Goal: Use online tool/utility: Utilize a website feature to perform a specific function

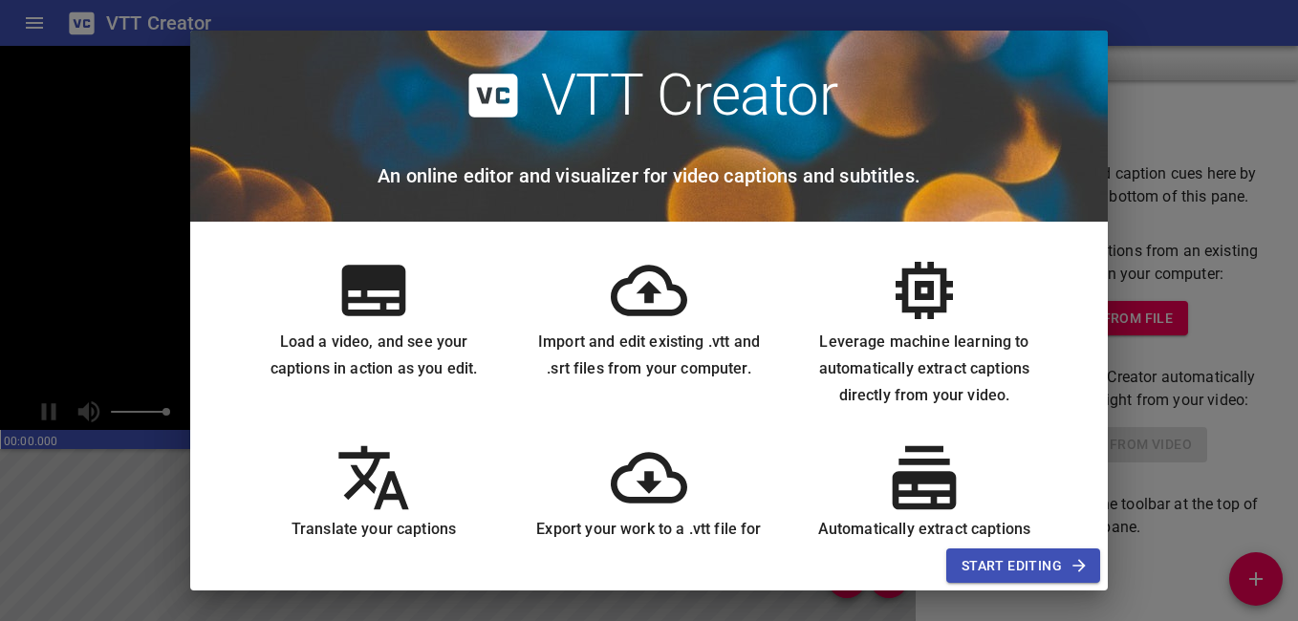
click at [977, 567] on span "Start Editing" at bounding box center [1023, 566] width 123 height 24
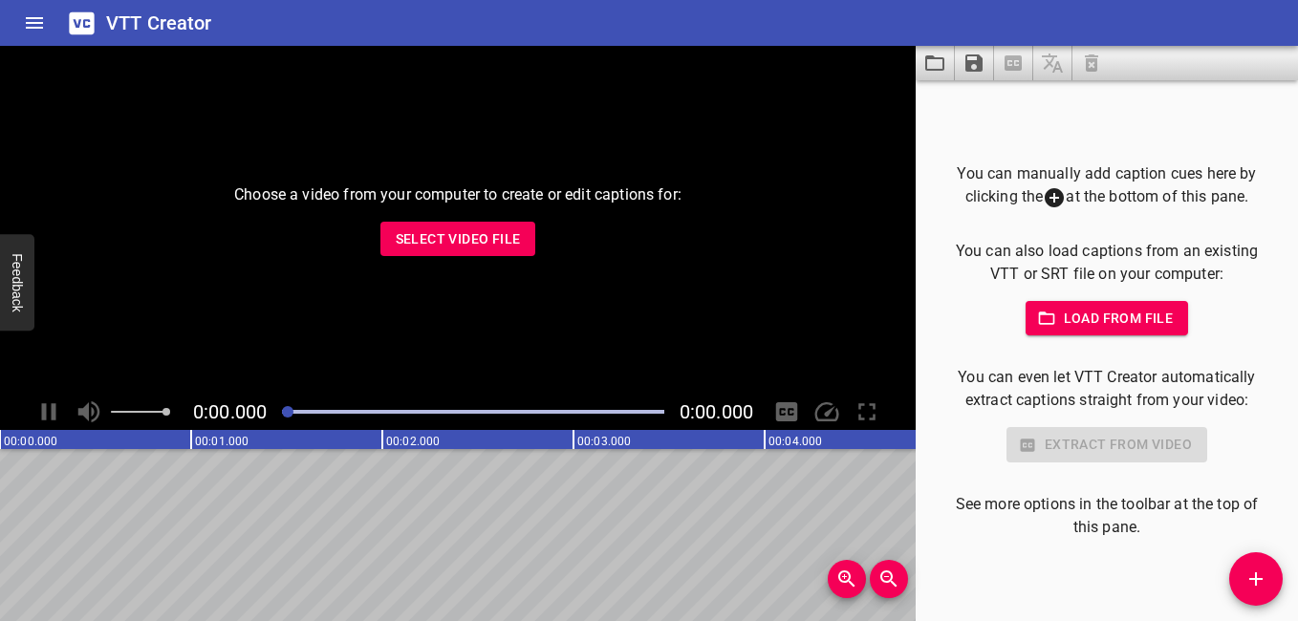
click at [437, 241] on span "Select Video File" at bounding box center [458, 239] width 125 height 24
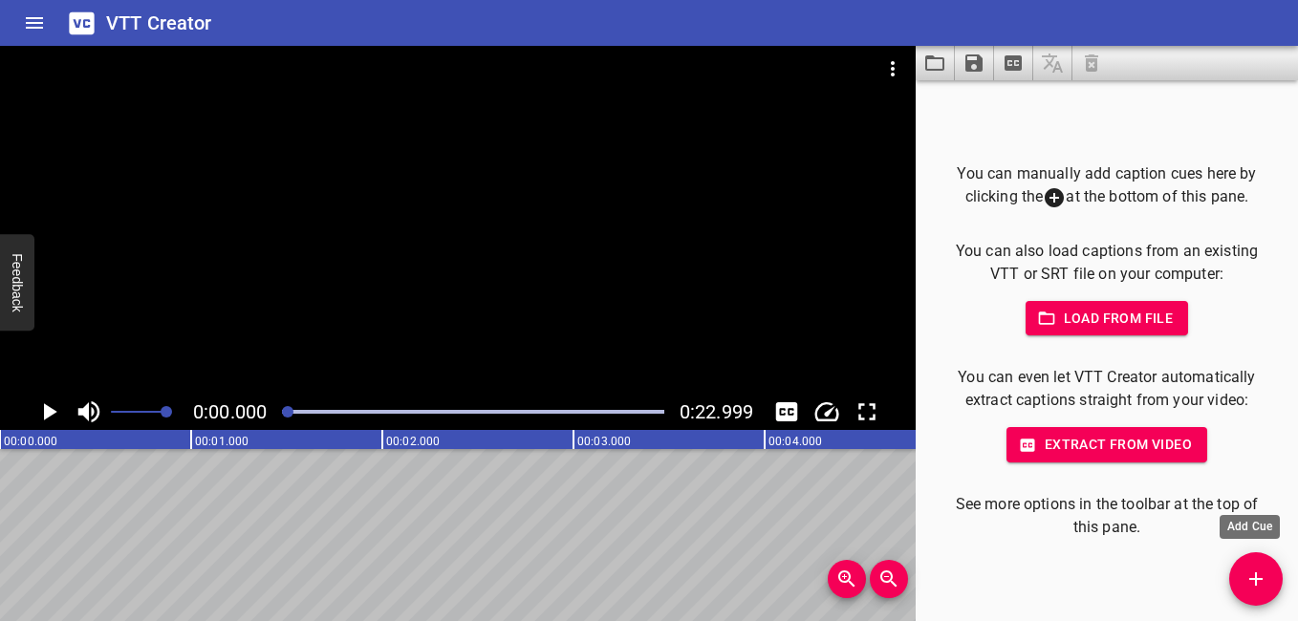
click at [1246, 573] on icon "Add Cue" at bounding box center [1255, 579] width 23 height 23
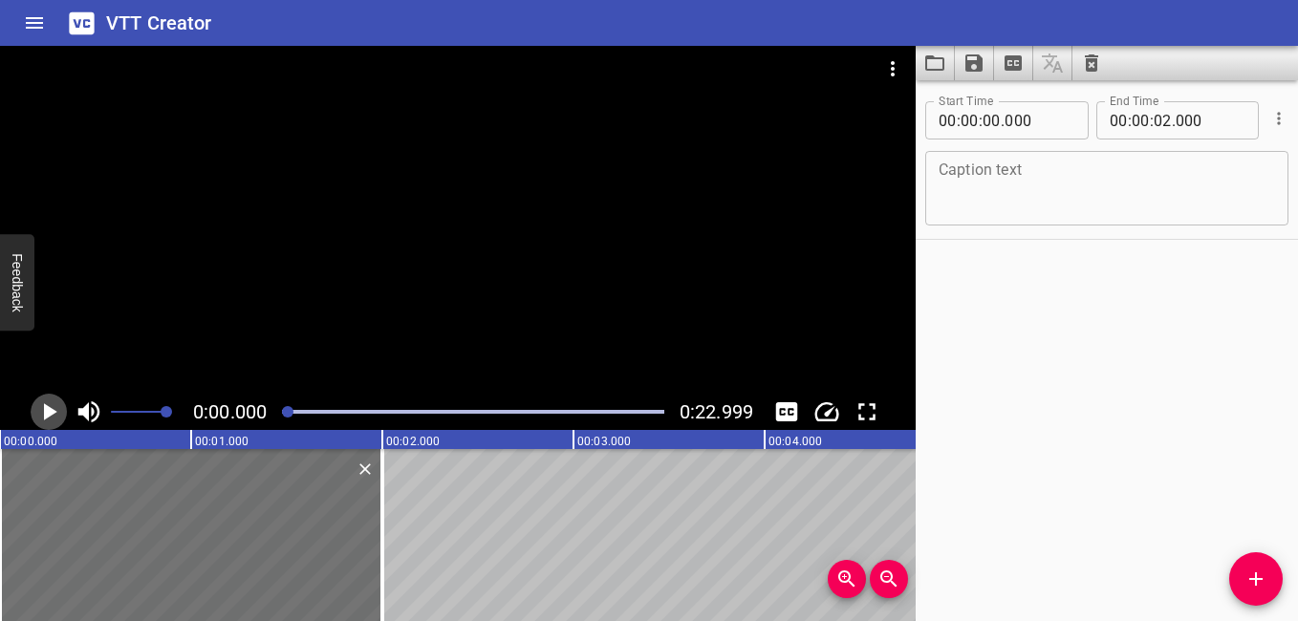
click at [51, 410] on icon "Play/Pause" at bounding box center [50, 411] width 13 height 17
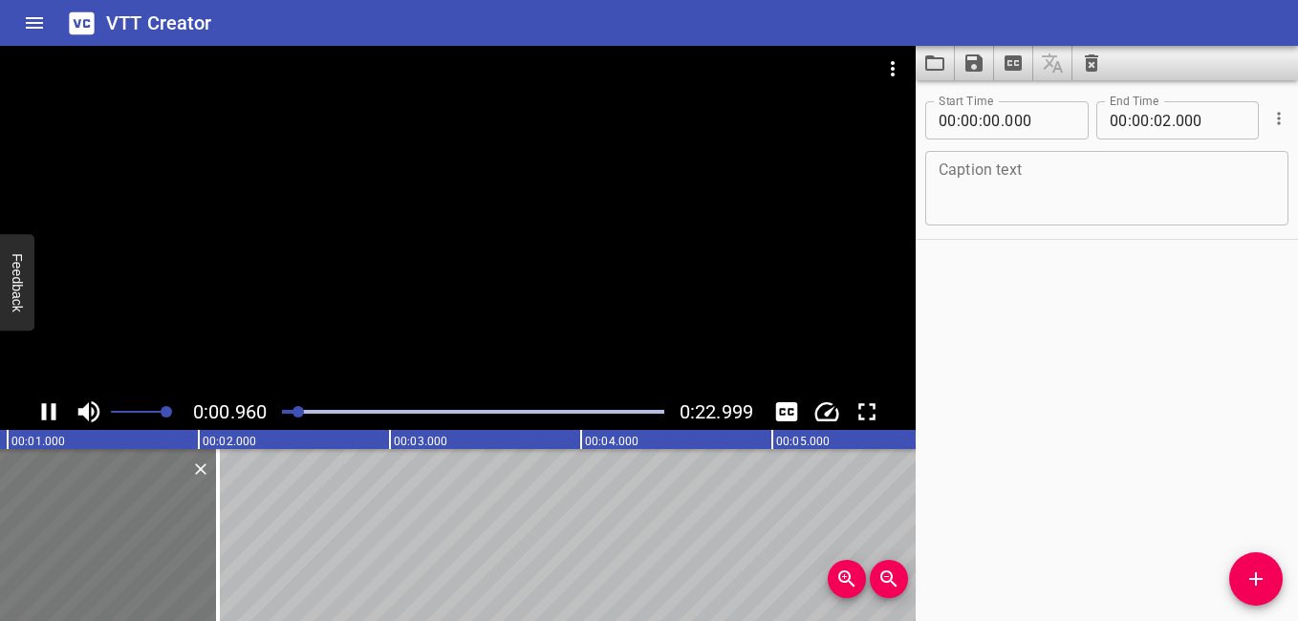
click at [110, 511] on div at bounding box center [27, 535] width 382 height 172
type input "130"
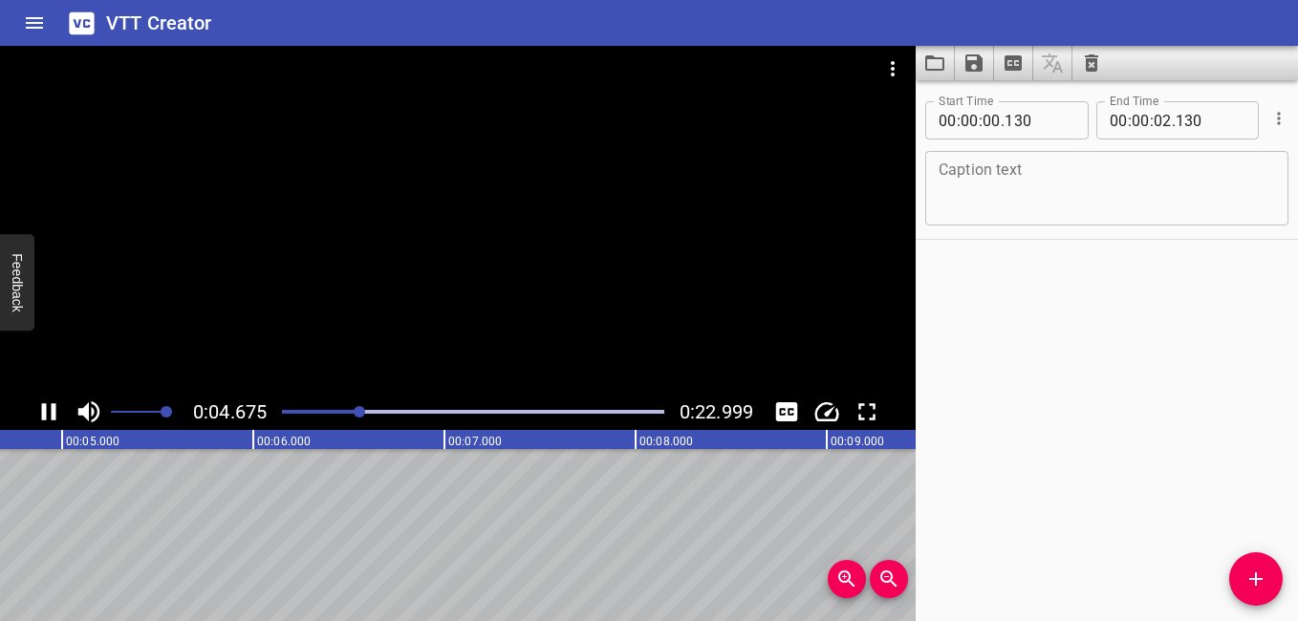
click at [51, 407] on icon "Play/Pause" at bounding box center [48, 412] width 29 height 29
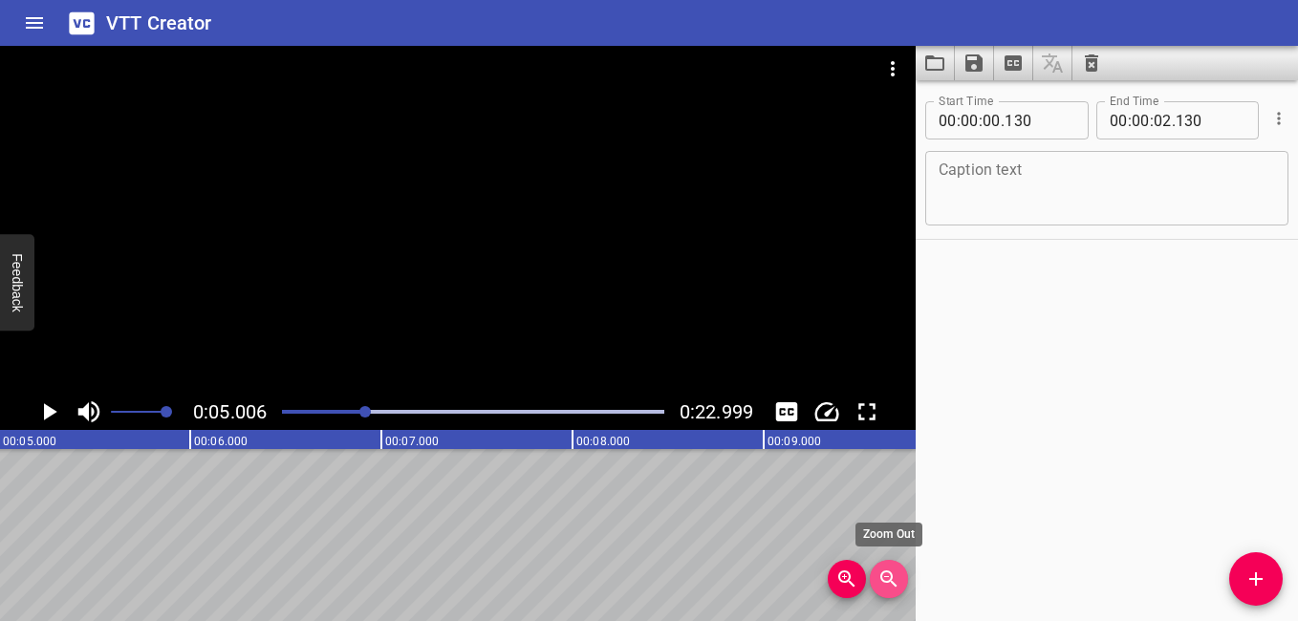
click at [884, 567] on button "Zoom Out" at bounding box center [889, 579] width 38 height 38
click at [881, 574] on icon "Zoom Out" at bounding box center [888, 579] width 16 height 16
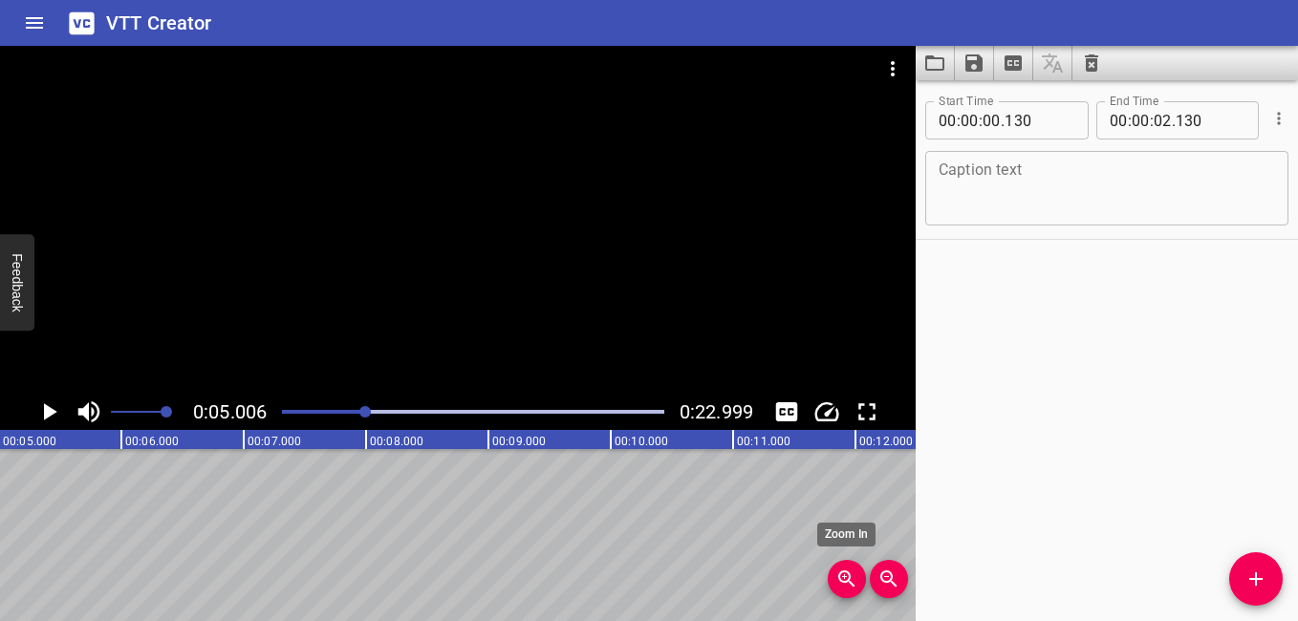
click at [849, 578] on icon "Zoom In" at bounding box center [846, 579] width 16 height 16
click at [846, 578] on icon "Zoom In" at bounding box center [846, 579] width 23 height 23
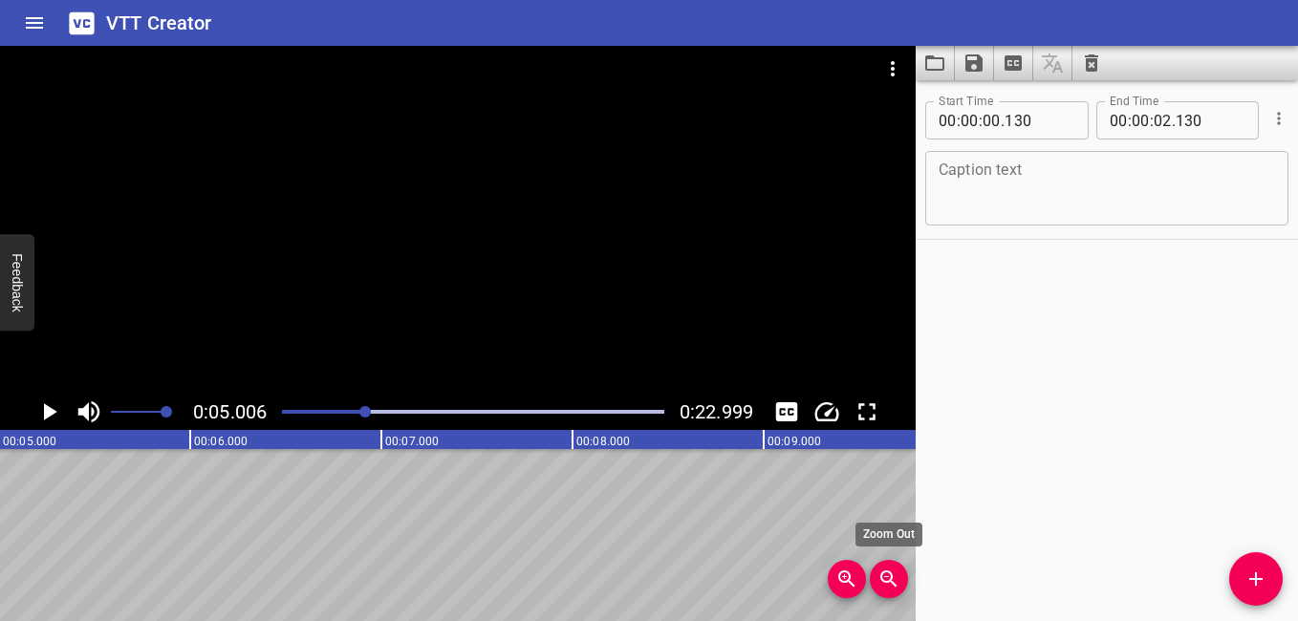
click at [889, 585] on icon "Zoom Out" at bounding box center [888, 579] width 23 height 23
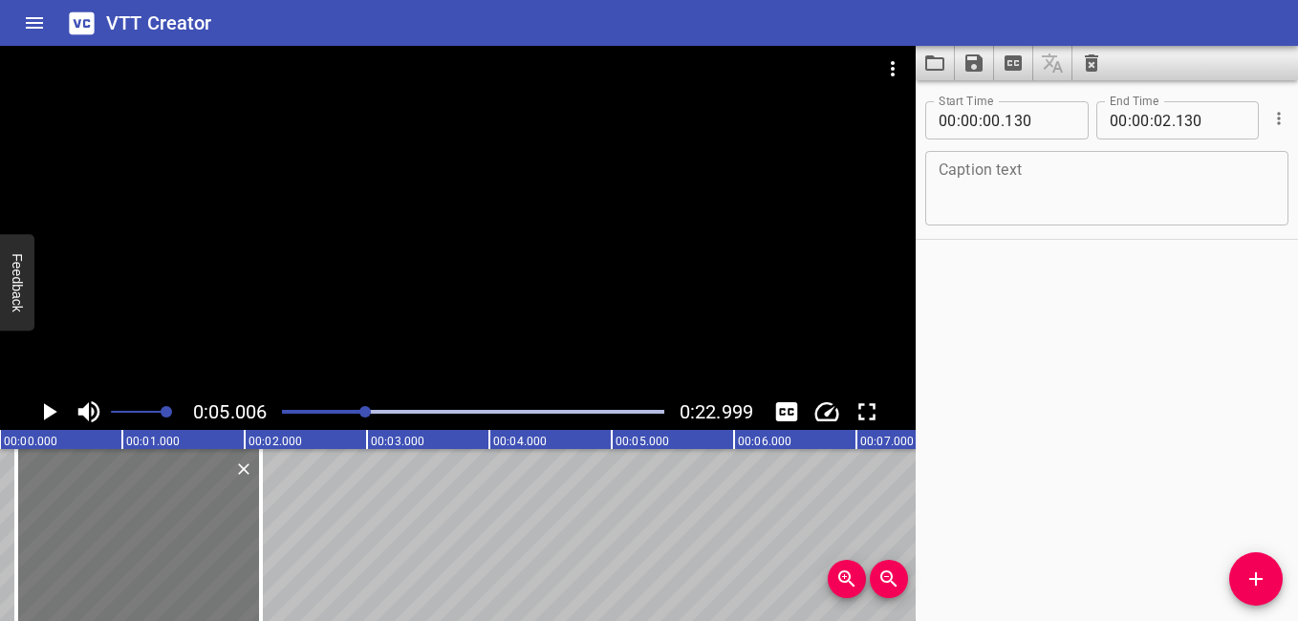
click at [206, 522] on div at bounding box center [138, 535] width 245 height 172
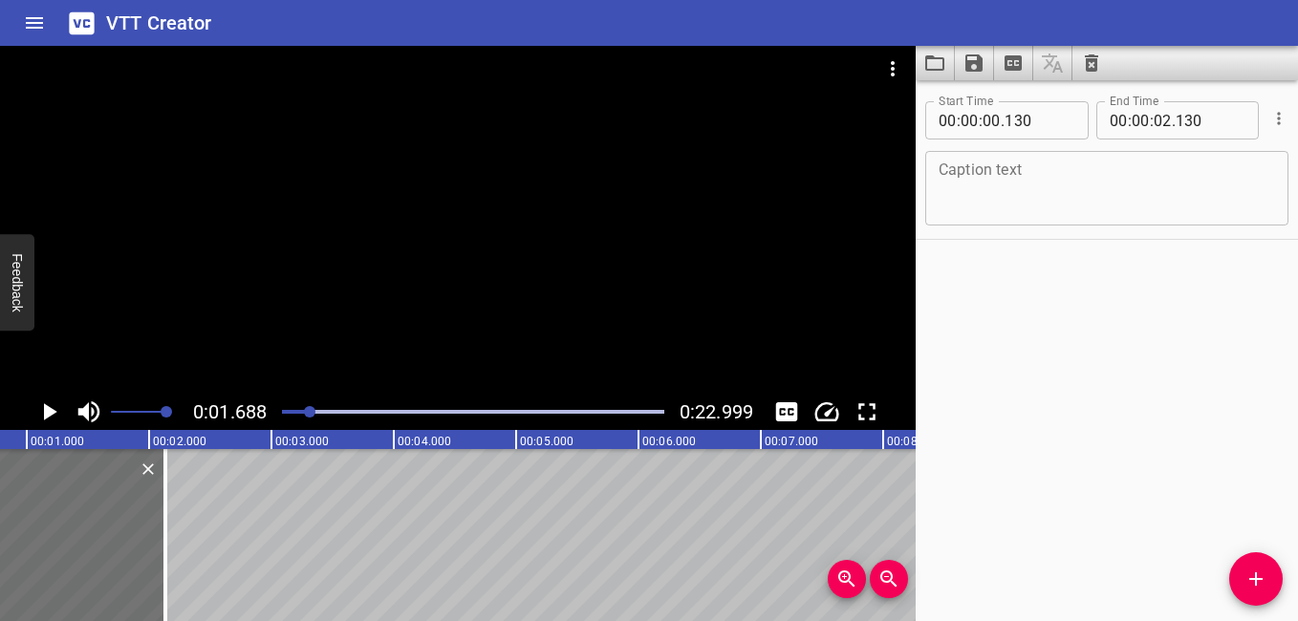
scroll to position [0, 206]
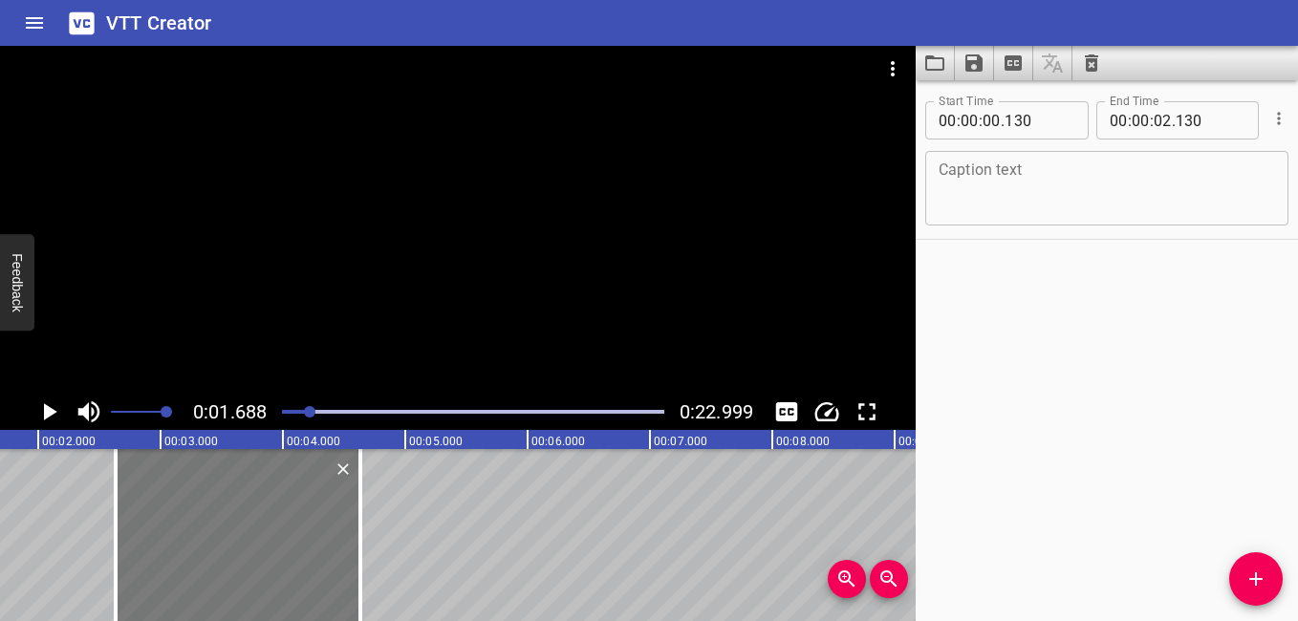
drag, startPoint x: 33, startPoint y: 500, endPoint x: 339, endPoint y: 538, distance: 308.2
click at [339, 538] on div at bounding box center [238, 535] width 245 height 172
type input "02"
type input "646"
type input "04"
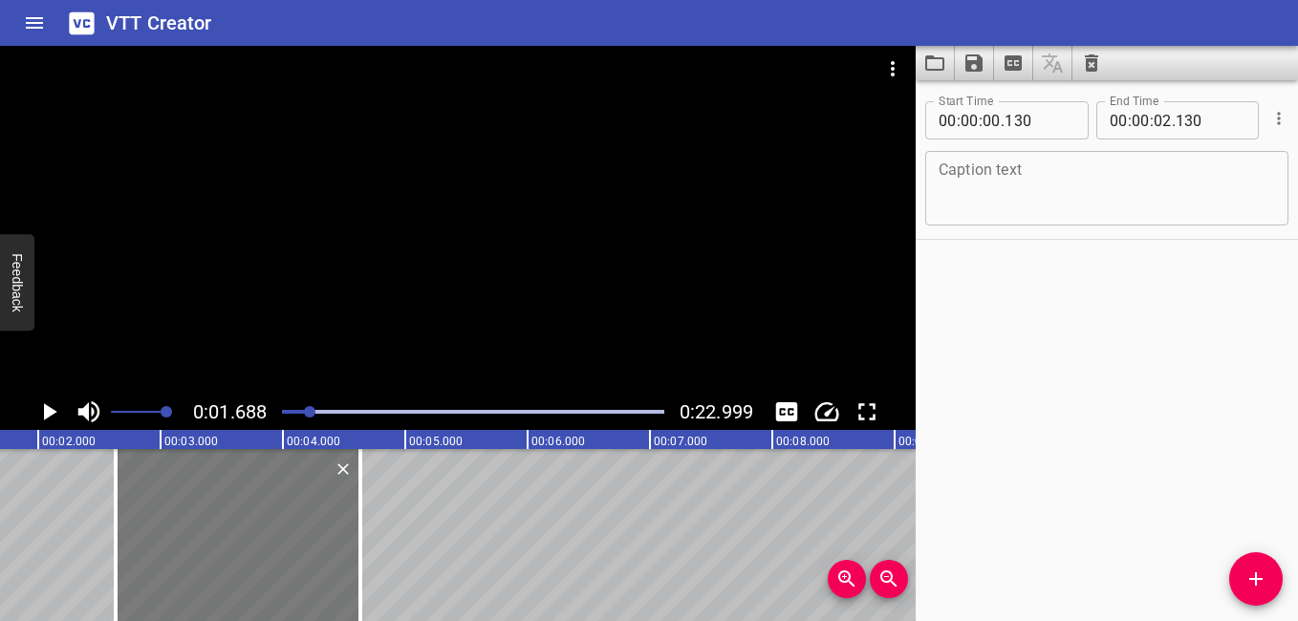
type input "646"
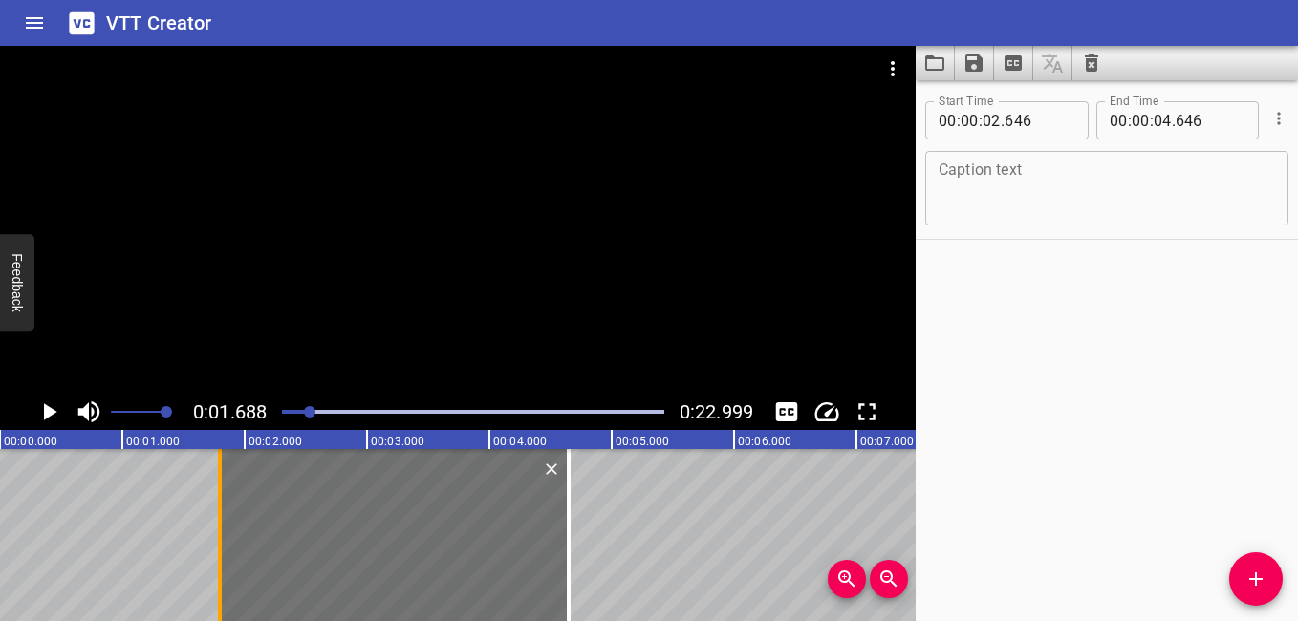
drag, startPoint x: 324, startPoint y: 529, endPoint x: 220, endPoint y: 538, distance: 104.6
click at [220, 538] on div at bounding box center [220, 535] width 4 height 172
type input "01"
type input "794"
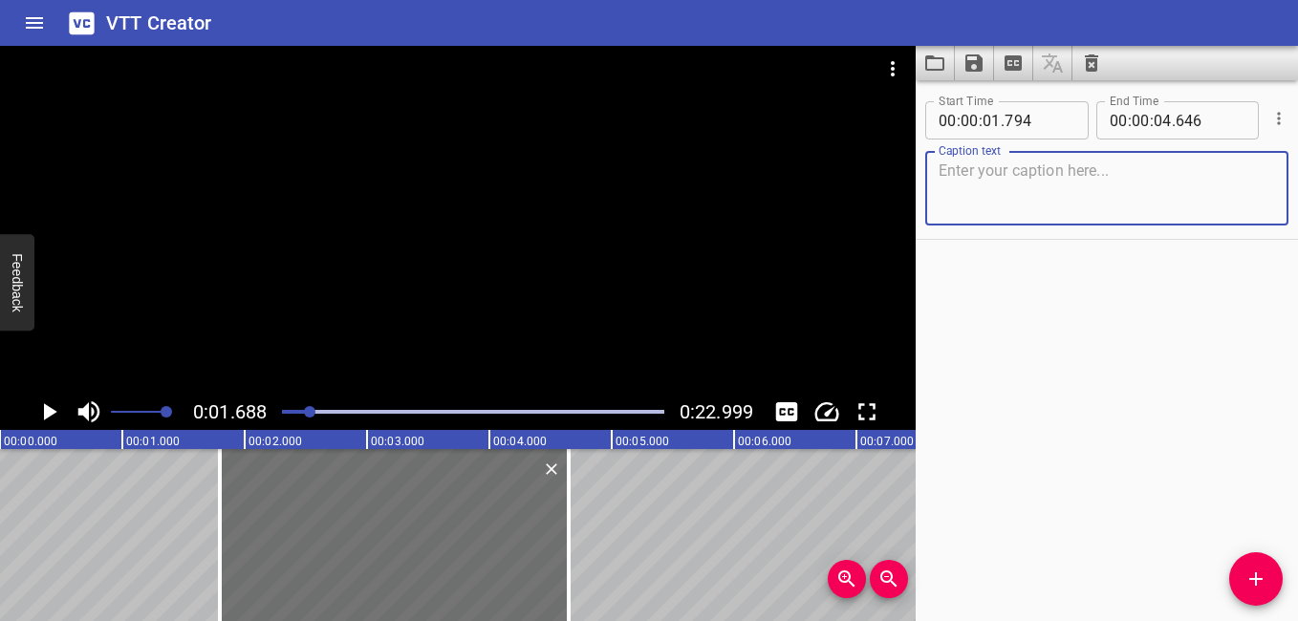
click at [1060, 202] on textarea at bounding box center [1107, 189] width 336 height 54
paste textarea "“Have you ever wondered why you were born with your name?”"
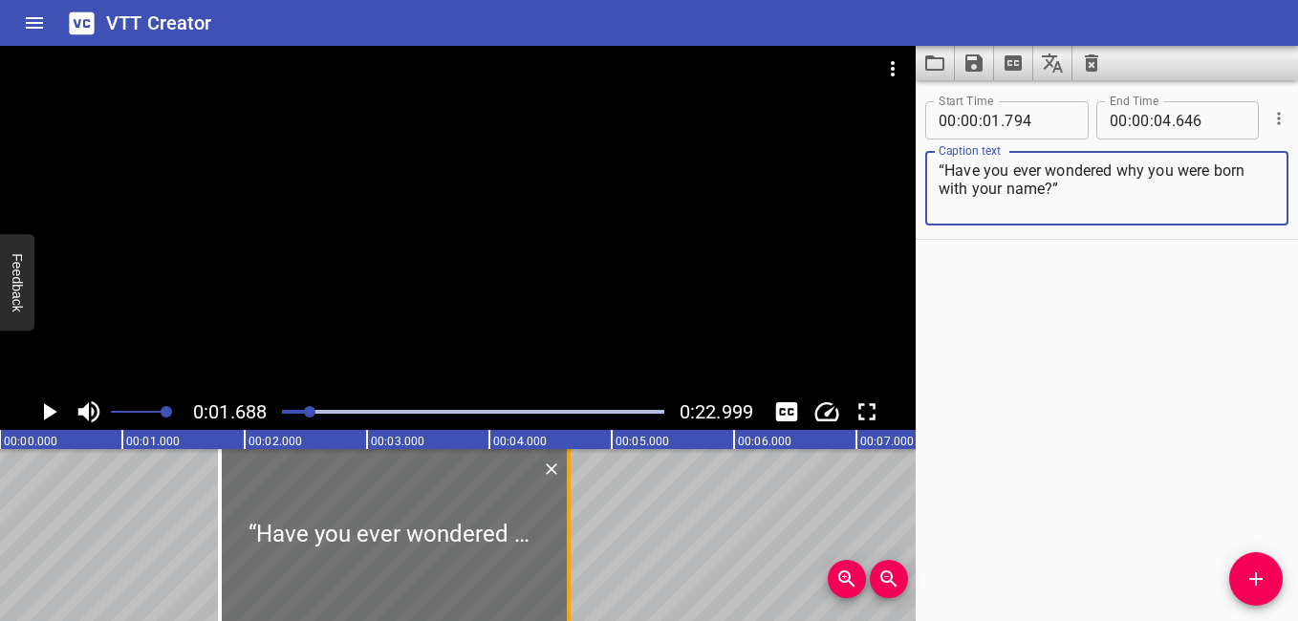
type textarea "“Have you ever wondered why you were born with your name?”"
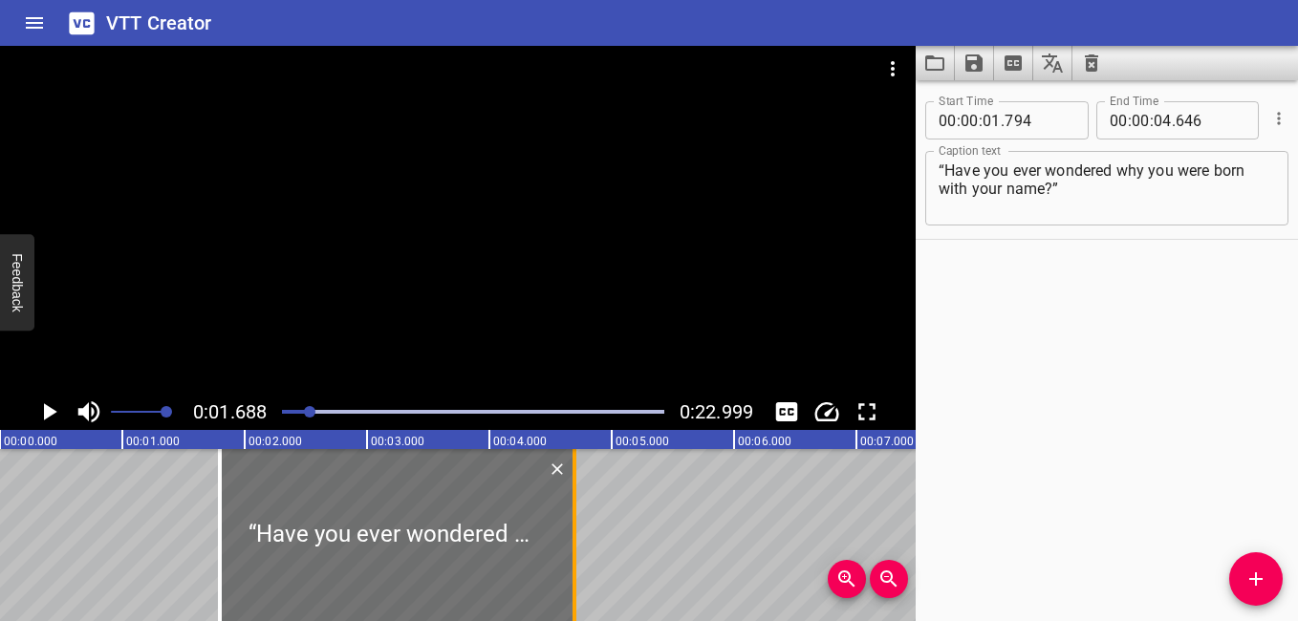
click at [573, 526] on div at bounding box center [575, 535] width 4 height 172
type input "692"
click at [211, 532] on div at bounding box center [213, 535] width 4 height 172
click at [217, 540] on div at bounding box center [218, 535] width 4 height 172
type input "778"
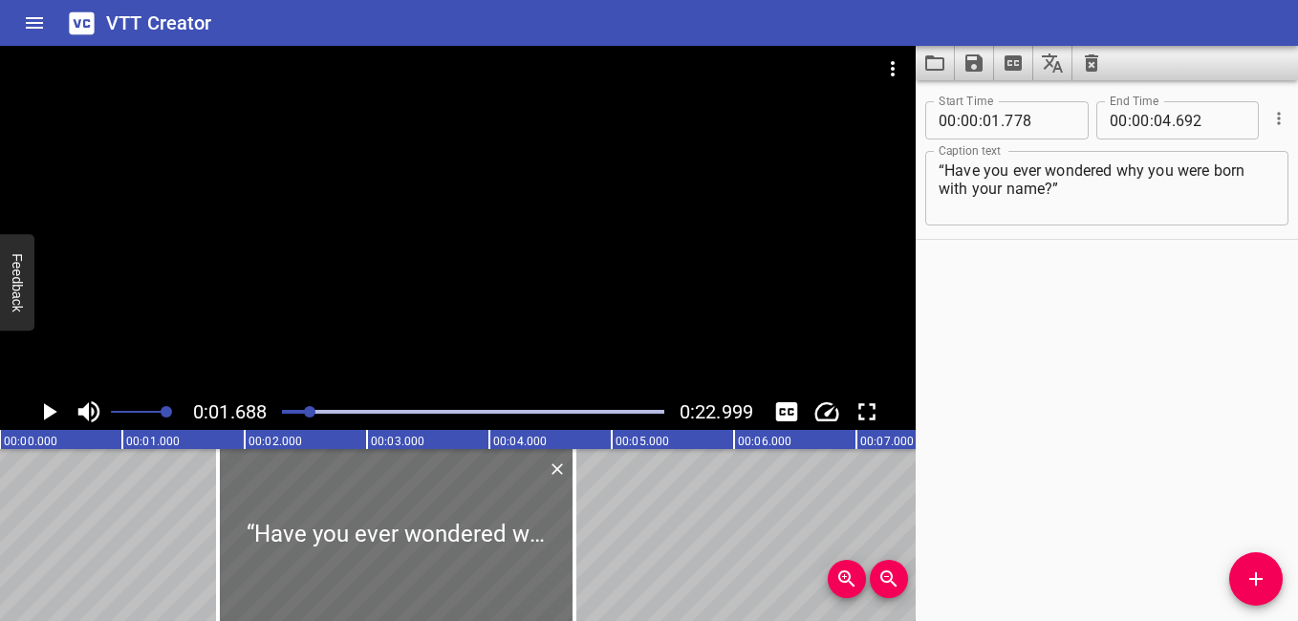
drag, startPoint x: 366, startPoint y: 410, endPoint x: 264, endPoint y: 423, distance: 103.1
click at [264, 423] on div "0:00.001 0:22.999" at bounding box center [458, 412] width 916 height 36
click at [44, 411] on icon "Play/Pause" at bounding box center [50, 411] width 13 height 17
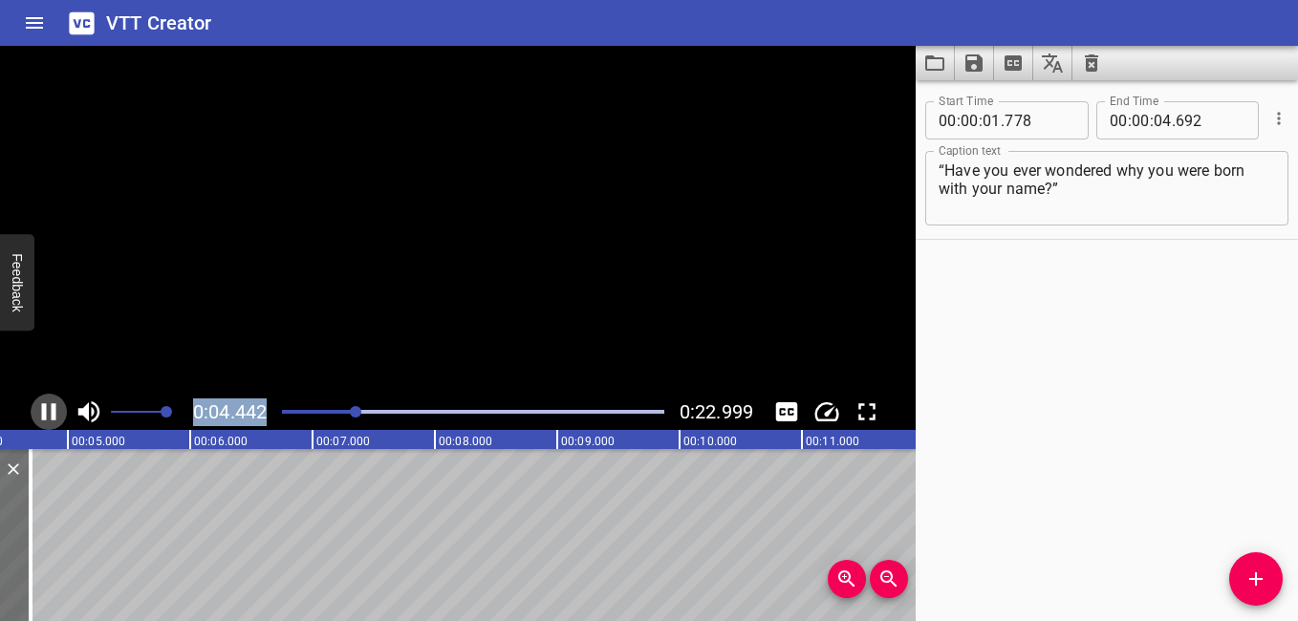
click at [44, 411] on icon "Play/Pause" at bounding box center [49, 411] width 14 height 17
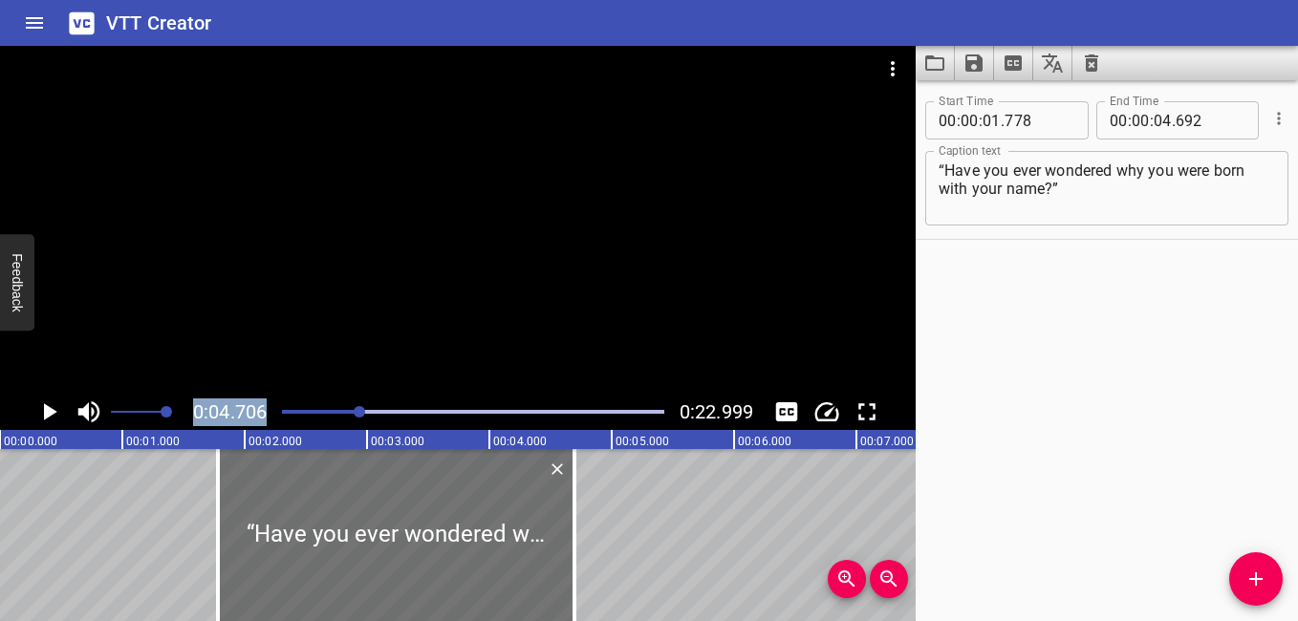
click at [51, 412] on icon "Play/Pause" at bounding box center [50, 411] width 13 height 17
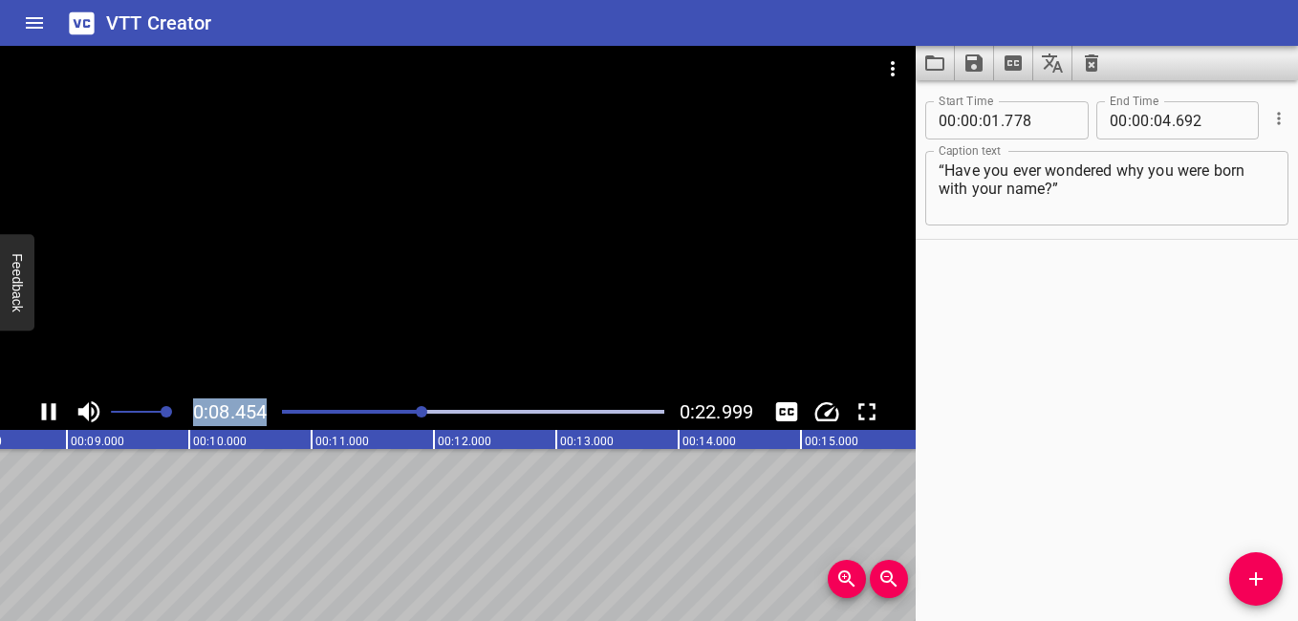
click at [42, 412] on icon "Play/Pause" at bounding box center [49, 411] width 14 height 17
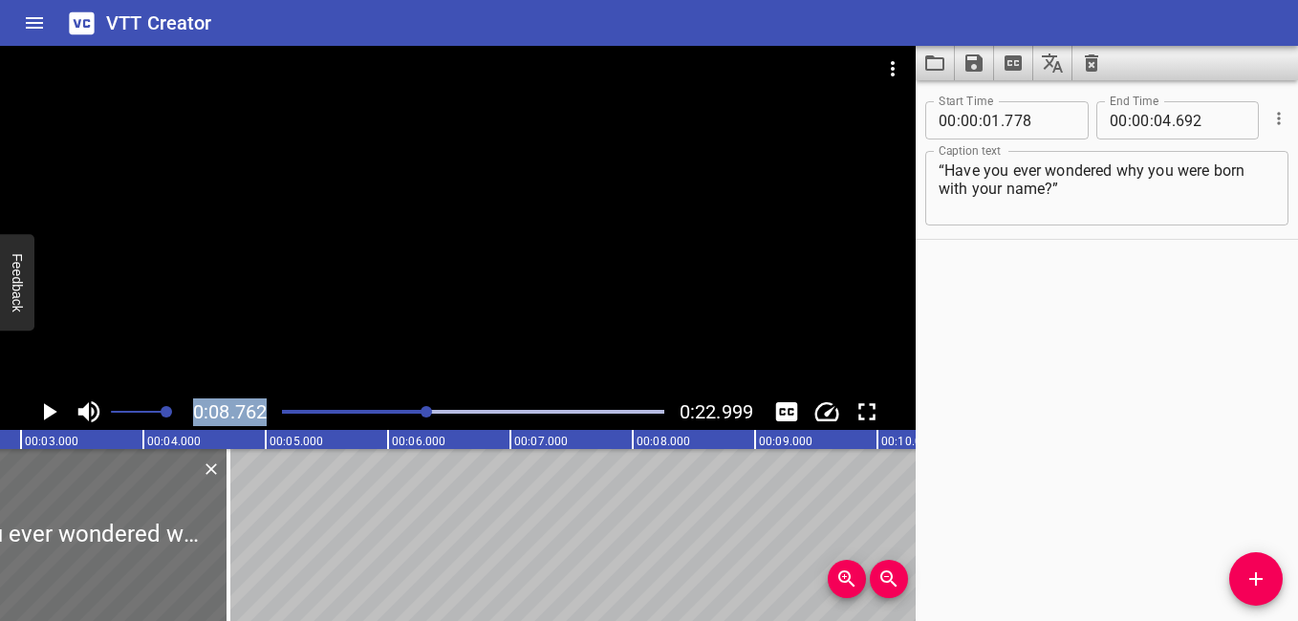
scroll to position [0, 435]
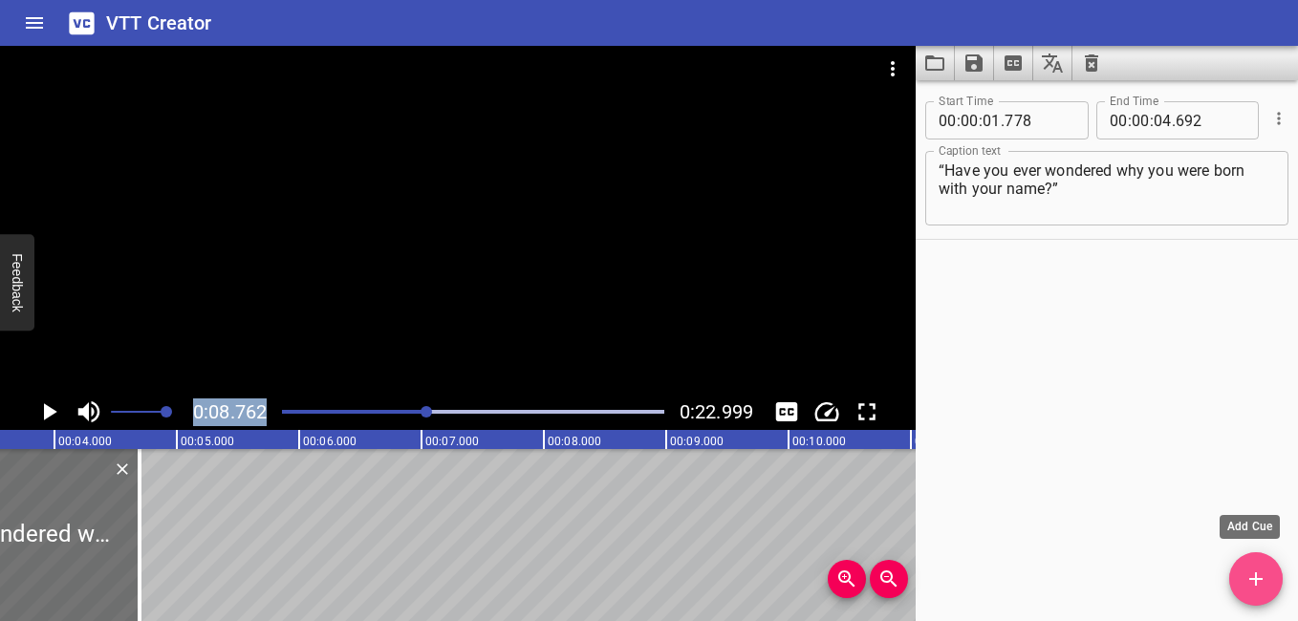
click at [1258, 579] on icon "Add Cue" at bounding box center [1255, 579] width 13 height 13
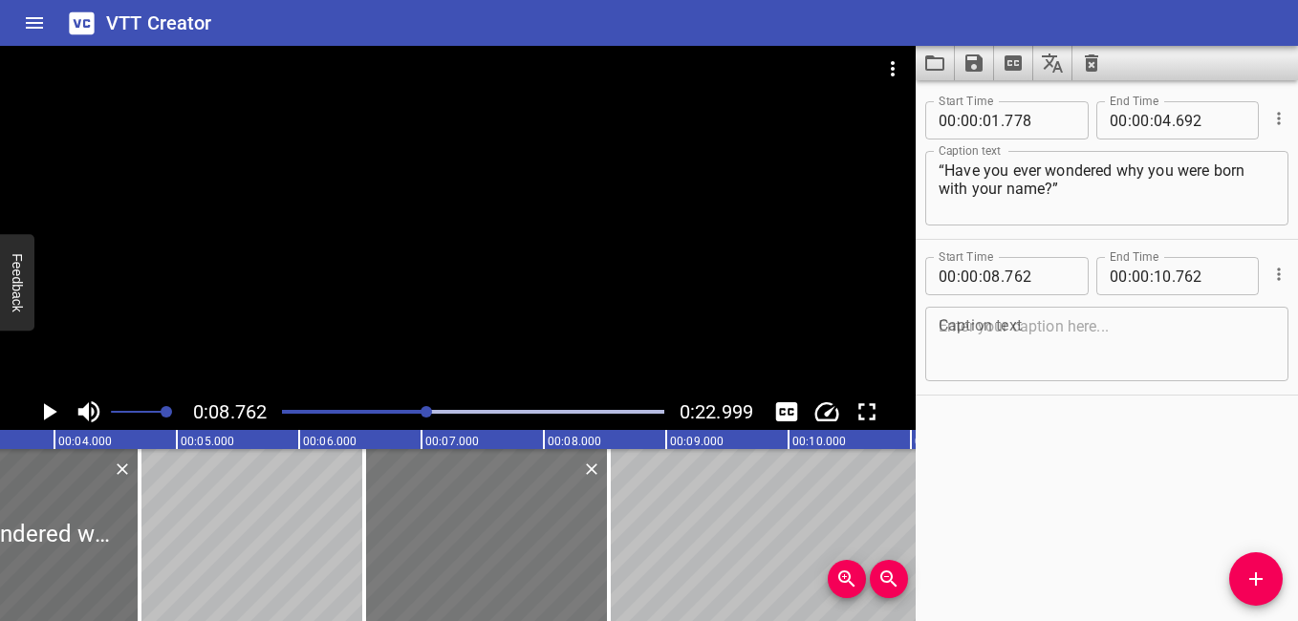
drag, startPoint x: 718, startPoint y: 517, endPoint x: 445, endPoint y: 528, distance: 272.6
click at [445, 528] on div at bounding box center [486, 535] width 245 height 172
type input "06"
type input "535"
type input "08"
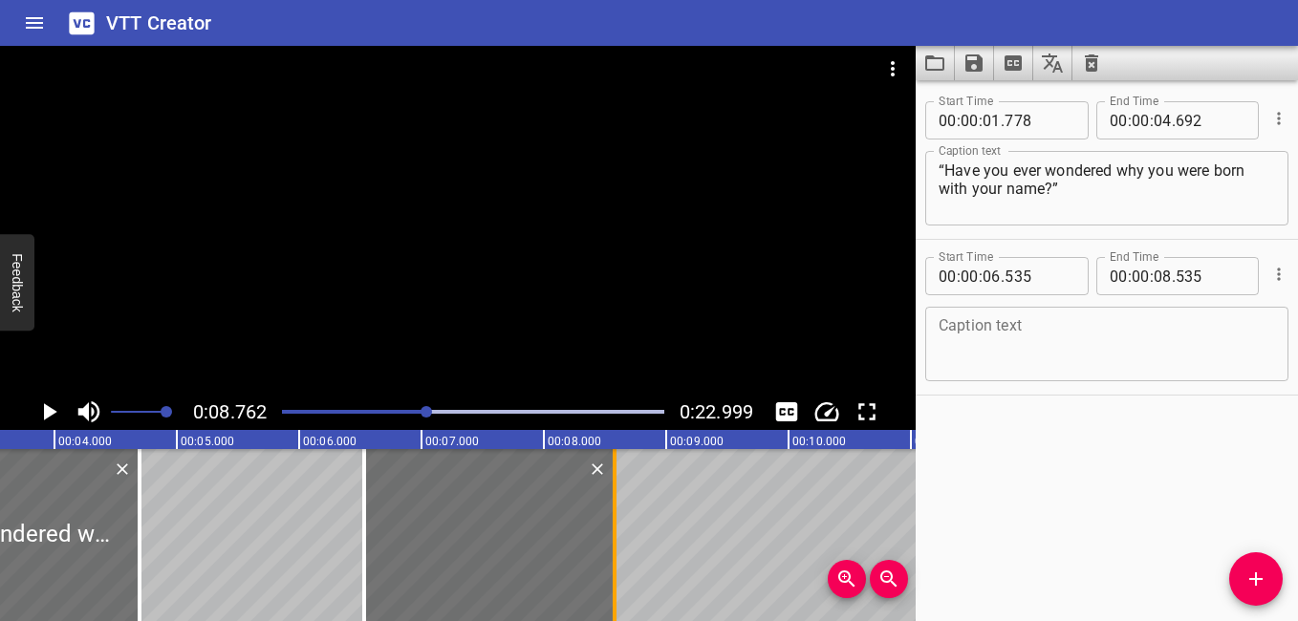
click at [619, 526] on div at bounding box center [614, 535] width 19 height 172
type input "582"
click at [1078, 358] on textarea at bounding box center [1107, 344] width 336 height 54
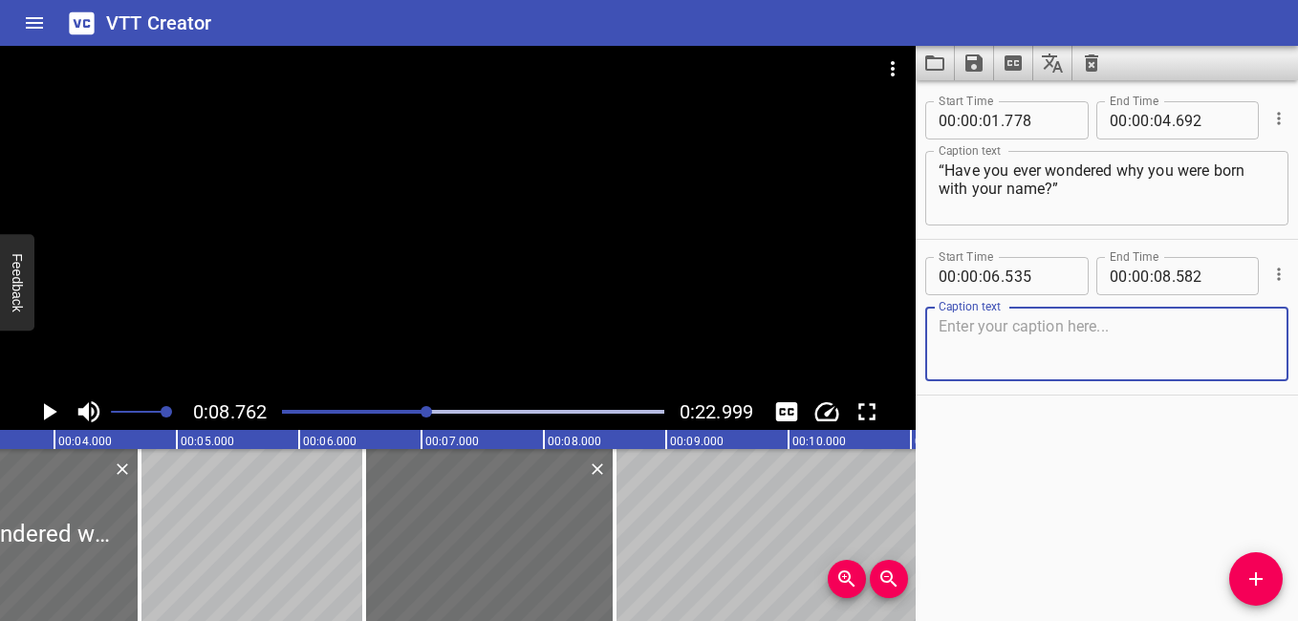
paste textarea "“My name means night.”"
click at [941, 326] on textarea "“My name means night.”" at bounding box center [1107, 344] width 336 height 54
type textarea "“My name means night.”"
click at [936, 168] on div "“Have you ever wondered why you were born with your name?” Caption text" at bounding box center [1106, 188] width 363 height 75
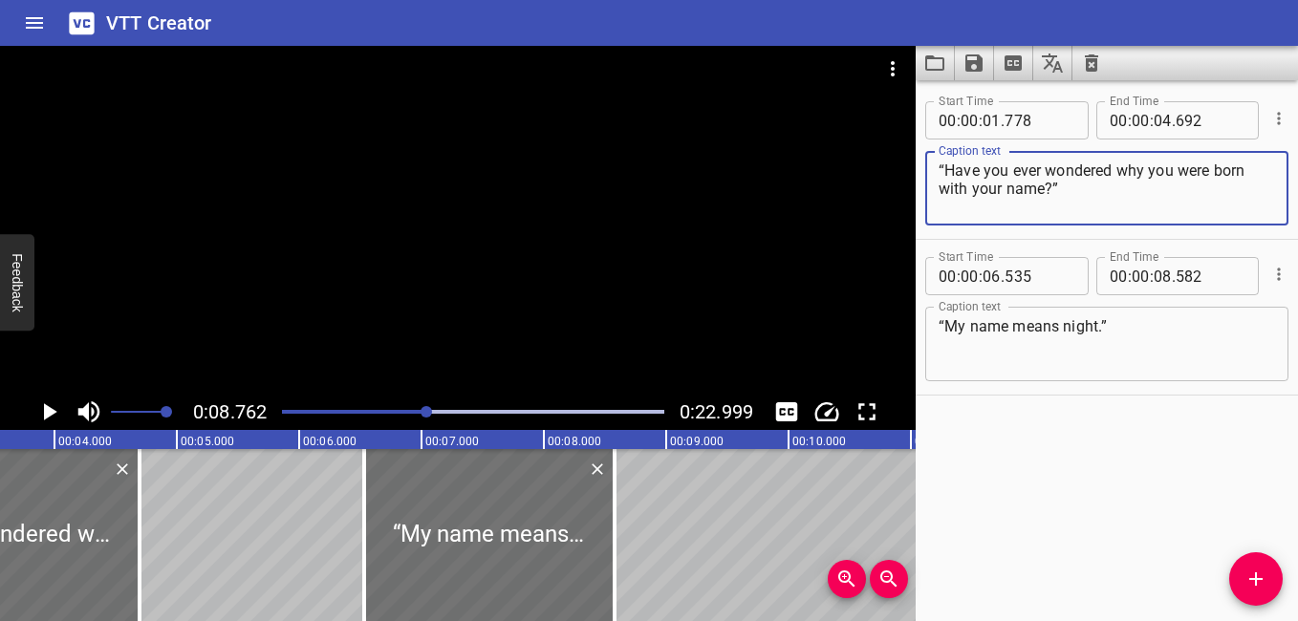
click at [937, 169] on div "“Have you ever wondered why you were born with your name?” Caption text" at bounding box center [1106, 188] width 363 height 75
click at [939, 166] on textarea "“Have you ever wondered why you were born with your name?”" at bounding box center [1107, 189] width 336 height 54
click at [939, 167] on textarea "“Have you ever wondered why you were born with your name?”" at bounding box center [1107, 189] width 336 height 54
click at [1158, 347] on textarea "“My name means night.”" at bounding box center [1107, 344] width 336 height 54
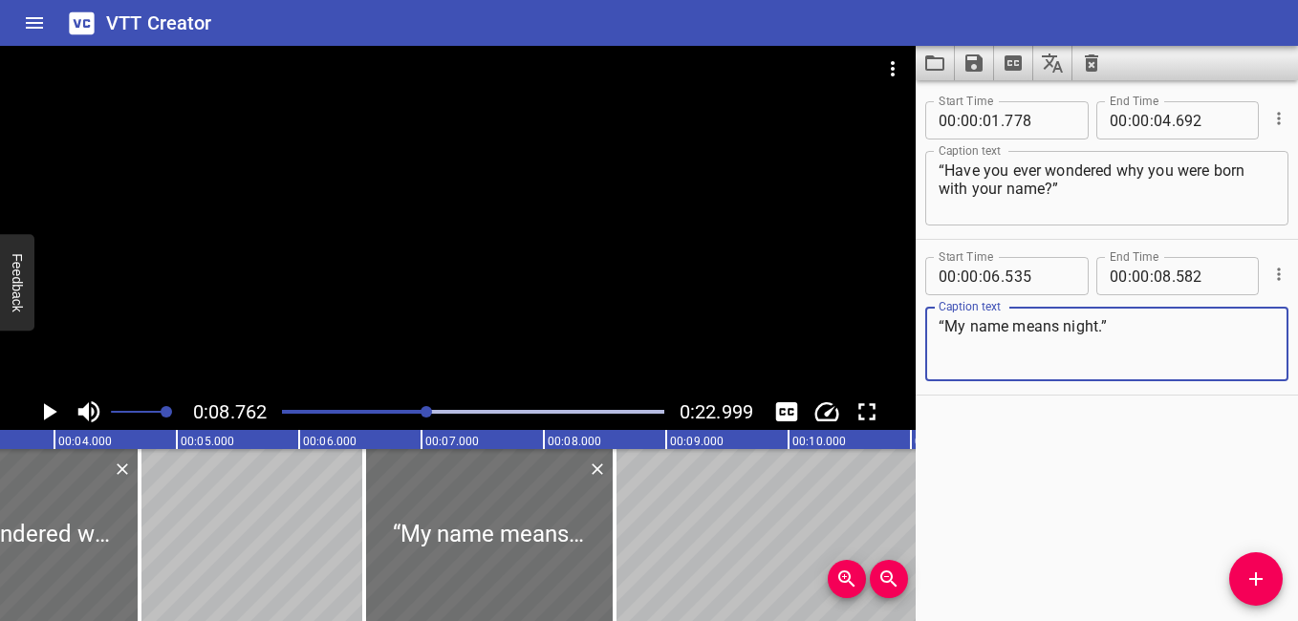
click at [1036, 469] on div "Start Time 00 : 00 : 01 . 778 Start Time End Time 00 : 00 : 04 . 692 End Time C…" at bounding box center [1107, 350] width 382 height 541
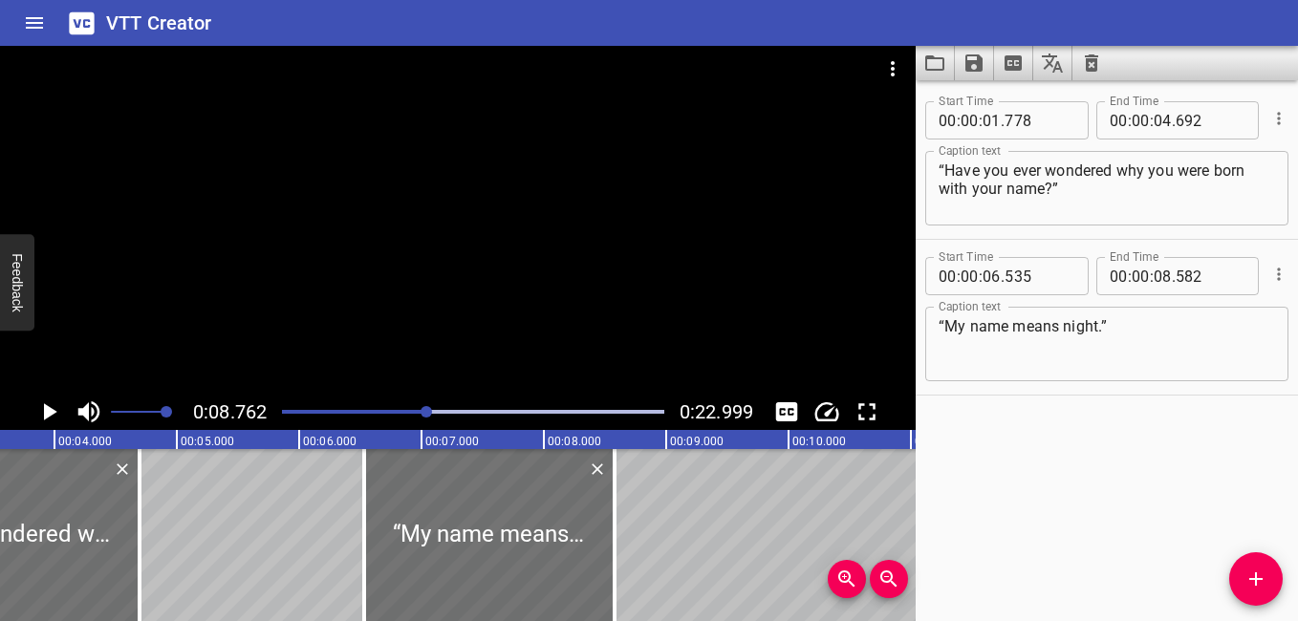
drag, startPoint x: 703, startPoint y: 543, endPoint x: 636, endPoint y: 541, distance: 66.9
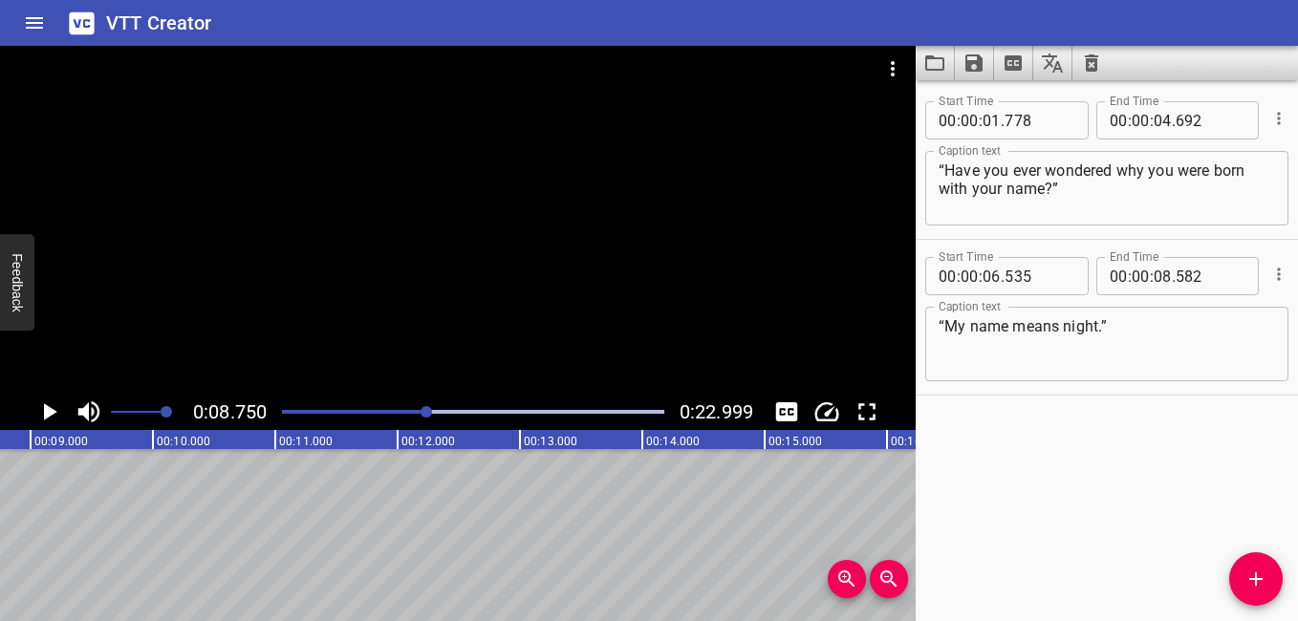
scroll to position [0, 269]
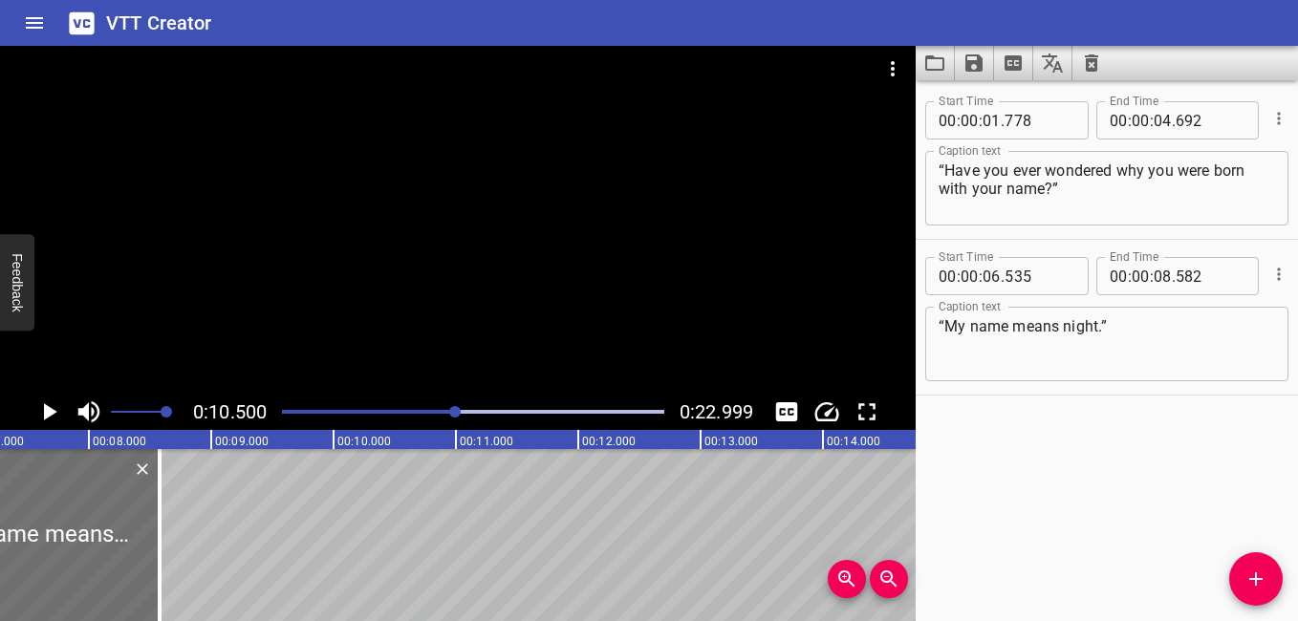
scroll to position [0, 842]
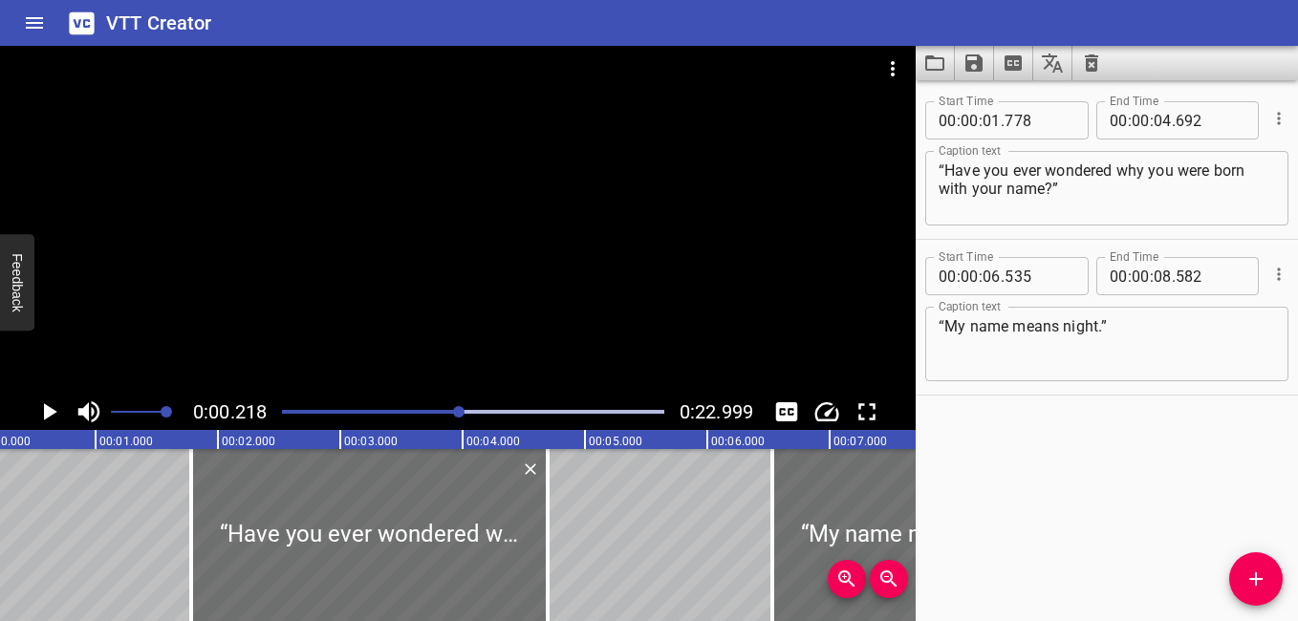
drag, startPoint x: 453, startPoint y: 410, endPoint x: 461, endPoint y: 421, distance: 13.0
click at [461, 421] on div at bounding box center [473, 412] width 405 height 27
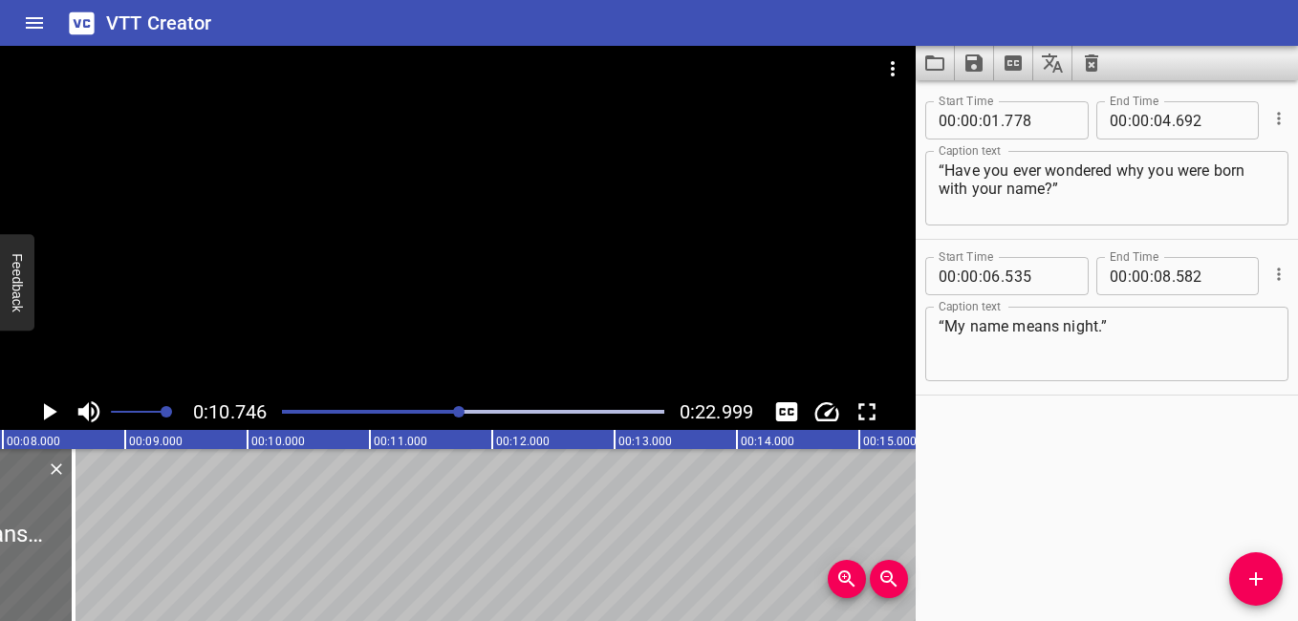
scroll to position [0, 936]
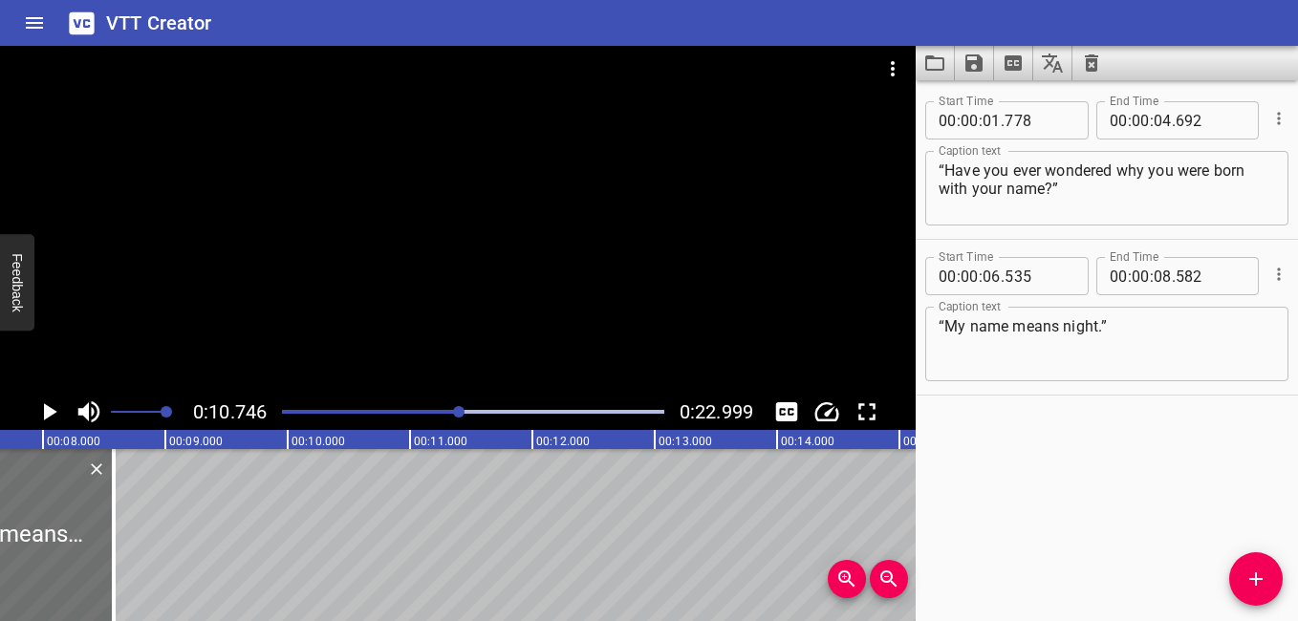
click at [400, 411] on div "Play progress" at bounding box center [269, 412] width 382 height 4
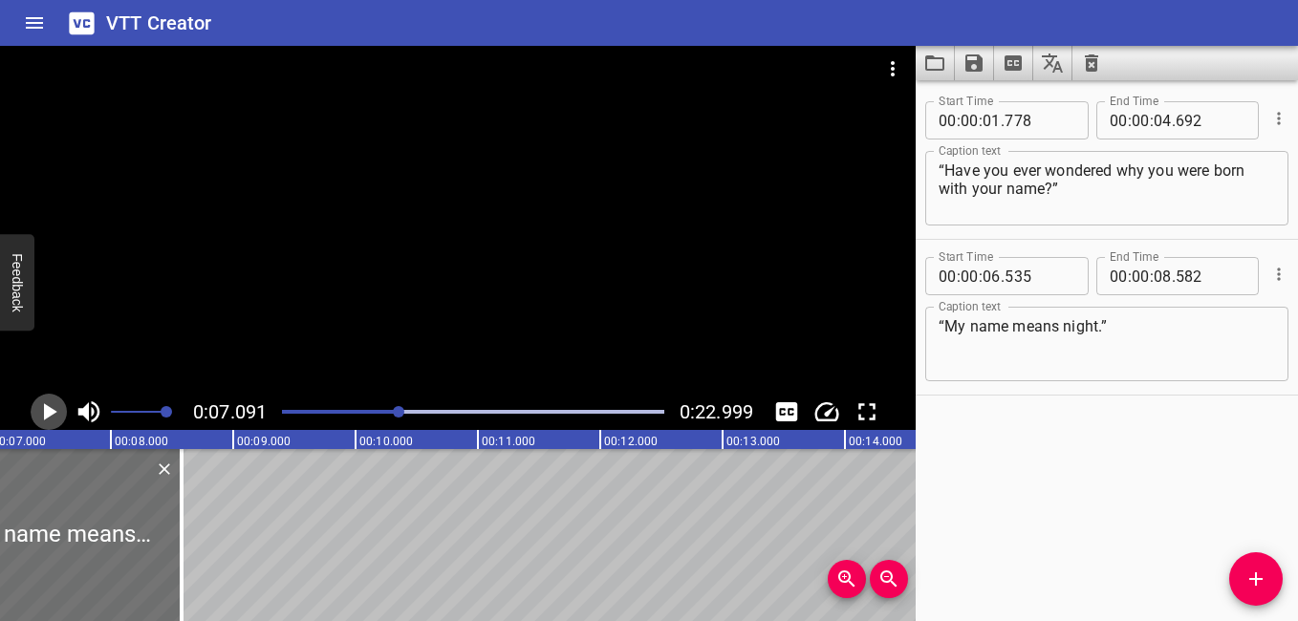
click at [46, 409] on icon "Play/Pause" at bounding box center [50, 411] width 13 height 17
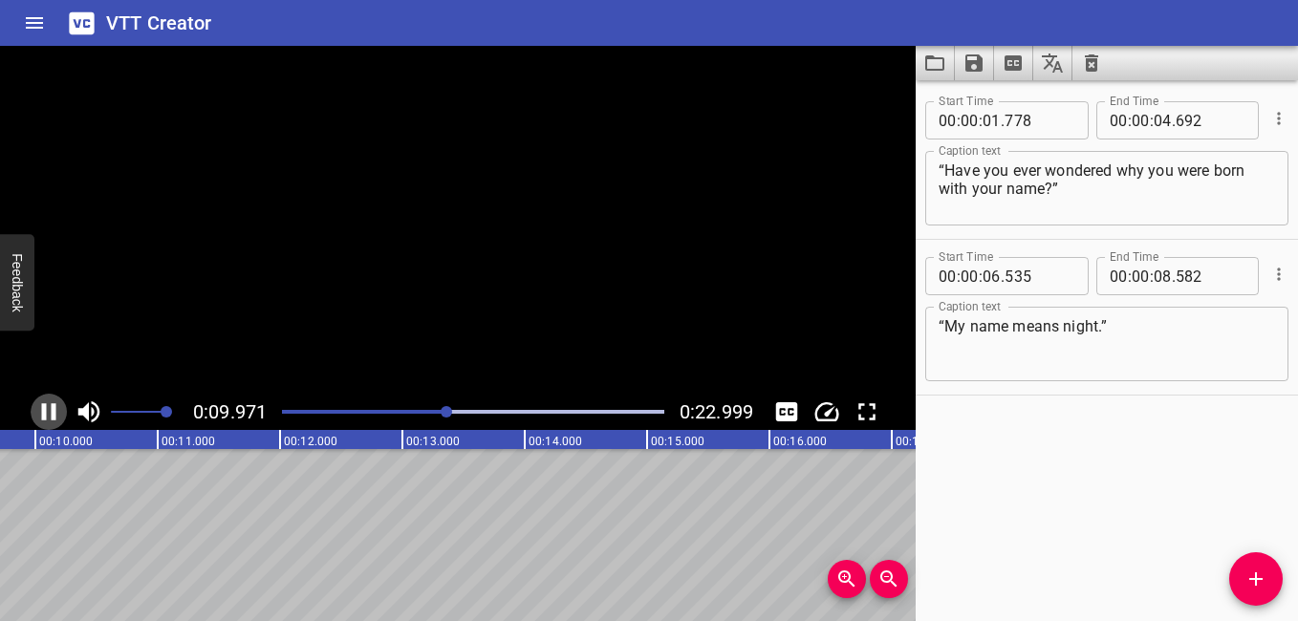
click at [47, 410] on icon "Play/Pause" at bounding box center [48, 412] width 29 height 29
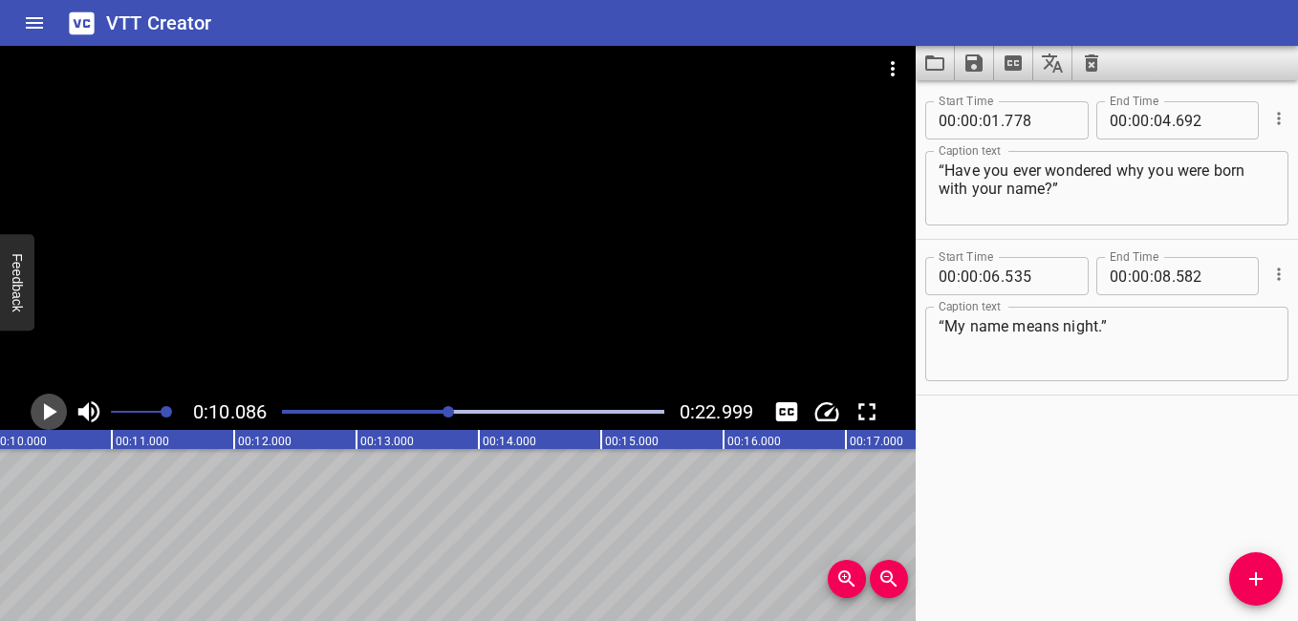
click at [53, 409] on icon "Play/Pause" at bounding box center [50, 411] width 13 height 17
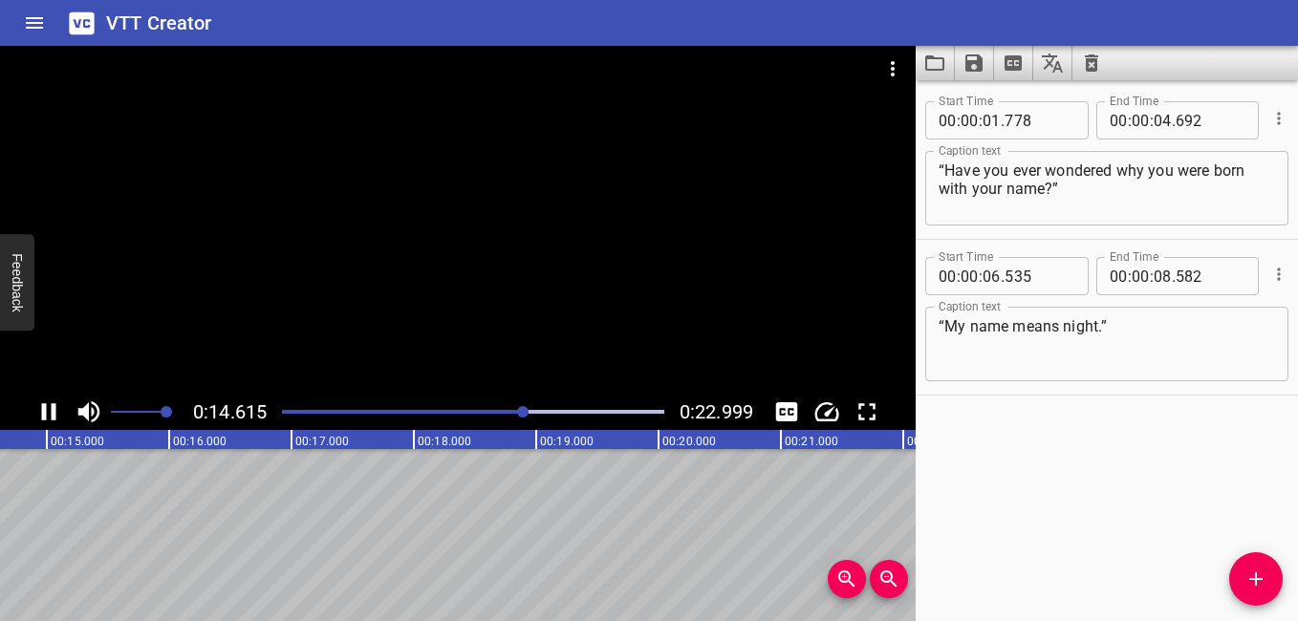
click at [47, 409] on icon "Play/Pause" at bounding box center [48, 412] width 29 height 29
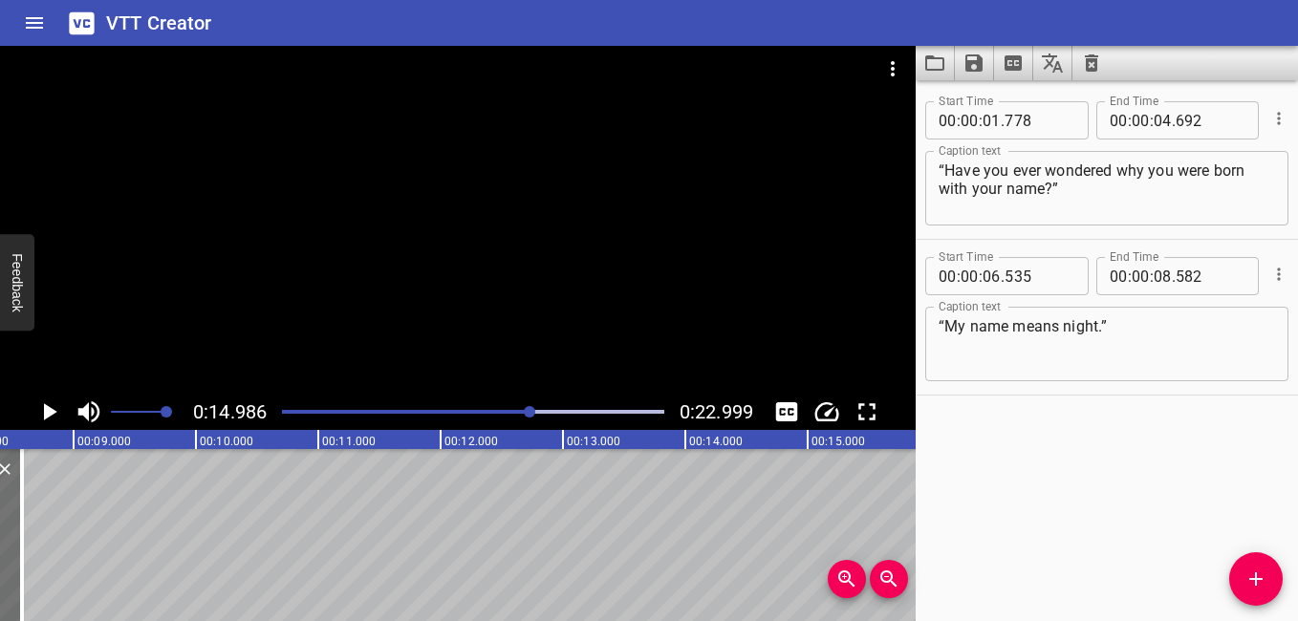
scroll to position [0, 1100]
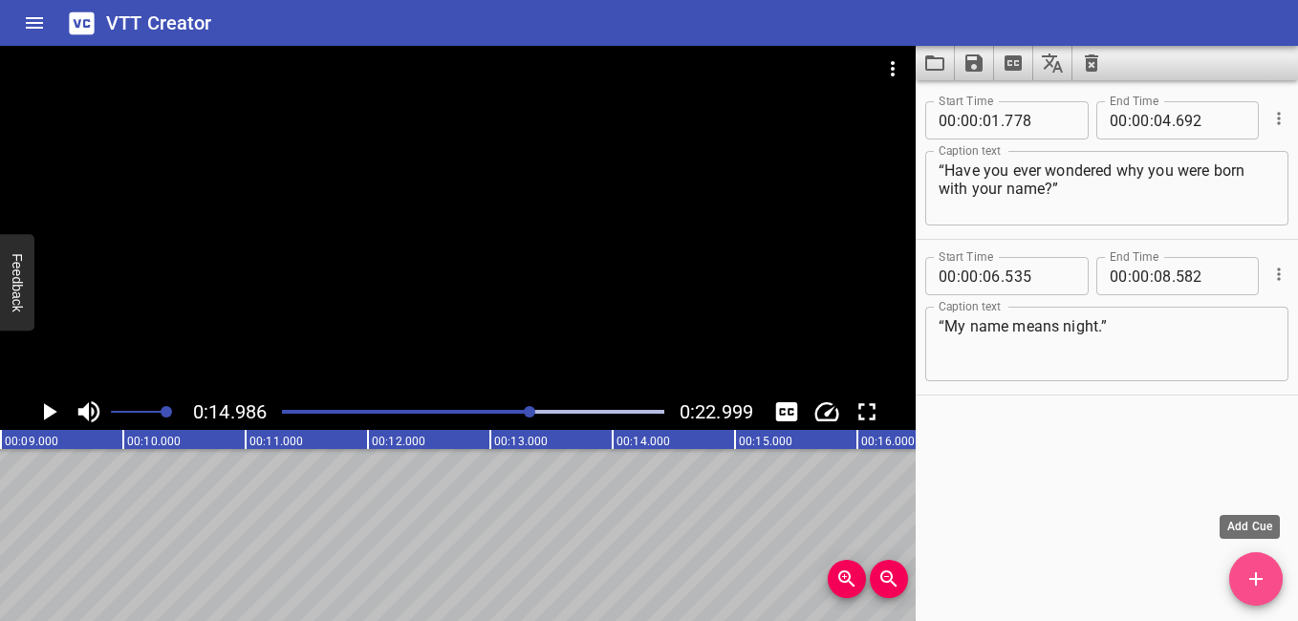
click at [1257, 576] on icon "Add Cue" at bounding box center [1255, 579] width 13 height 13
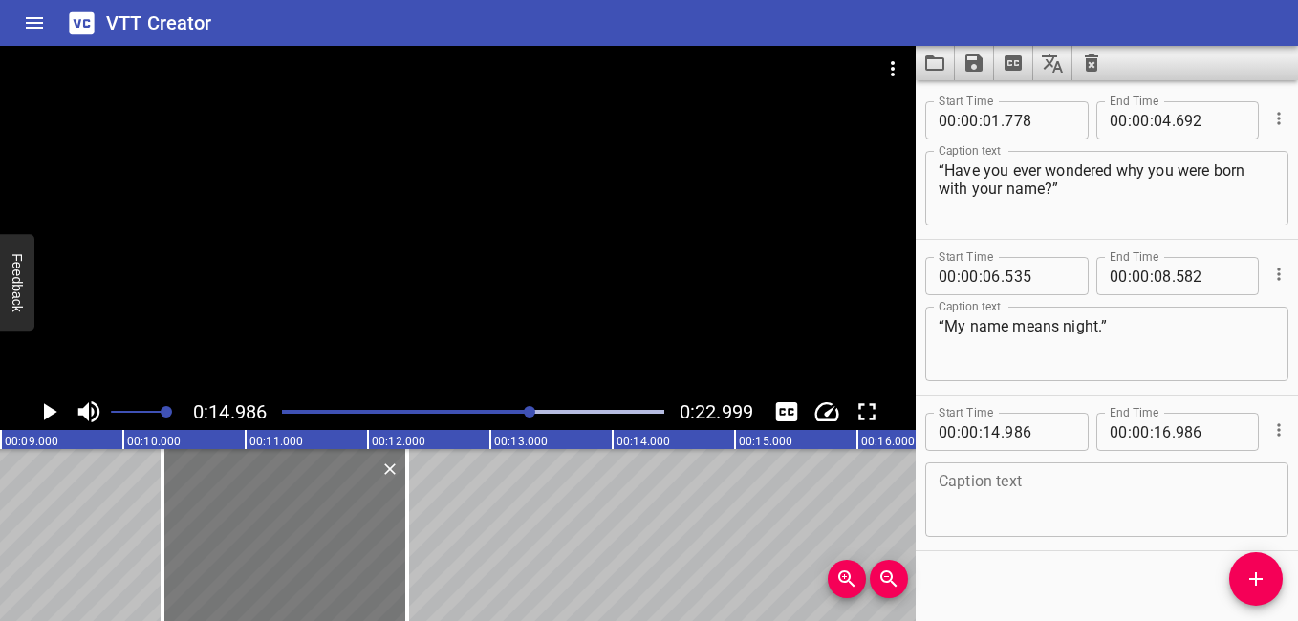
drag, startPoint x: 794, startPoint y: 539, endPoint x: 224, endPoint y: 556, distance: 570.9
click at [224, 556] on div at bounding box center [284, 535] width 245 height 172
type input "10"
type input "322"
type input "12"
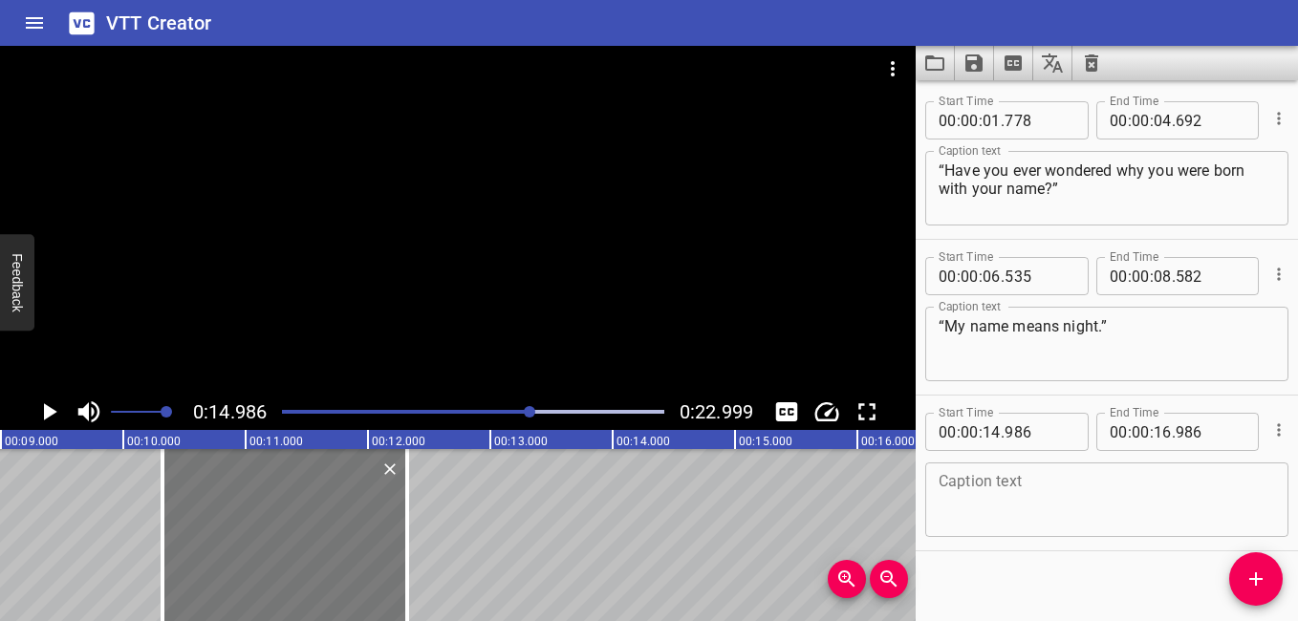
type input "322"
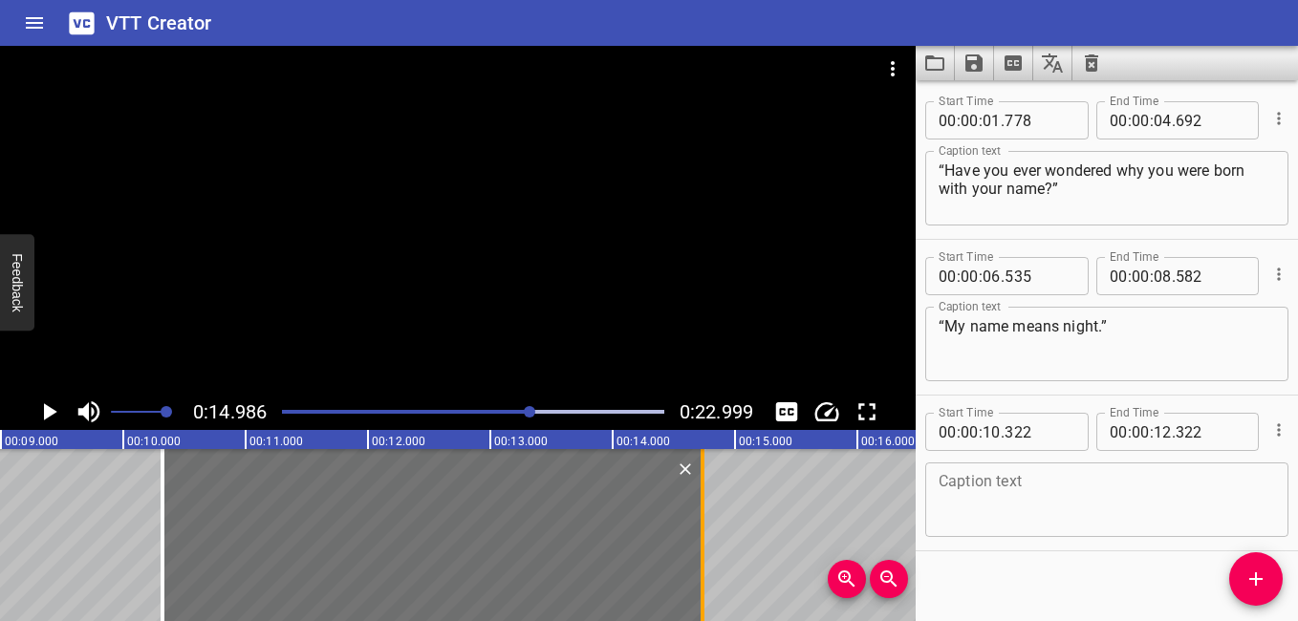
drag, startPoint x: 401, startPoint y: 524, endPoint x: 697, endPoint y: 558, distance: 297.3
click at [697, 558] on div at bounding box center [702, 535] width 19 height 172
type input "14"
type input "736"
click at [1076, 495] on textarea at bounding box center [1107, 500] width 336 height 54
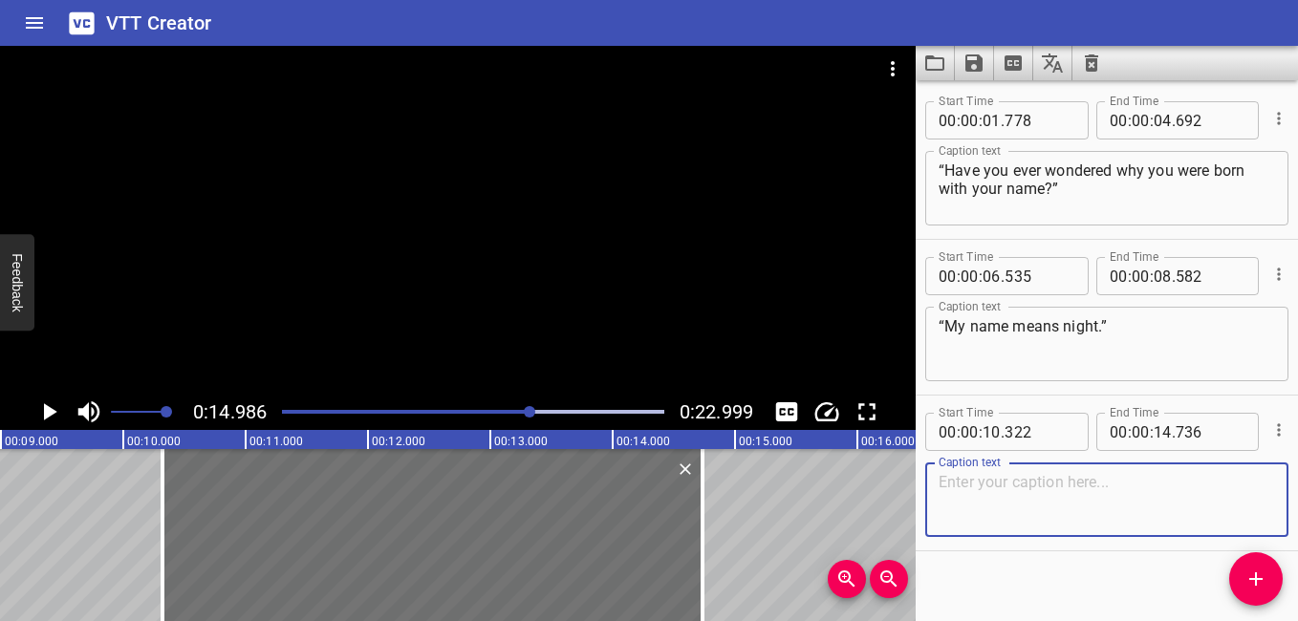
paste textarea "“In the [GEOGRAPHIC_DATA], names travel from all over the world.”"
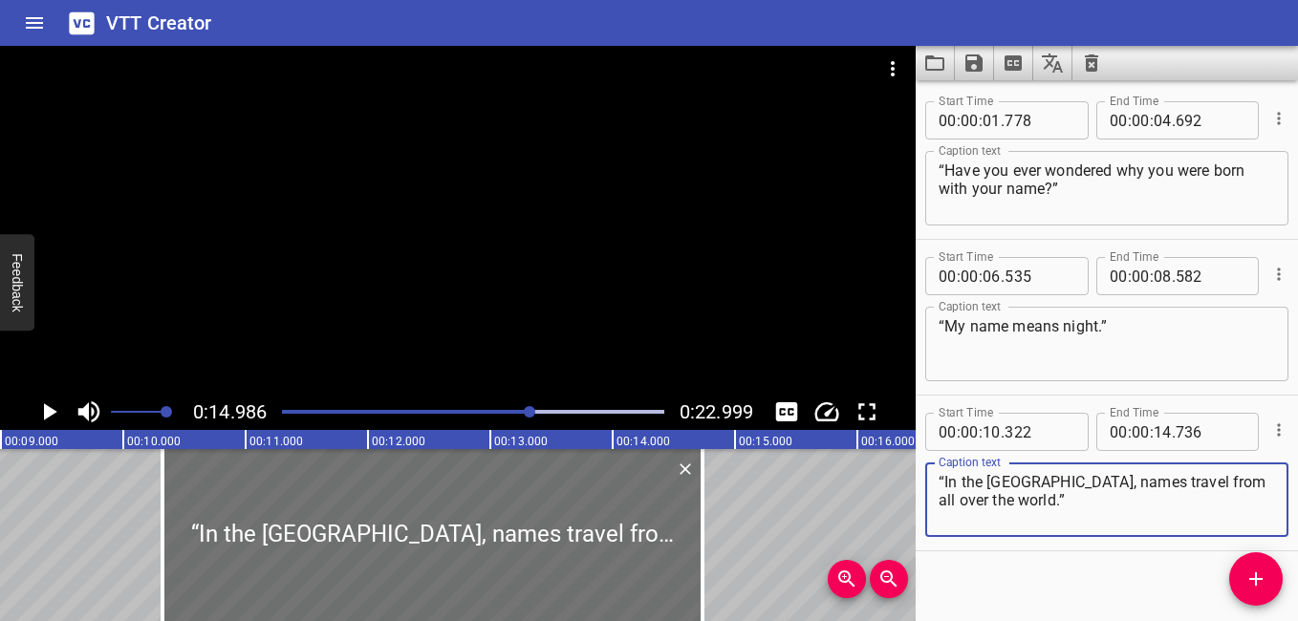
click at [941, 483] on textarea "“In the [GEOGRAPHIC_DATA], names travel from all over the world.”" at bounding box center [1107, 500] width 336 height 54
click at [1036, 497] on textarea "“In the [GEOGRAPHIC_DATA], names travel from all over the world.”" at bounding box center [1107, 500] width 336 height 54
type textarea "“In the [GEOGRAPHIC_DATA], names travel from all over the world.”"
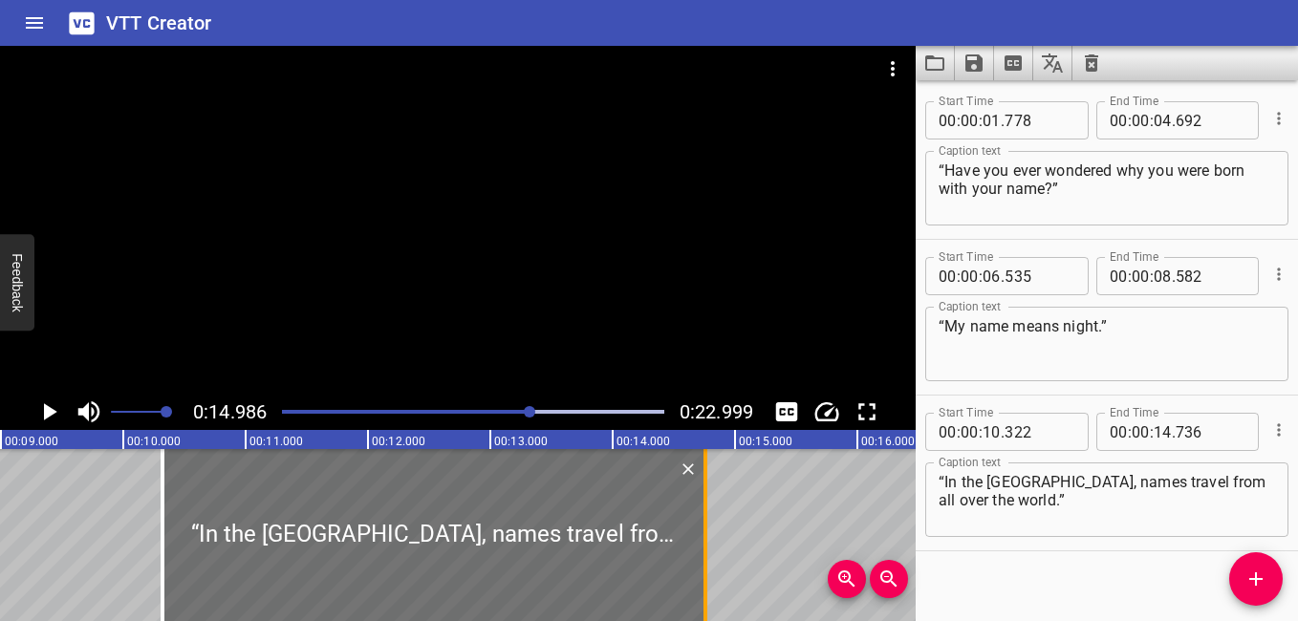
click at [707, 536] on div at bounding box center [705, 535] width 19 height 172
type input "759"
click at [173, 553] on div at bounding box center [167, 535] width 19 height 172
type input "361"
click at [702, 548] on div at bounding box center [705, 535] width 19 height 172
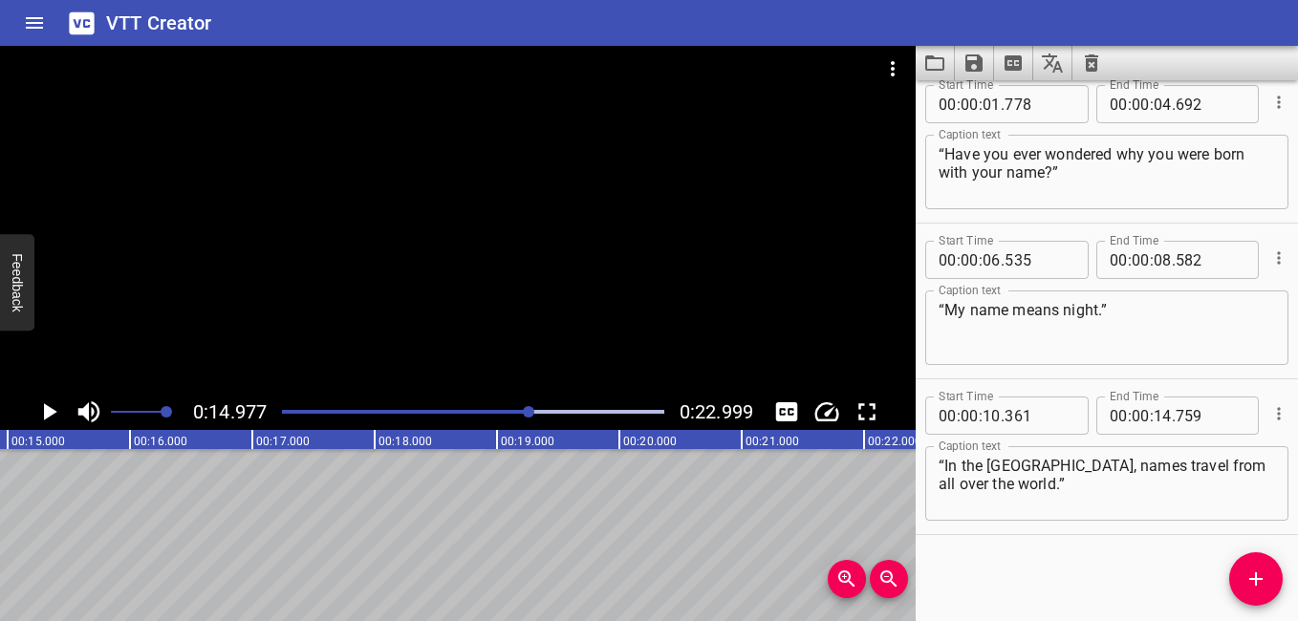
scroll to position [0, 1832]
click at [54, 408] on icon "Play/Pause" at bounding box center [48, 412] width 29 height 29
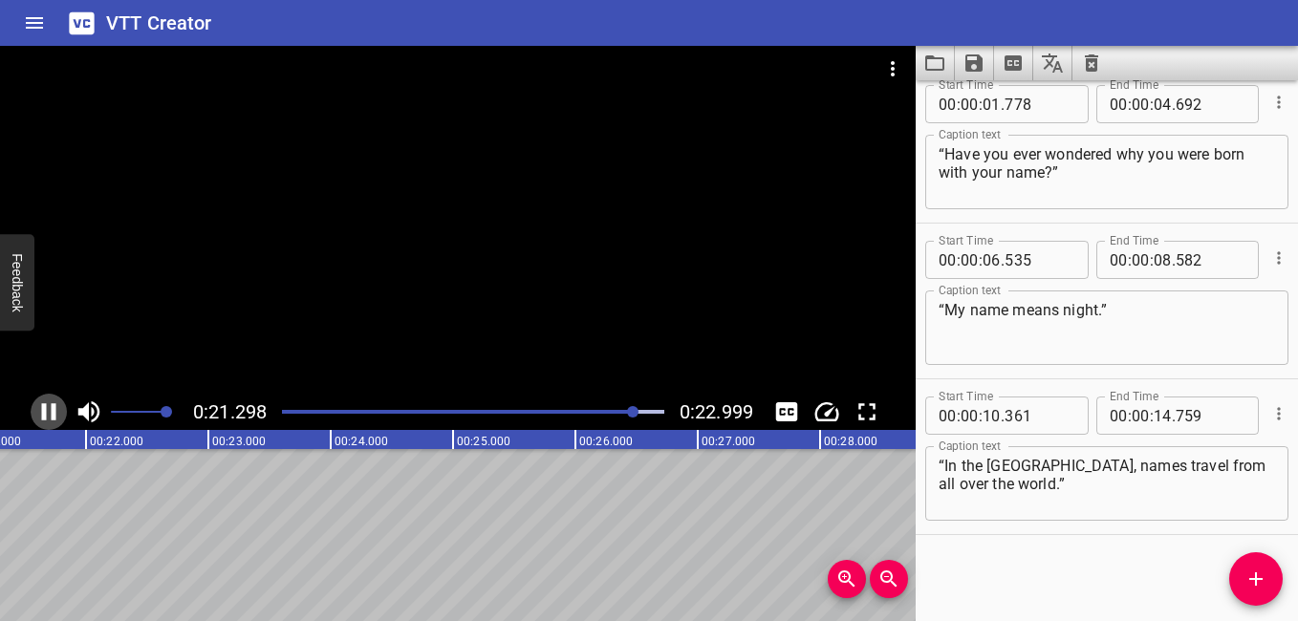
click at [45, 411] on icon "Play/Pause" at bounding box center [49, 411] width 14 height 17
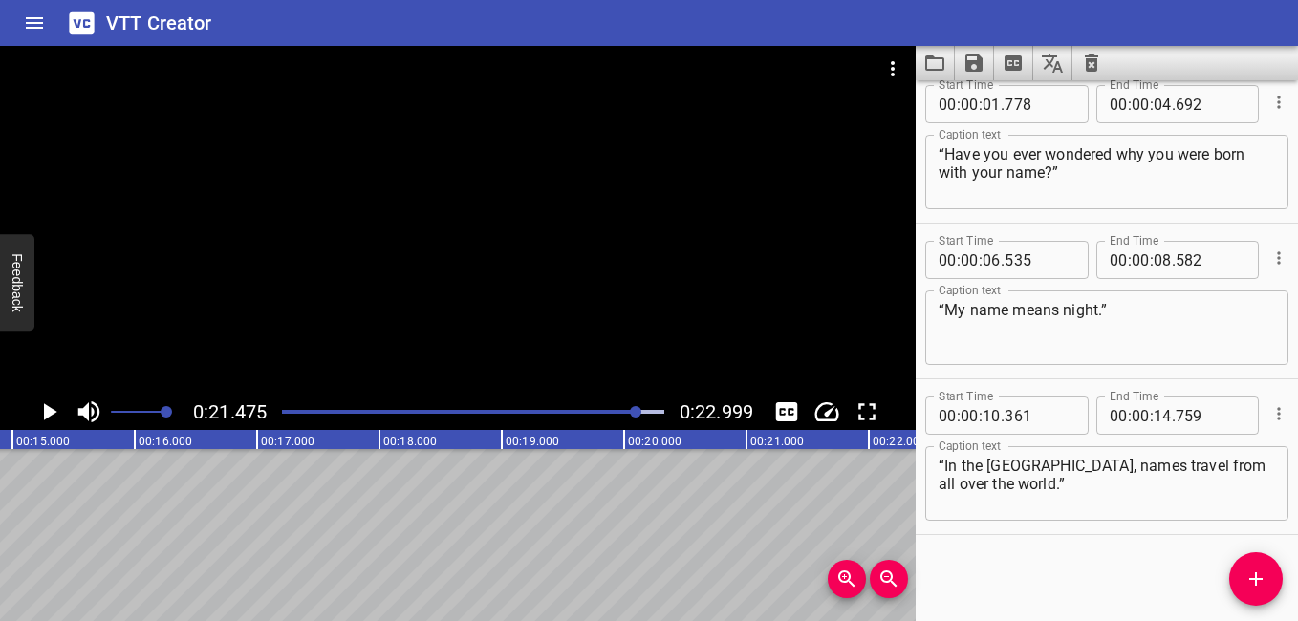
scroll to position [0, 1814]
drag, startPoint x: 1255, startPoint y: 597, endPoint x: 996, endPoint y: 575, distance: 260.0
click at [1254, 599] on button "Add Cue" at bounding box center [1256, 579] width 54 height 54
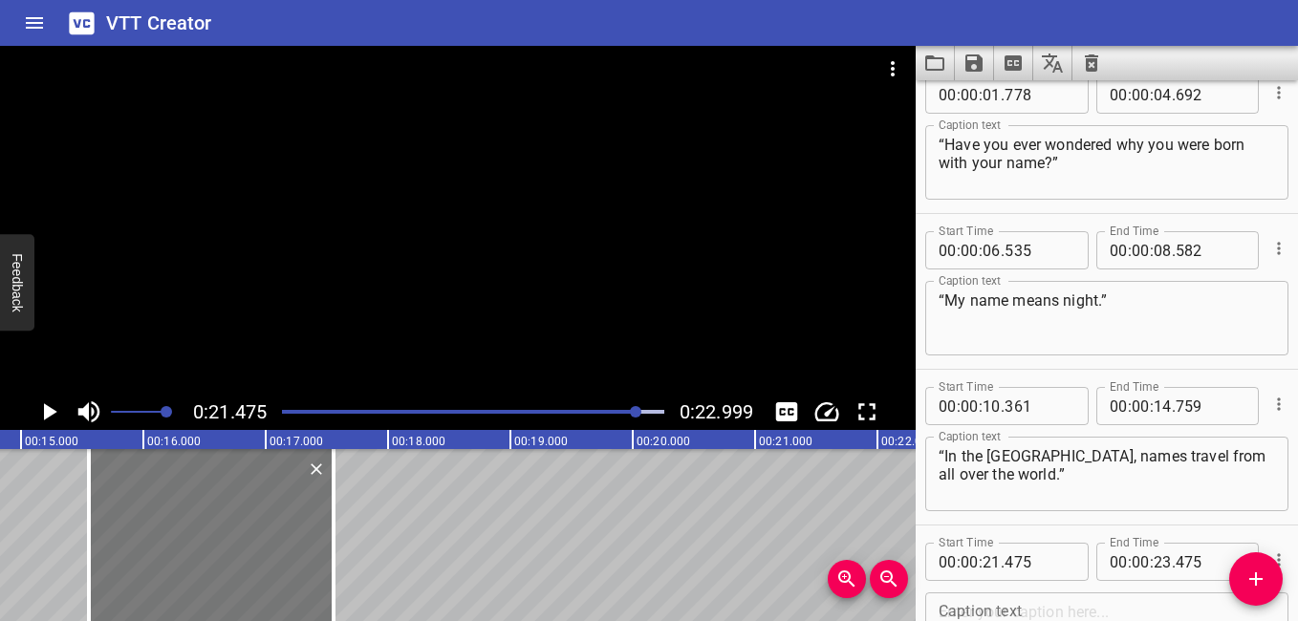
drag, startPoint x: 861, startPoint y: 511, endPoint x: 137, endPoint y: 530, distance: 724.8
click at [137, 530] on div at bounding box center [211, 535] width 245 height 172
type input "15"
type input "553"
type input "17"
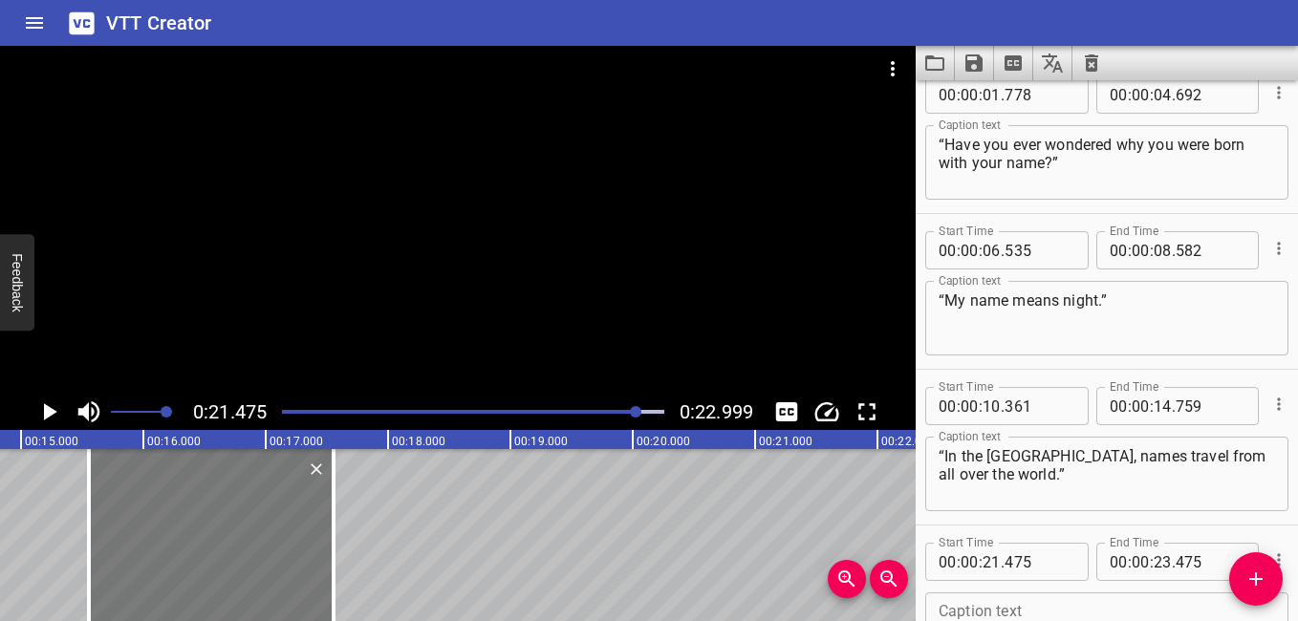
type input "553"
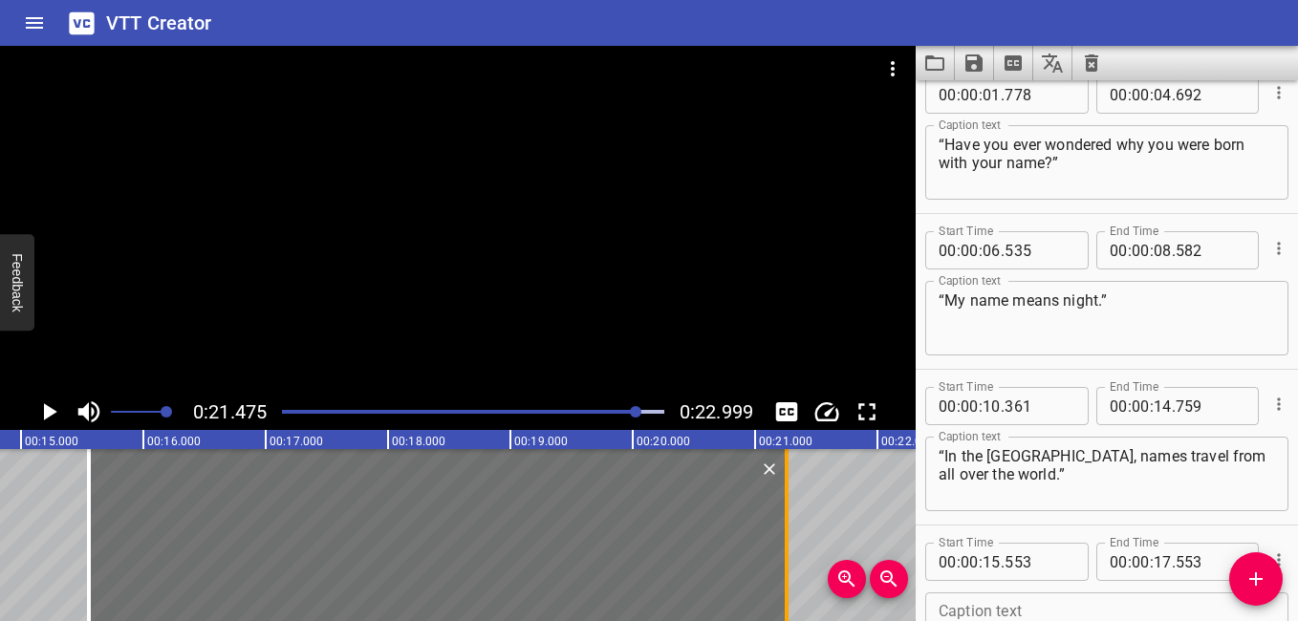
drag, startPoint x: 335, startPoint y: 535, endPoint x: 788, endPoint y: 577, distance: 455.0
click at [788, 577] on div at bounding box center [787, 535] width 4 height 172
type input "21"
type input "257"
click at [576, 539] on div at bounding box center [438, 535] width 698 height 172
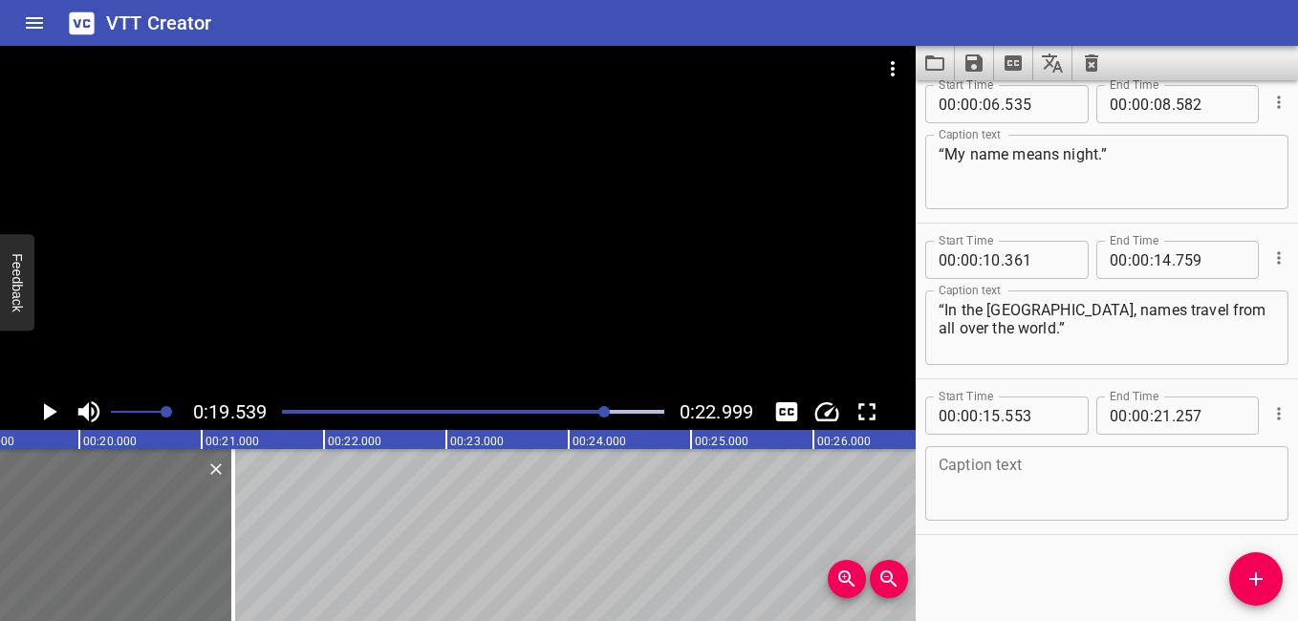
scroll to position [0, 2391]
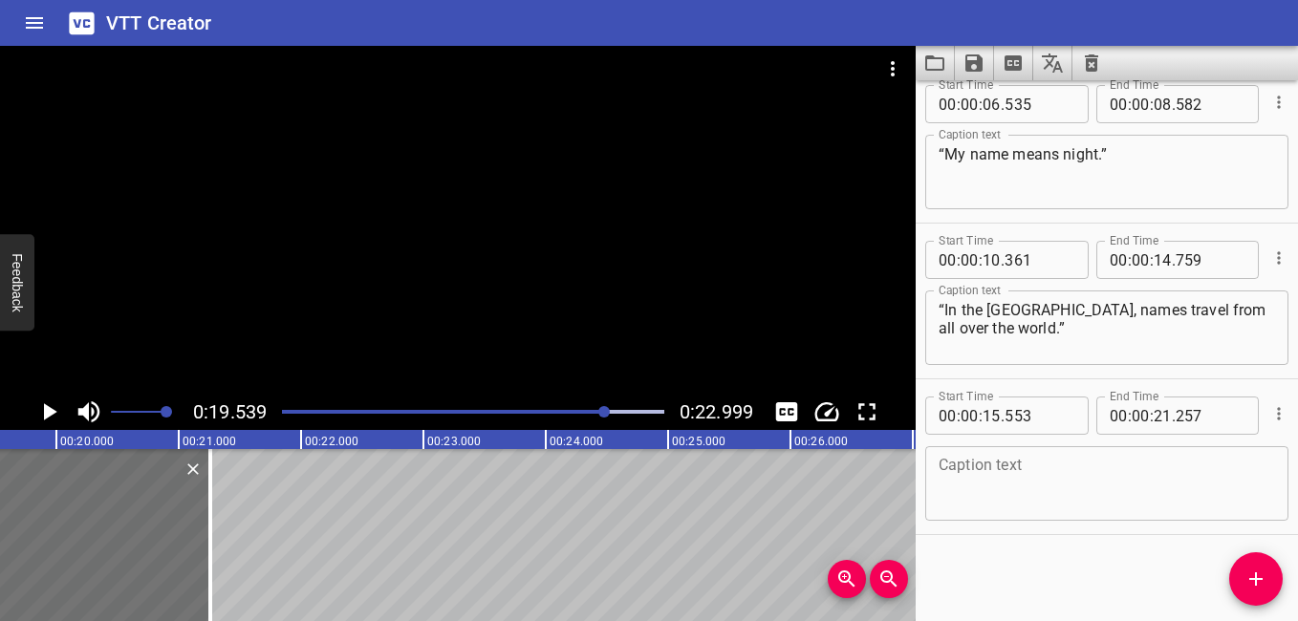
click at [1070, 479] on textarea at bounding box center [1107, 484] width 336 height 54
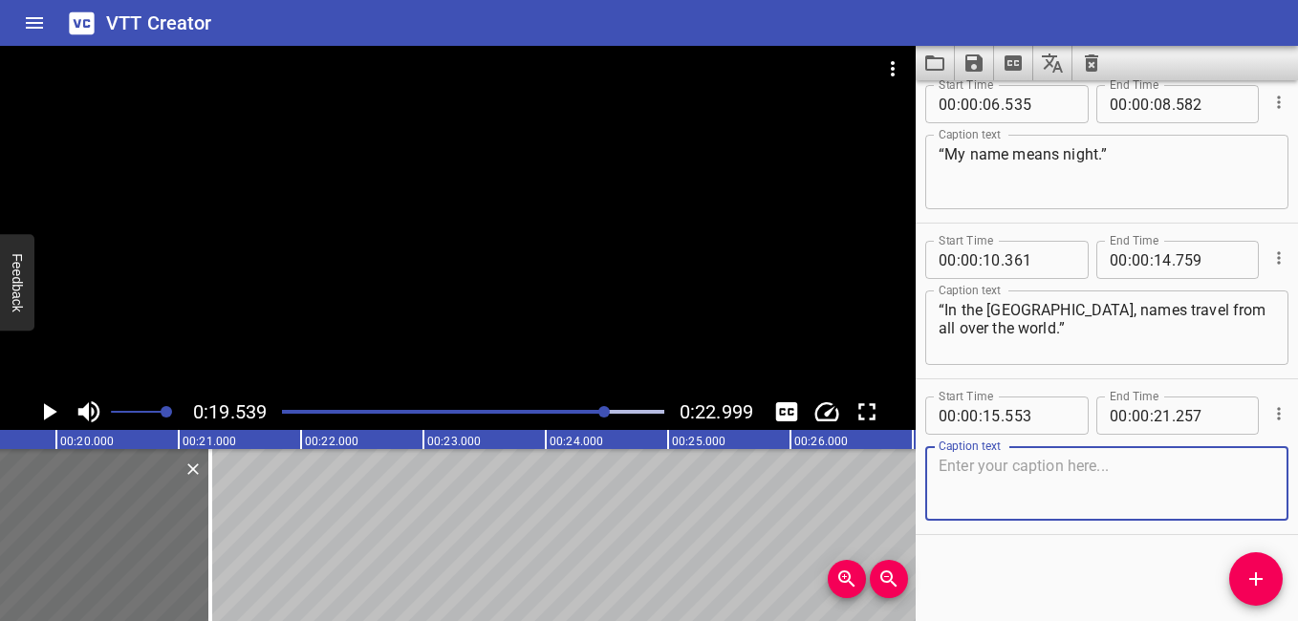
paste textarea "“Your name is more than words—it’s your story.”"
type textarea "“Your name is more than words—it’s your story.”"
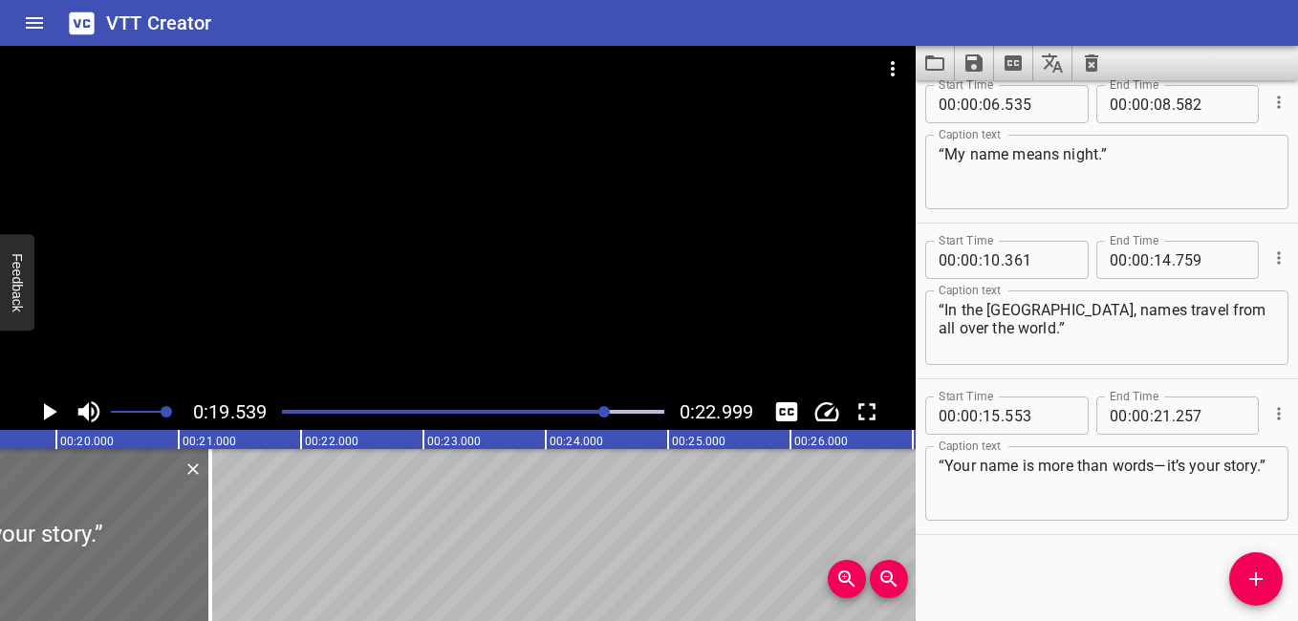
drag, startPoint x: 398, startPoint y: 542, endPoint x: 579, endPoint y: 545, distance: 181.6
click at [599, 549] on div "“Have you ever wondered why you were born with your name?” “My name means night…" at bounding box center [1279, 535] width 7341 height 172
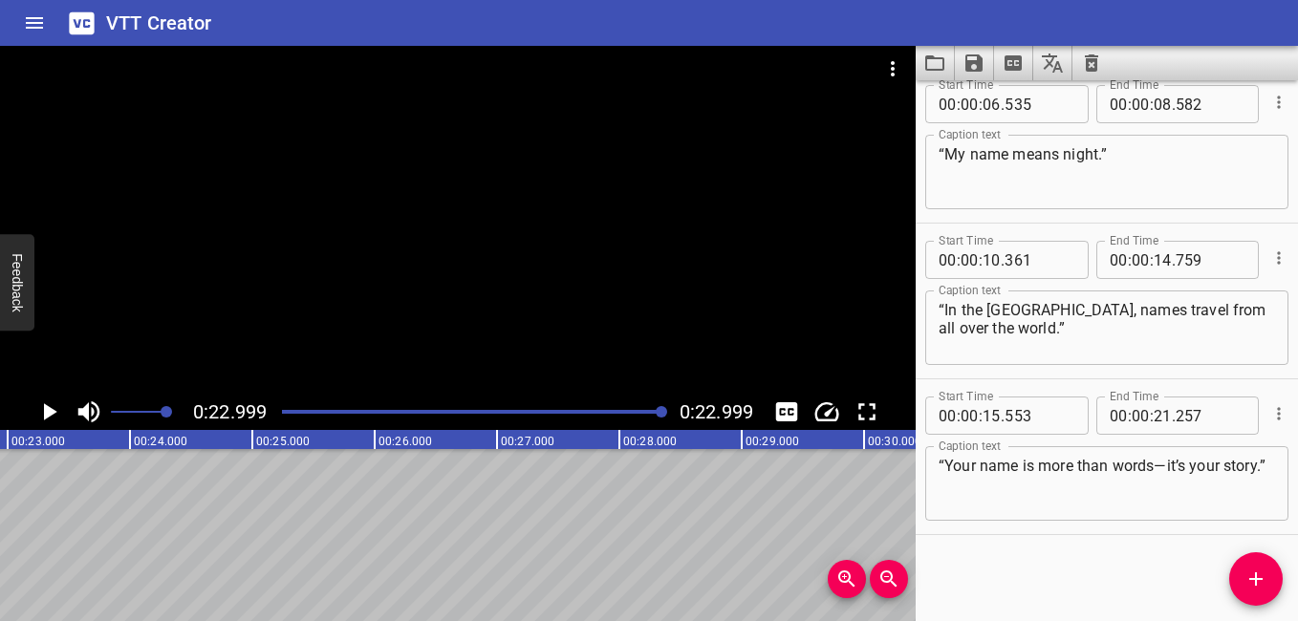
scroll to position [0, 2814]
click at [266, 512] on div "“Have you ever wondered why you were born with your name?” “My name means night…" at bounding box center [856, 535] width 7341 height 172
click at [49, 406] on icon "Play/Pause" at bounding box center [48, 412] width 29 height 29
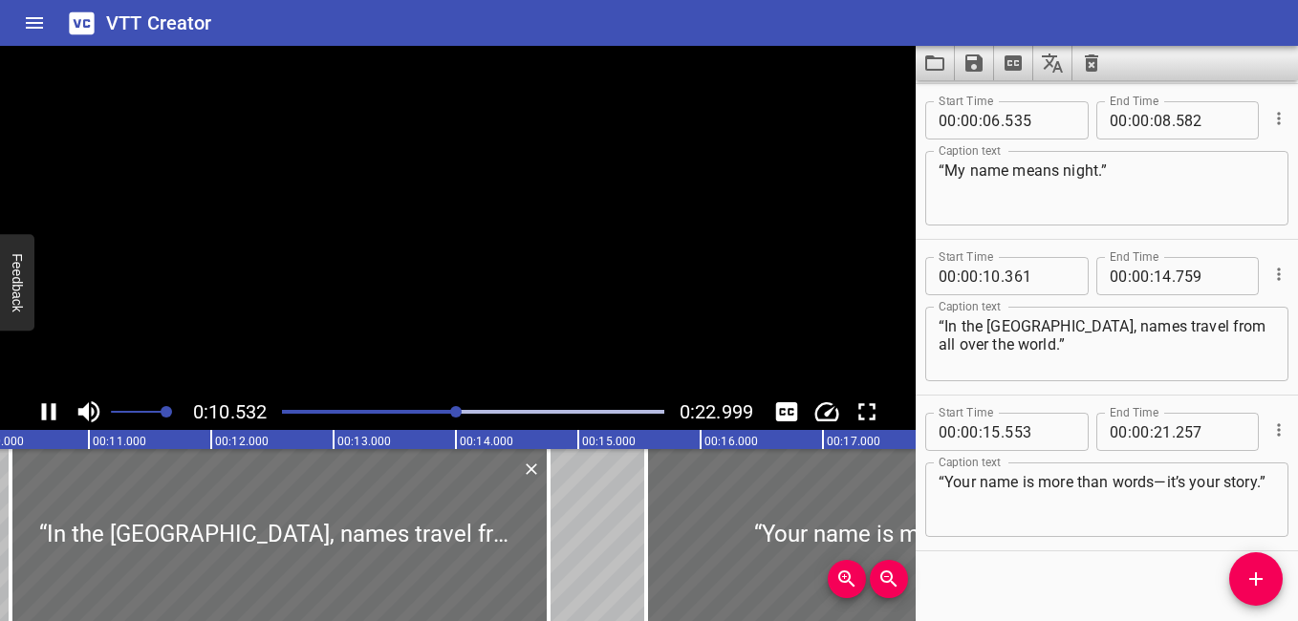
scroll to position [172, 0]
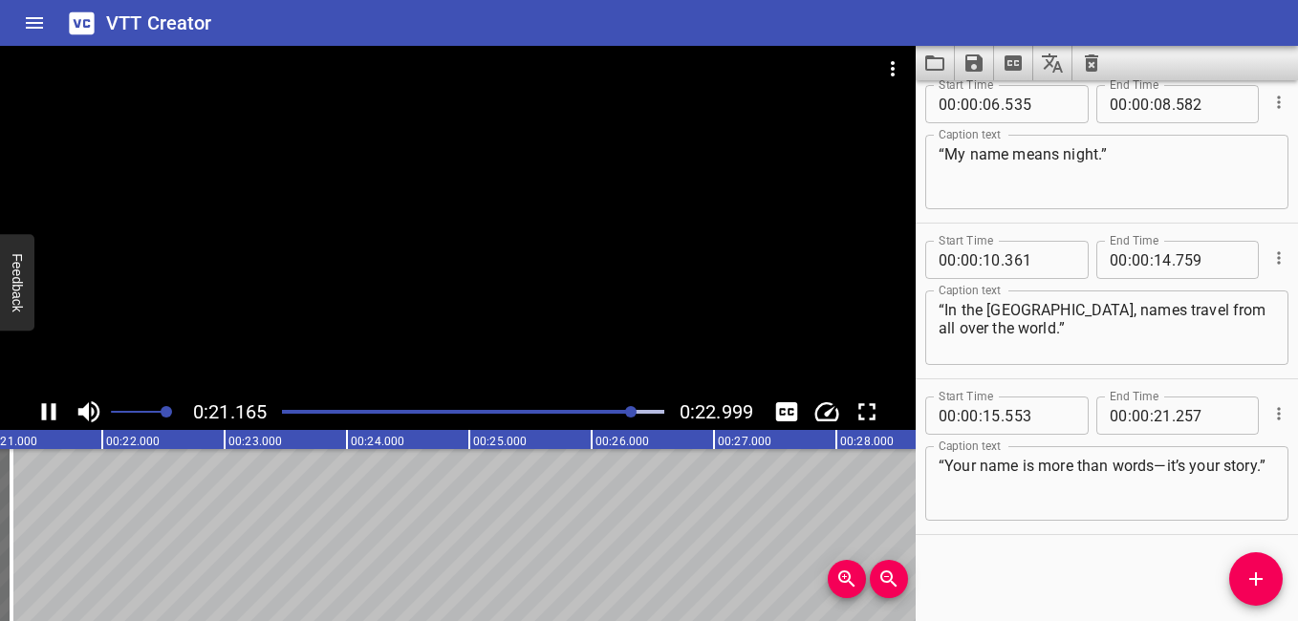
click at [433, 404] on div at bounding box center [473, 412] width 405 height 27
click at [47, 407] on icon "Play/Pause" at bounding box center [48, 412] width 29 height 29
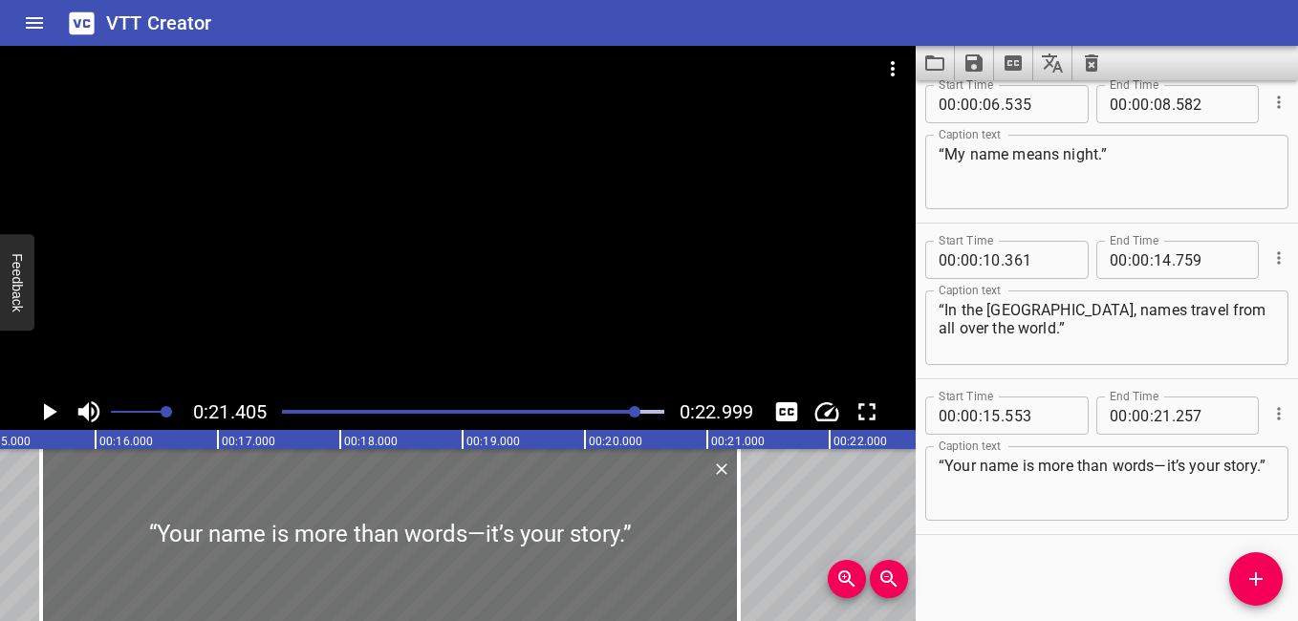
scroll to position [0, 1830]
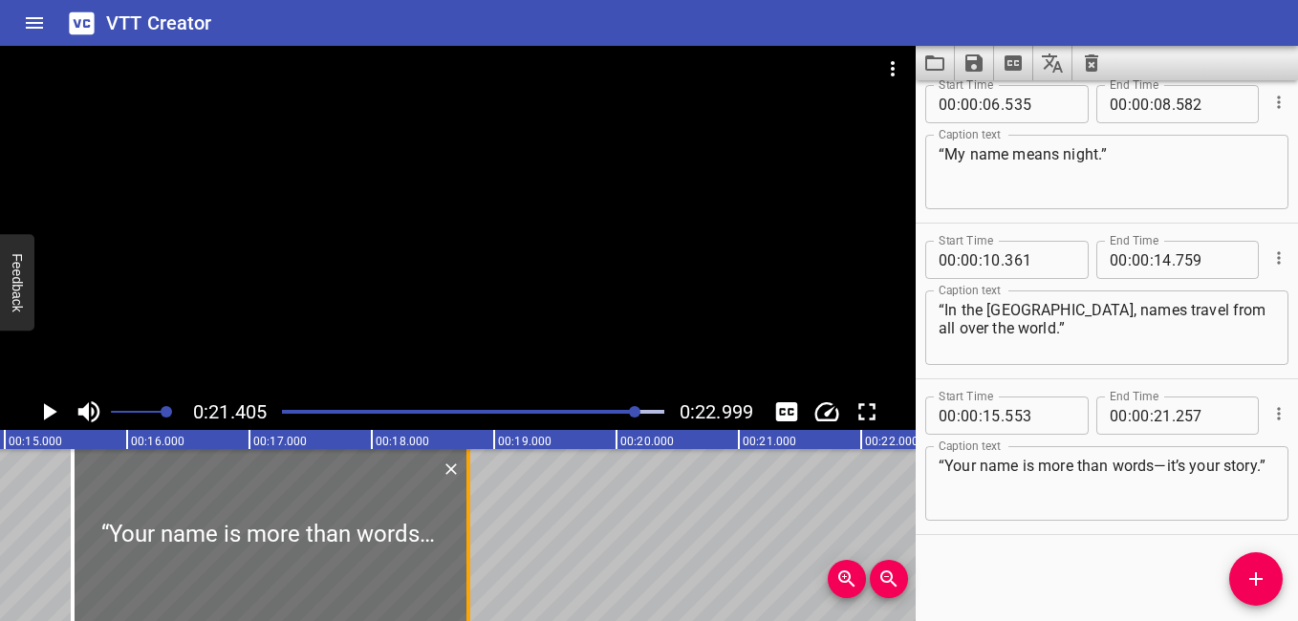
drag, startPoint x: 769, startPoint y: 520, endPoint x: 467, endPoint y: 549, distance: 303.4
click at [467, 549] on div at bounding box center [468, 535] width 4 height 172
type input "18"
type input "788"
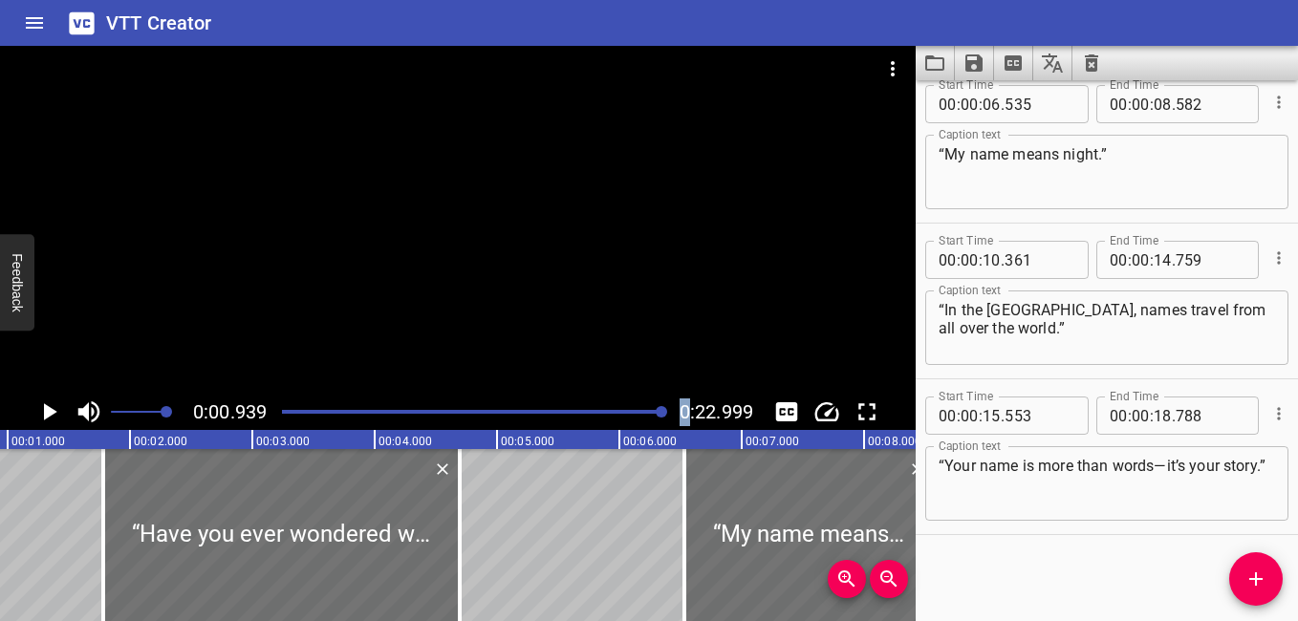
scroll to position [0, 122]
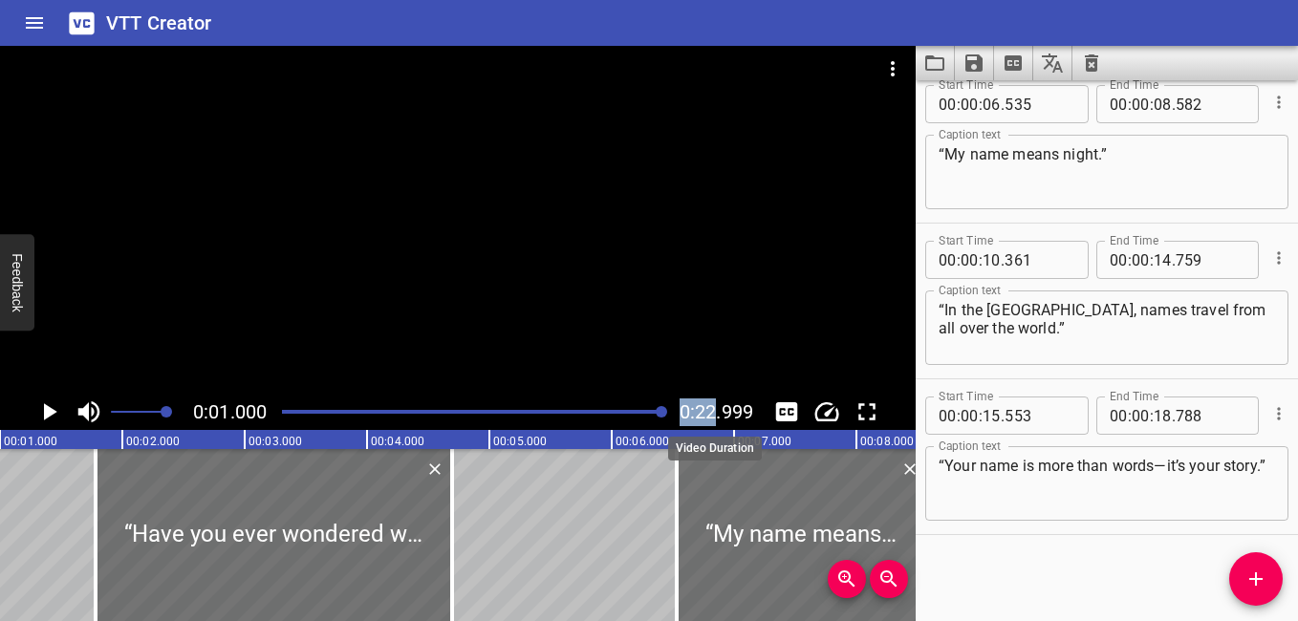
drag, startPoint x: 613, startPoint y: 412, endPoint x: 718, endPoint y: 407, distance: 105.3
click at [718, 407] on div "0:01.000 0:22.999" at bounding box center [458, 412] width 916 height 36
click at [616, 411] on div "Play progress" at bounding box center [473, 412] width 382 height 4
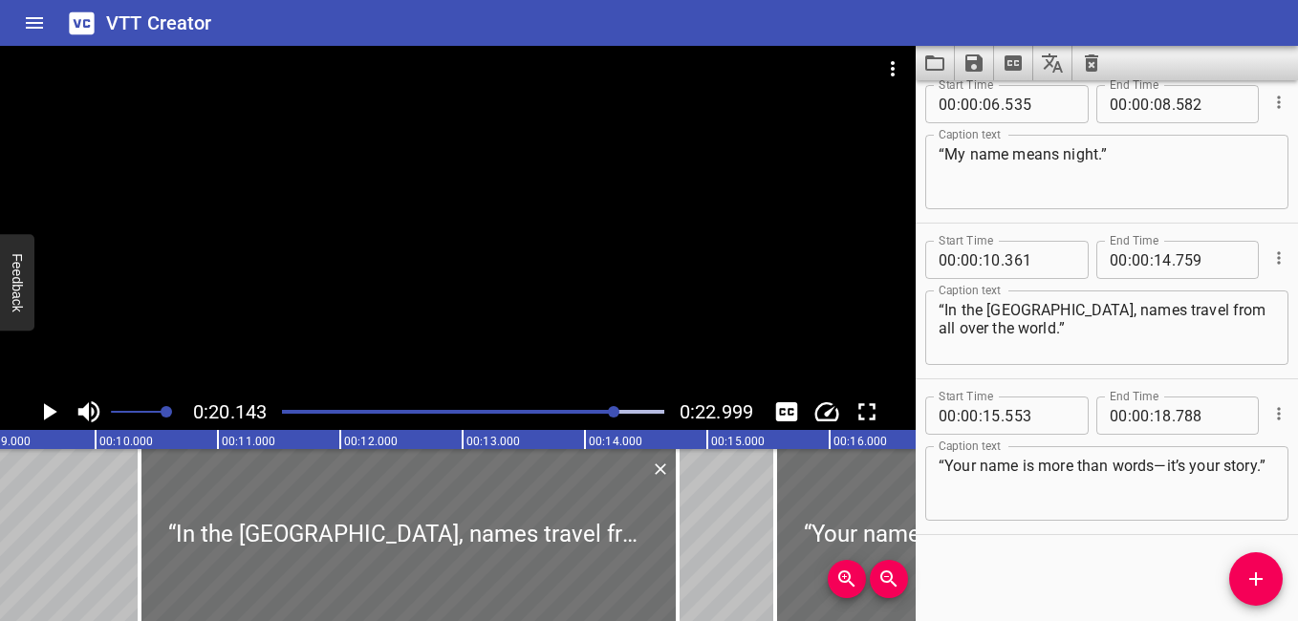
click at [565, 410] on div "Play progress" at bounding box center [426, 412] width 382 height 4
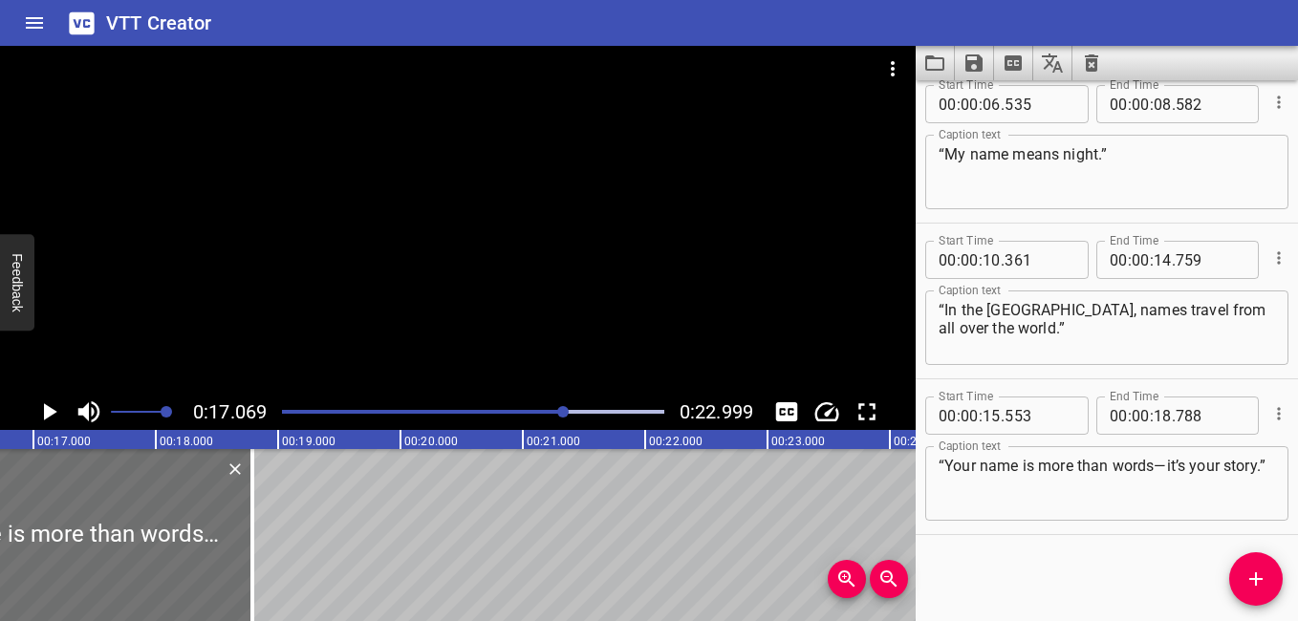
scroll to position [0, 2088]
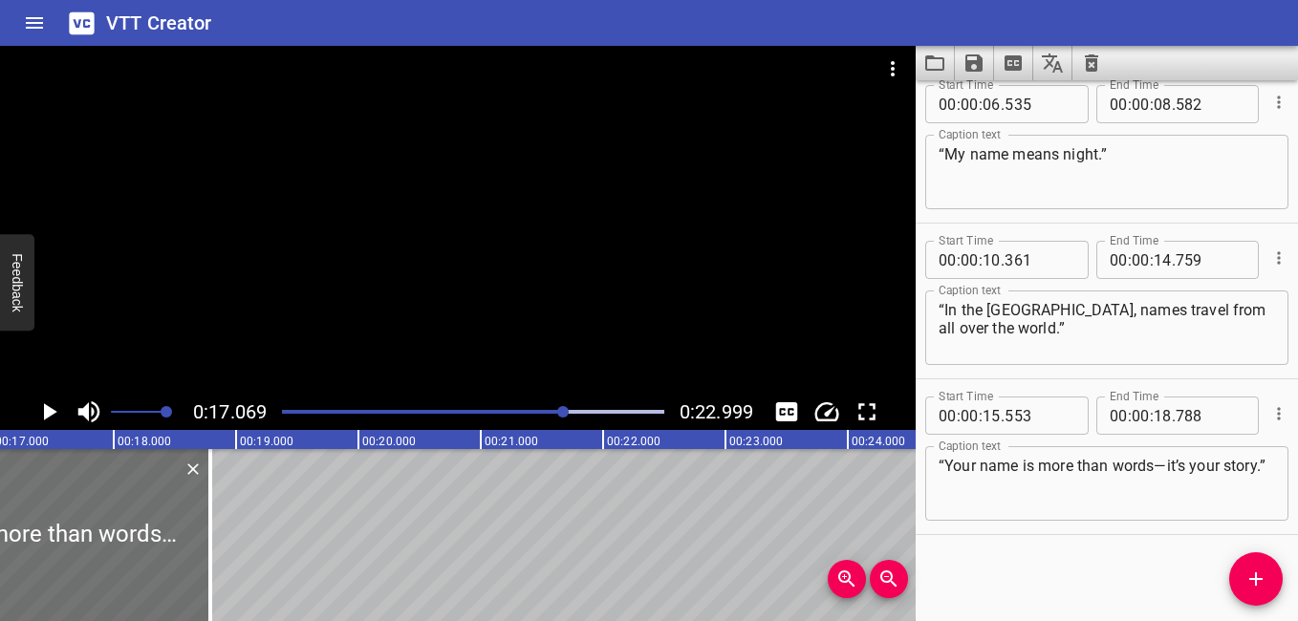
click at [42, 411] on icon "Play/Pause" at bounding box center [48, 412] width 29 height 29
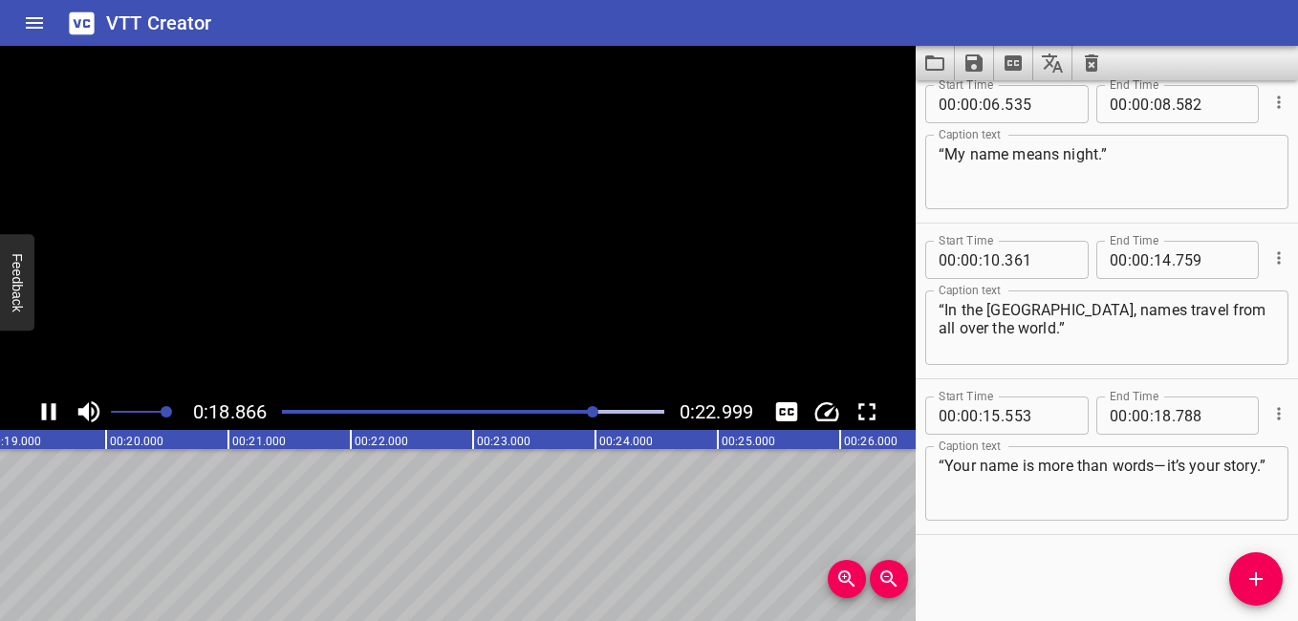
click at [50, 407] on icon "Play/Pause" at bounding box center [48, 412] width 29 height 29
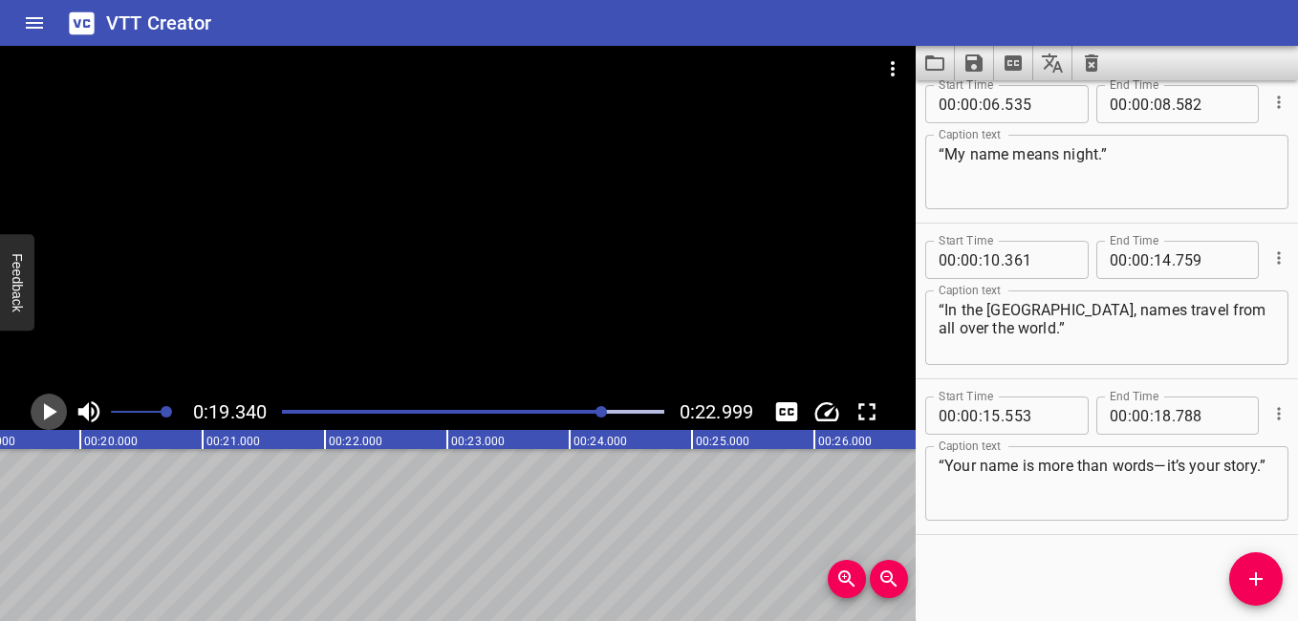
click at [44, 412] on icon "Play/Pause" at bounding box center [50, 411] width 13 height 17
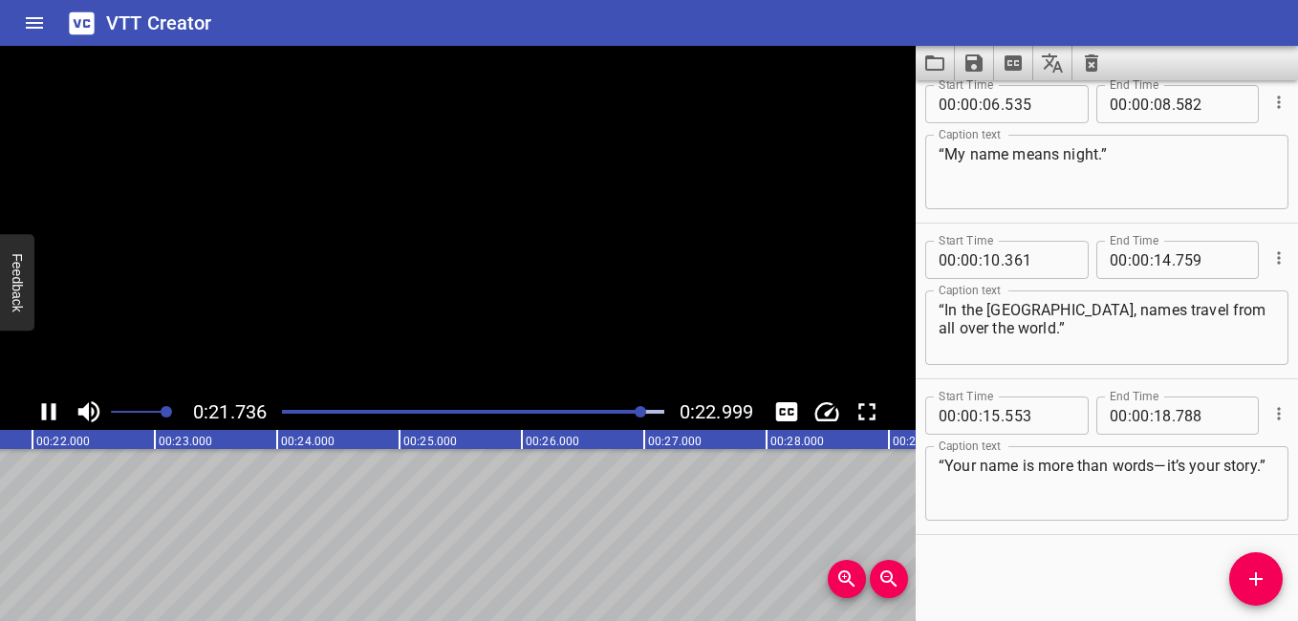
click at [44, 412] on icon "Play/Pause" at bounding box center [49, 411] width 14 height 17
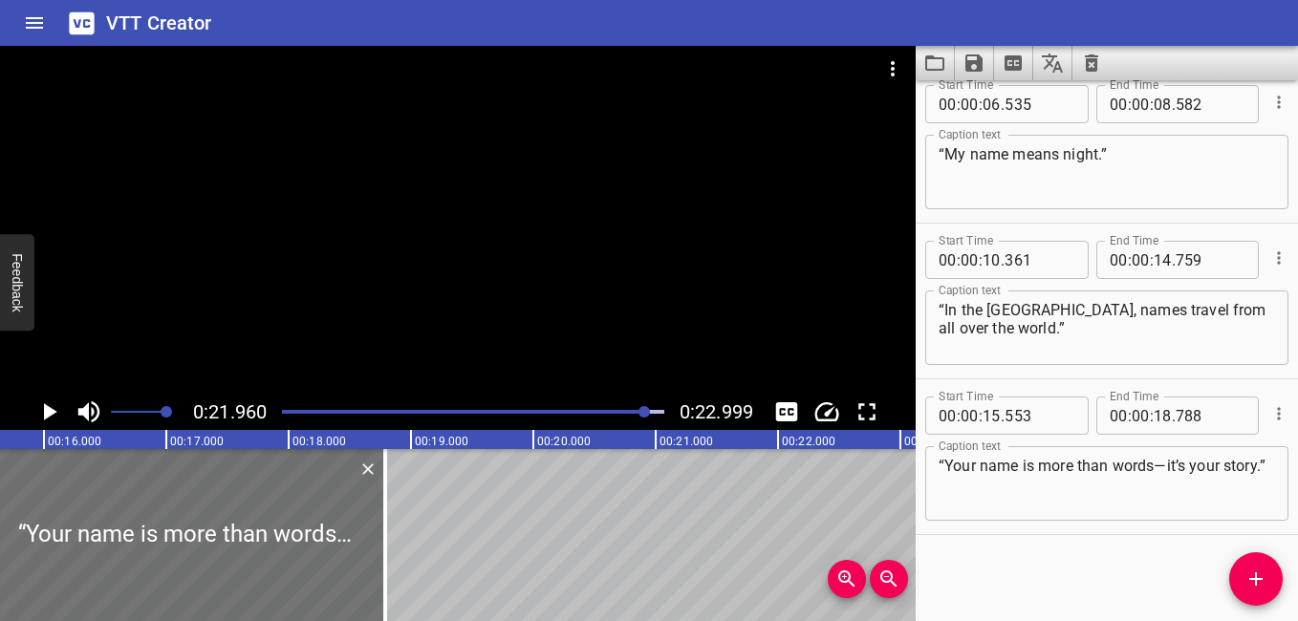
scroll to position [0, 1930]
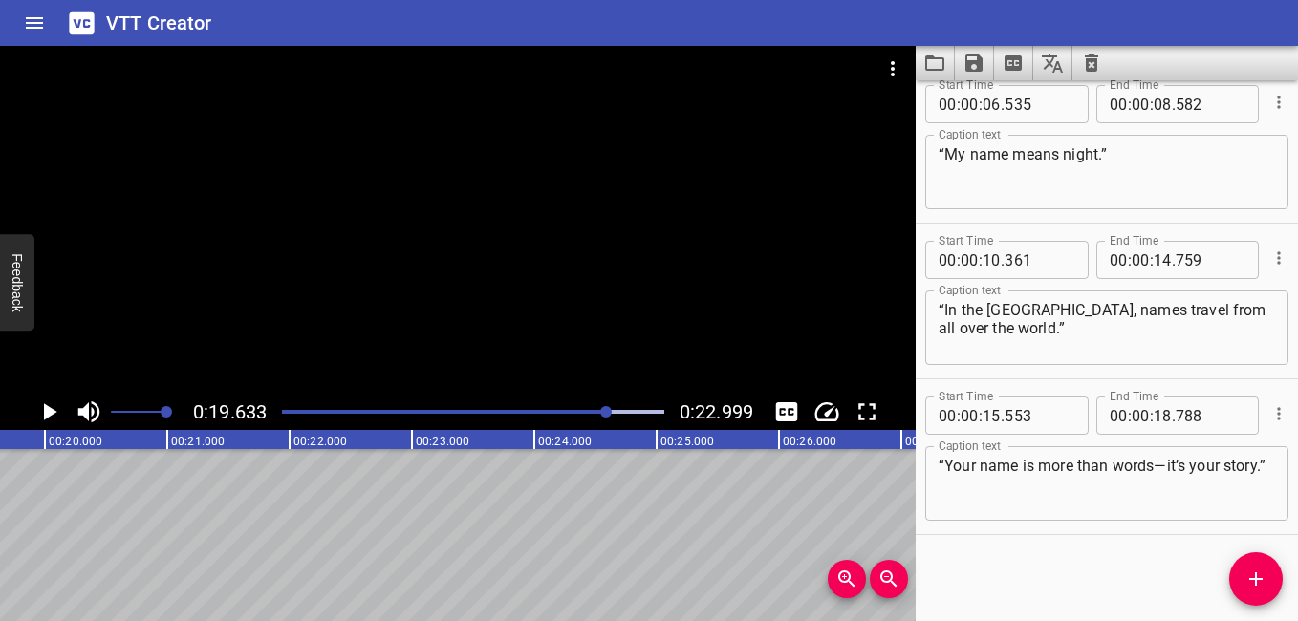
scroll to position [0, 1814]
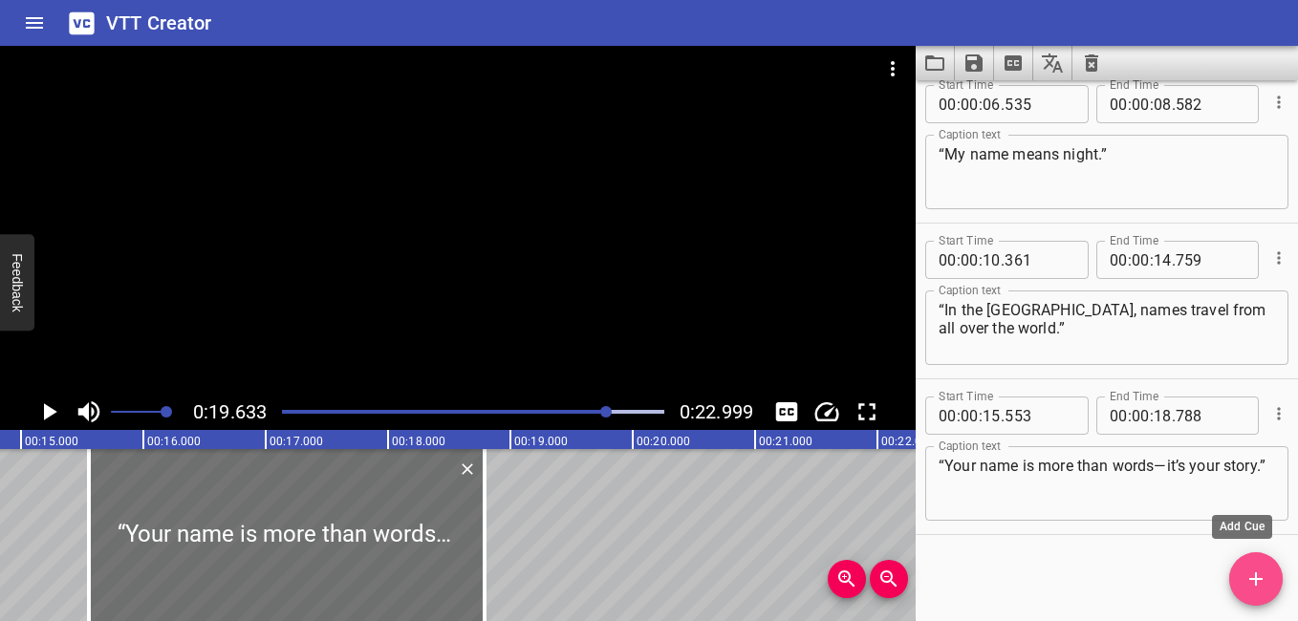
drag, startPoint x: 1243, startPoint y: 580, endPoint x: 1229, endPoint y: 576, distance: 13.9
click at [1241, 580] on span "Add Cue" at bounding box center [1256, 579] width 54 height 23
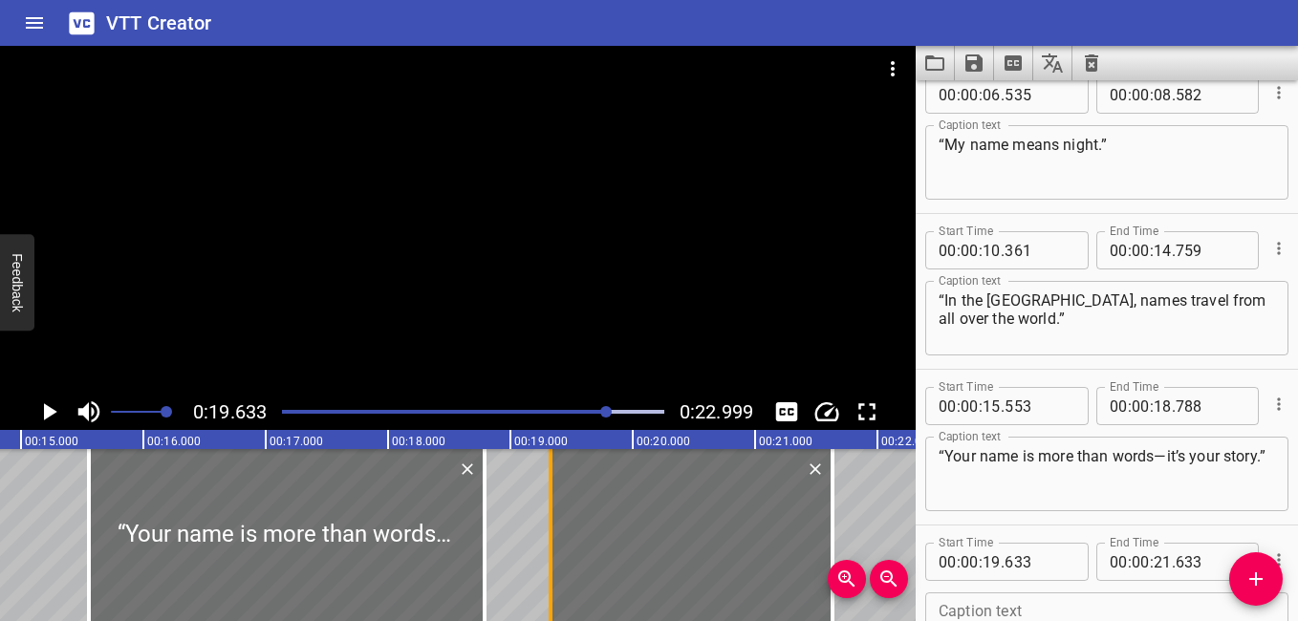
drag, startPoint x: 595, startPoint y: 542, endPoint x: 557, endPoint y: 552, distance: 38.5
click at [557, 552] on div at bounding box center [550, 535] width 19 height 172
type input "328"
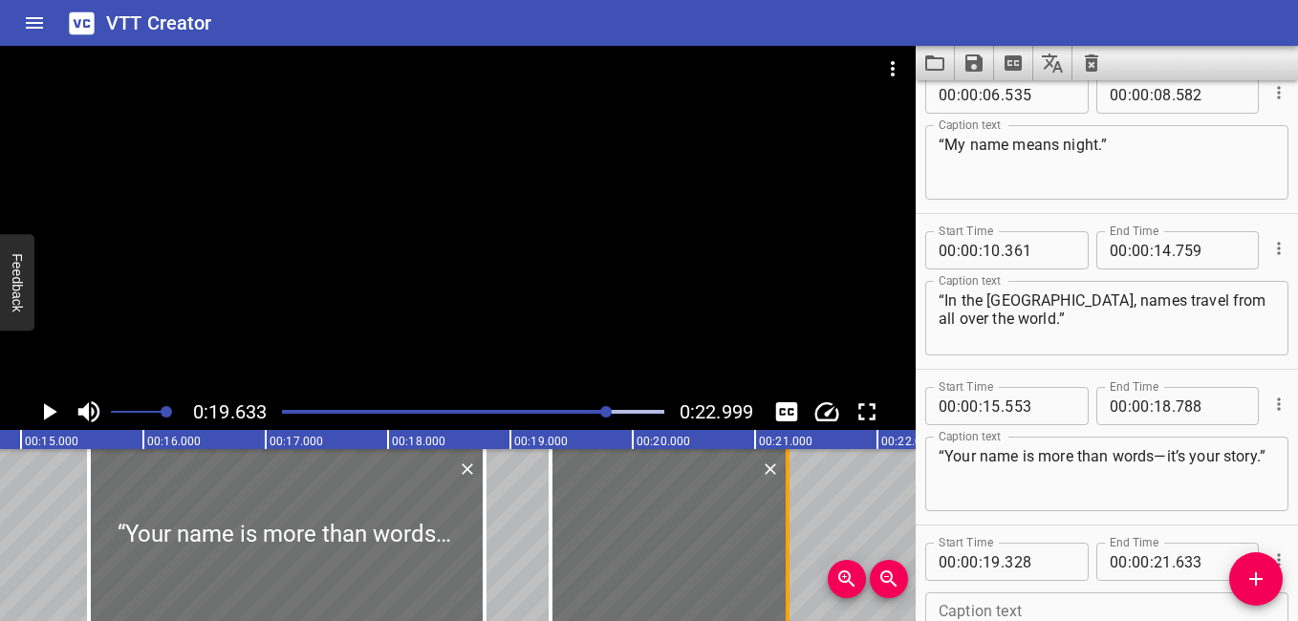
drag, startPoint x: 828, startPoint y: 529, endPoint x: 783, endPoint y: 526, distance: 45.0
click at [783, 526] on div at bounding box center [787, 535] width 19 height 172
type input "266"
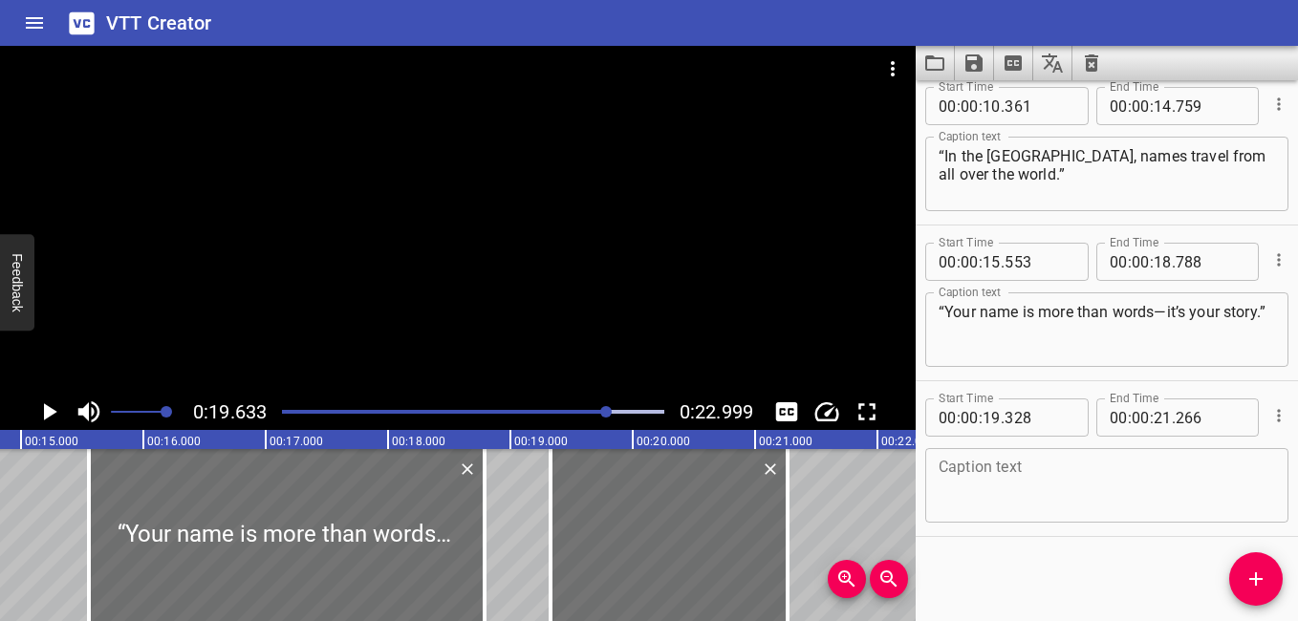
scroll to position [328, 0]
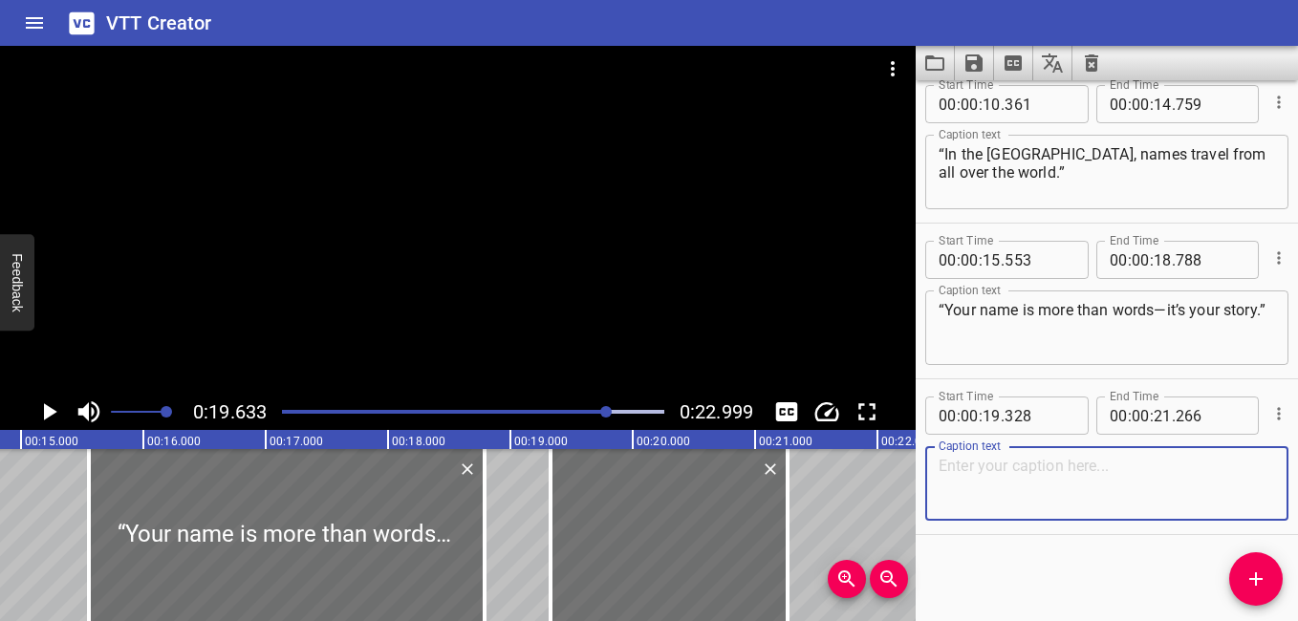
paste textarea "My Name, My Story"
type textarea "My Name, My Story"
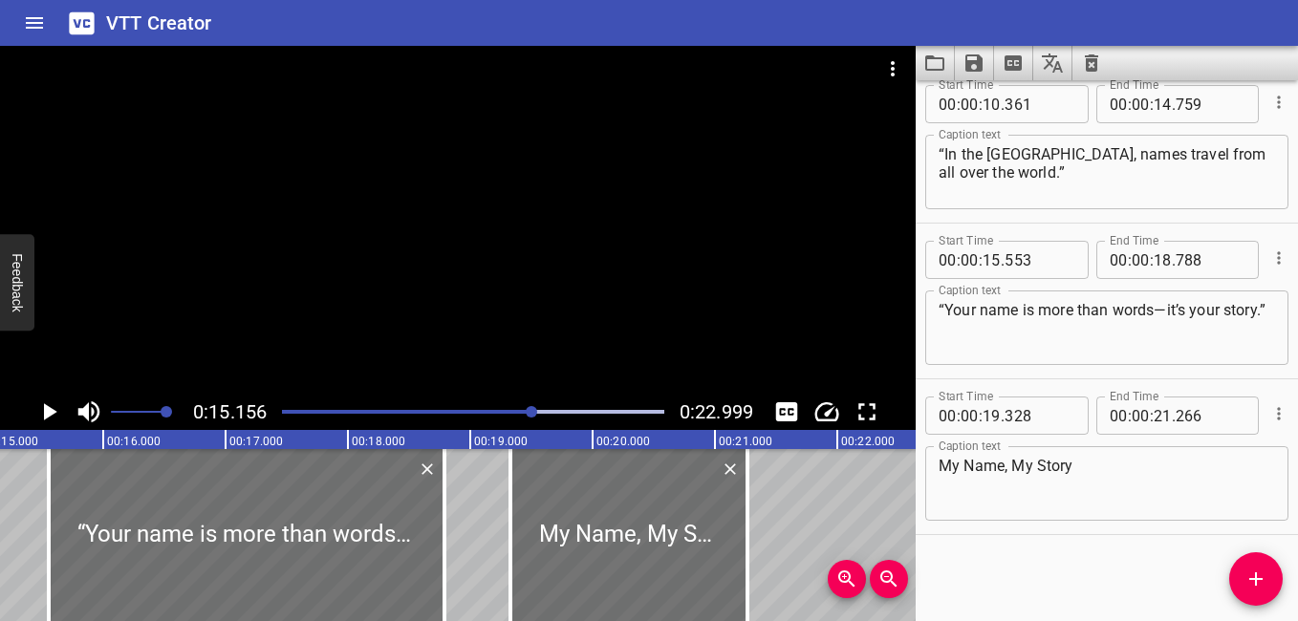
click at [67, 439] on rect at bounding box center [535, 439] width 4779 height 19
click at [103, 443] on icon "00:00.000 00:01.000 00:02.000 00:03.000 00:04.000 00:05.000 00:06.000 00:07.000…" at bounding box center [535, 439] width 4779 height 19
click at [45, 415] on icon "Play/Pause" at bounding box center [50, 411] width 13 height 17
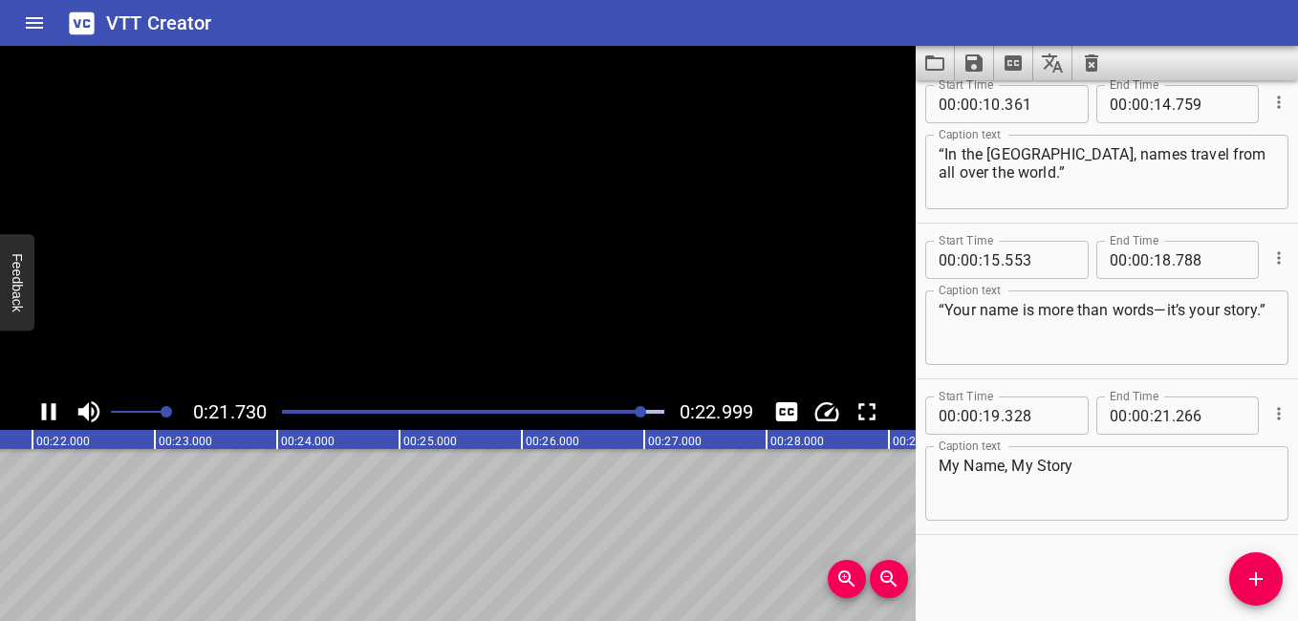
click at [46, 415] on icon "Play/Pause" at bounding box center [49, 411] width 14 height 17
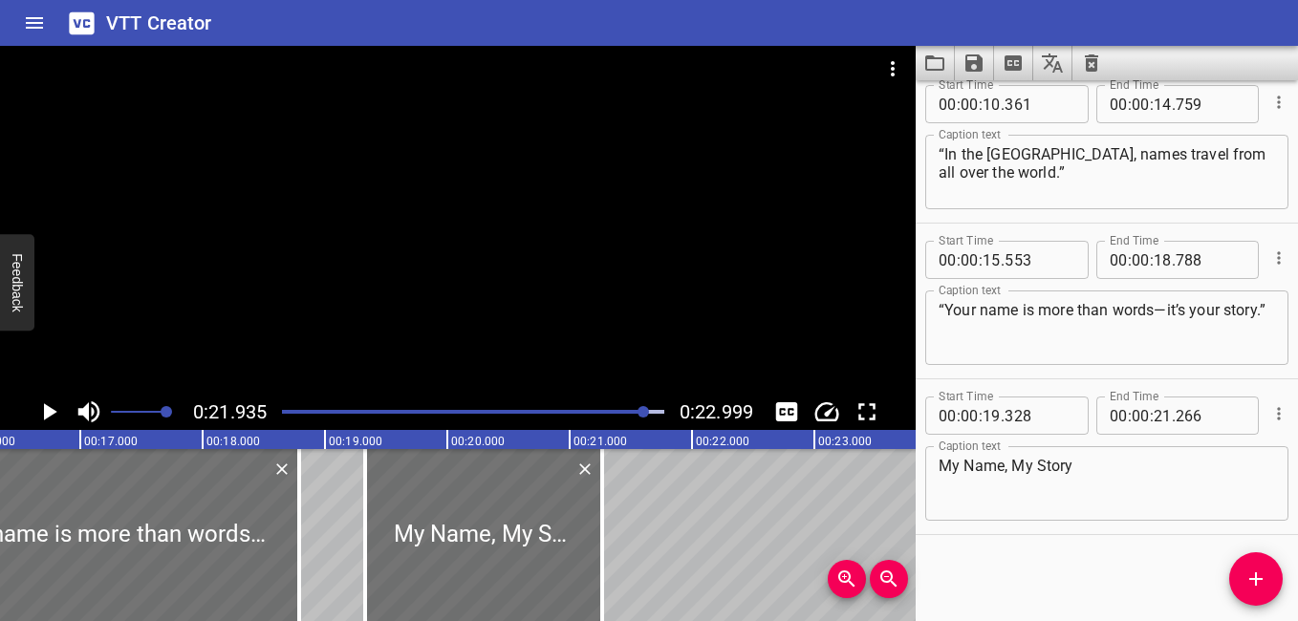
scroll to position [0, 1976]
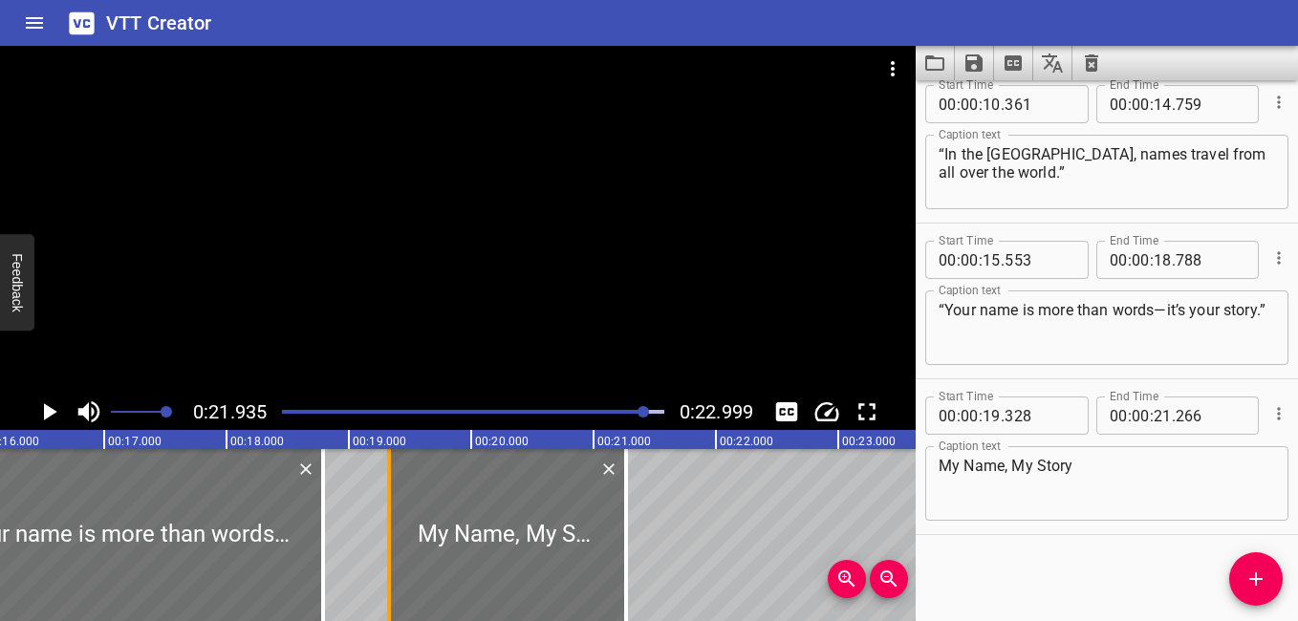
drag, startPoint x: 395, startPoint y: 560, endPoint x: 395, endPoint y: 577, distance: 17.2
click at [395, 577] on div at bounding box center [388, 535] width 19 height 172
click at [627, 558] on div at bounding box center [622, 535] width 19 height 172
type input "234"
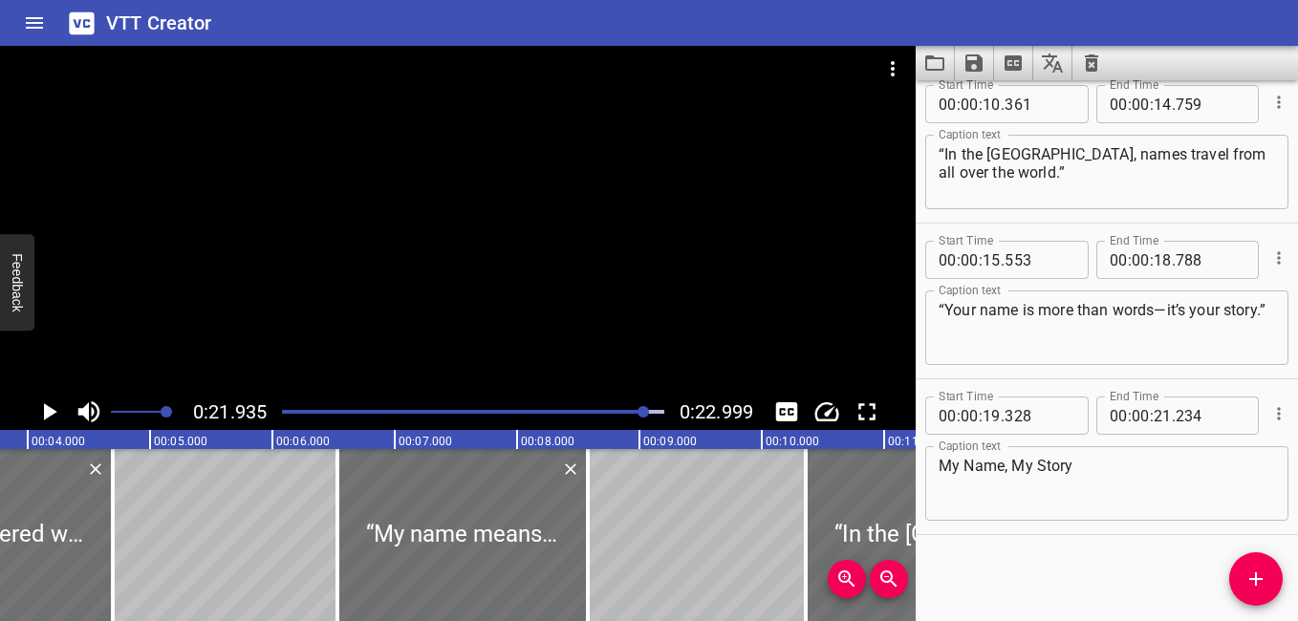
scroll to position [0, 469]
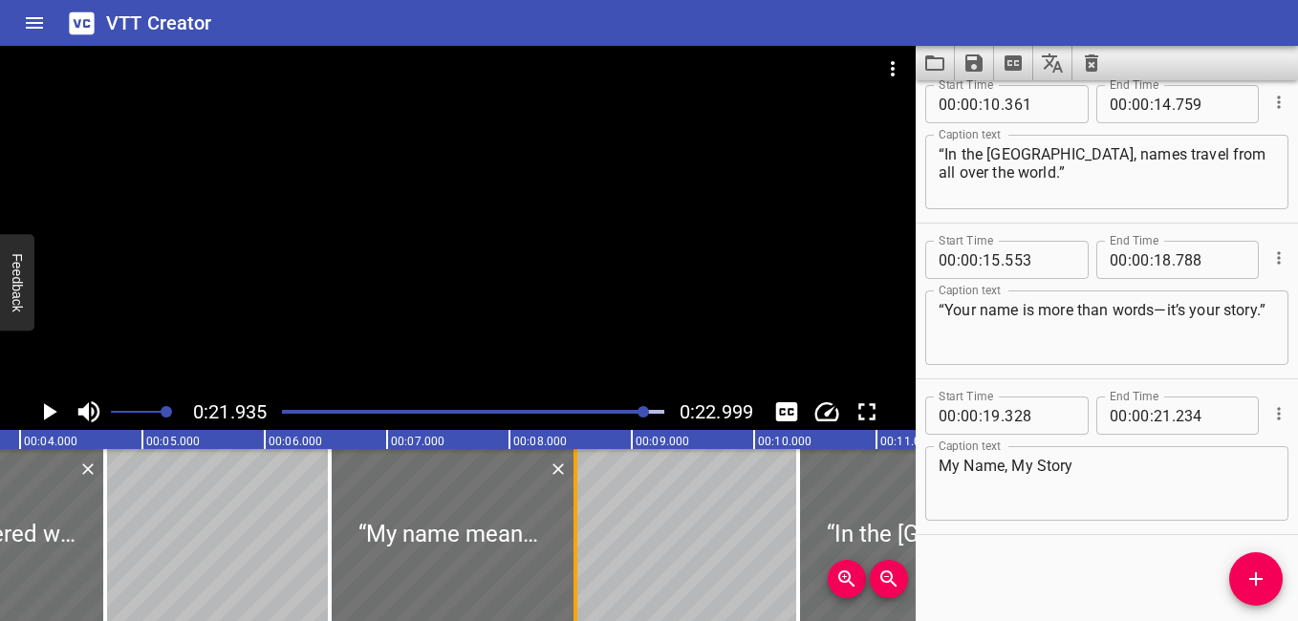
click at [575, 562] on div at bounding box center [575, 535] width 4 height 172
click at [574, 561] on div at bounding box center [576, 535] width 4 height 172
type input "551"
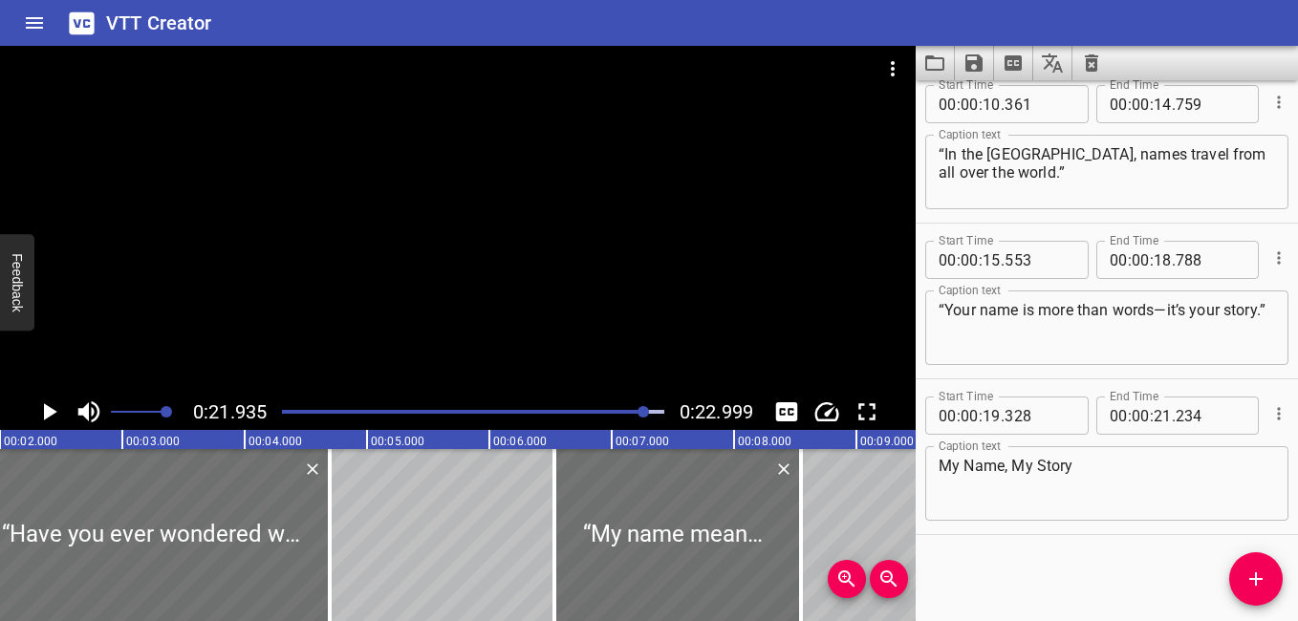
scroll to position [0, 0]
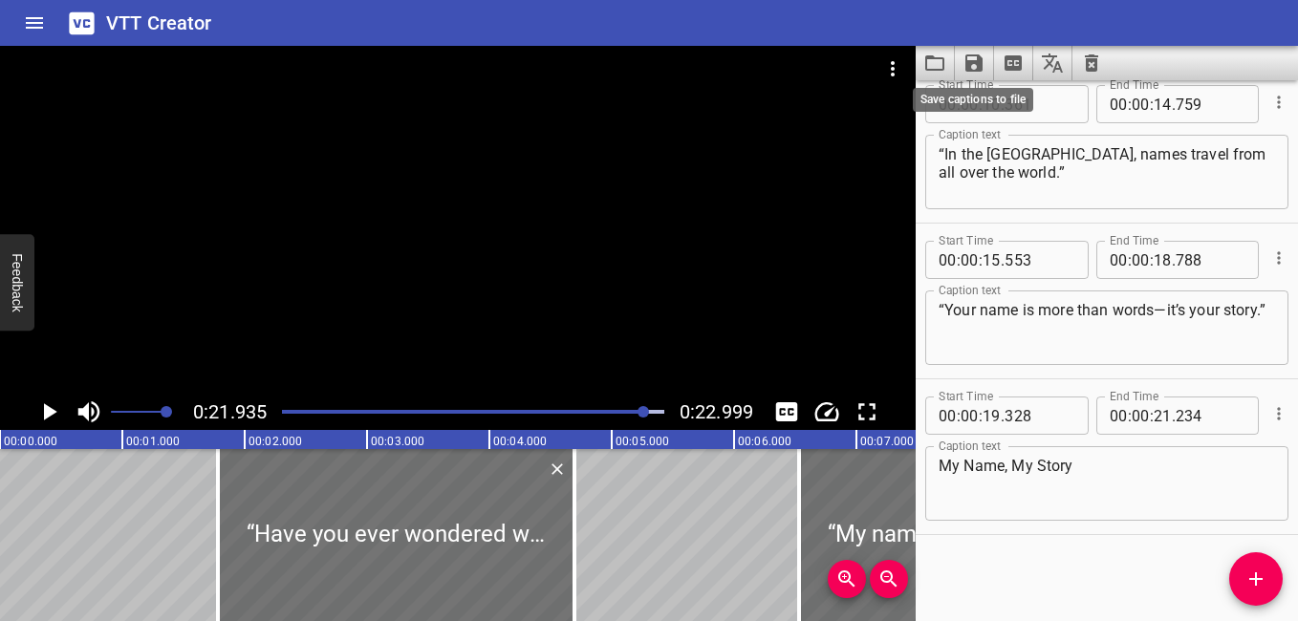
click at [973, 55] on icon "Save captions to file" at bounding box center [973, 62] width 17 height 17
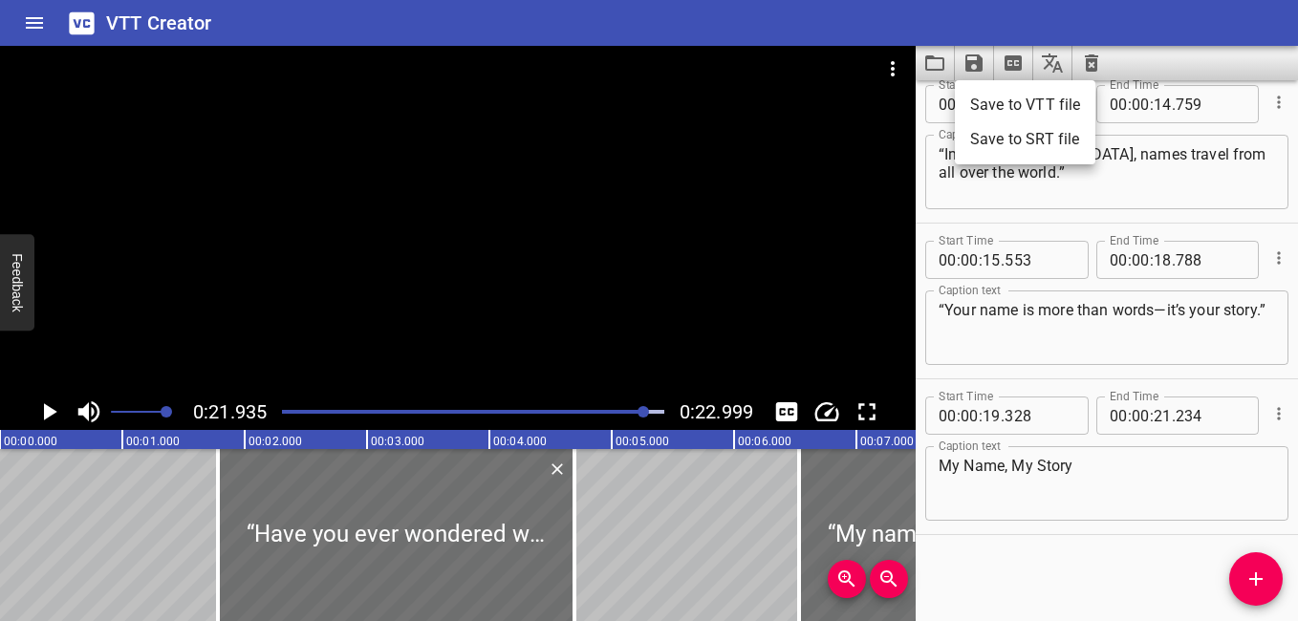
click at [1013, 103] on li "Save to VTT file" at bounding box center [1025, 105] width 141 height 34
click at [1092, 62] on icon "Clear captions" at bounding box center [1091, 62] width 13 height 17
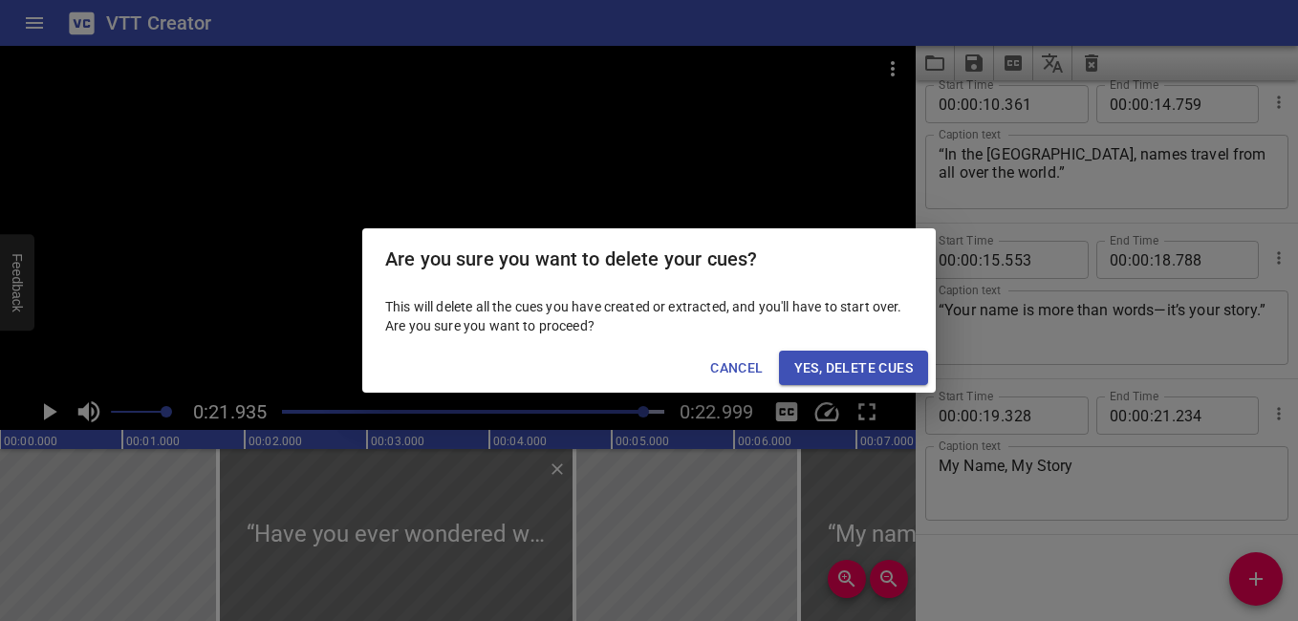
click at [828, 362] on span "Yes, Delete Cues" at bounding box center [853, 369] width 119 height 24
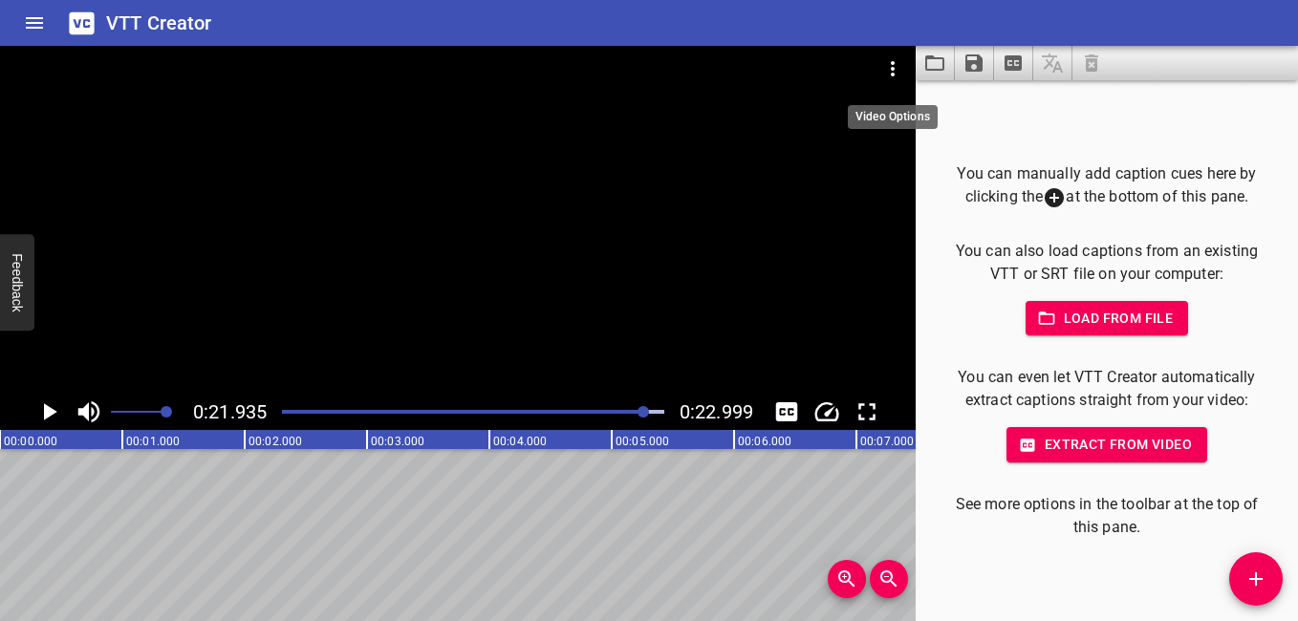
click at [888, 69] on icon "Video Options" at bounding box center [892, 68] width 23 height 23
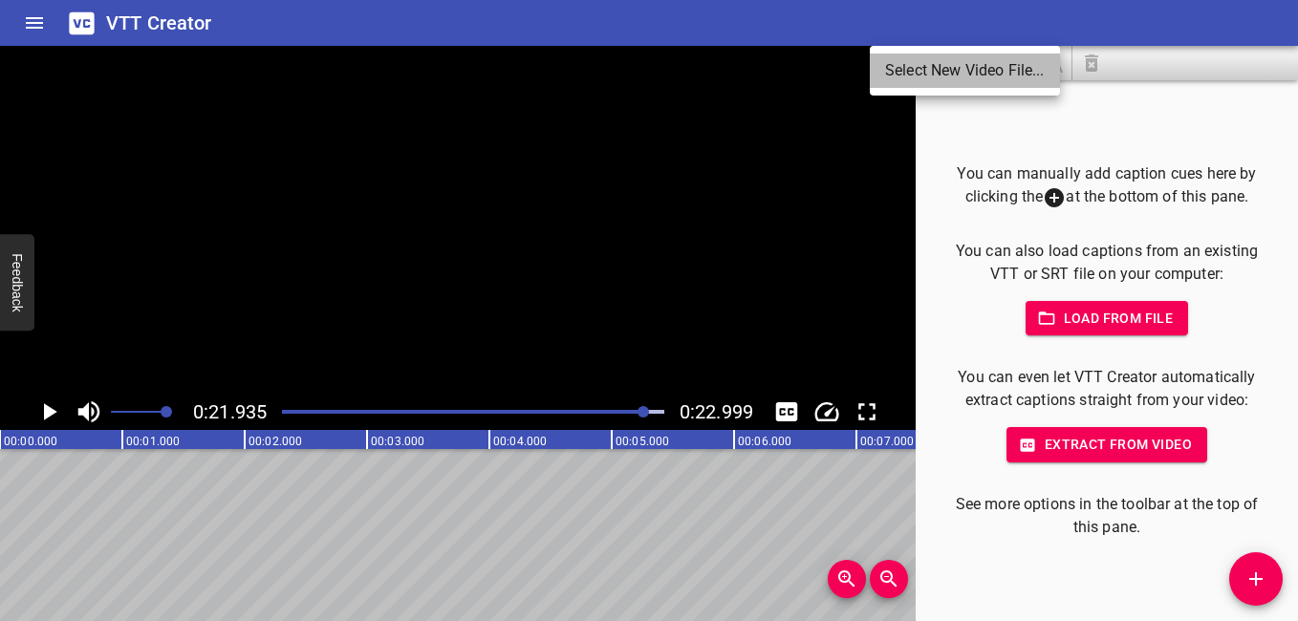
click at [948, 63] on li "Select New Video File..." at bounding box center [965, 71] width 190 height 34
click at [900, 68] on li "Select New Video File..." at bounding box center [965, 71] width 190 height 34
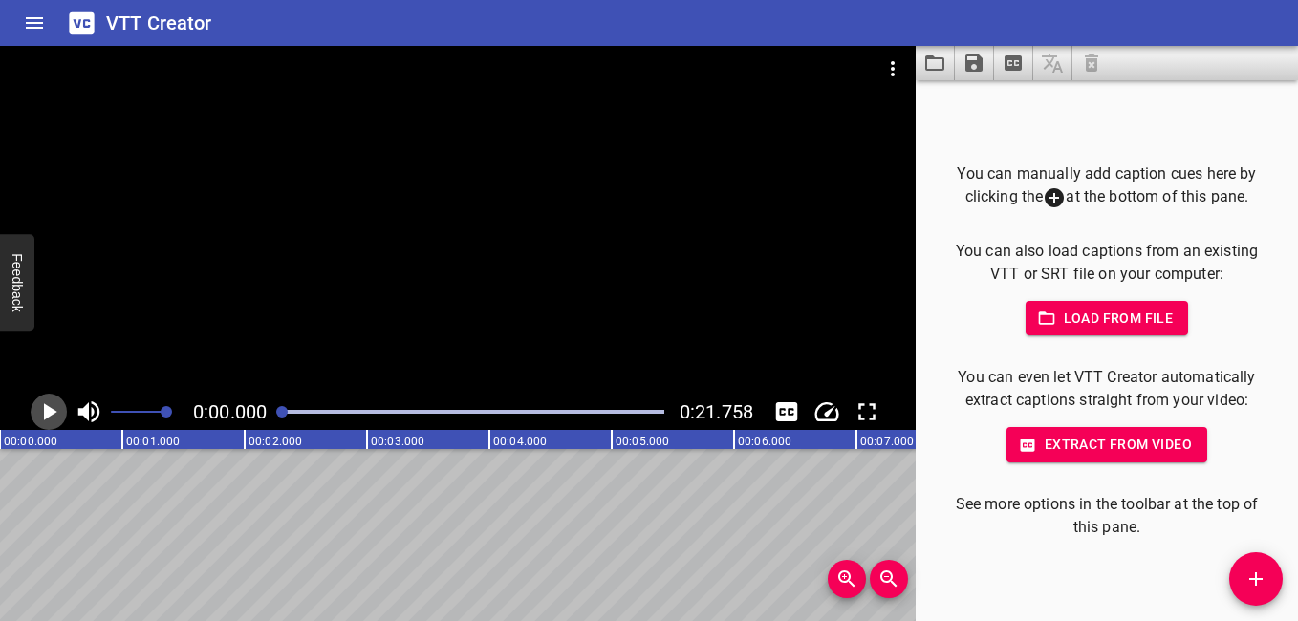
click at [55, 403] on icon "Play/Pause" at bounding box center [48, 412] width 29 height 29
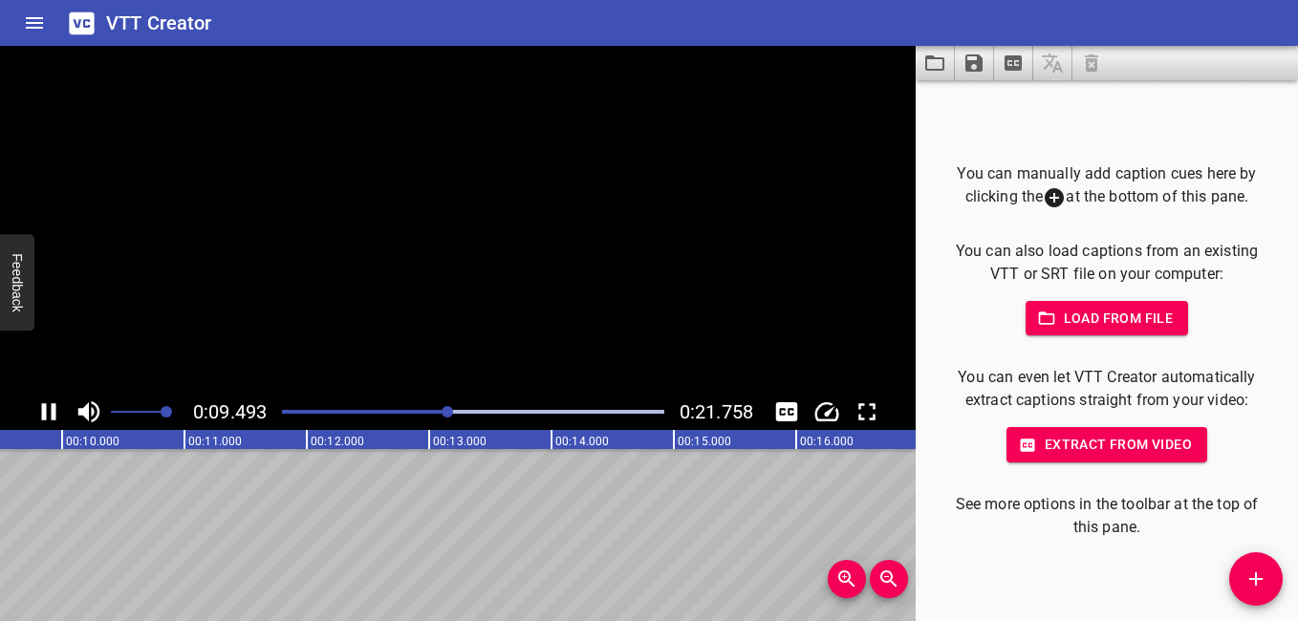
click at [51, 404] on icon "Play/Pause" at bounding box center [48, 412] width 29 height 29
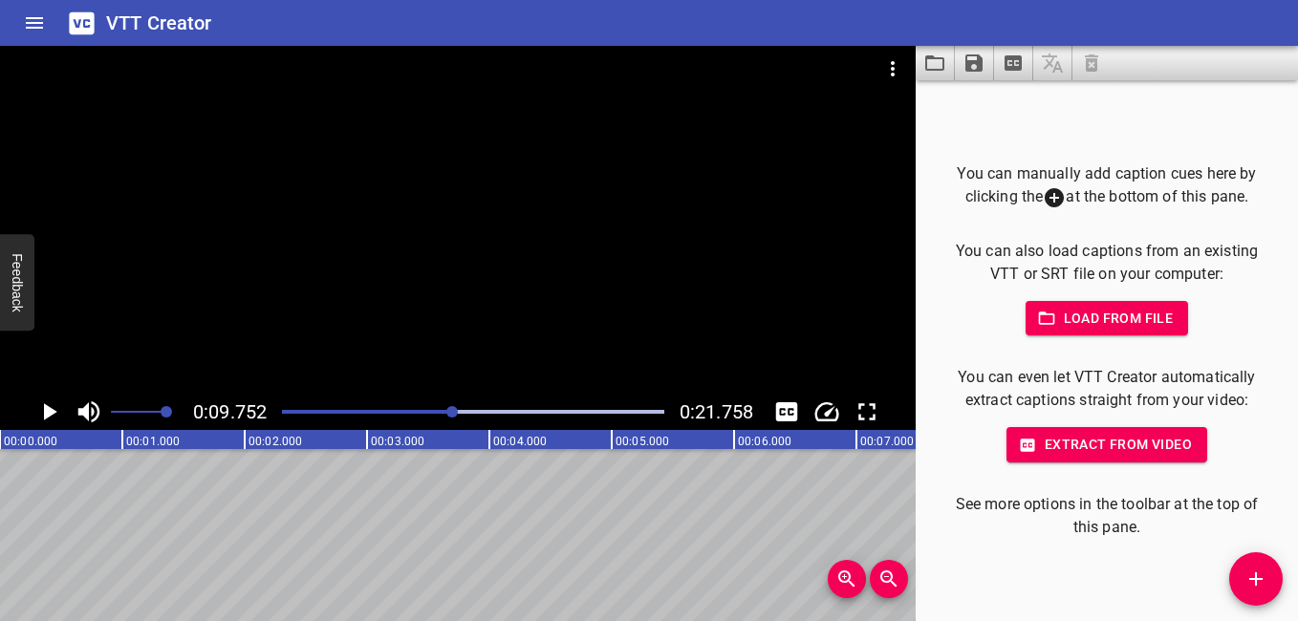
click at [284, 412] on div "Play progress" at bounding box center [263, 412] width 382 height 4
drag, startPoint x: 281, startPoint y: 412, endPoint x: 254, endPoint y: 412, distance: 26.8
click at [254, 412] on div "0:00.000 0:21.758" at bounding box center [458, 412] width 916 height 36
click at [363, 361] on div at bounding box center [458, 220] width 916 height 348
click at [41, 409] on icon "Play/Pause" at bounding box center [48, 412] width 29 height 29
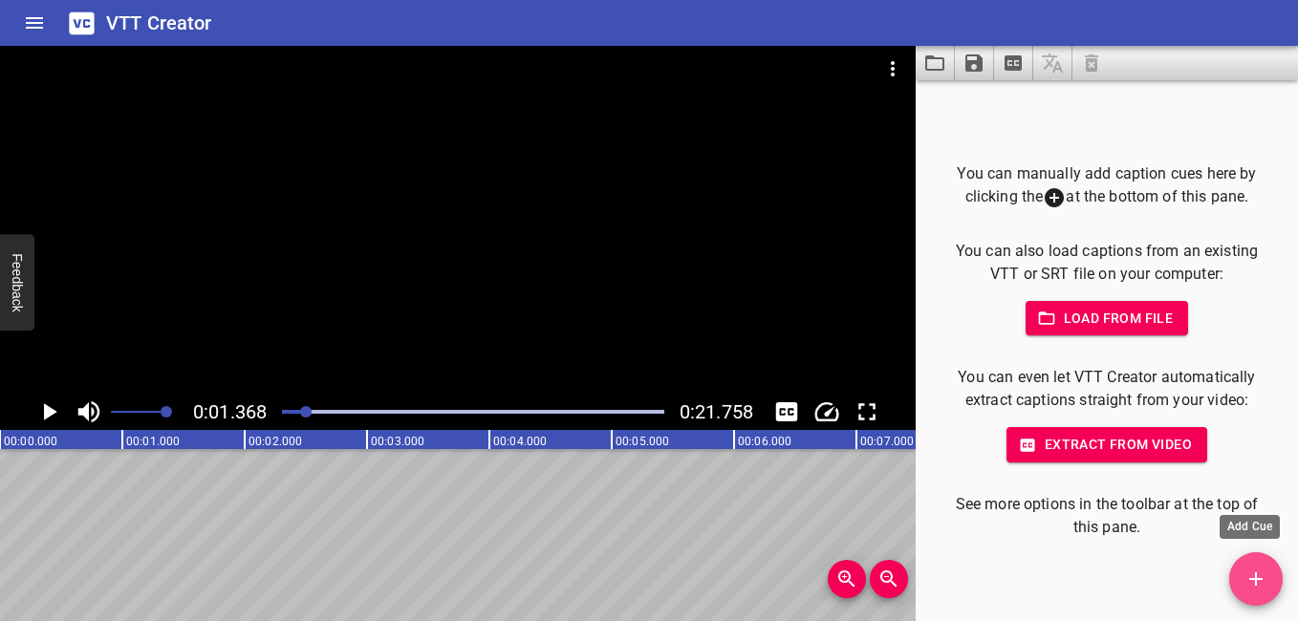
click at [1254, 566] on button "Add Cue" at bounding box center [1256, 579] width 54 height 54
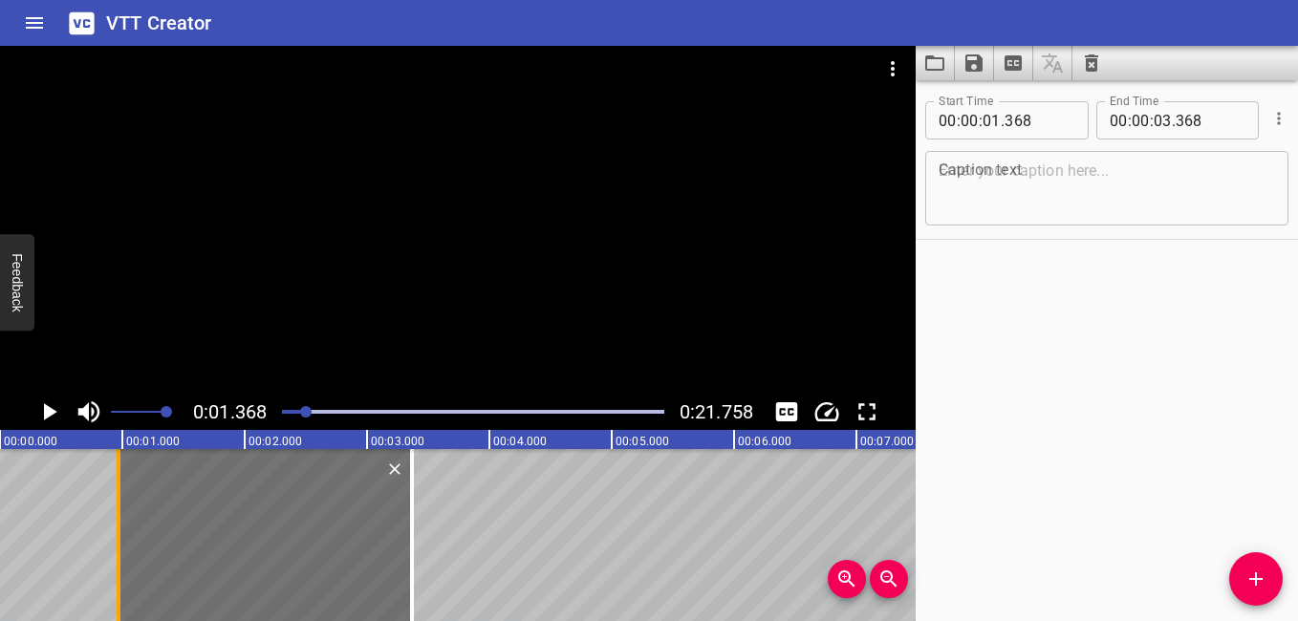
drag, startPoint x: 171, startPoint y: 523, endPoint x: 122, endPoint y: 525, distance: 48.8
click at [122, 525] on div at bounding box center [118, 535] width 19 height 172
type input "00"
type input "969"
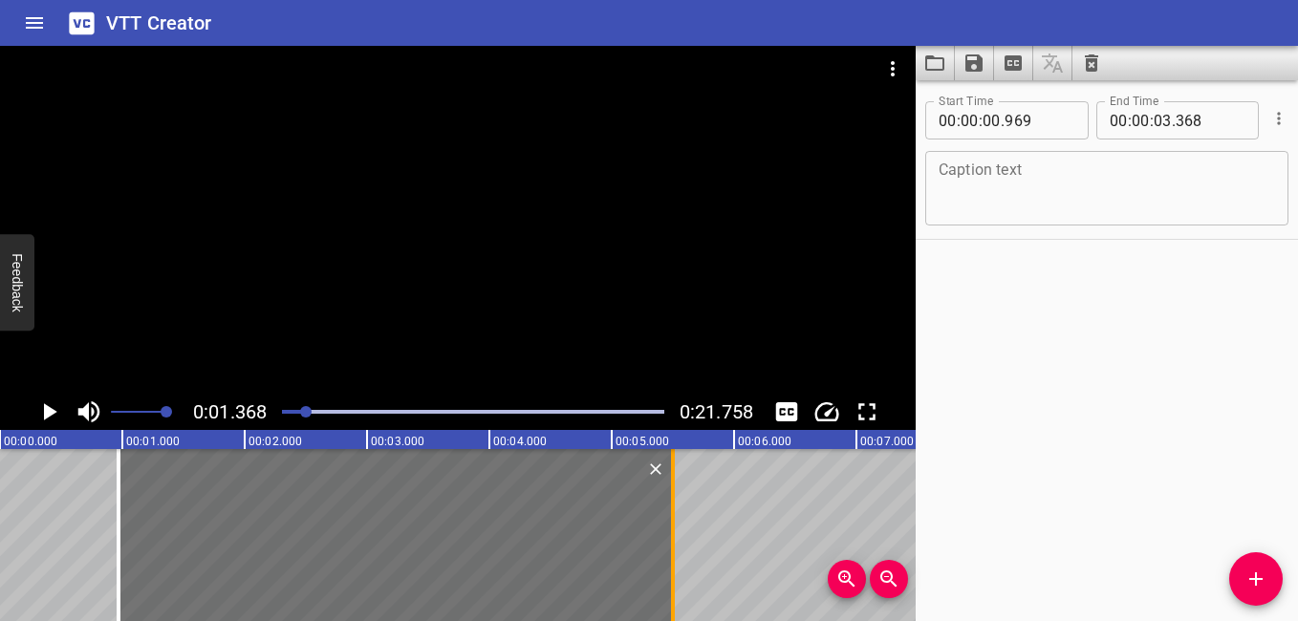
drag, startPoint x: 413, startPoint y: 529, endPoint x: 667, endPoint y: 597, distance: 263.4
click at [671, 597] on div at bounding box center [673, 535] width 4 height 172
type input "05"
click at [49, 413] on icon "Play/Pause" at bounding box center [50, 411] width 13 height 17
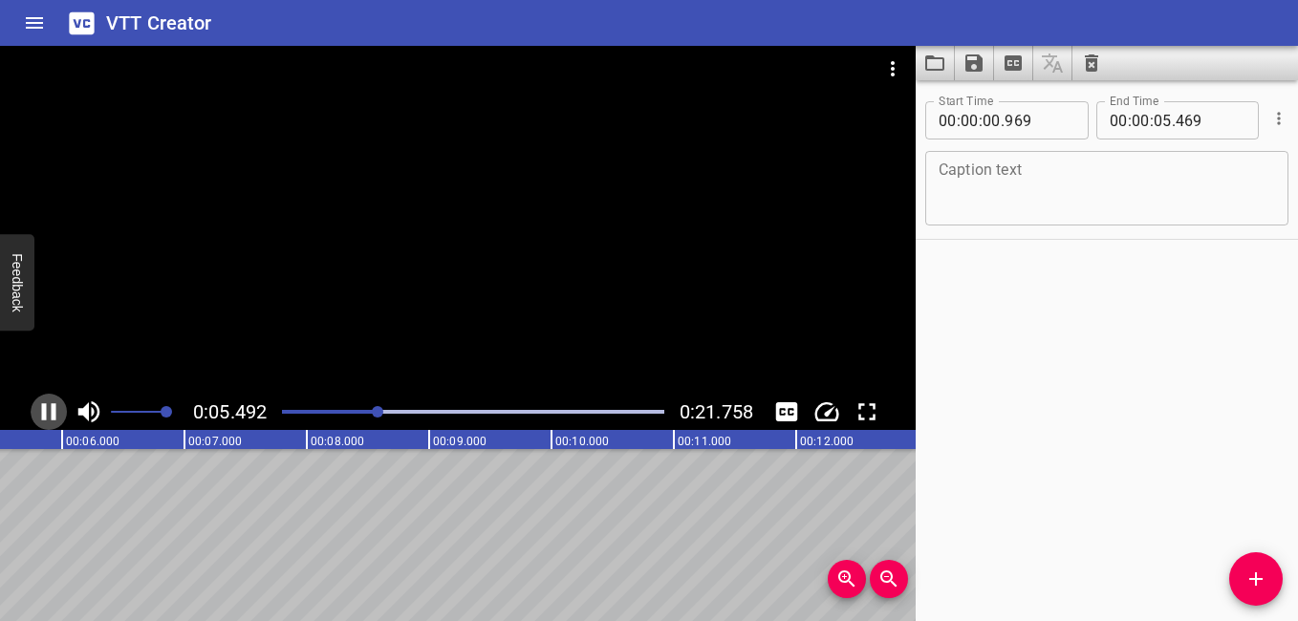
click at [47, 409] on icon "Play/Pause" at bounding box center [48, 412] width 29 height 29
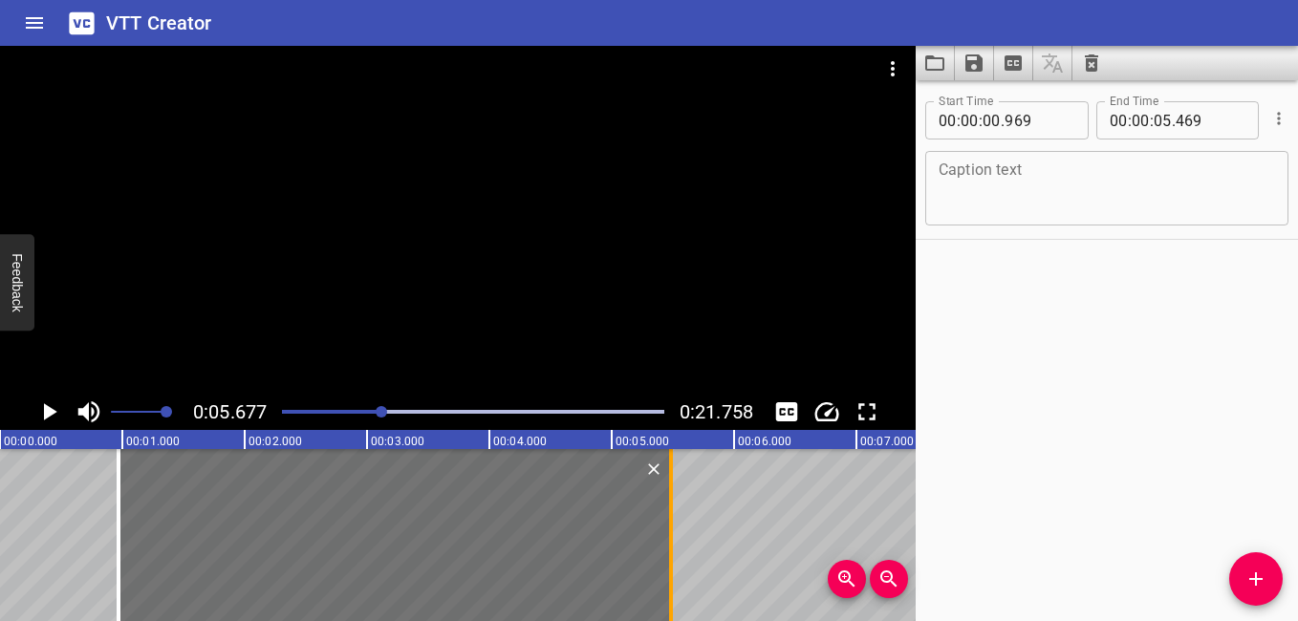
click at [670, 560] on div at bounding box center [671, 535] width 4 height 172
type input "485"
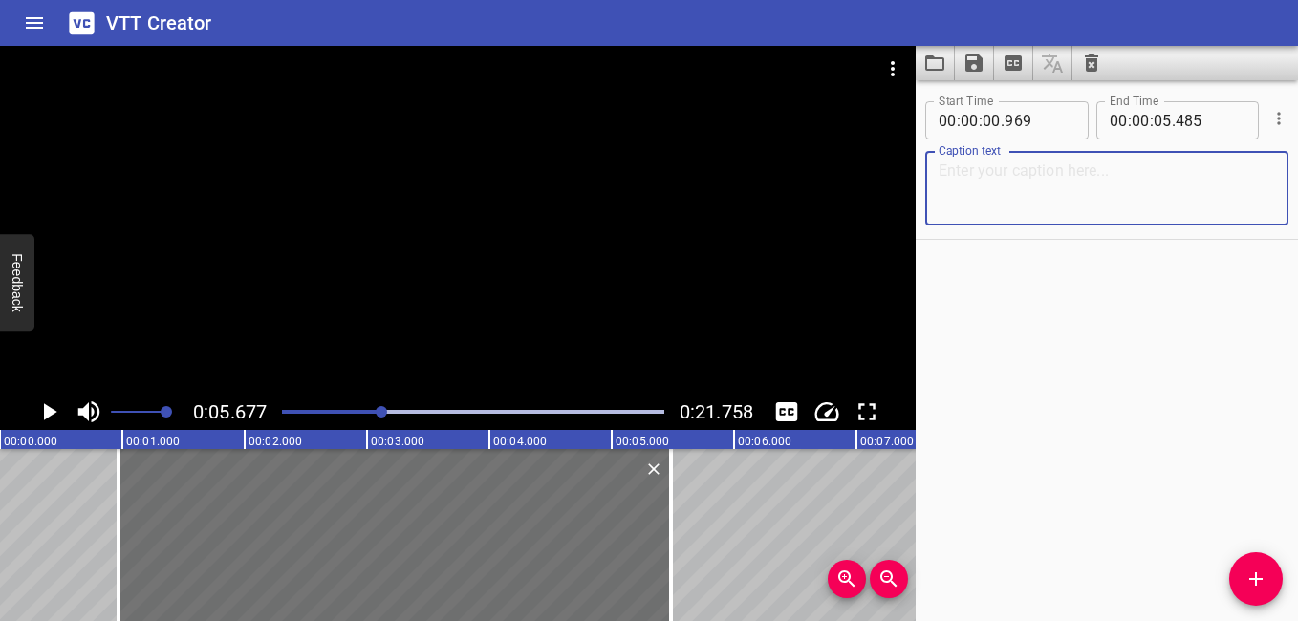
paste textarea "“Imagine a city with fewer cars and cleaner air.”"
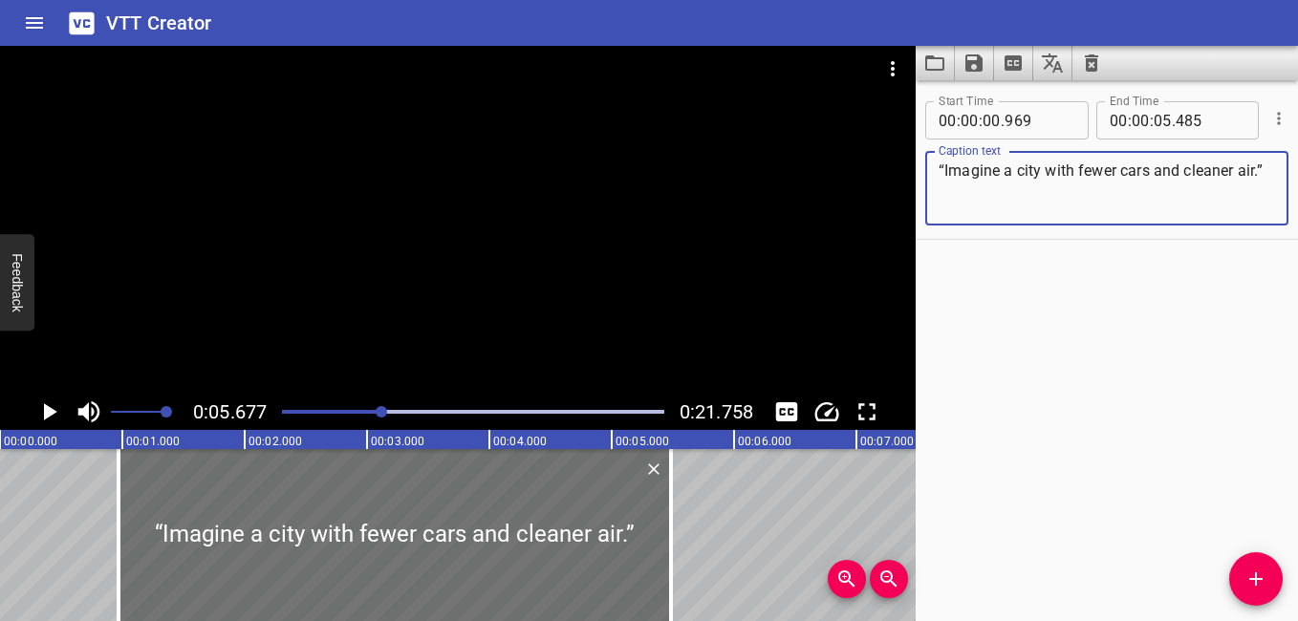
click at [941, 169] on textarea "“Imagine a city with fewer cars and cleaner air.”" at bounding box center [1107, 189] width 336 height 54
type textarea "“Imagine a city with fewer cars and cleaner air.”"
click at [1031, 352] on div "Start Time 00 : 00 : 00 . 969 Start Time End Time 00 : 00 : 05 . 485 End Time C…" at bounding box center [1107, 350] width 382 height 541
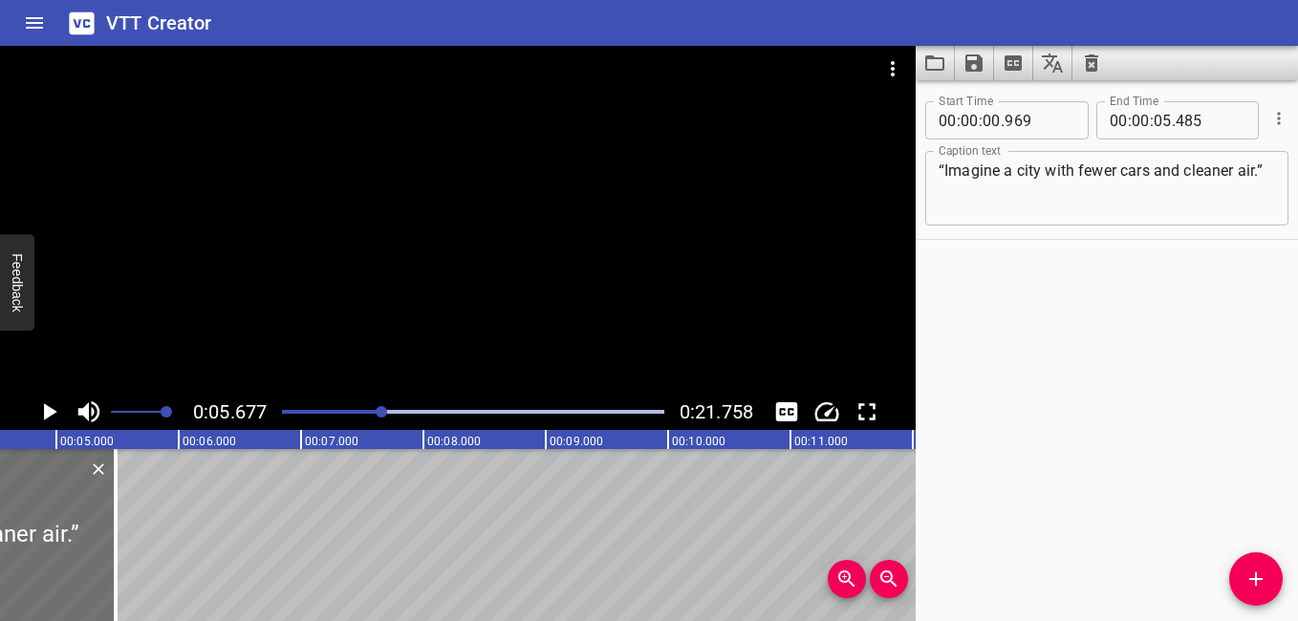
scroll to position [0, 451]
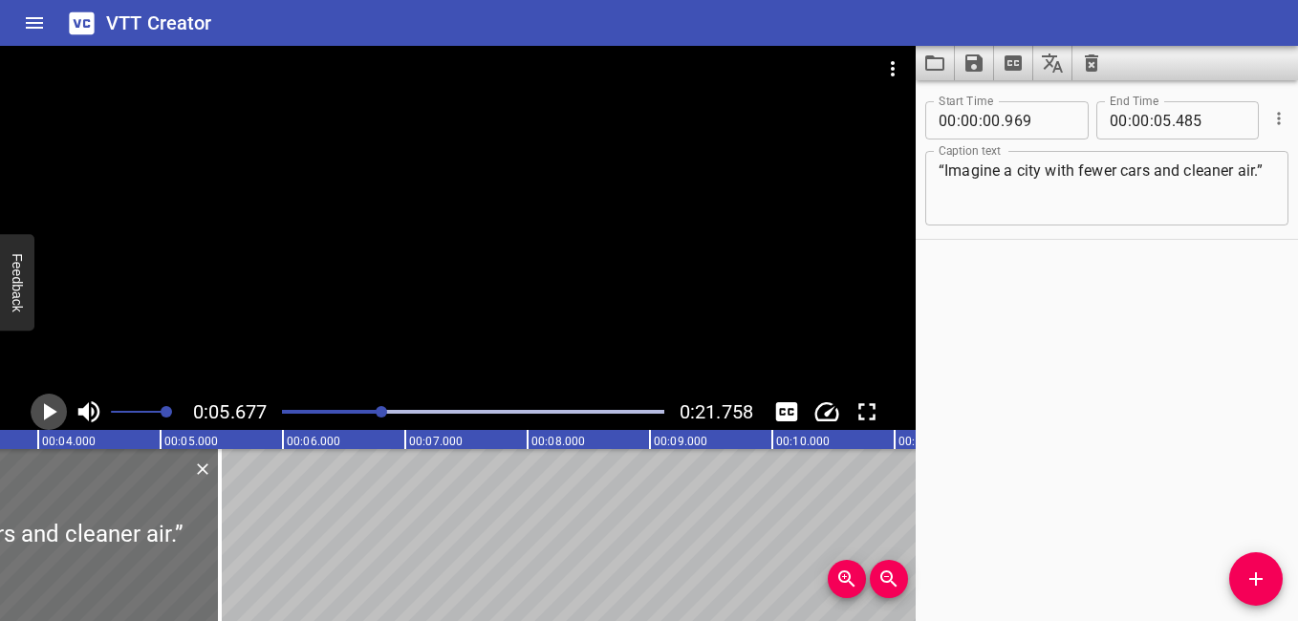
click at [48, 409] on icon "Play/Pause" at bounding box center [50, 411] width 13 height 17
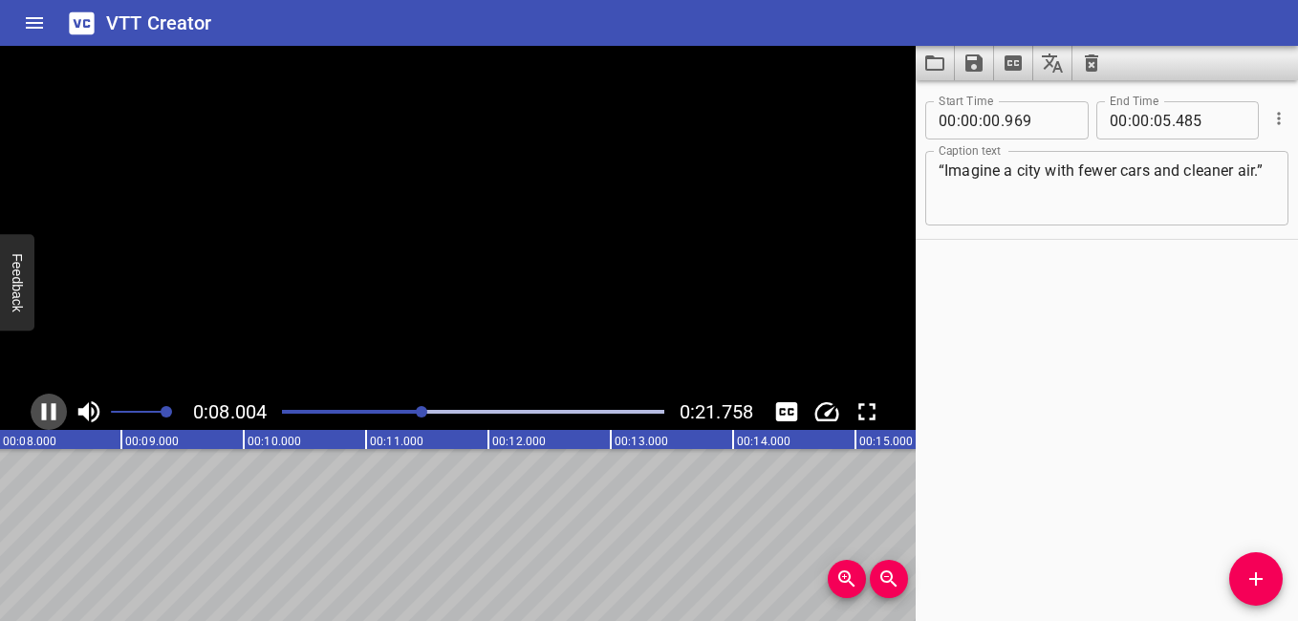
click at [48, 408] on icon "Play/Pause" at bounding box center [48, 412] width 29 height 29
click at [53, 403] on icon "Play/Pause" at bounding box center [48, 412] width 29 height 29
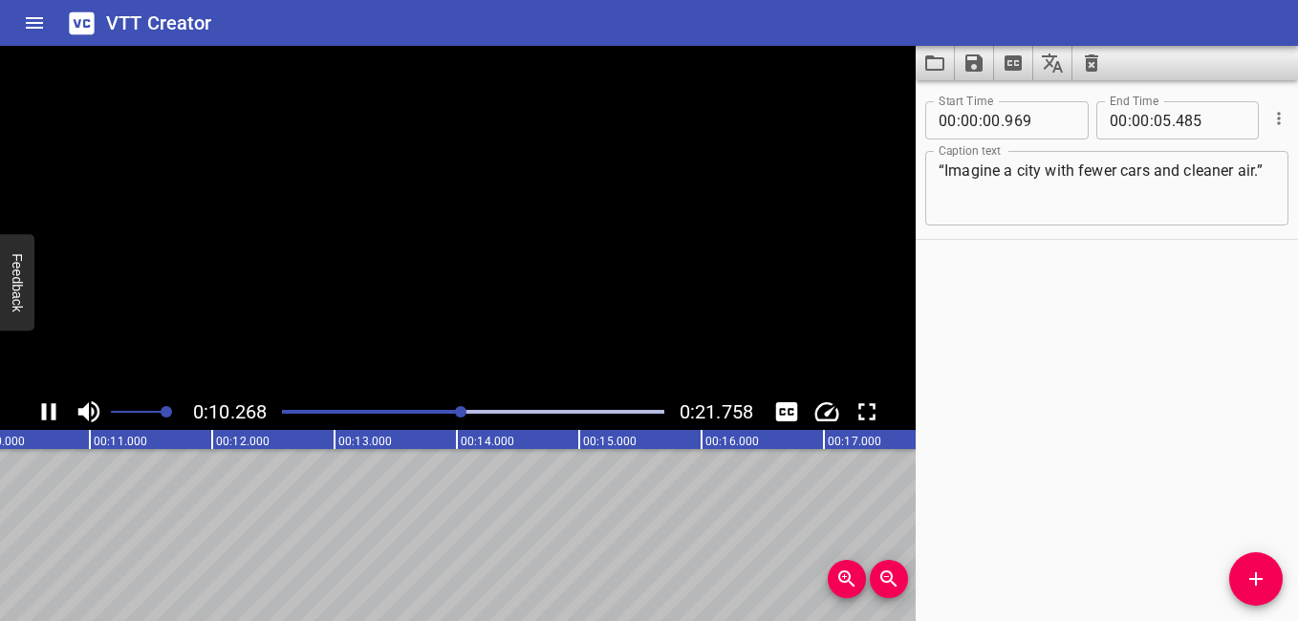
click at [53, 403] on icon "Play/Pause" at bounding box center [48, 412] width 29 height 29
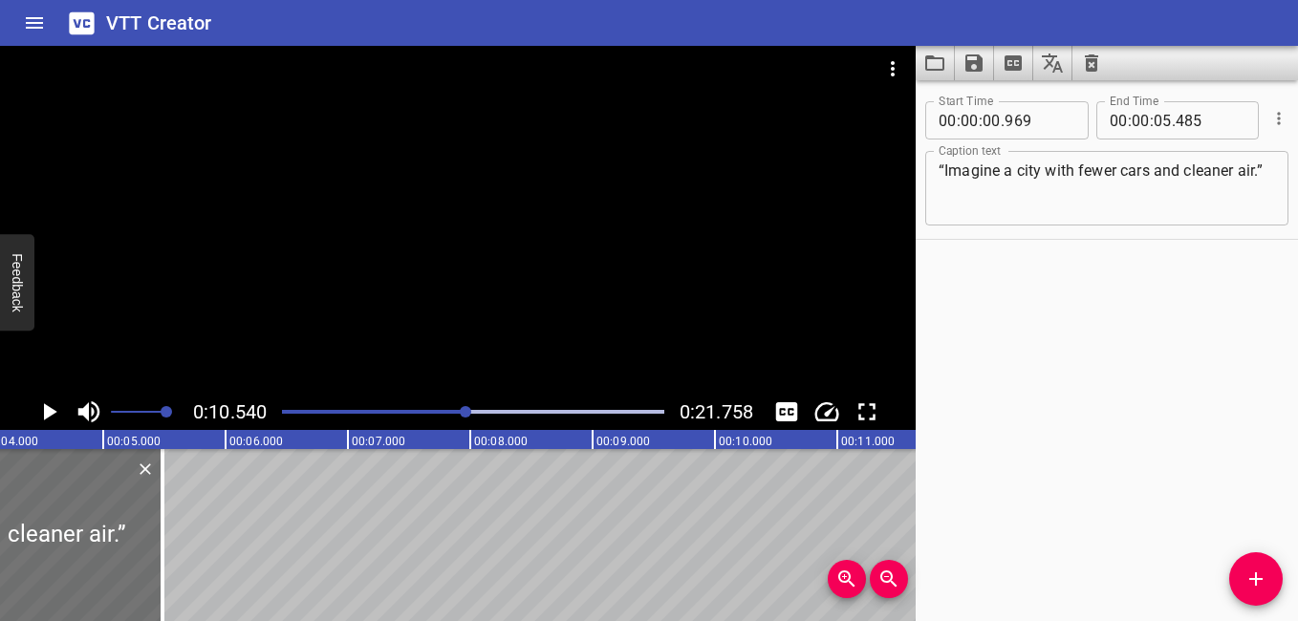
scroll to position [0, 556]
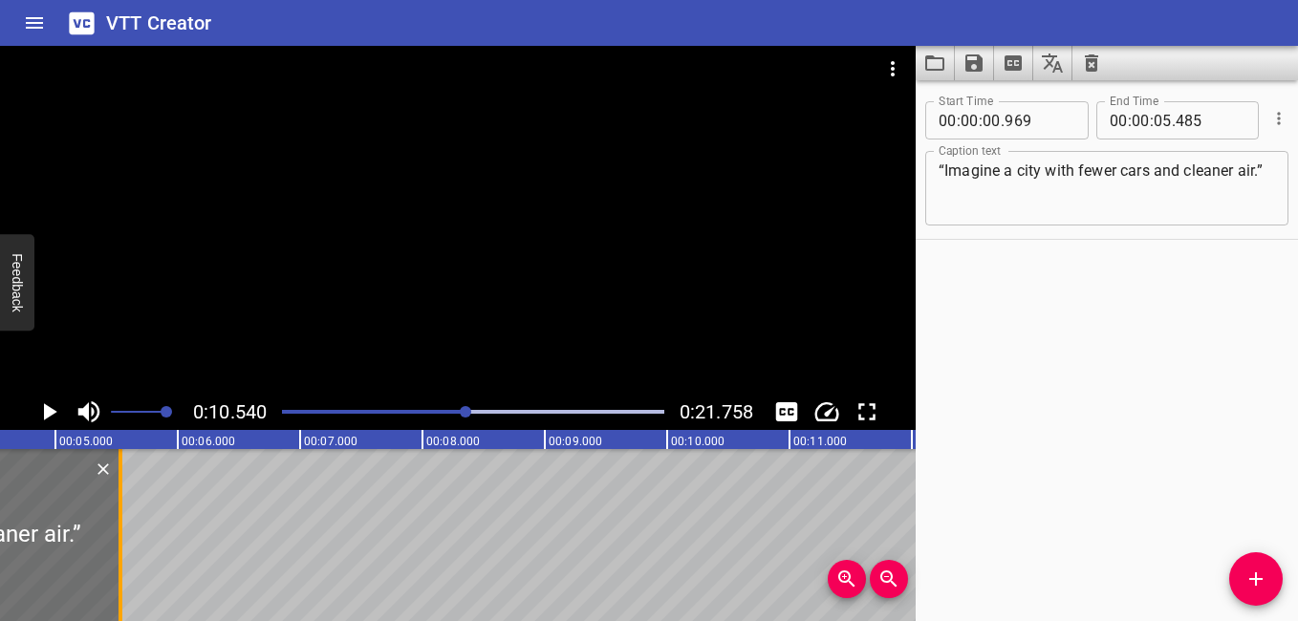
click at [119, 563] on div at bounding box center [121, 535] width 4 height 172
type input "532"
click at [1251, 574] on icon "Add Cue" at bounding box center [1255, 579] width 23 height 23
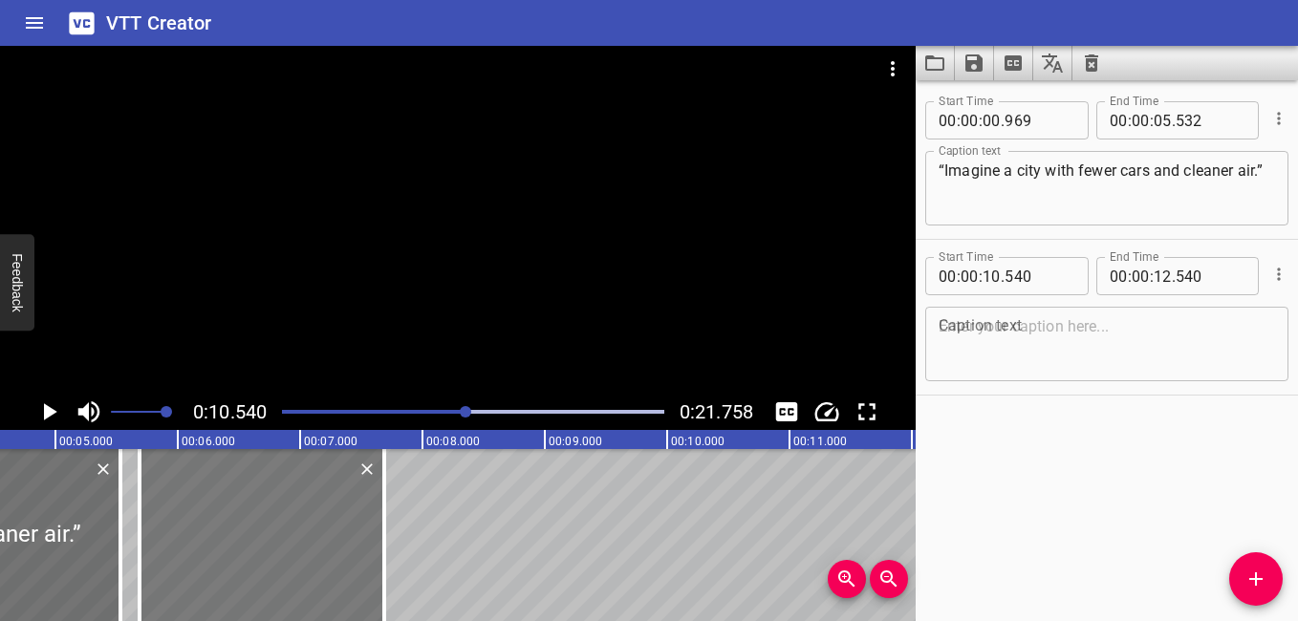
drag, startPoint x: 784, startPoint y: 513, endPoint x: 190, endPoint y: 548, distance: 594.6
click at [190, 548] on div at bounding box center [262, 535] width 245 height 172
type input "05"
type input "689"
type input "07"
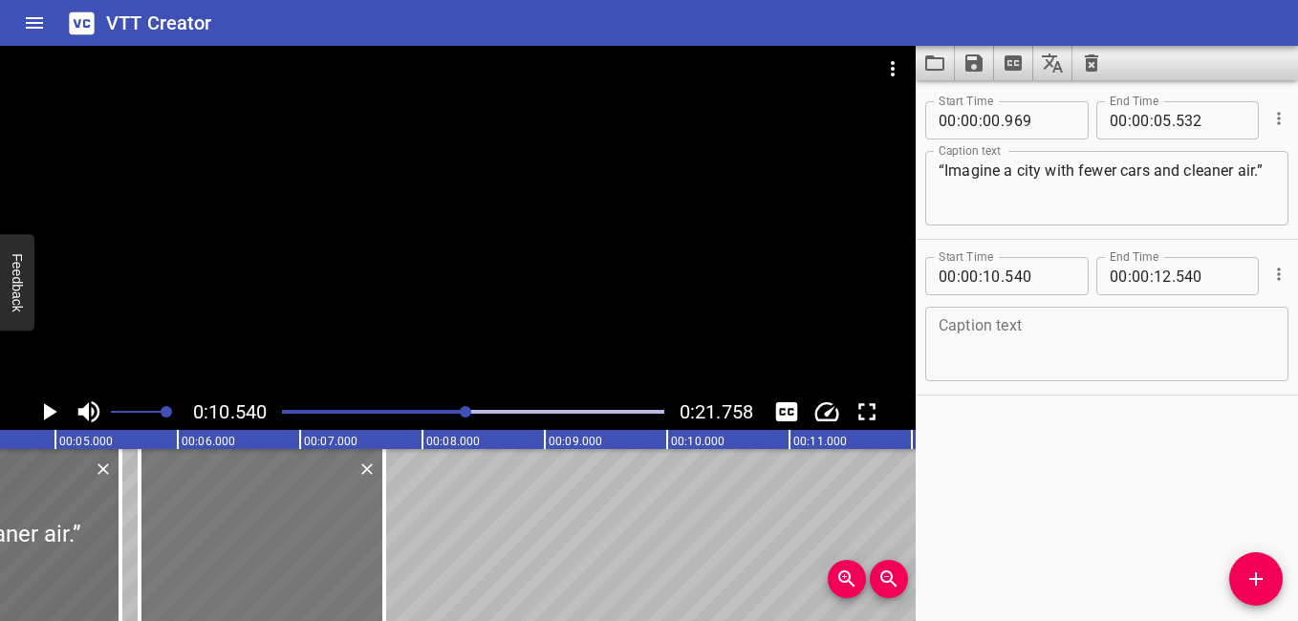
type input "689"
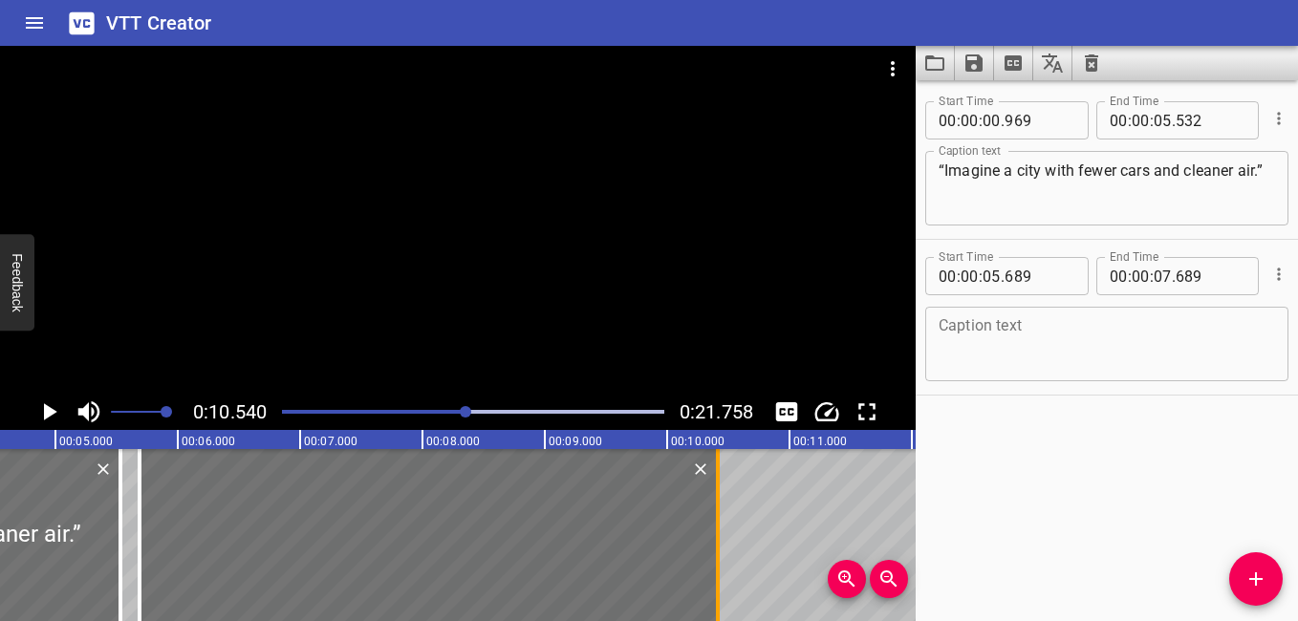
drag, startPoint x: 386, startPoint y: 536, endPoint x: 720, endPoint y: 573, distance: 335.7
click at [720, 573] on div at bounding box center [717, 535] width 19 height 172
type input "10"
type input "415"
click at [117, 552] on div at bounding box center [124, 535] width 19 height 172
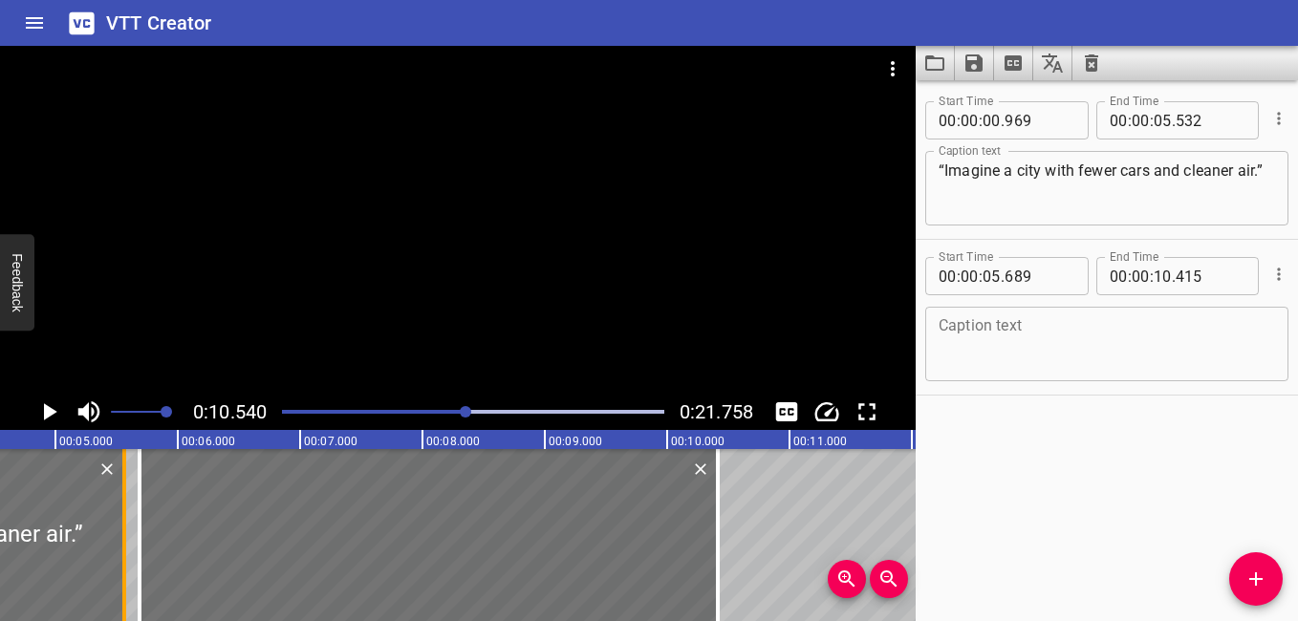
type input "563"
click at [137, 549] on div at bounding box center [137, 535] width 4 height 172
type input "665"
click at [51, 411] on icon "Play/Pause" at bounding box center [50, 411] width 13 height 17
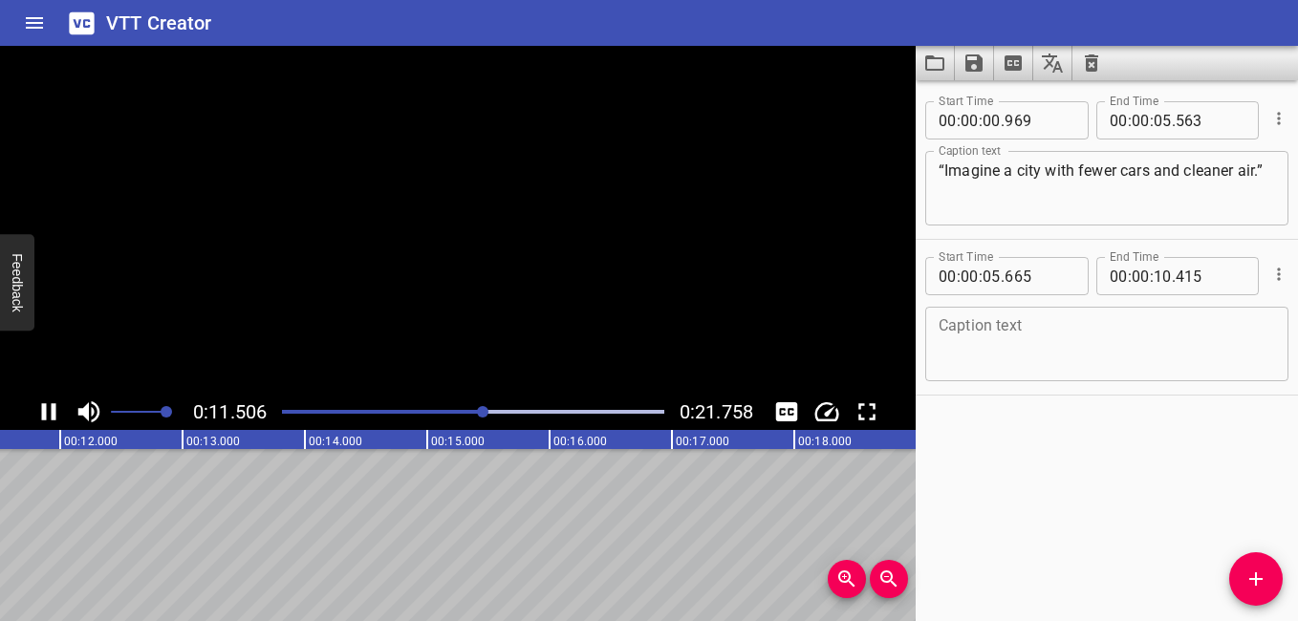
click at [49, 410] on icon "Play/Pause" at bounding box center [48, 412] width 29 height 29
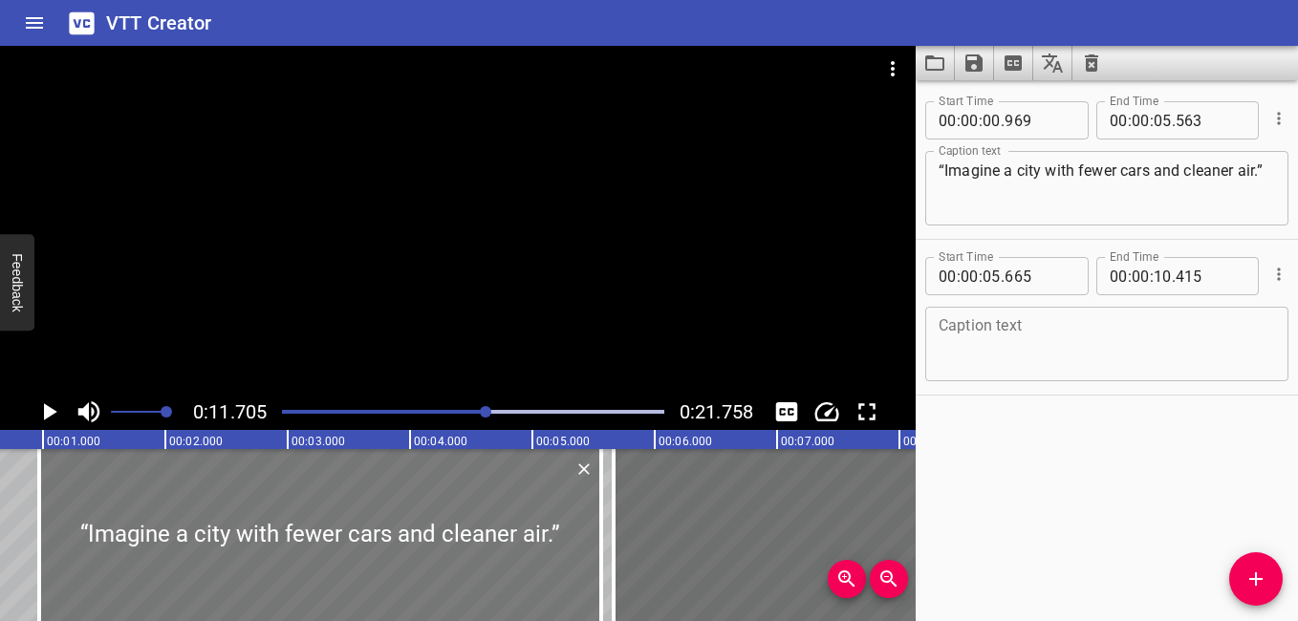
scroll to position [0, 72]
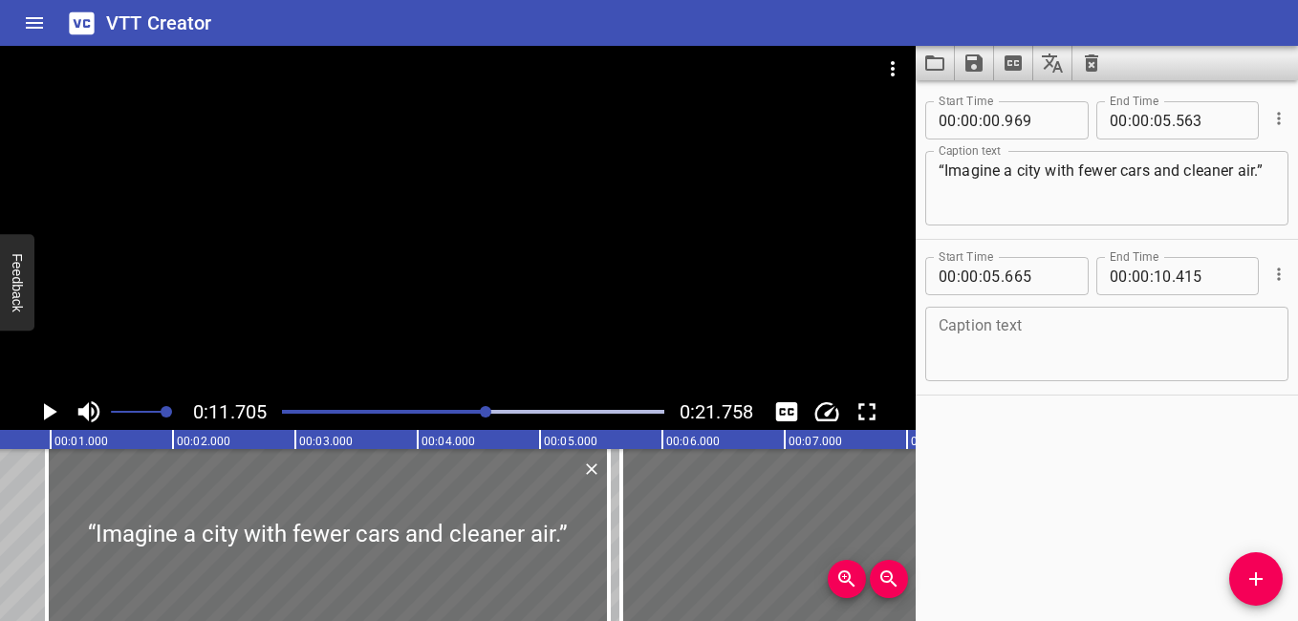
click at [370, 409] on div at bounding box center [473, 412] width 405 height 27
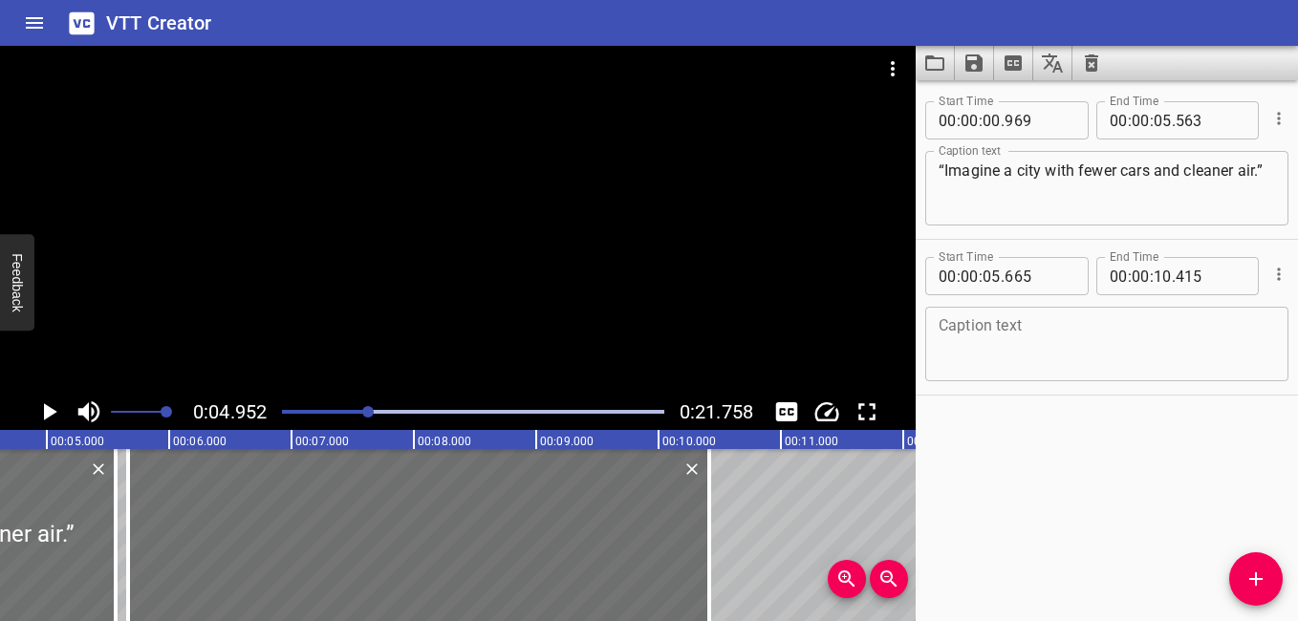
scroll to position [0, 606]
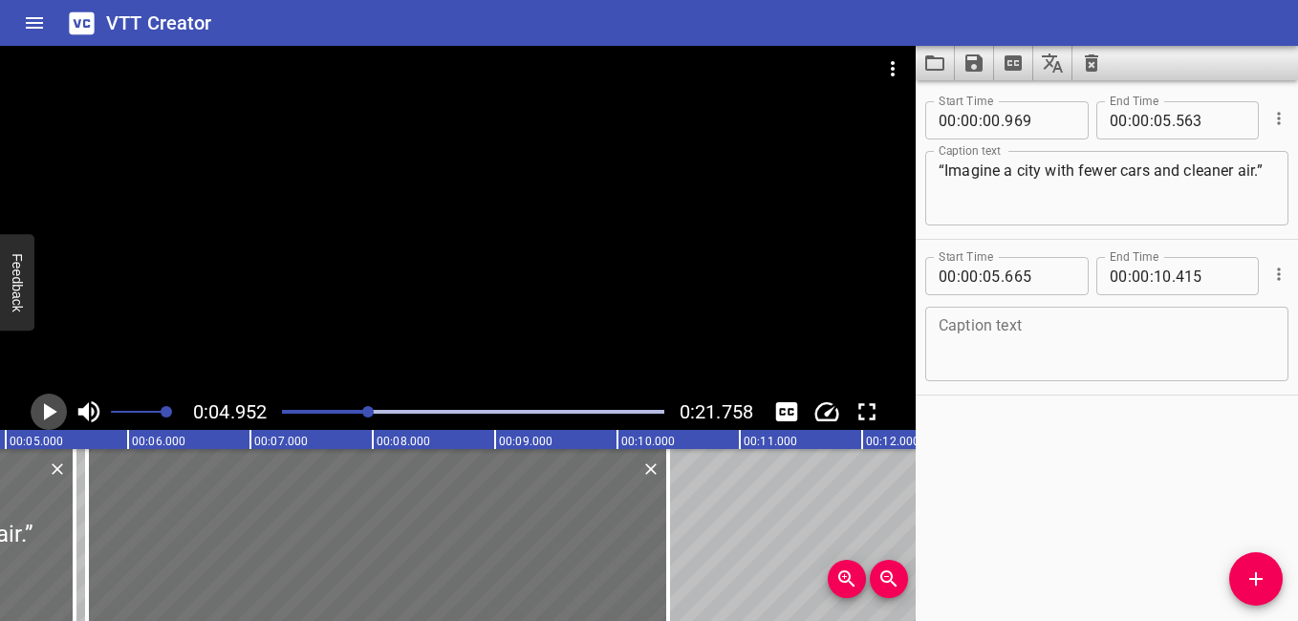
click at [49, 410] on icon "Play/Pause" at bounding box center [50, 411] width 13 height 17
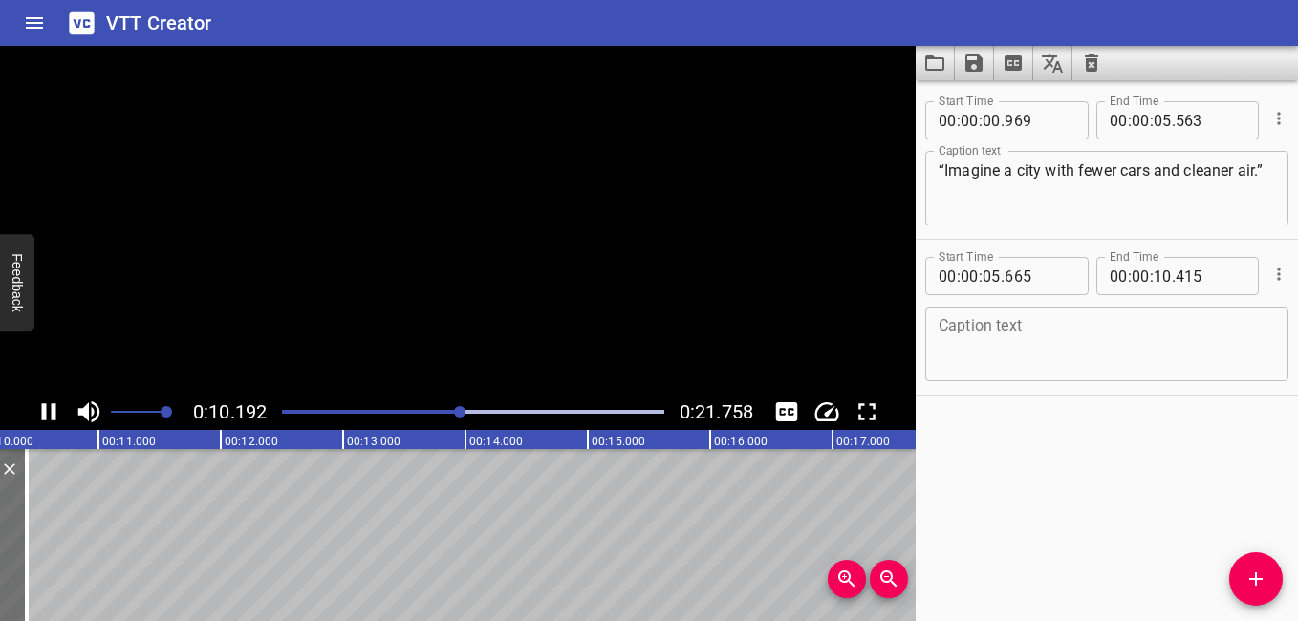
click at [50, 410] on icon "Play/Pause" at bounding box center [48, 412] width 29 height 29
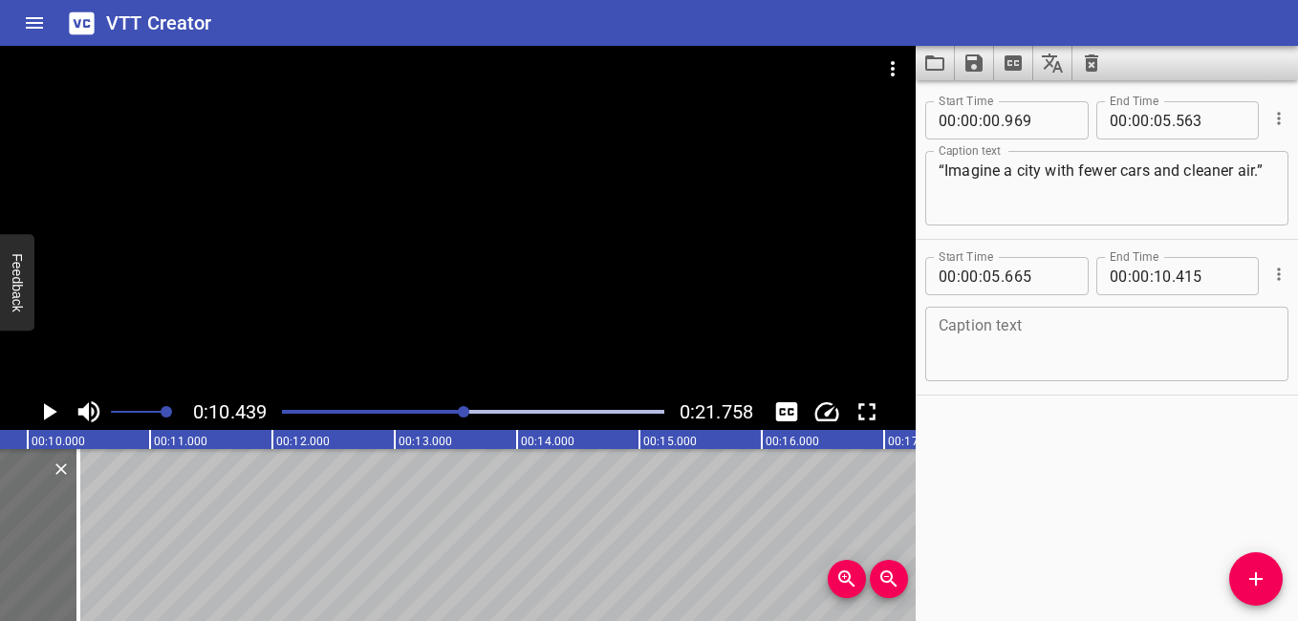
scroll to position [0, 1204]
click at [1250, 579] on icon "Add Cue" at bounding box center [1255, 579] width 13 height 13
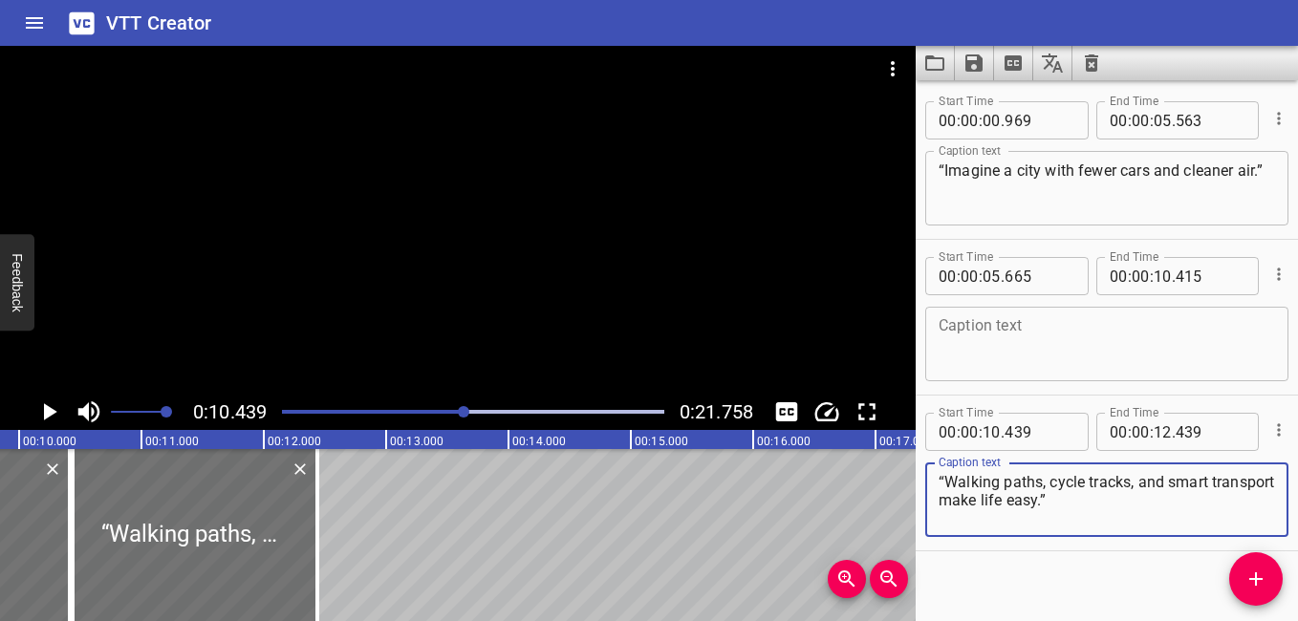
click at [940, 480] on textarea "“Walking paths, cycle tracks, and smart transport make life easy.”" at bounding box center [1107, 500] width 336 height 54
type textarea "“Walking paths, cycle tracks, and smart transport make life easy.”"
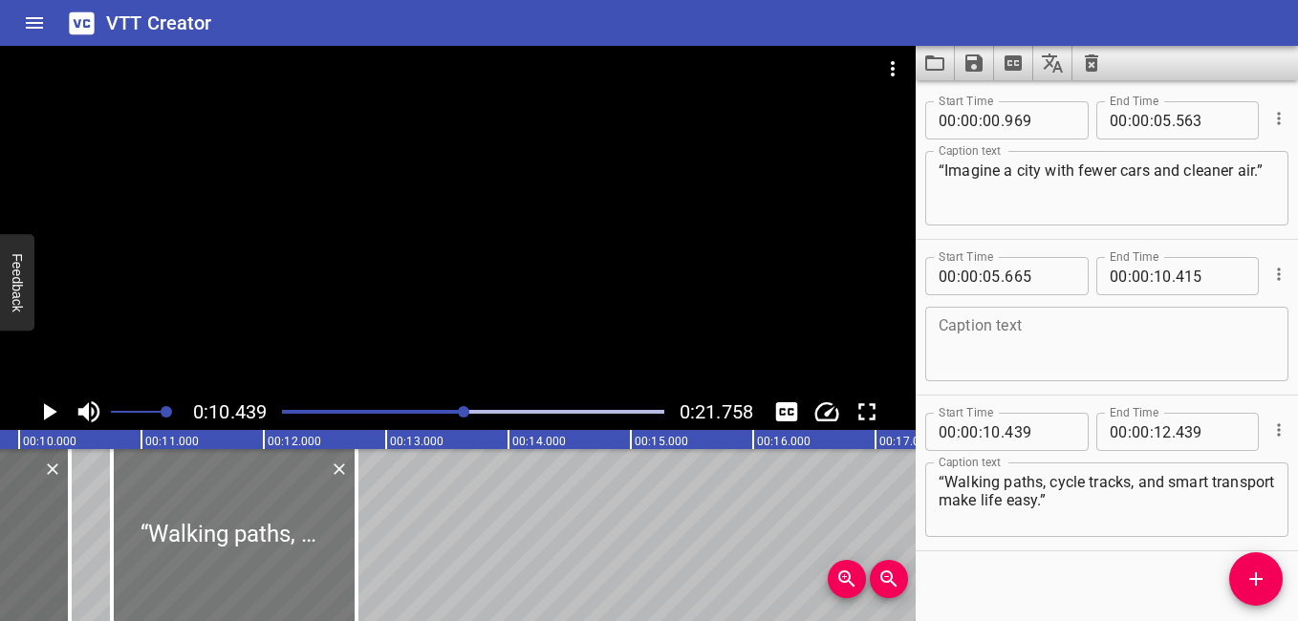
drag, startPoint x: 159, startPoint y: 539, endPoint x: 198, endPoint y: 566, distance: 47.5
click at [198, 566] on div at bounding box center [234, 535] width 245 height 172
type input "760"
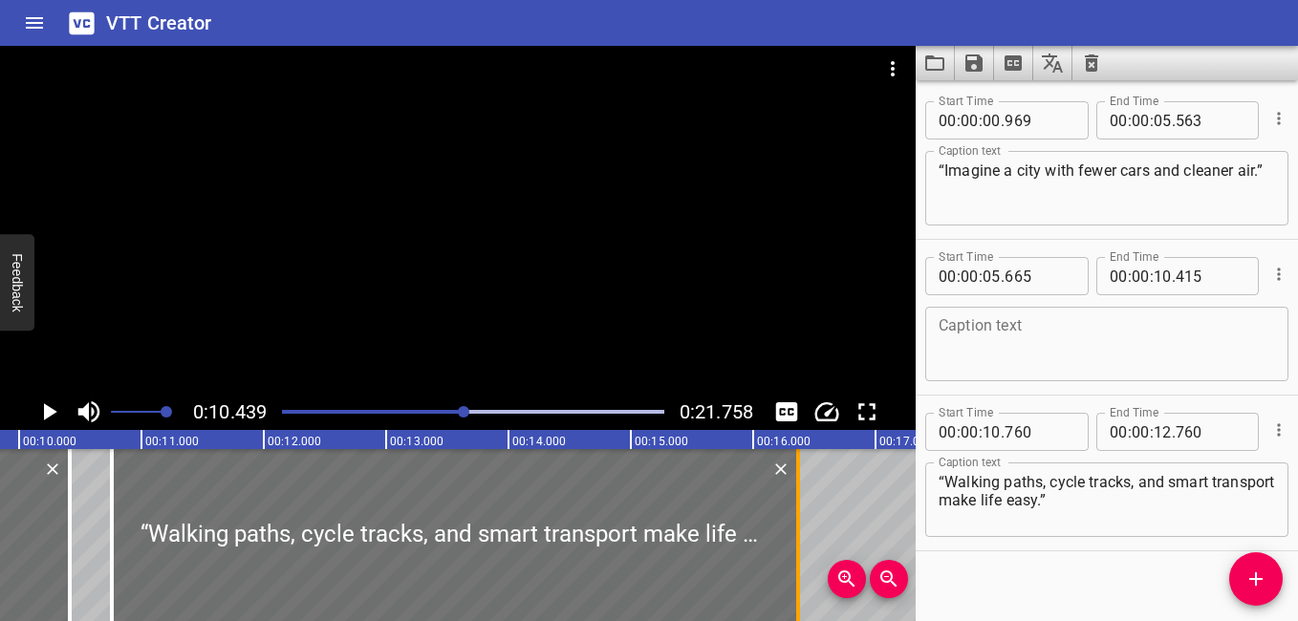
drag, startPoint x: 353, startPoint y: 558, endPoint x: 794, endPoint y: 606, distance: 444.2
click at [794, 606] on div at bounding box center [798, 535] width 19 height 172
type input "16"
type input "369"
drag, startPoint x: 116, startPoint y: 546, endPoint x: 116, endPoint y: 556, distance: 10.5
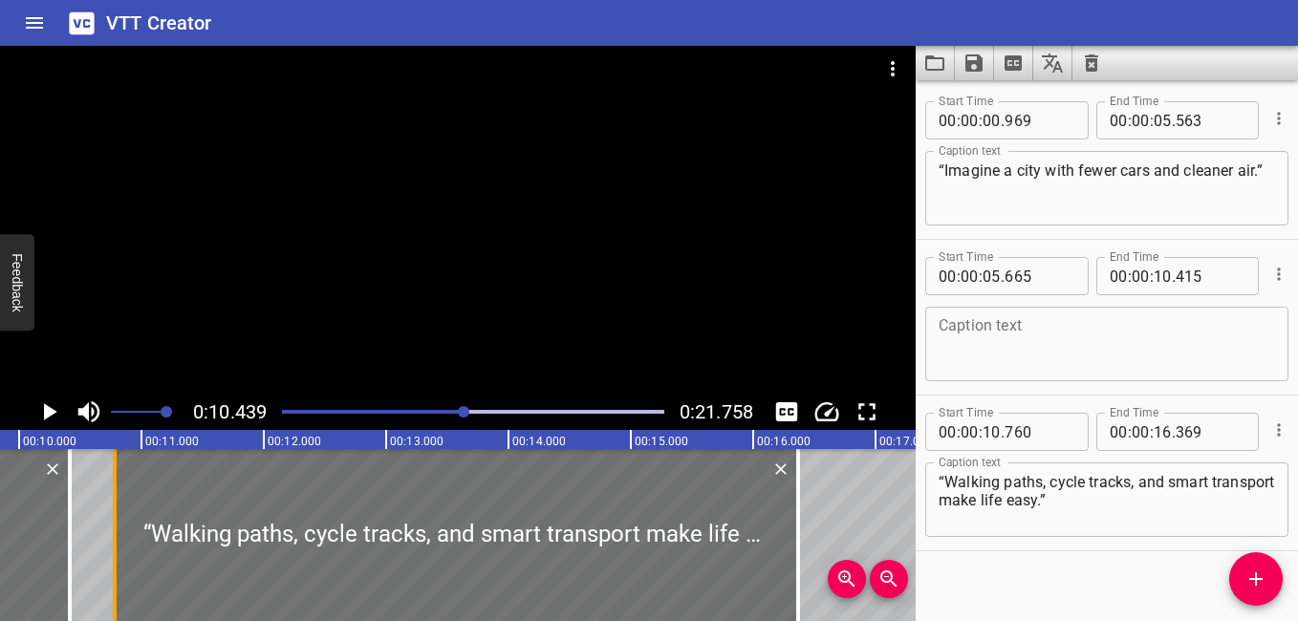
click at [118, 556] on div at bounding box center [114, 535] width 19 height 172
type input "775"
drag, startPoint x: 74, startPoint y: 528, endPoint x: 82, endPoint y: 545, distance: 19.2
click at [83, 545] on div at bounding box center [82, 535] width 19 height 172
type input "493"
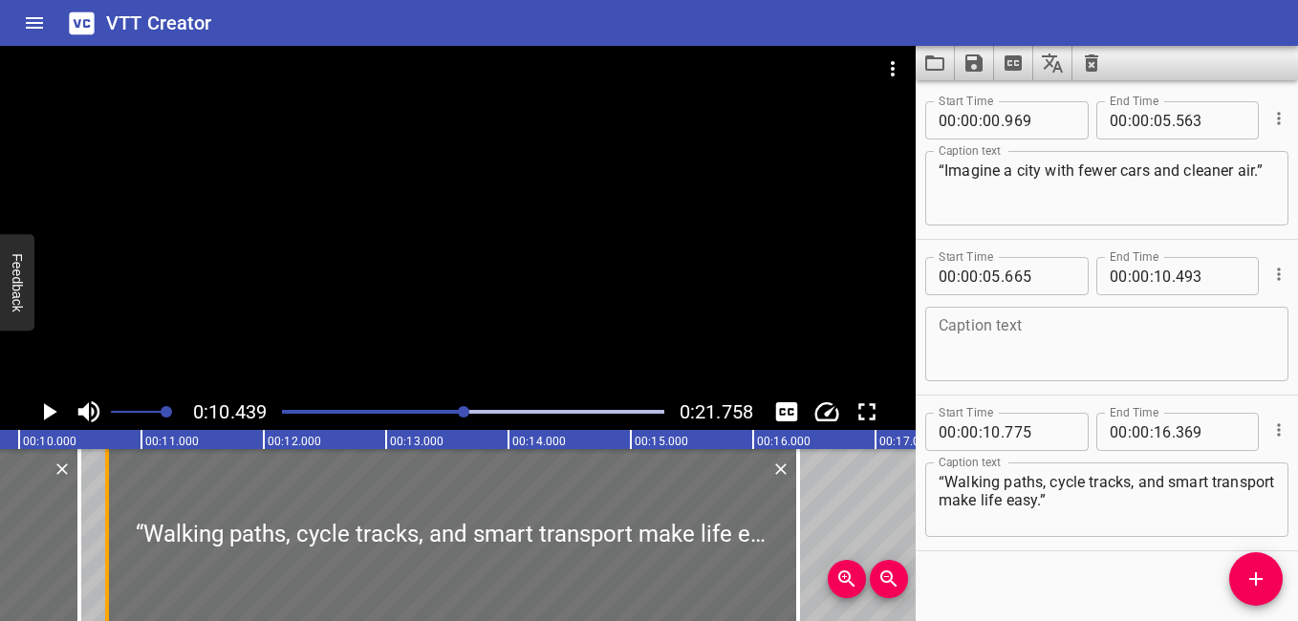
click at [104, 540] on div at bounding box center [106, 535] width 19 height 172
type input "721"
click at [43, 410] on icon "Play/Pause" at bounding box center [48, 412] width 29 height 29
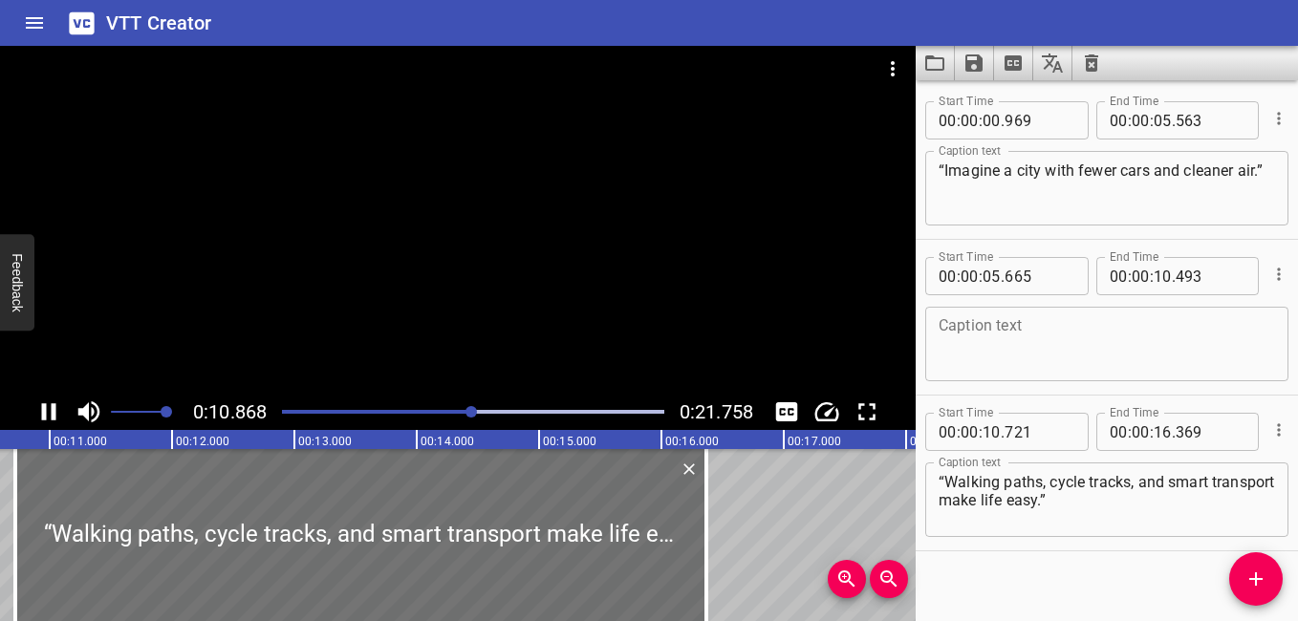
scroll to position [16, 0]
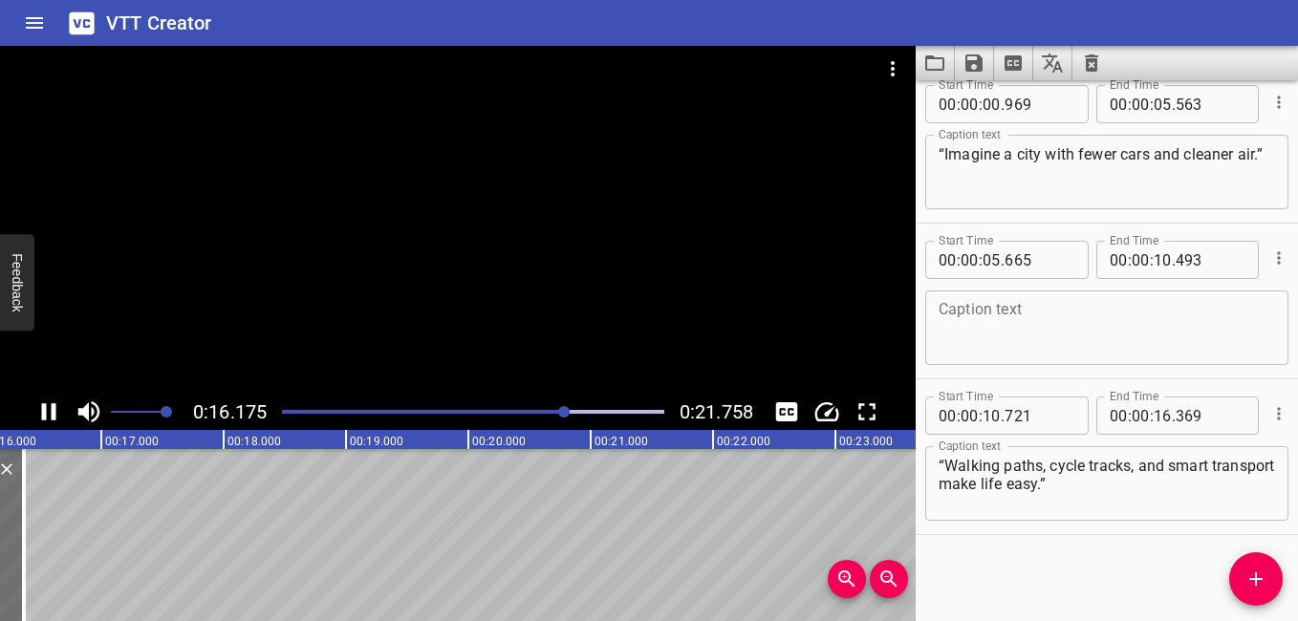
click at [43, 409] on icon "Play/Pause" at bounding box center [49, 411] width 14 height 17
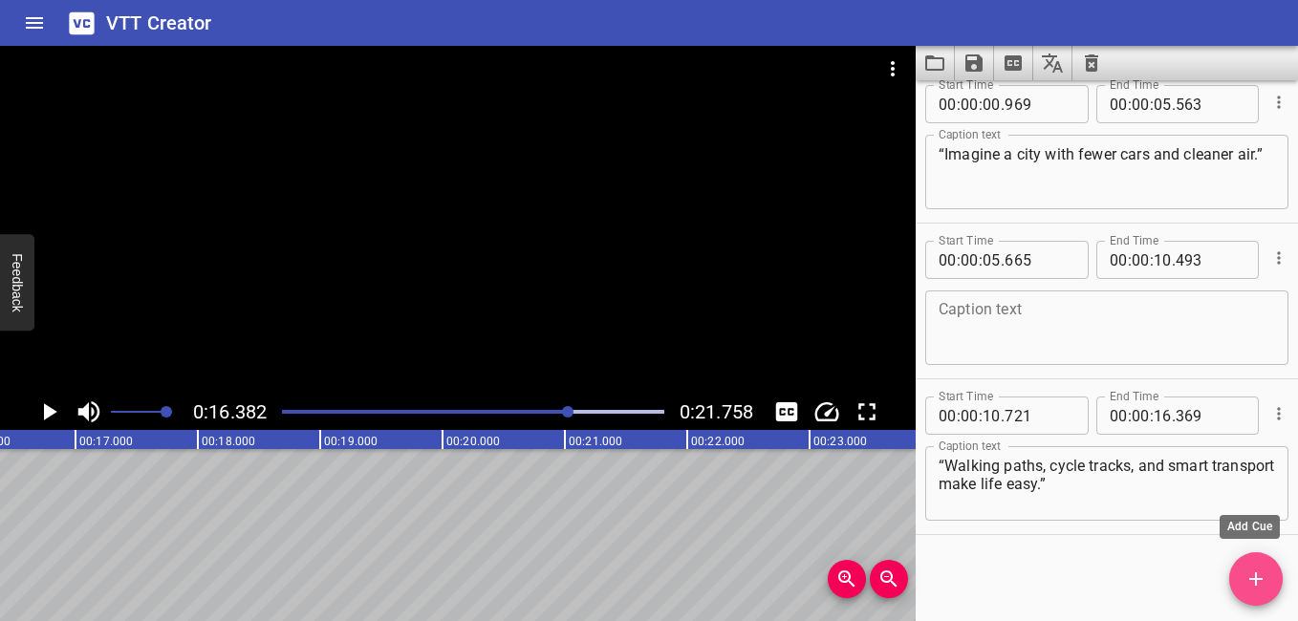
click at [1258, 579] on icon "Add Cue" at bounding box center [1255, 579] width 13 height 13
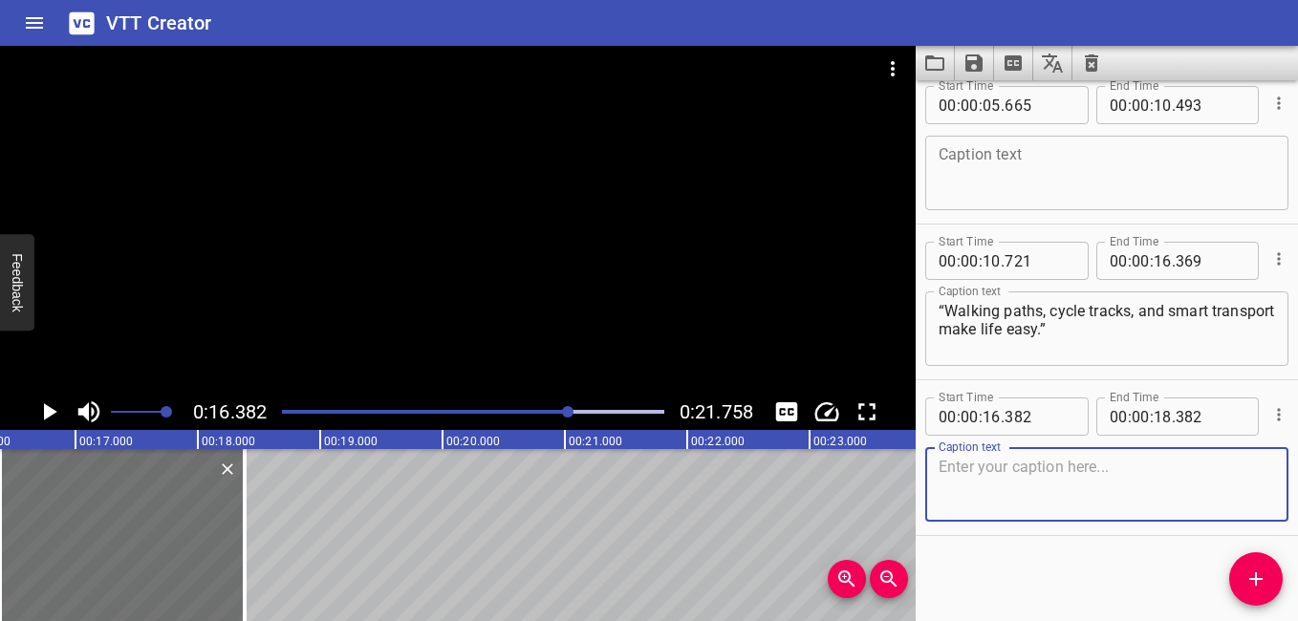
scroll to position [172, 0]
click at [939, 465] on textarea "“Welcome to [GEOGRAPHIC_DATA]—a model for the future.”" at bounding box center [1107, 484] width 336 height 54
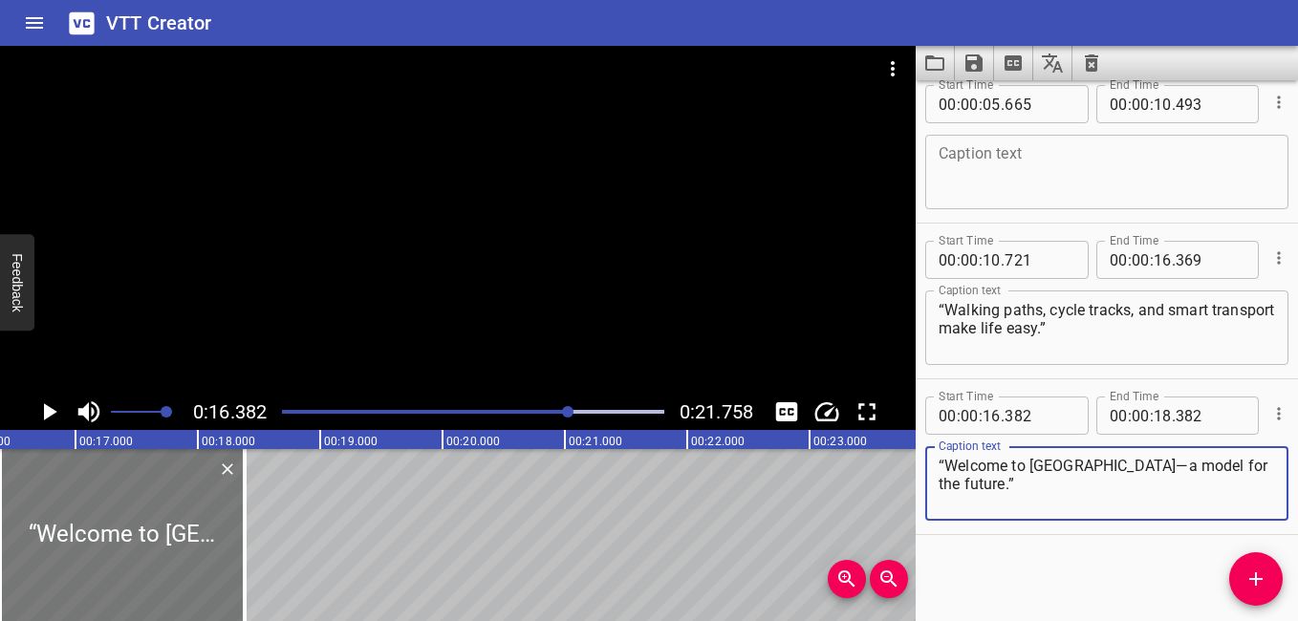
type textarea "“Welcome to [GEOGRAPHIC_DATA]—a model for the future.”"
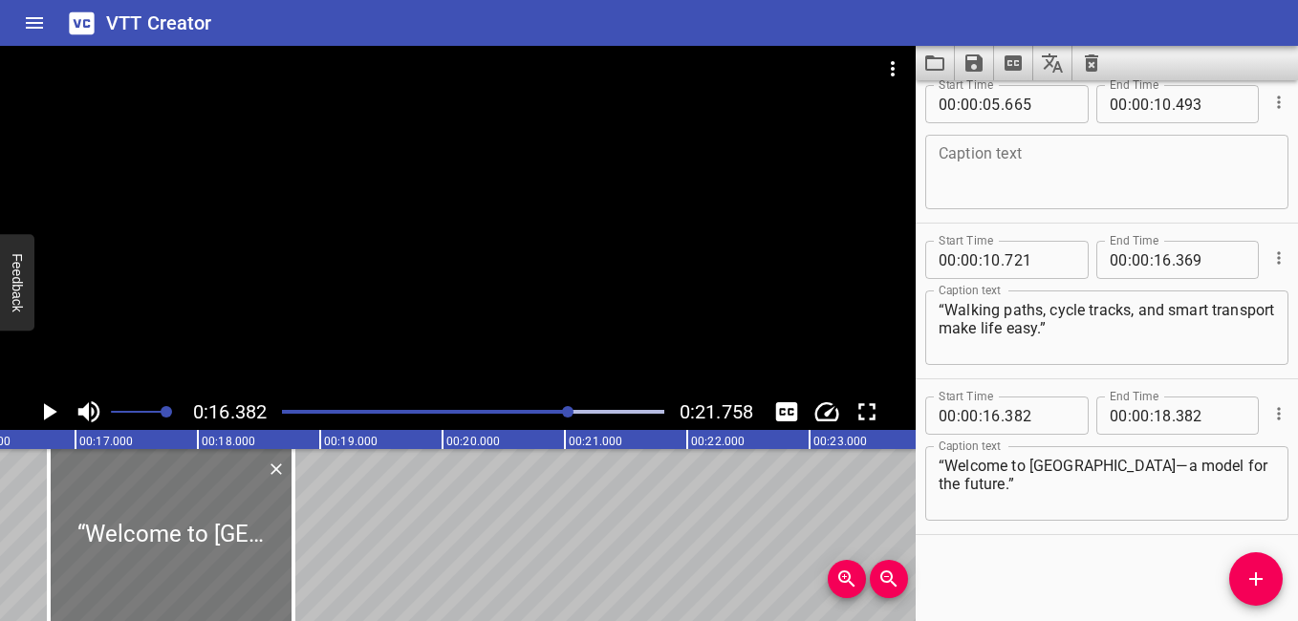
drag, startPoint x: 152, startPoint y: 534, endPoint x: 199, endPoint y: 560, distance: 53.5
click at [199, 560] on div at bounding box center [171, 535] width 245 height 172
type input "780"
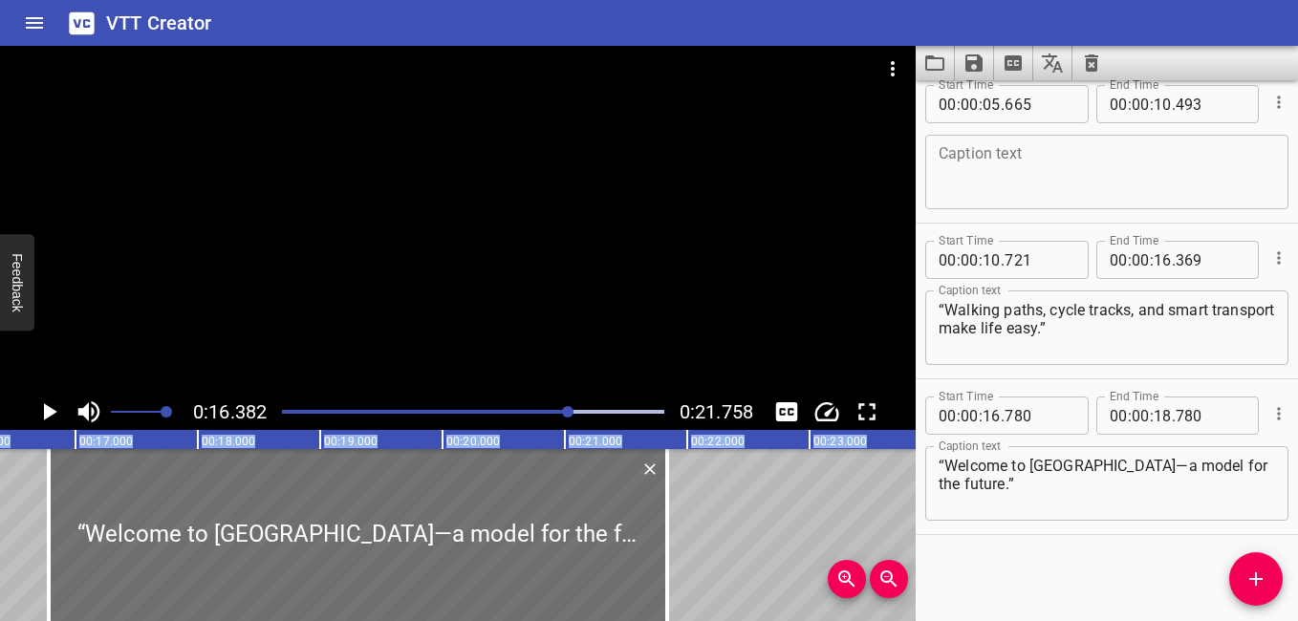
drag, startPoint x: 293, startPoint y: 562, endPoint x: 667, endPoint y: 621, distance: 378.4
click at [667, 620] on html "VTT Creator Caption Editor Batch Transcribe Login Sign Up Privacy Contact 0:16.…" at bounding box center [649, 310] width 1298 height 621
type input "21"
type input "835"
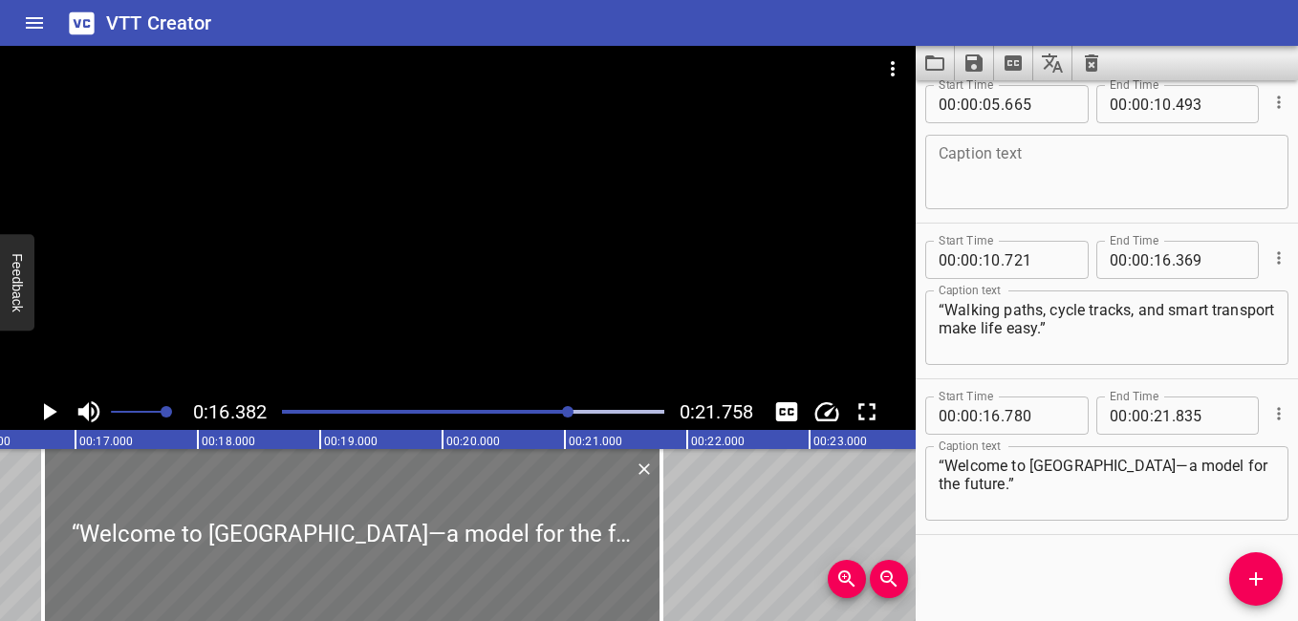
drag, startPoint x: 231, startPoint y: 555, endPoint x: 225, endPoint y: 578, distance: 23.9
click at [225, 578] on div at bounding box center [352, 535] width 618 height 172
type input "734"
type input "788"
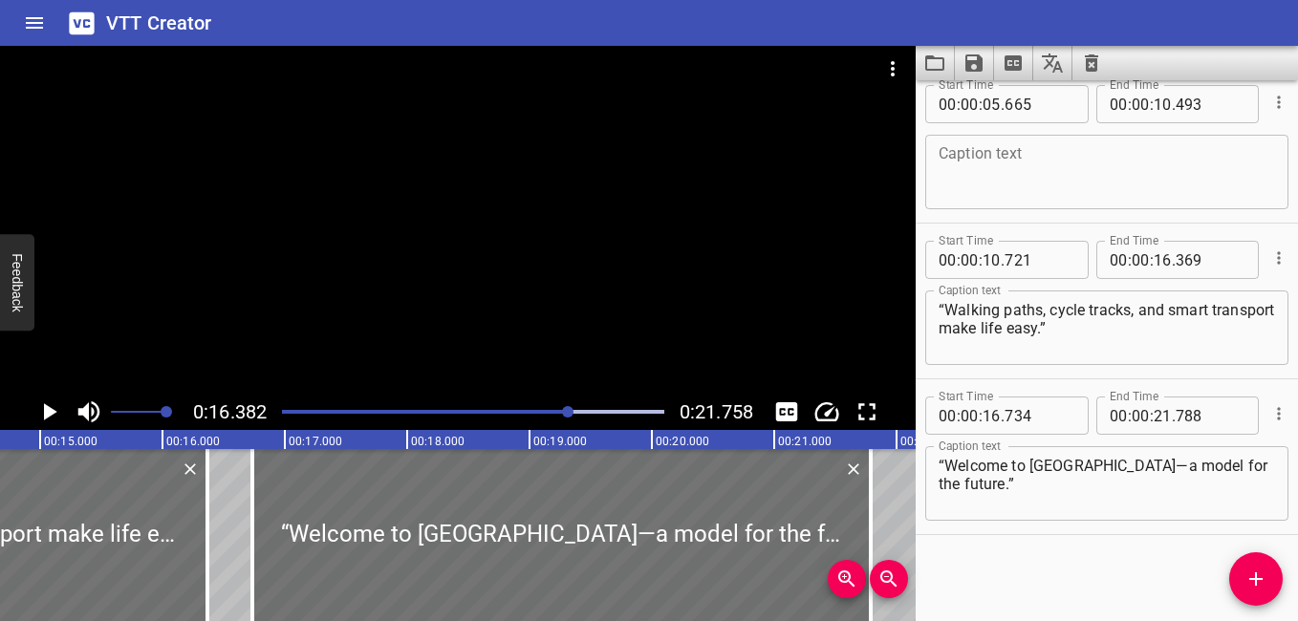
scroll to position [0, 1827]
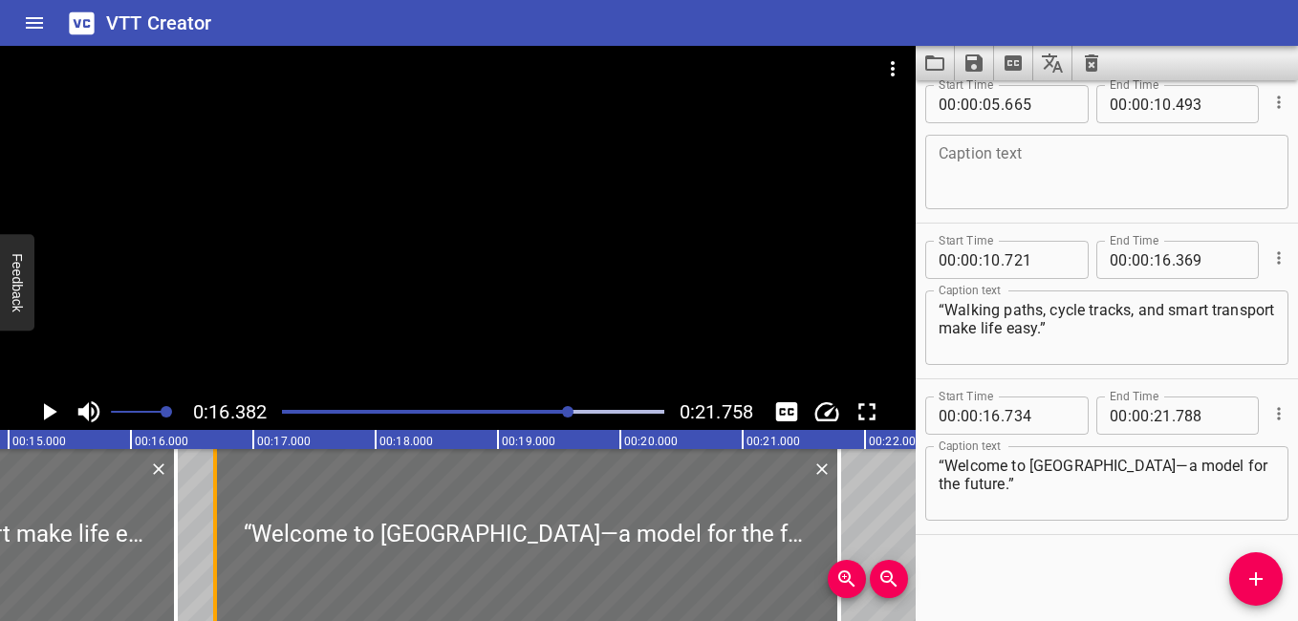
click at [218, 531] on div at bounding box center [215, 535] width 19 height 172
type input "687"
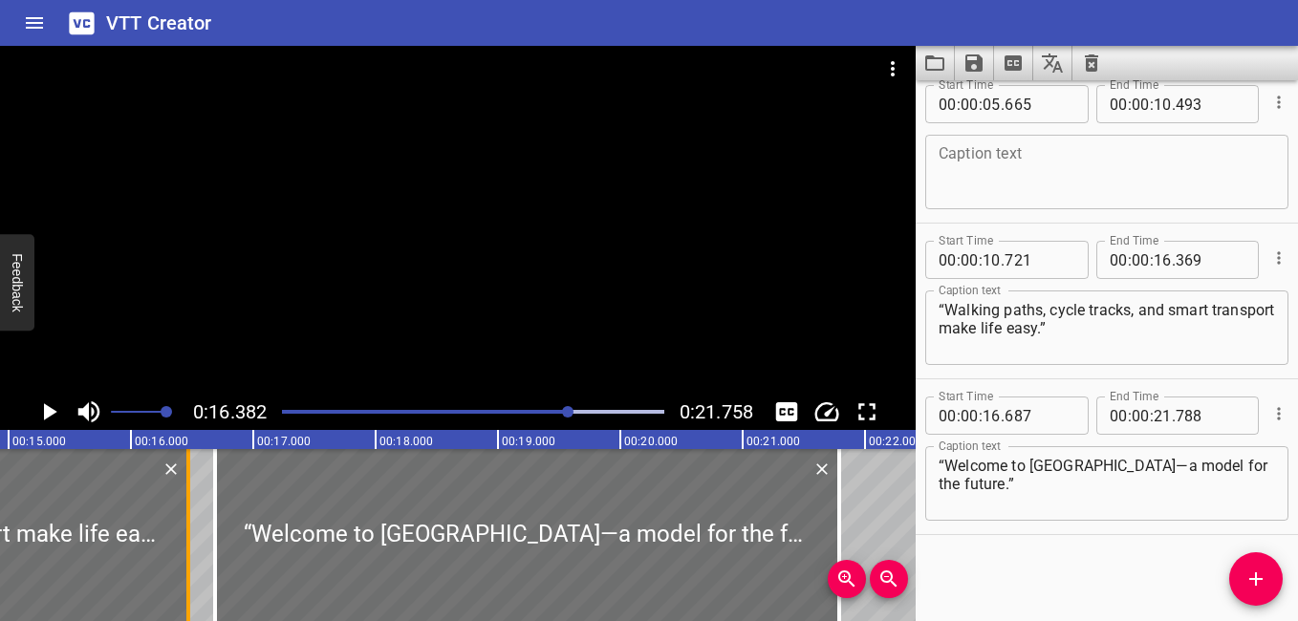
drag, startPoint x: 179, startPoint y: 532, endPoint x: 191, endPoint y: 538, distance: 13.7
click at [191, 538] on div at bounding box center [188, 535] width 19 height 172
click at [182, 511] on div at bounding box center [184, 535] width 4 height 172
type input "416"
drag, startPoint x: 213, startPoint y: 519, endPoint x: 222, endPoint y: 530, distance: 14.3
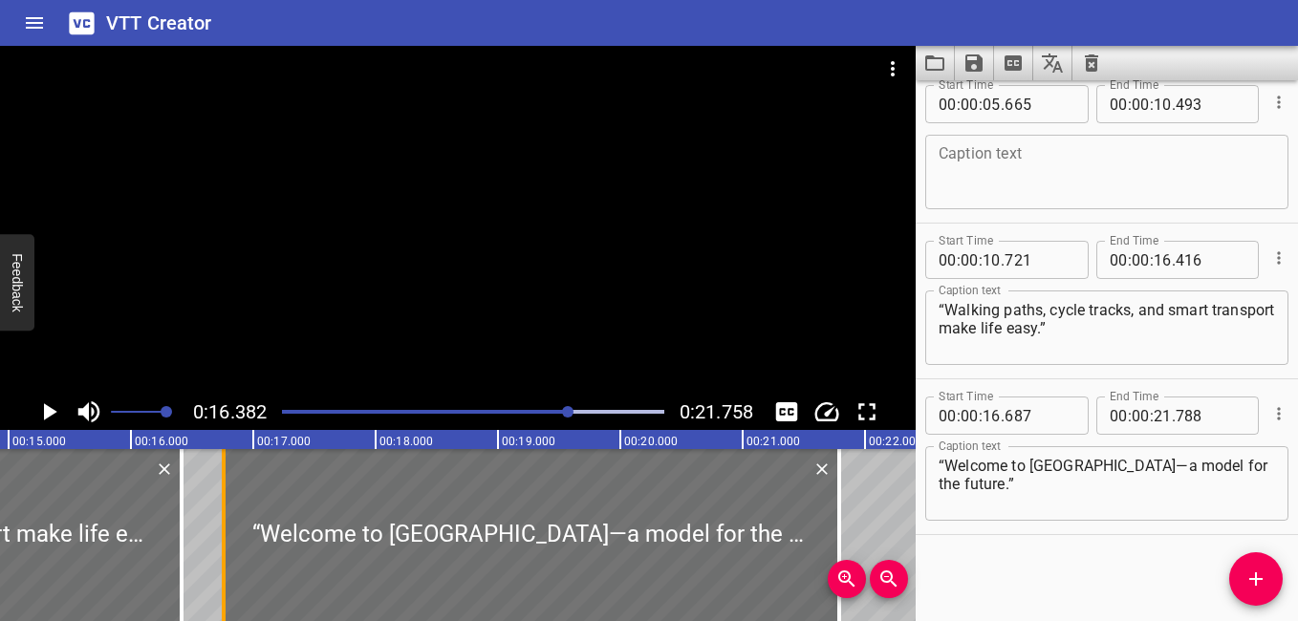
click at [222, 530] on div at bounding box center [224, 535] width 4 height 172
type input "757"
click at [49, 407] on icon "Play/Pause" at bounding box center [50, 411] width 13 height 17
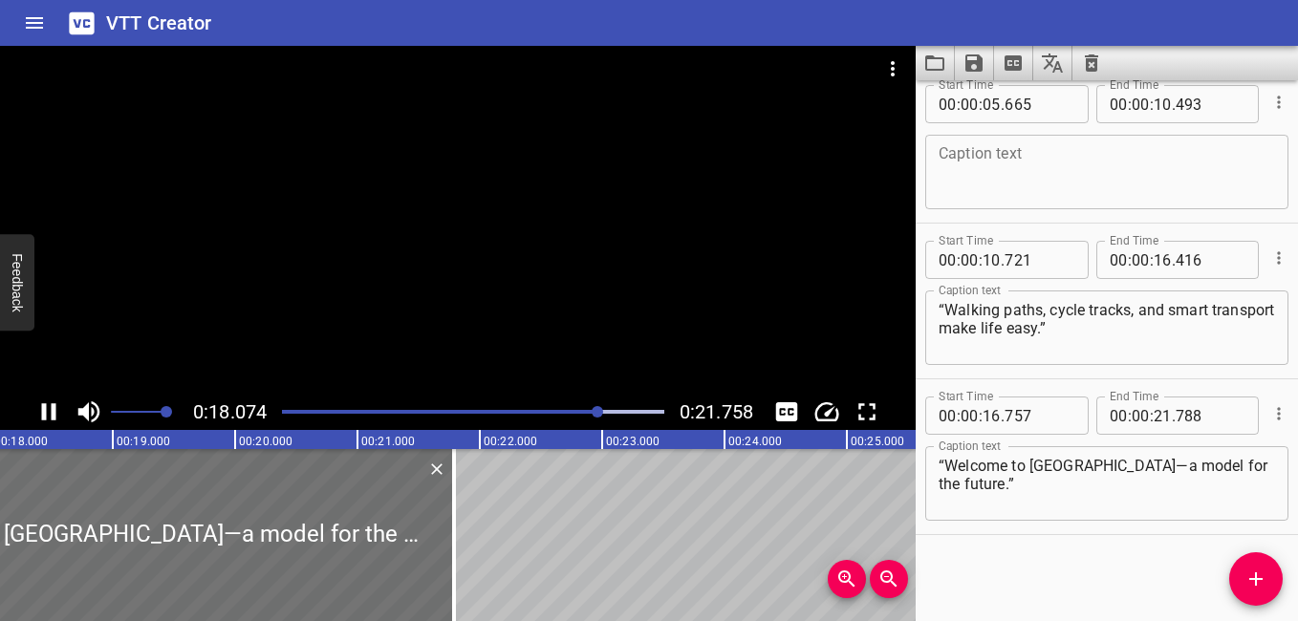
drag, startPoint x: 422, startPoint y: 407, endPoint x: 410, endPoint y: 412, distance: 13.3
click at [421, 408] on div at bounding box center [473, 412] width 405 height 27
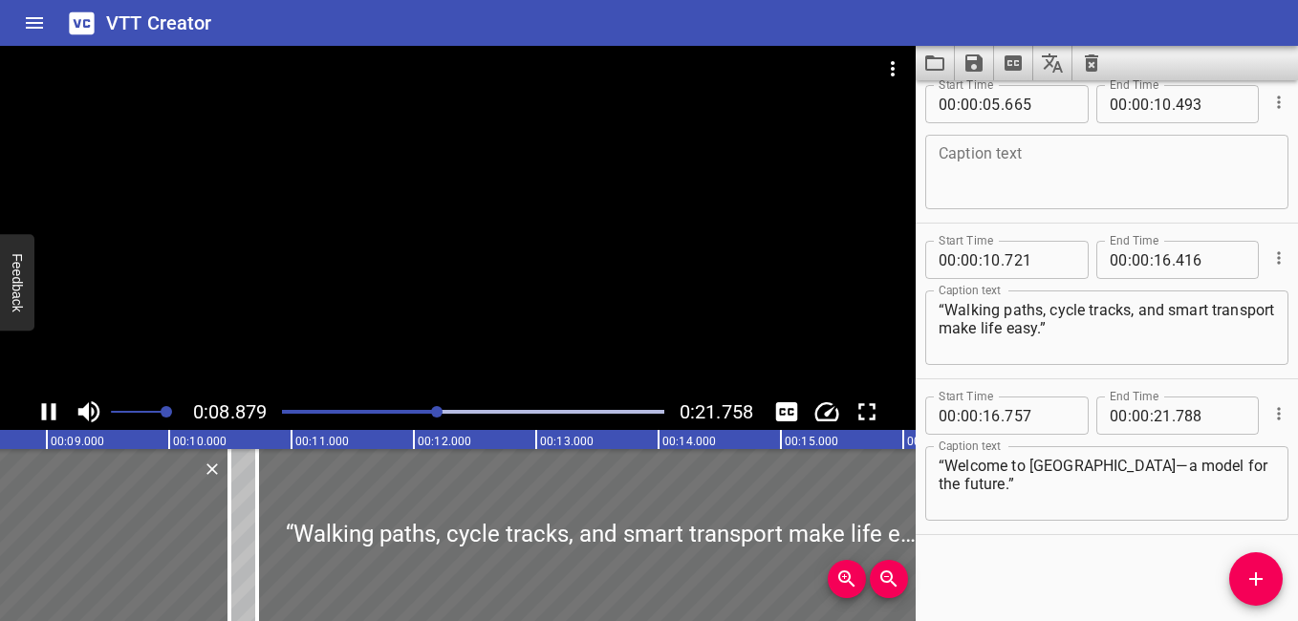
scroll to position [0, 1087]
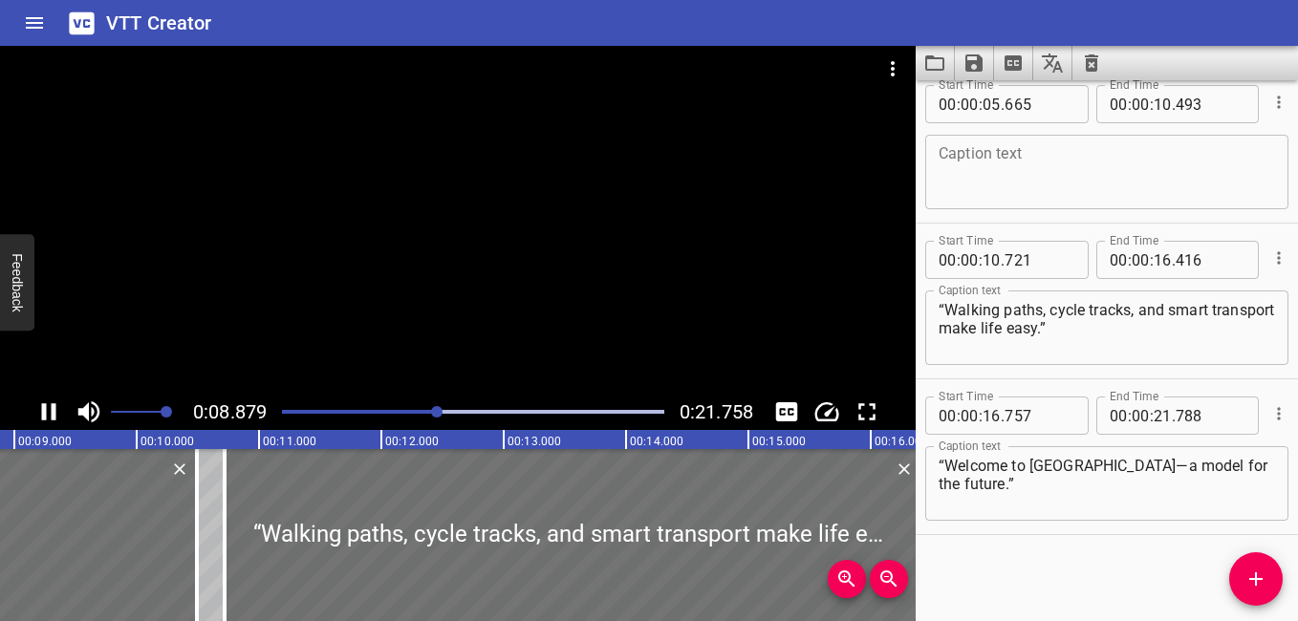
drag, startPoint x: 355, startPoint y: 416, endPoint x: 407, endPoint y: 405, distance: 53.6
click at [277, 416] on div at bounding box center [473, 412] width 405 height 27
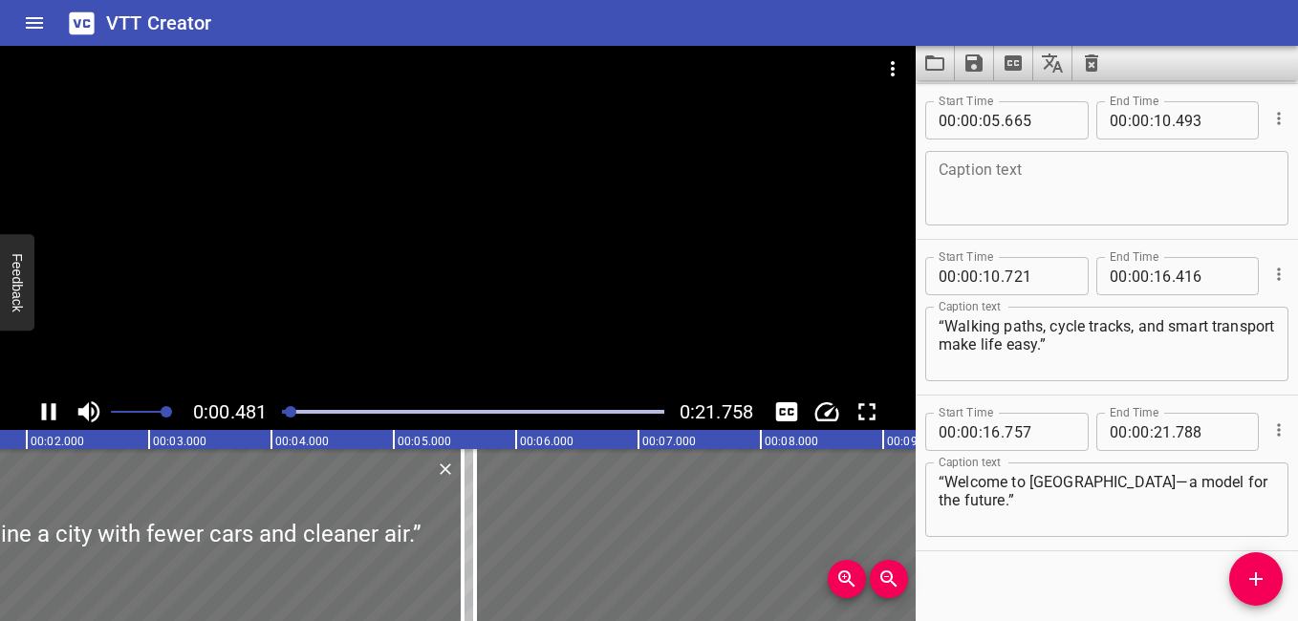
scroll to position [0, 93]
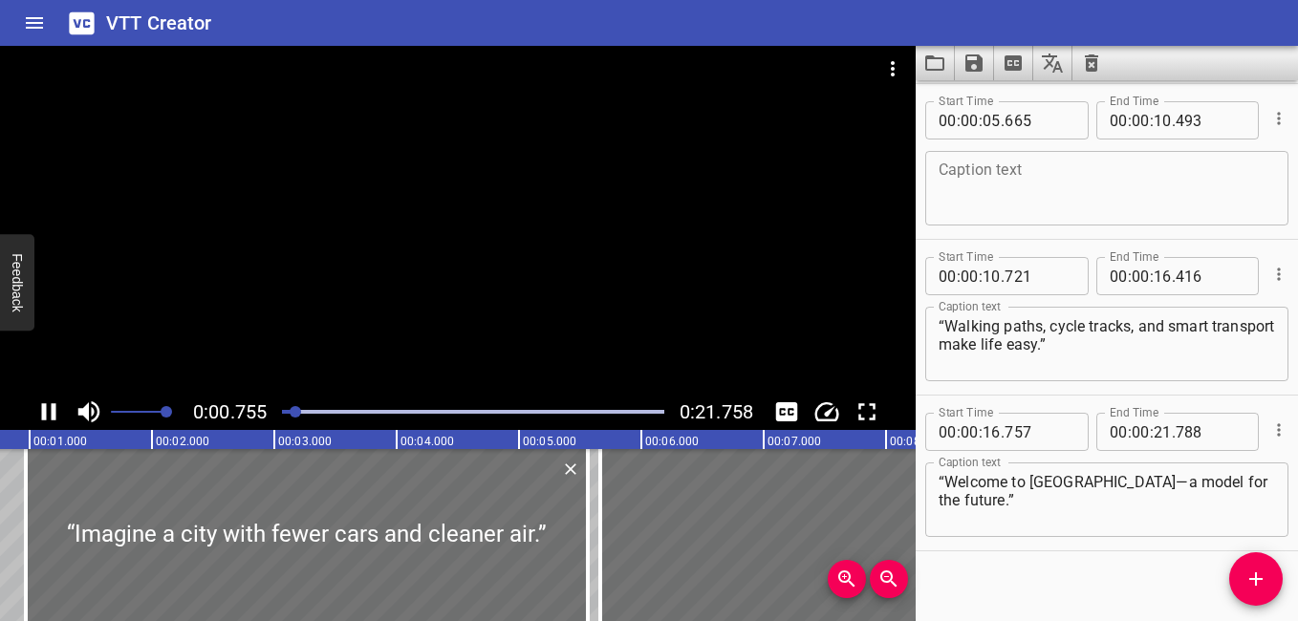
click at [527, 413] on div "Play progress" at bounding box center [473, 412] width 382 height 4
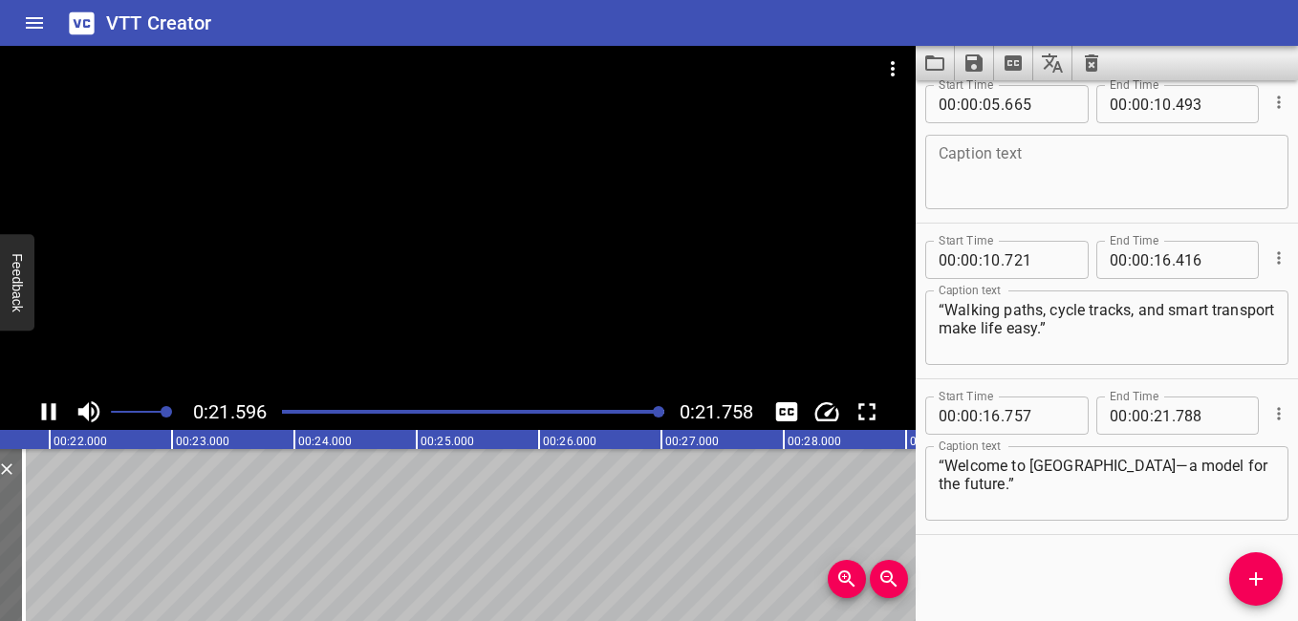
scroll to position [0, 2662]
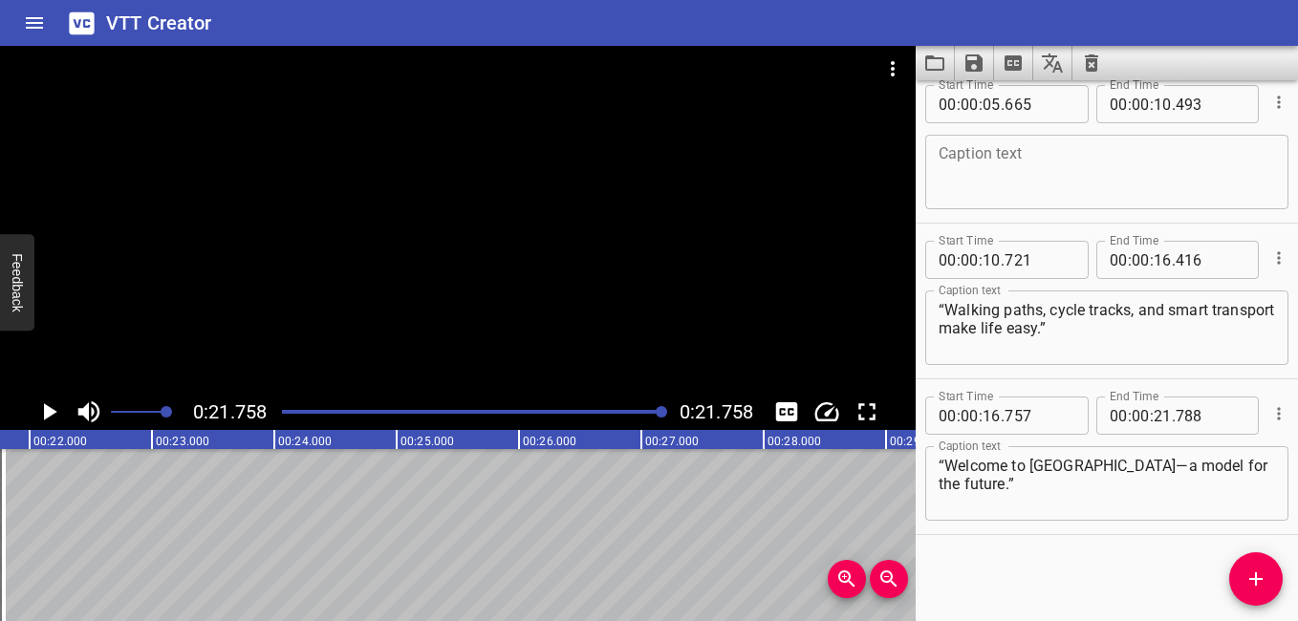
click at [283, 415] on div at bounding box center [473, 412] width 405 height 27
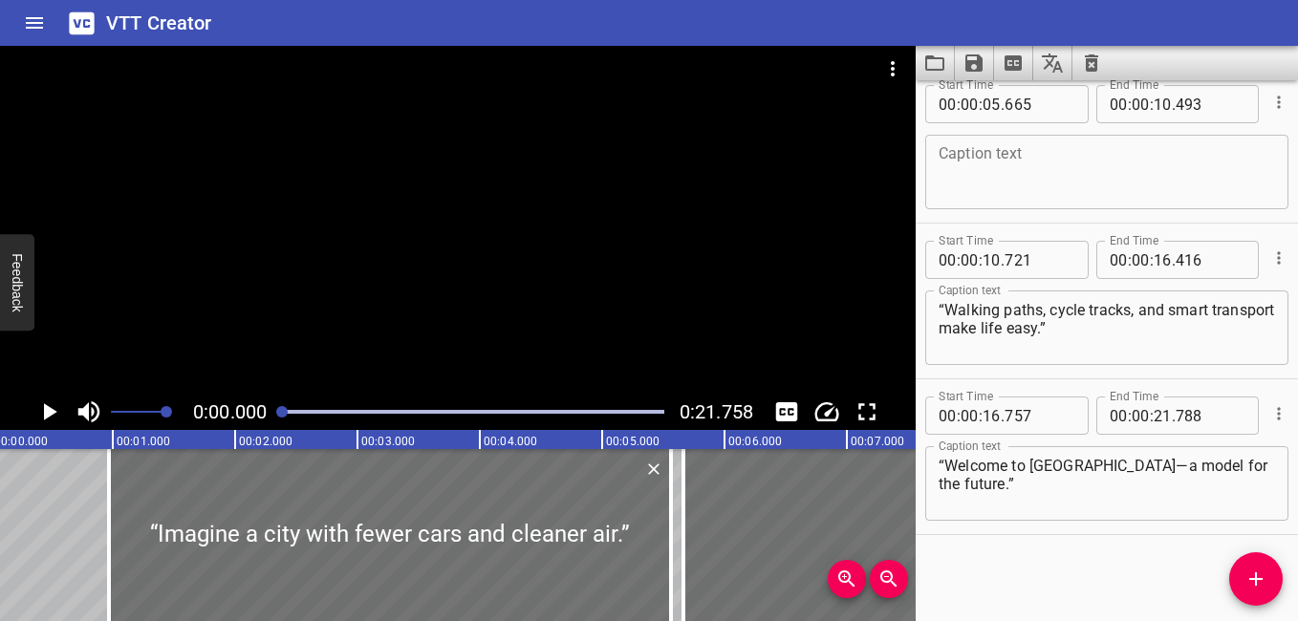
scroll to position [0, 0]
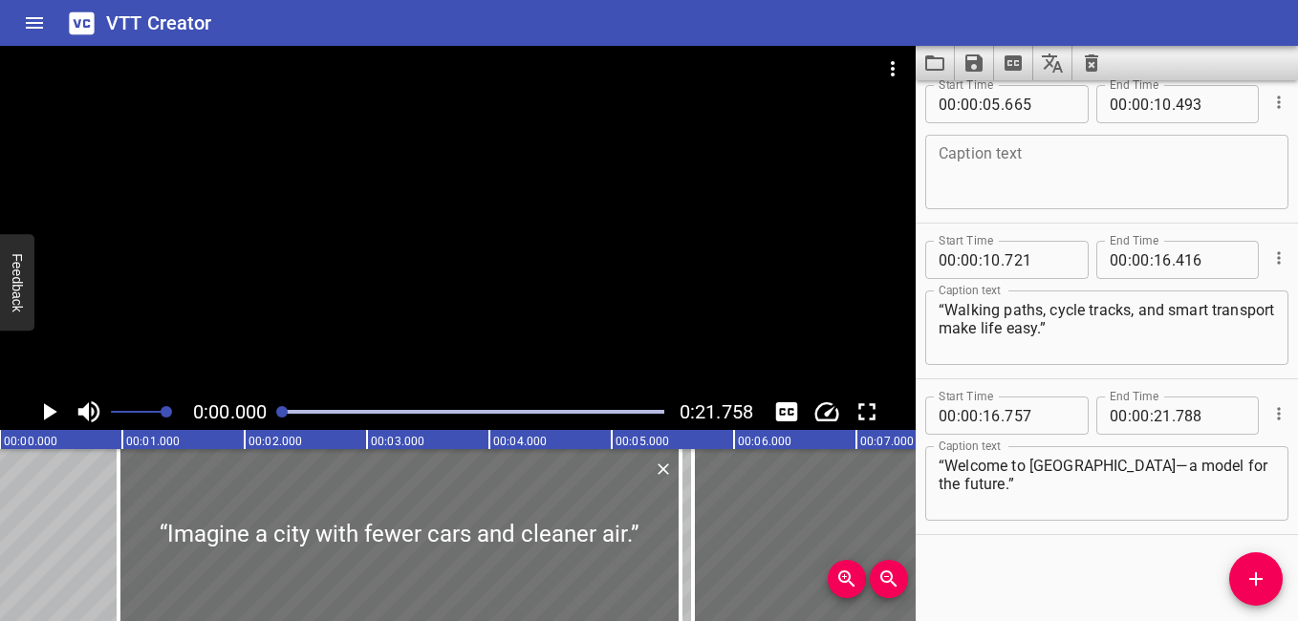
click at [44, 412] on icon "Play/Pause" at bounding box center [50, 411] width 13 height 17
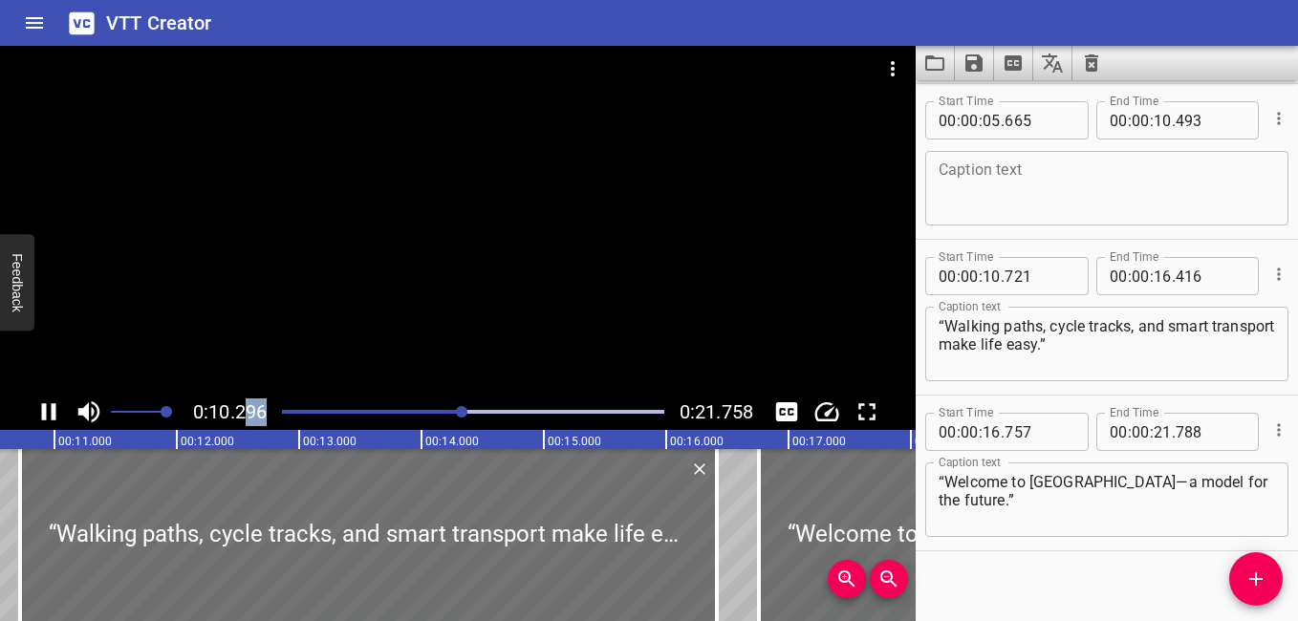
scroll to position [0, 1293]
drag, startPoint x: 454, startPoint y: 408, endPoint x: 240, endPoint y: 417, distance: 214.3
click at [240, 417] on div "0:10.570 0:21.758" at bounding box center [458, 412] width 916 height 36
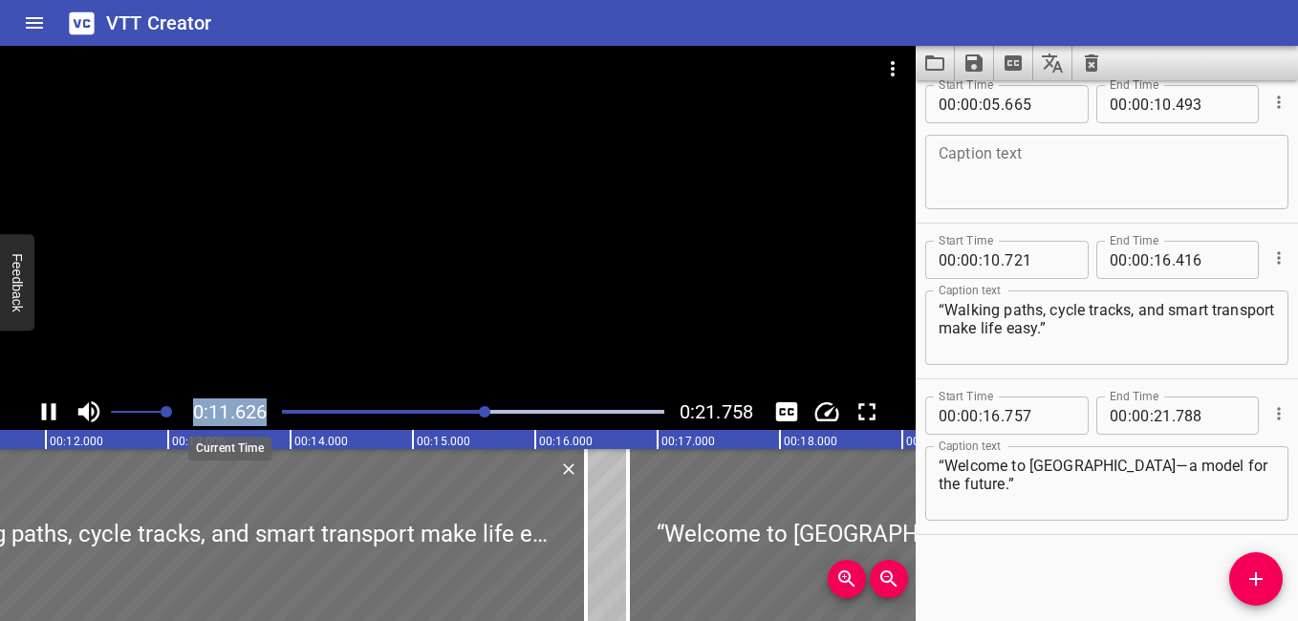
drag, startPoint x: 240, startPoint y: 417, endPoint x: 304, endPoint y: 415, distance: 64.1
click at [304, 415] on div at bounding box center [473, 412] width 405 height 27
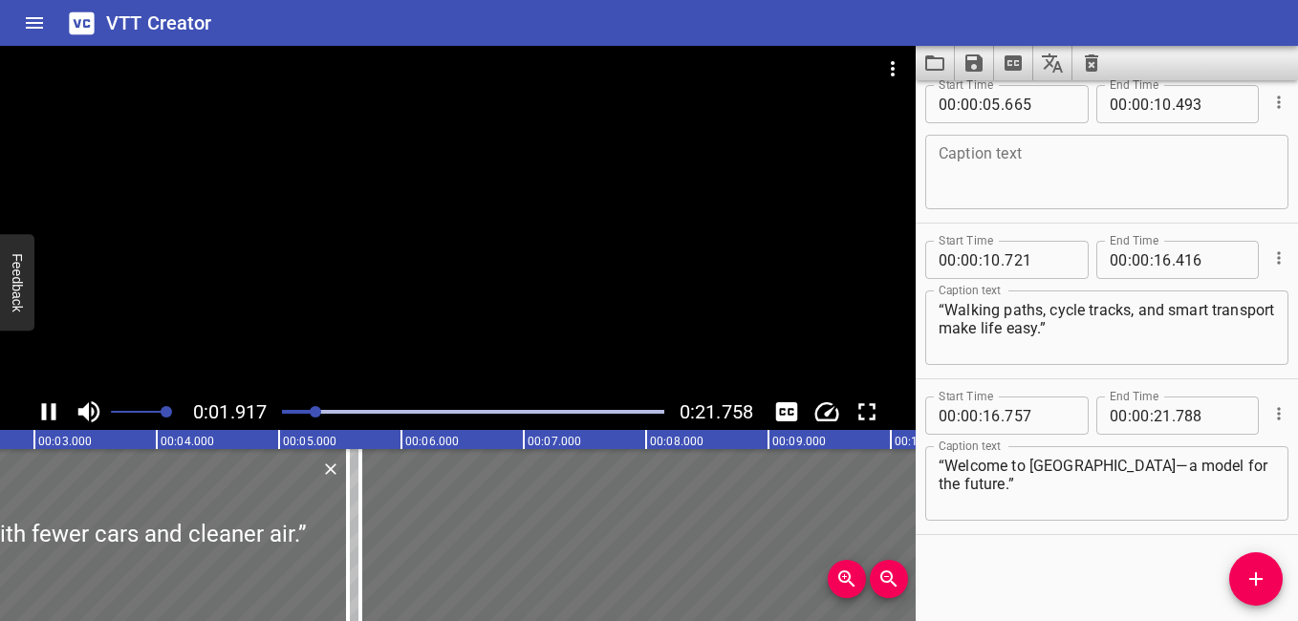
drag, startPoint x: 294, startPoint y: 408, endPoint x: 271, endPoint y: 415, distance: 23.9
click at [271, 415] on div at bounding box center [473, 412] width 405 height 27
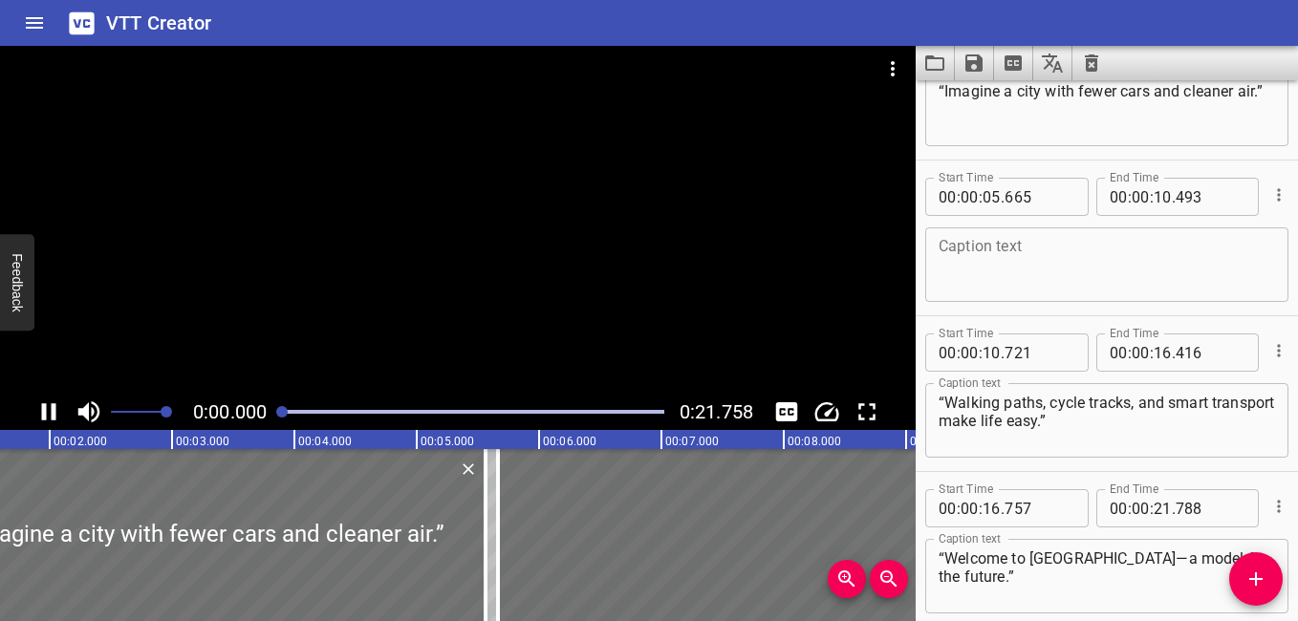
scroll to position [0, 0]
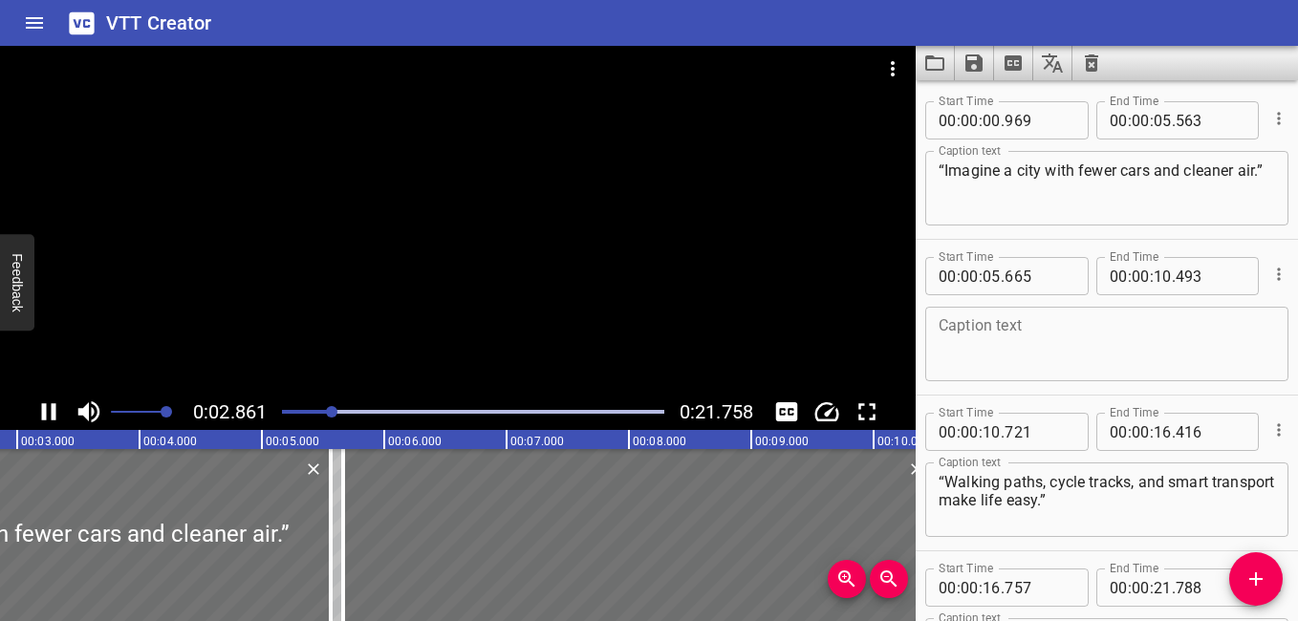
click at [40, 410] on icon "Play/Pause" at bounding box center [48, 412] width 29 height 29
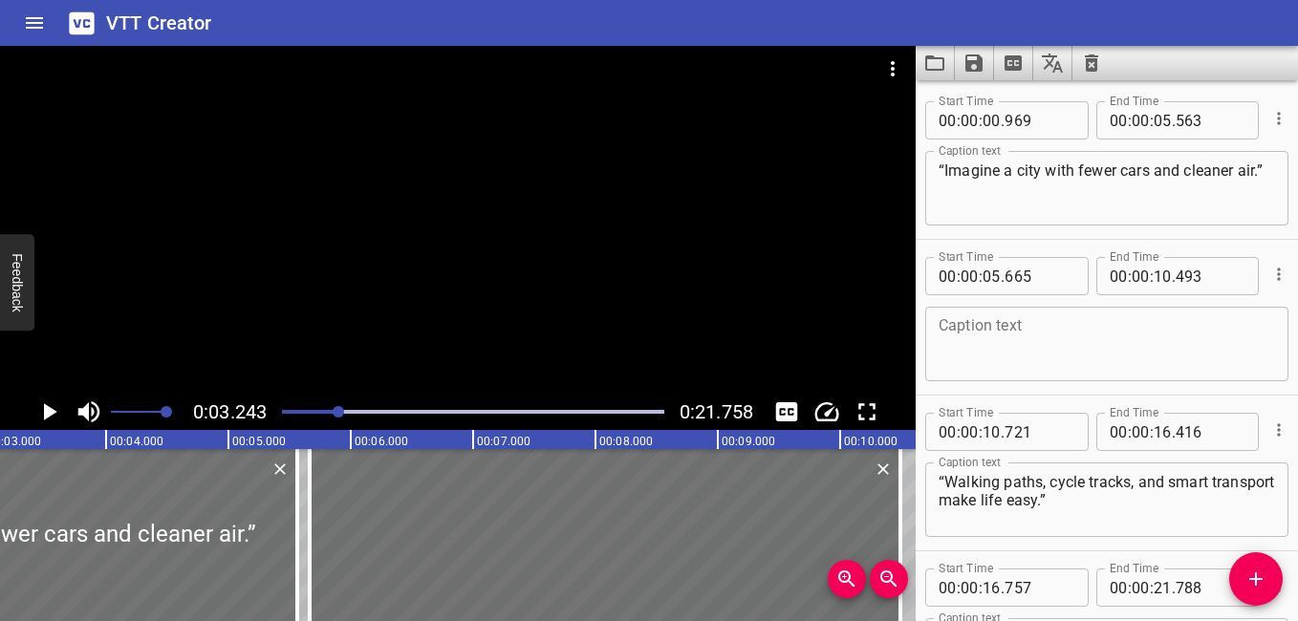
scroll to position [0, 397]
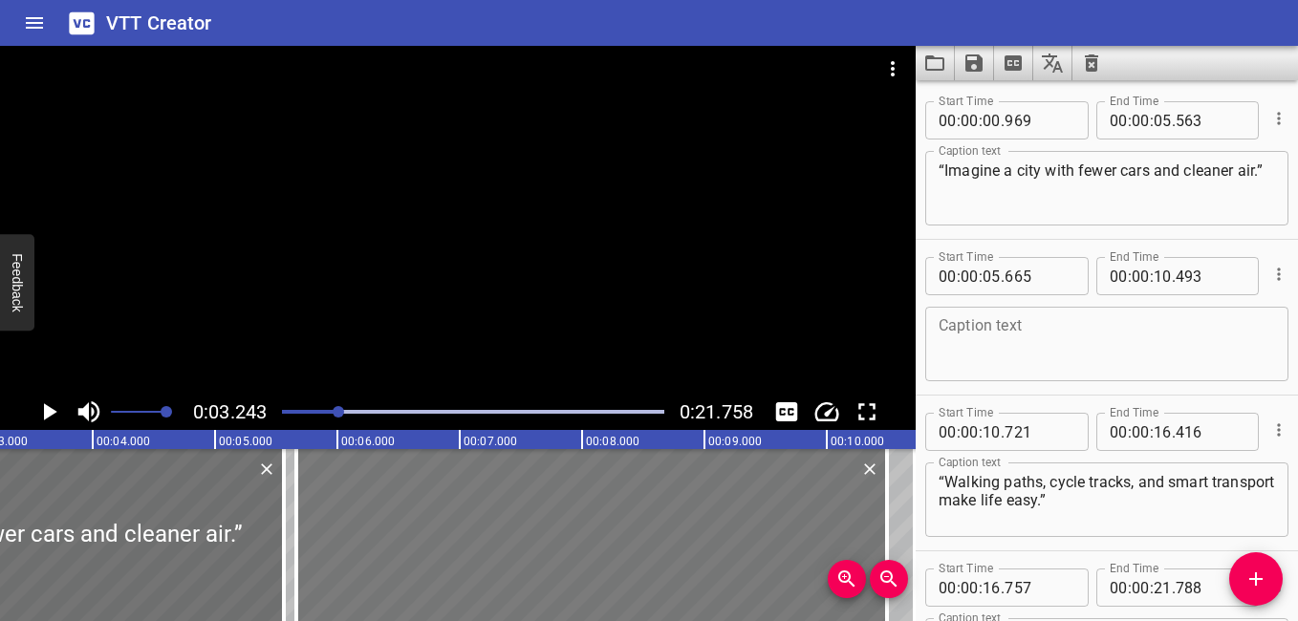
click at [371, 510] on div at bounding box center [591, 535] width 591 height 172
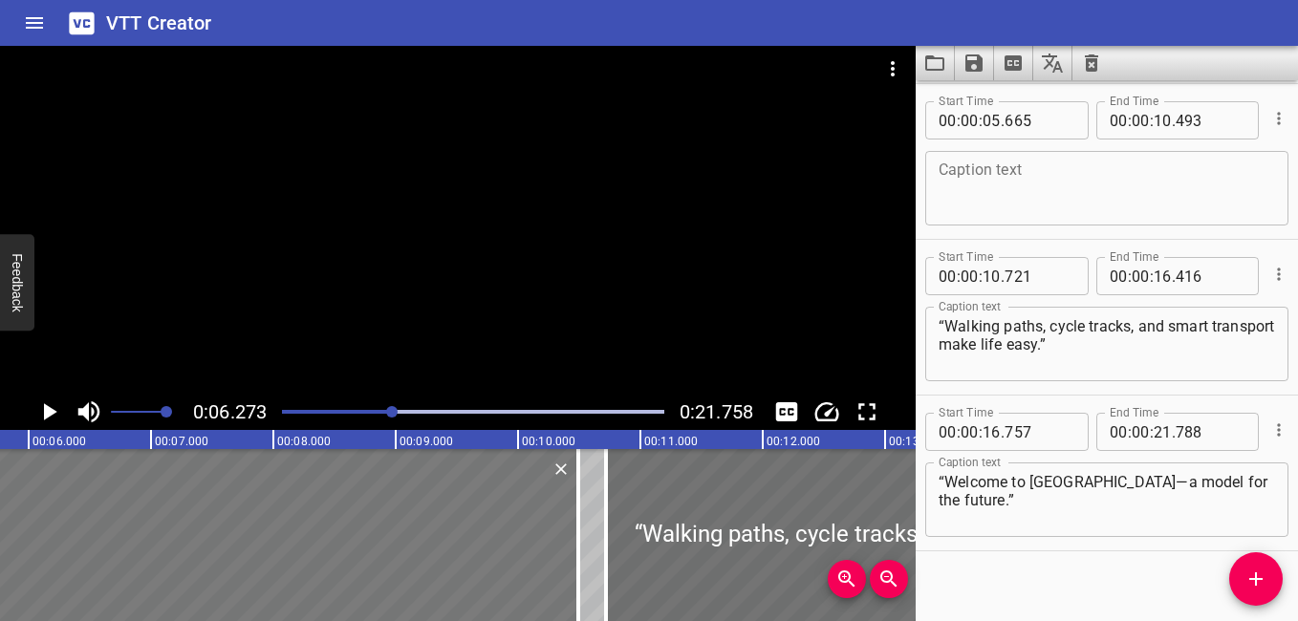
scroll to position [0, 768]
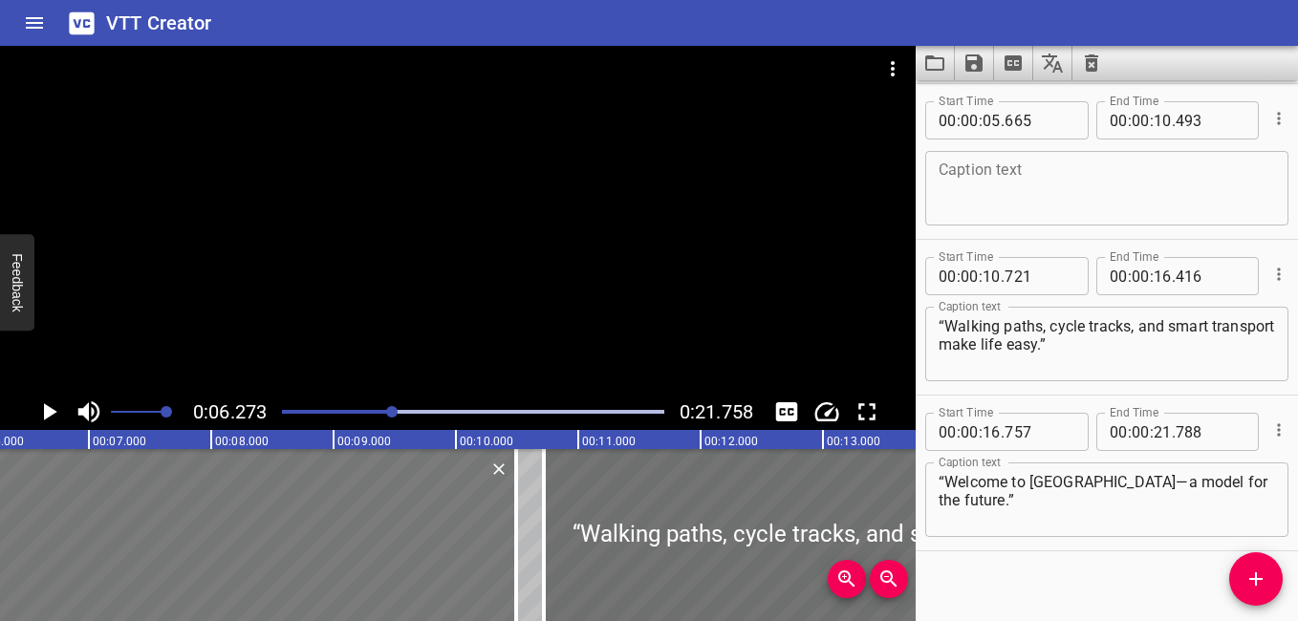
click at [372, 549] on div at bounding box center [220, 535] width 591 height 172
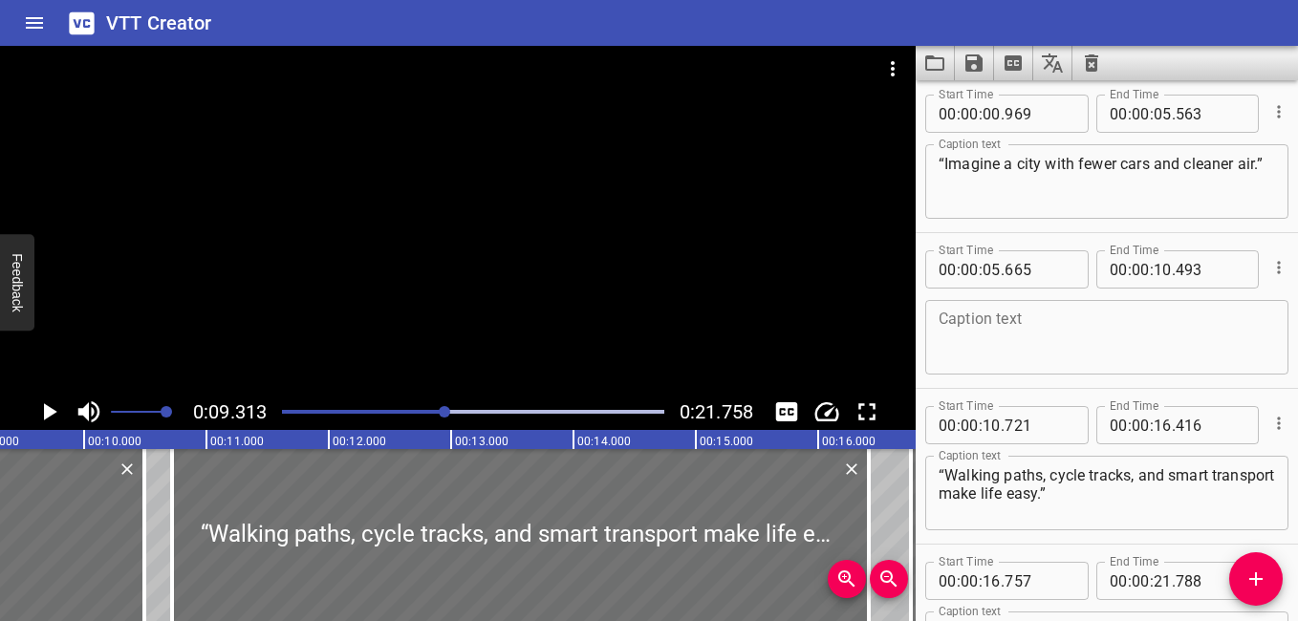
scroll to position [0, 0]
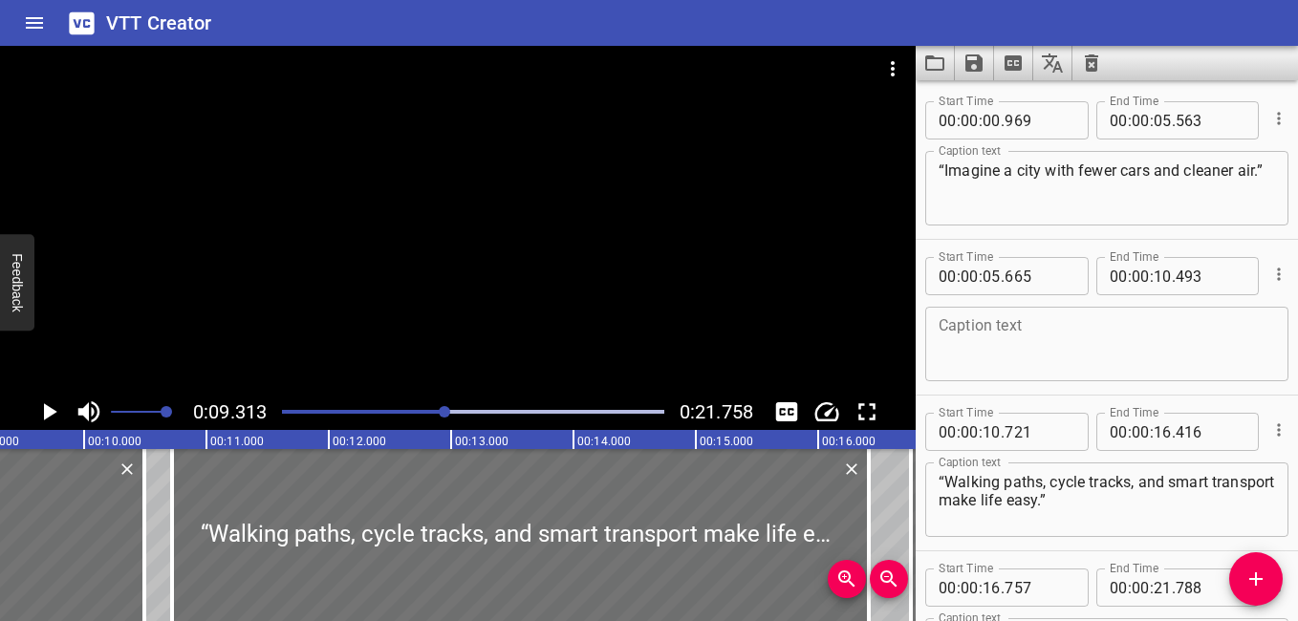
click at [1001, 337] on textarea at bounding box center [1107, 344] width 336 height 54
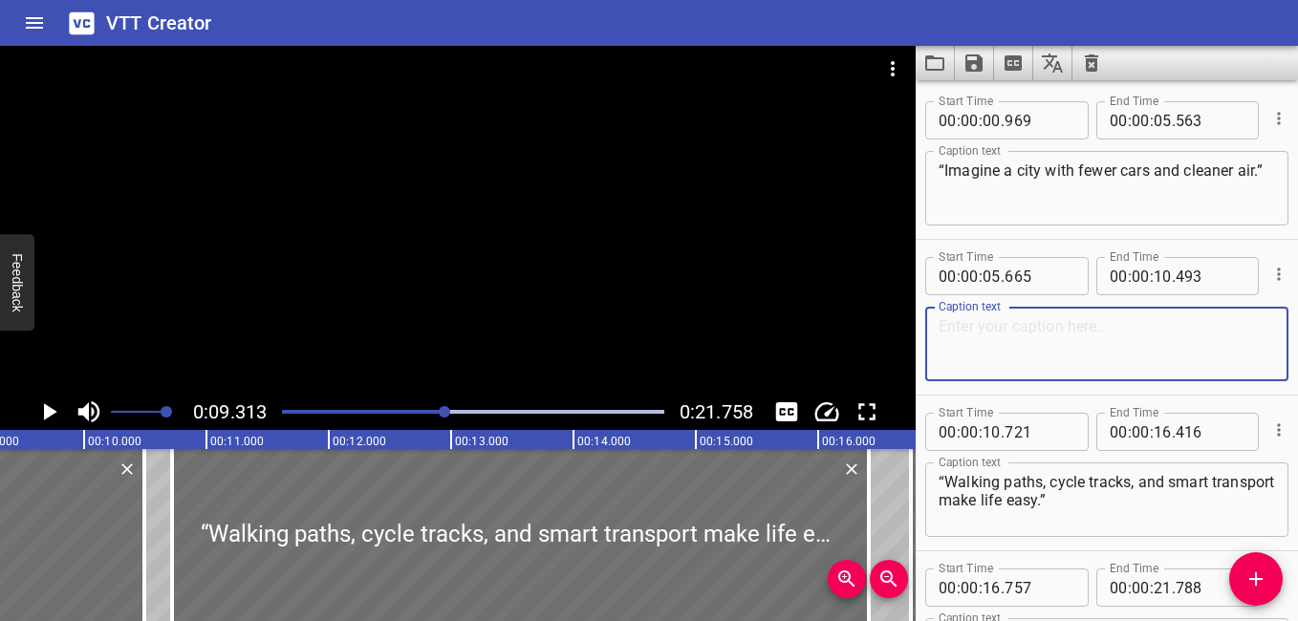
paste textarea "“Here, buildings are designed to stay cool and reuse energy.”"
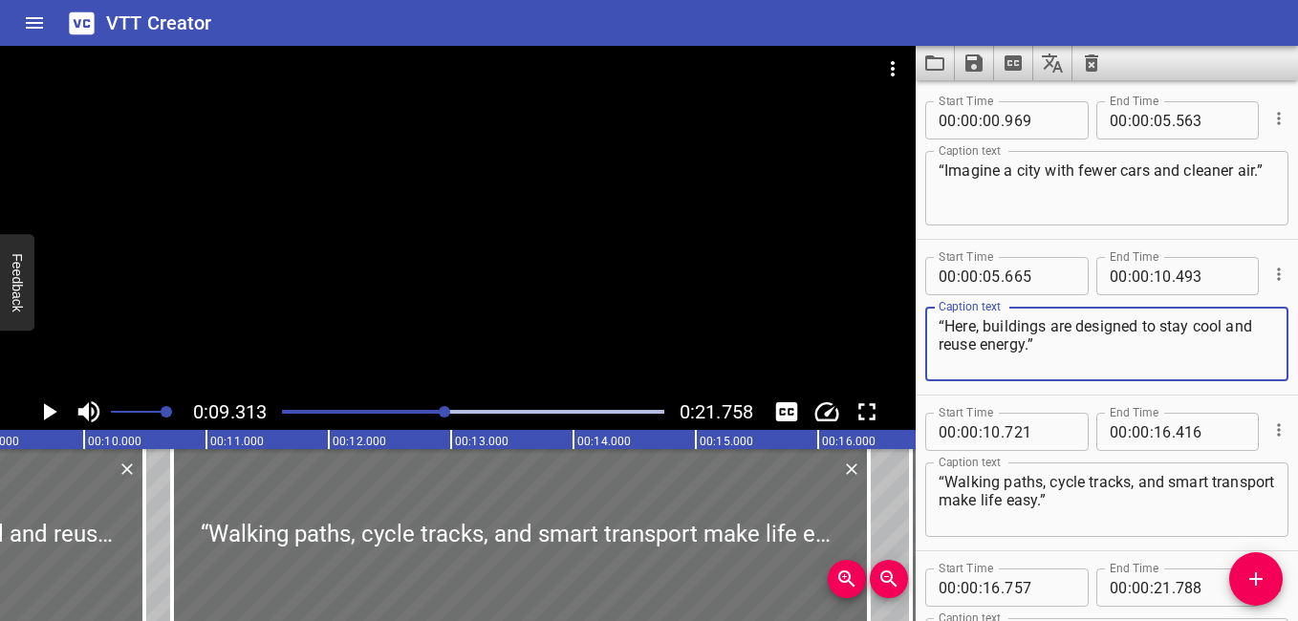
type textarea "“Here, buildings are designed to stay cool and reuse energy.”"
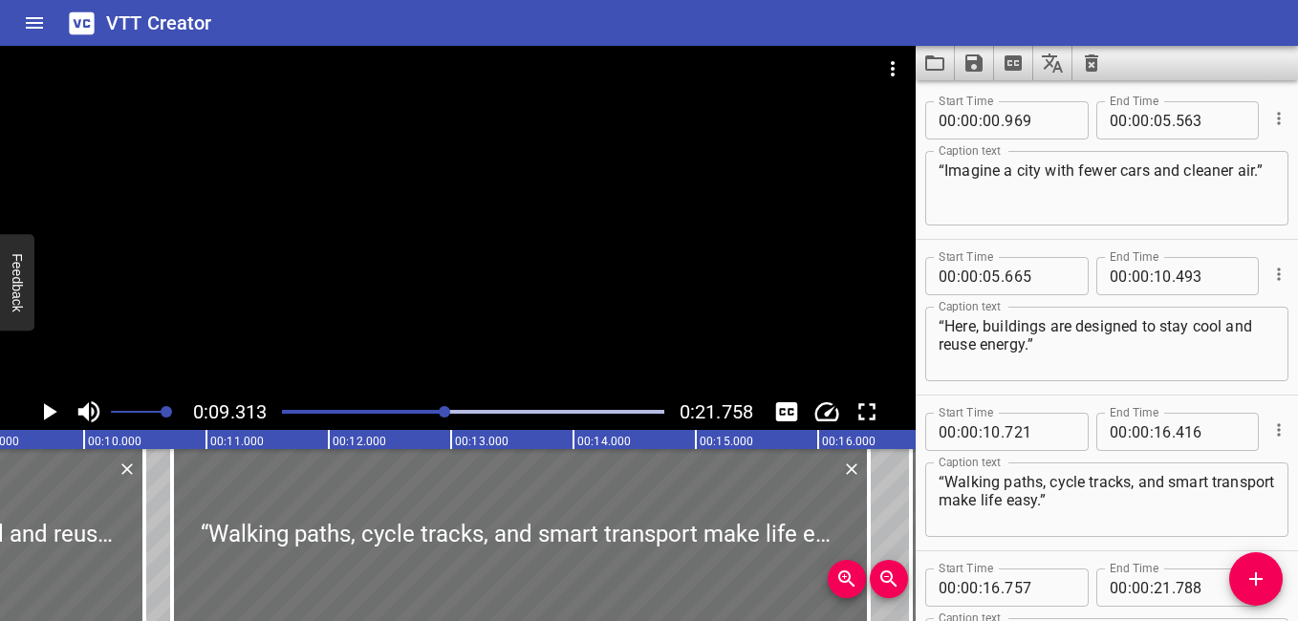
drag, startPoint x: 938, startPoint y: 328, endPoint x: 939, endPoint y: 337, distance: 9.6
click at [938, 330] on div "“Here, buildings are designed to stay cool and reuse energy.” Caption text" at bounding box center [1106, 344] width 363 height 75
click at [938, 325] on div "“Here, buildings are designed to stay cool and reuse energy.” Caption text" at bounding box center [1106, 344] width 363 height 75
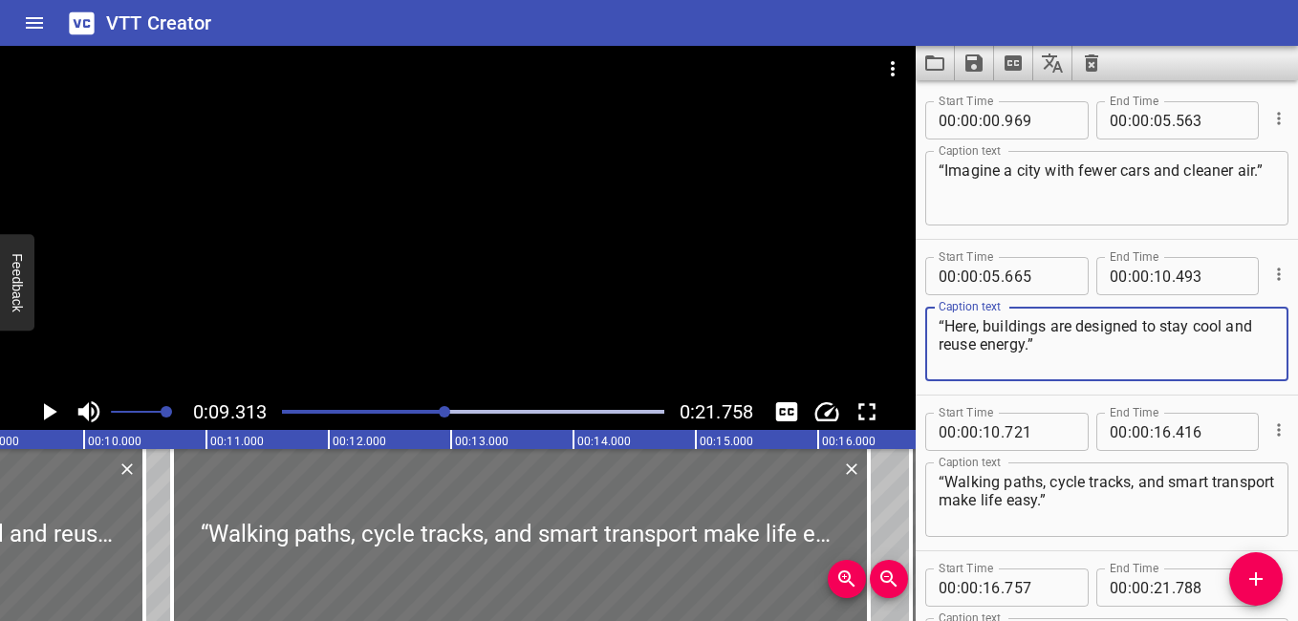
click at [952, 336] on textarea "“Here, buildings are designed to stay cool and reuse energy.”" at bounding box center [1107, 344] width 336 height 54
click at [942, 324] on textarea "“Here, buildings are designed to stay cool and reuse energy.”" at bounding box center [1107, 344] width 336 height 54
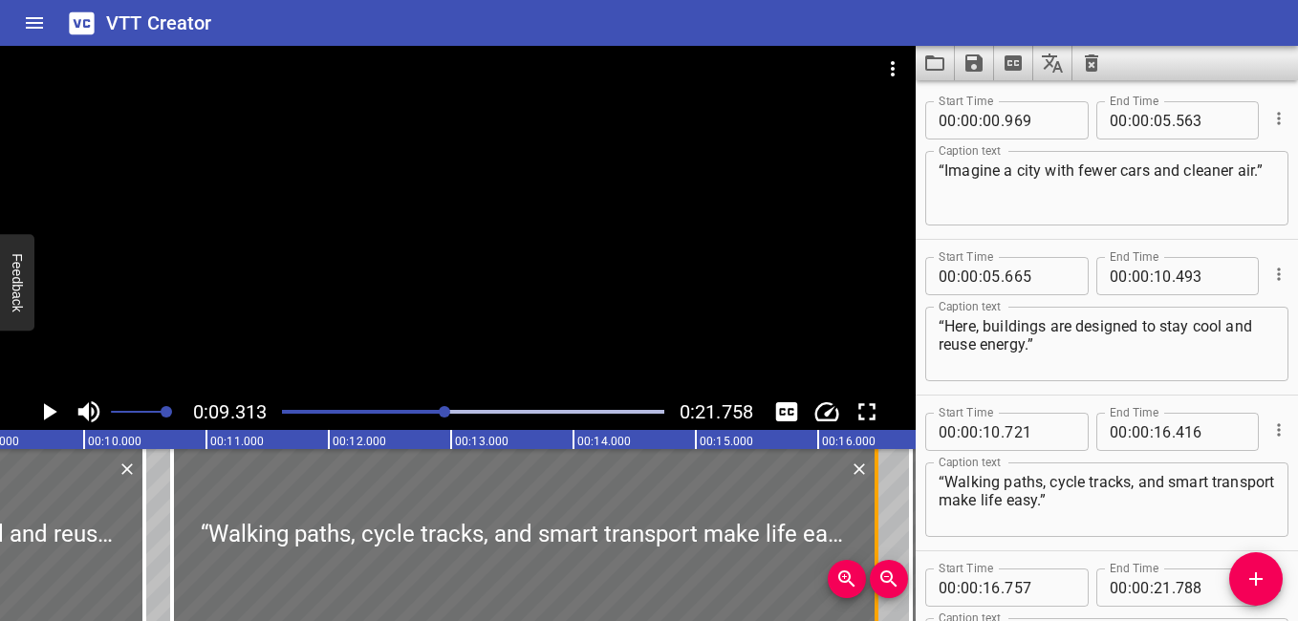
drag, startPoint x: 866, startPoint y: 504, endPoint x: 874, endPoint y: 516, distance: 14.6
click at [874, 516] on div at bounding box center [876, 535] width 19 height 172
type input "479"
click at [42, 412] on icon "Play/Pause" at bounding box center [48, 412] width 29 height 29
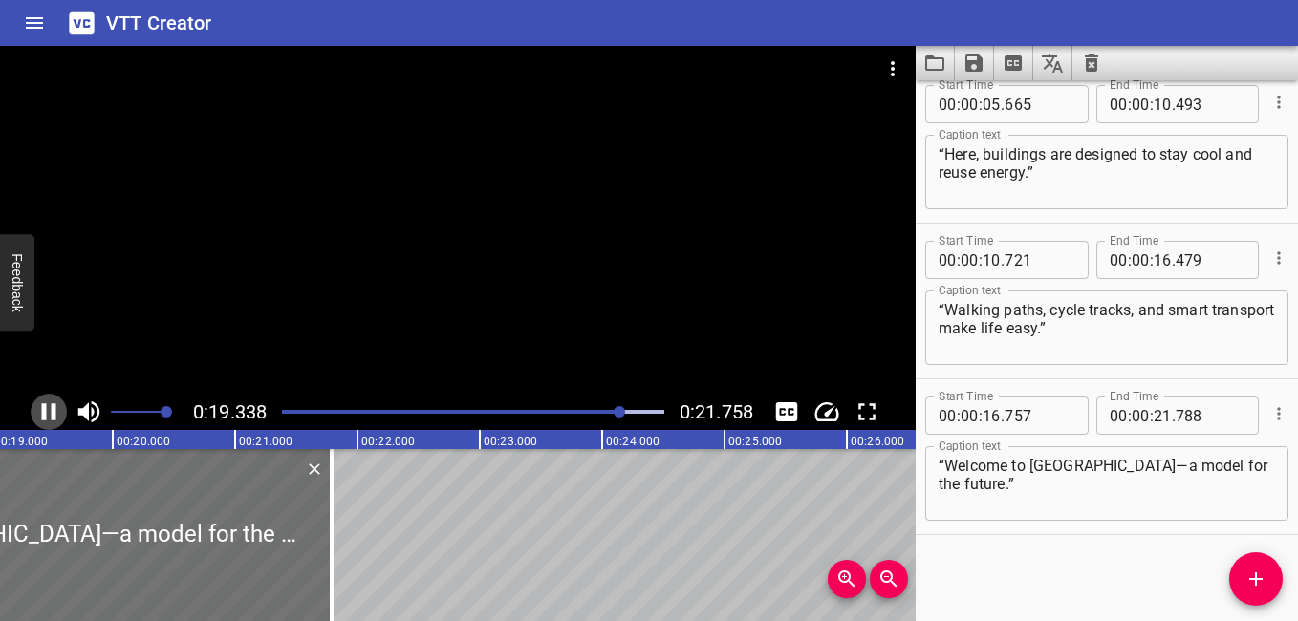
scroll to position [0, 2379]
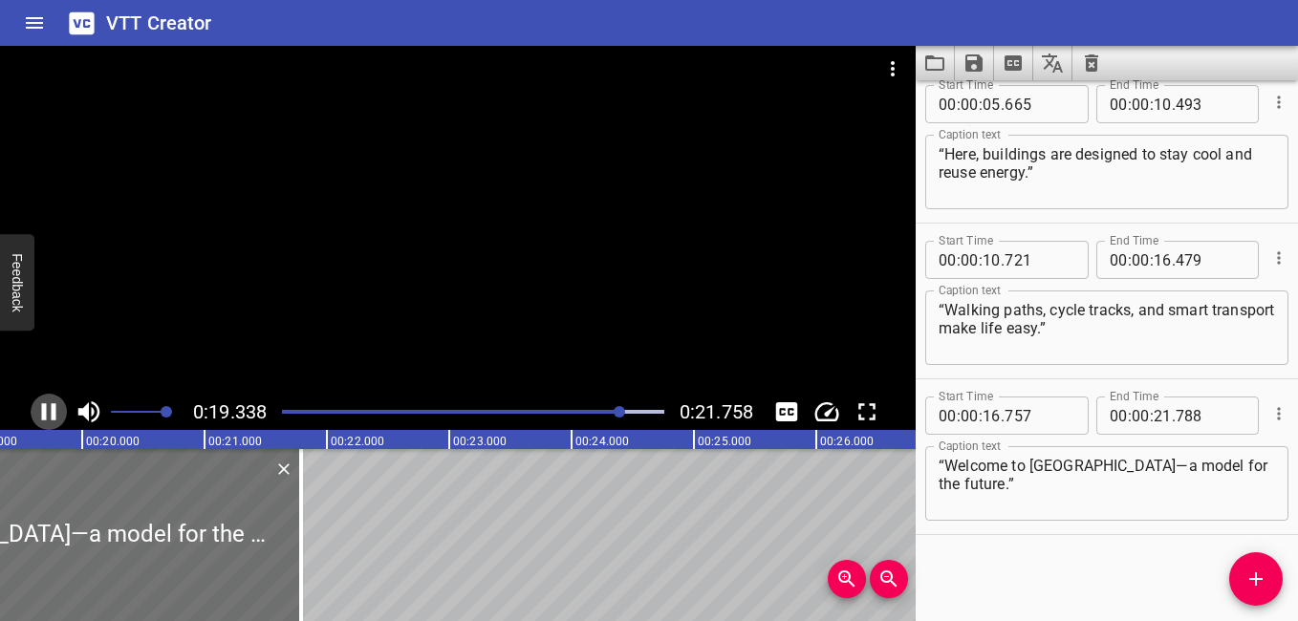
click at [44, 410] on icon "Play/Pause" at bounding box center [49, 411] width 14 height 17
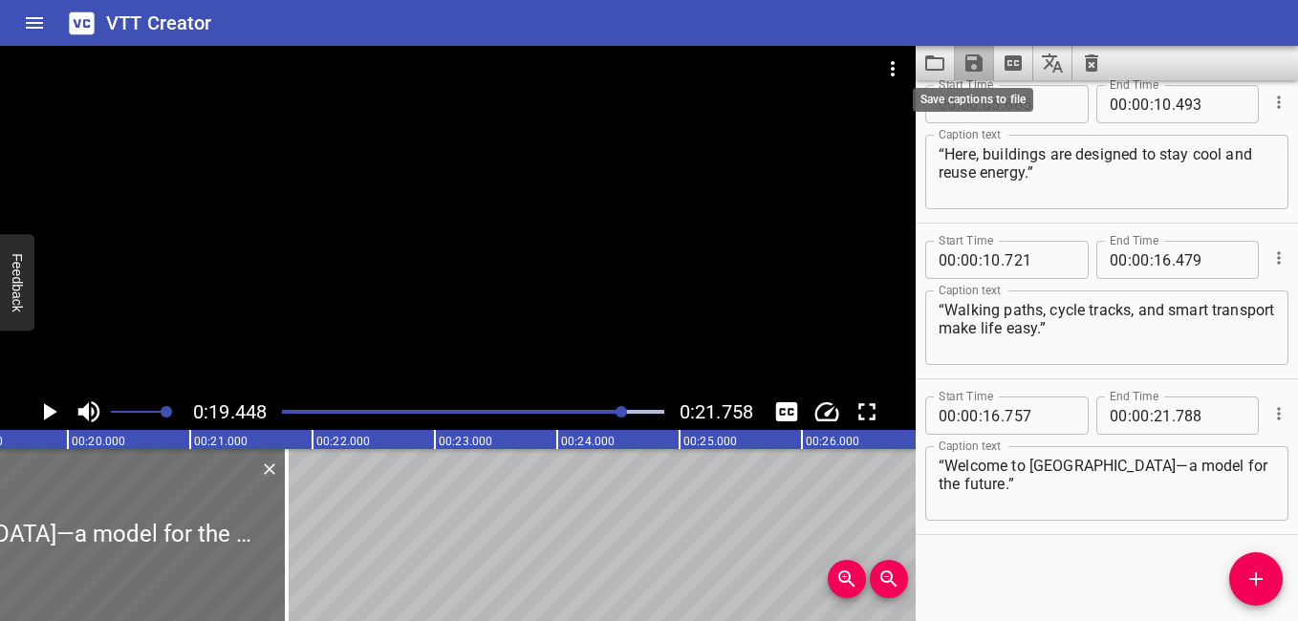
click at [981, 65] on icon "Save captions to file" at bounding box center [973, 62] width 17 height 17
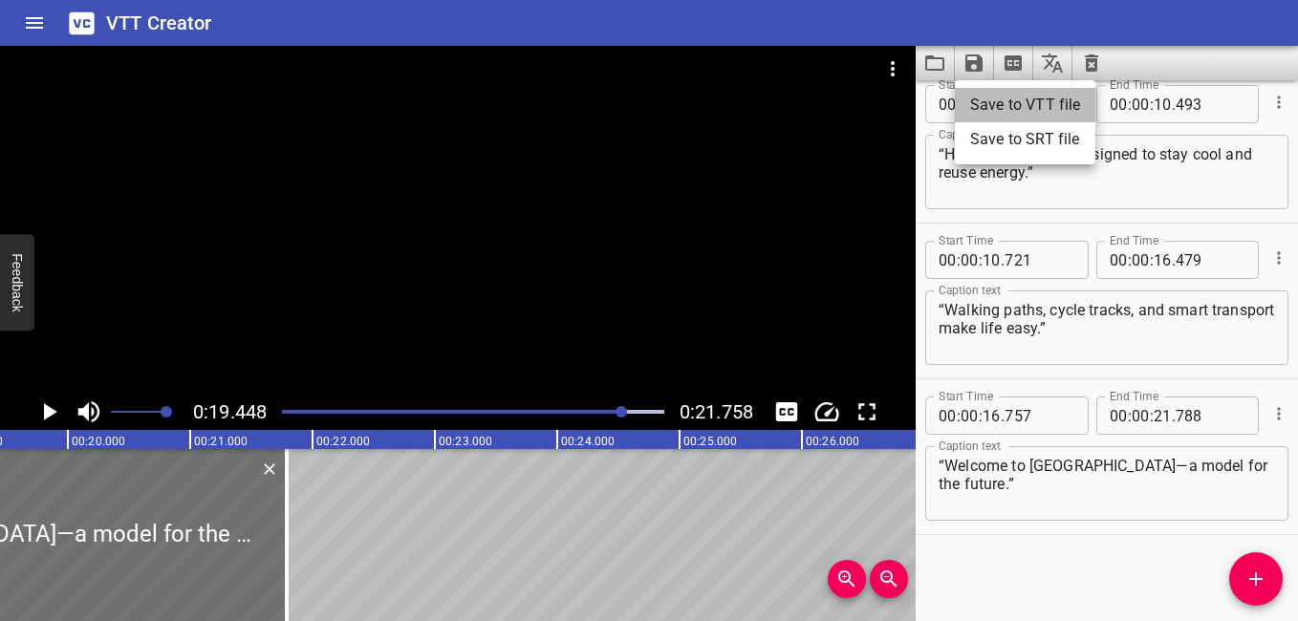
click at [1035, 96] on li "Save to VTT file" at bounding box center [1025, 105] width 141 height 34
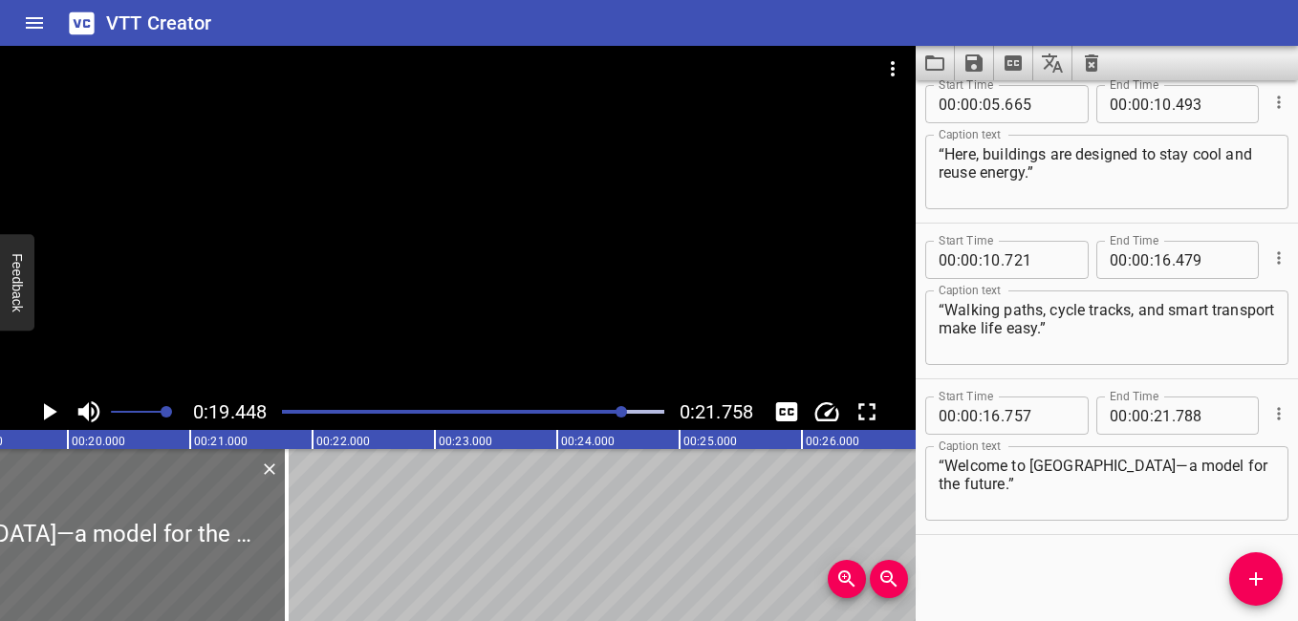
click at [95, 335] on div at bounding box center [458, 220] width 916 height 348
click at [203, 281] on div at bounding box center [458, 220] width 916 height 348
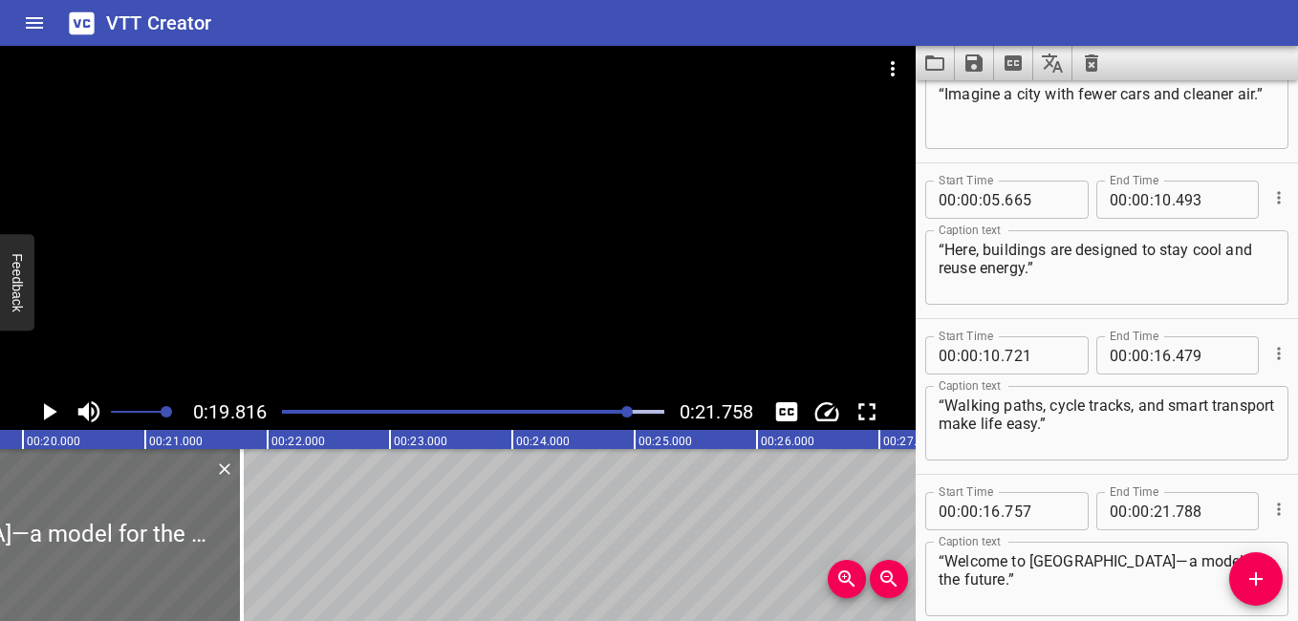
scroll to position [0, 0]
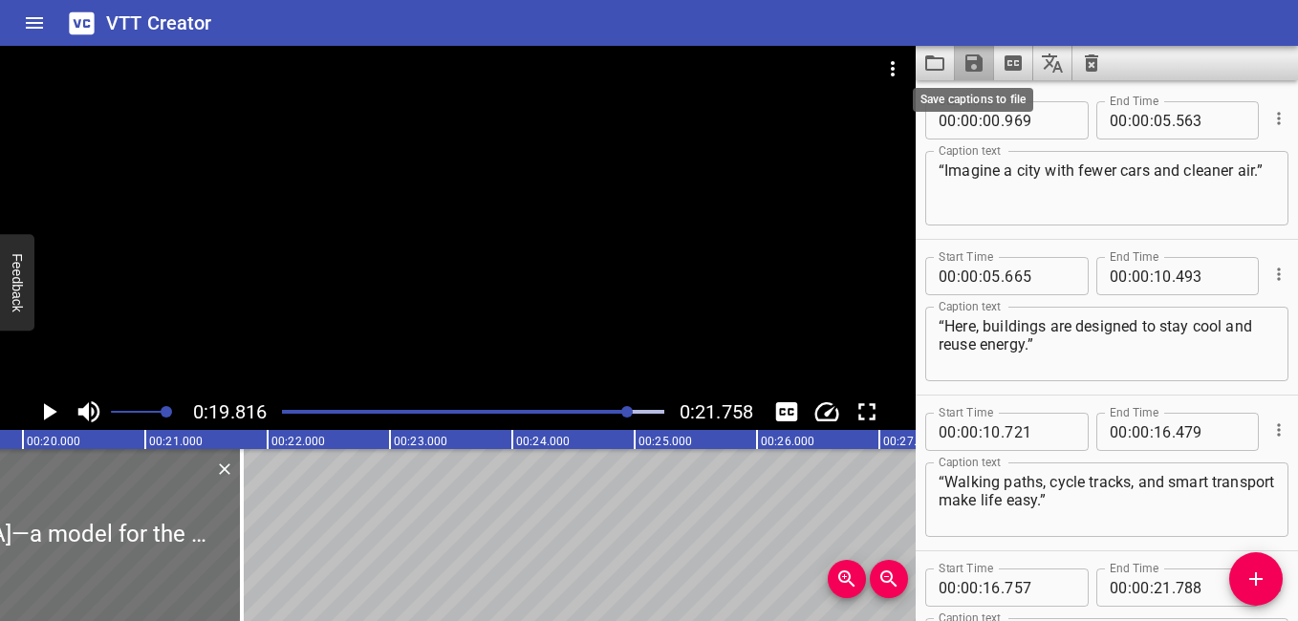
click at [973, 58] on icon "Save captions to file" at bounding box center [974, 63] width 23 height 23
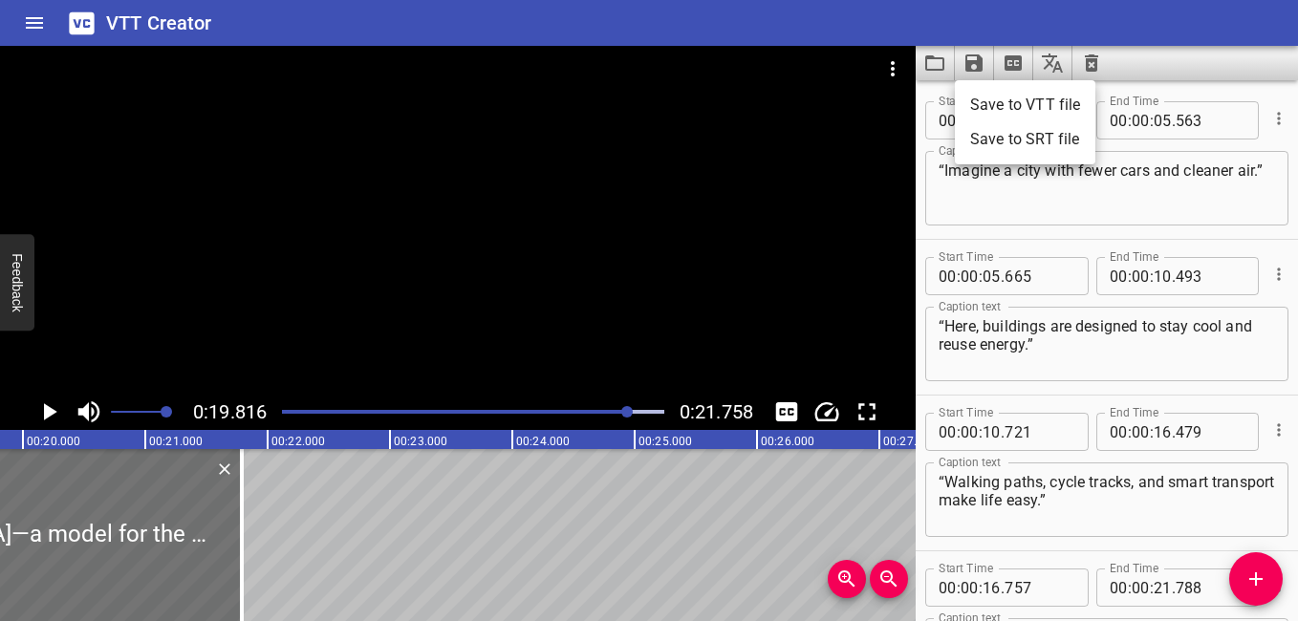
click at [992, 106] on li "Save to VTT file" at bounding box center [1025, 105] width 141 height 34
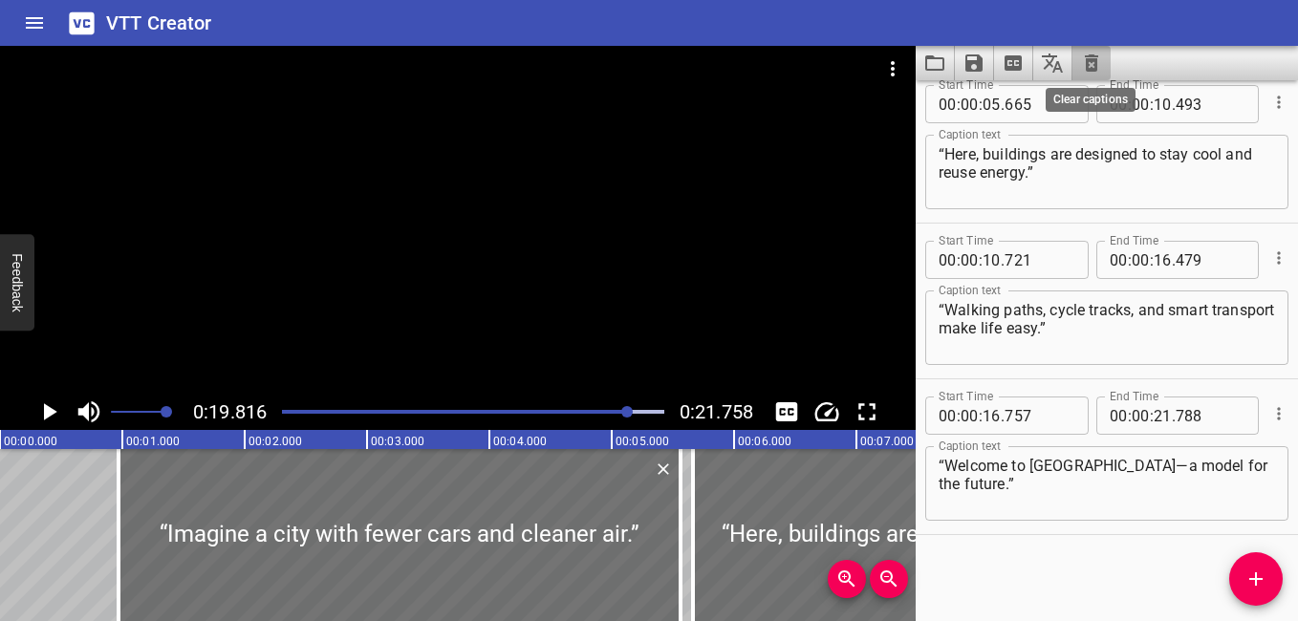
click at [1101, 65] on icon "Clear captions" at bounding box center [1091, 63] width 23 height 23
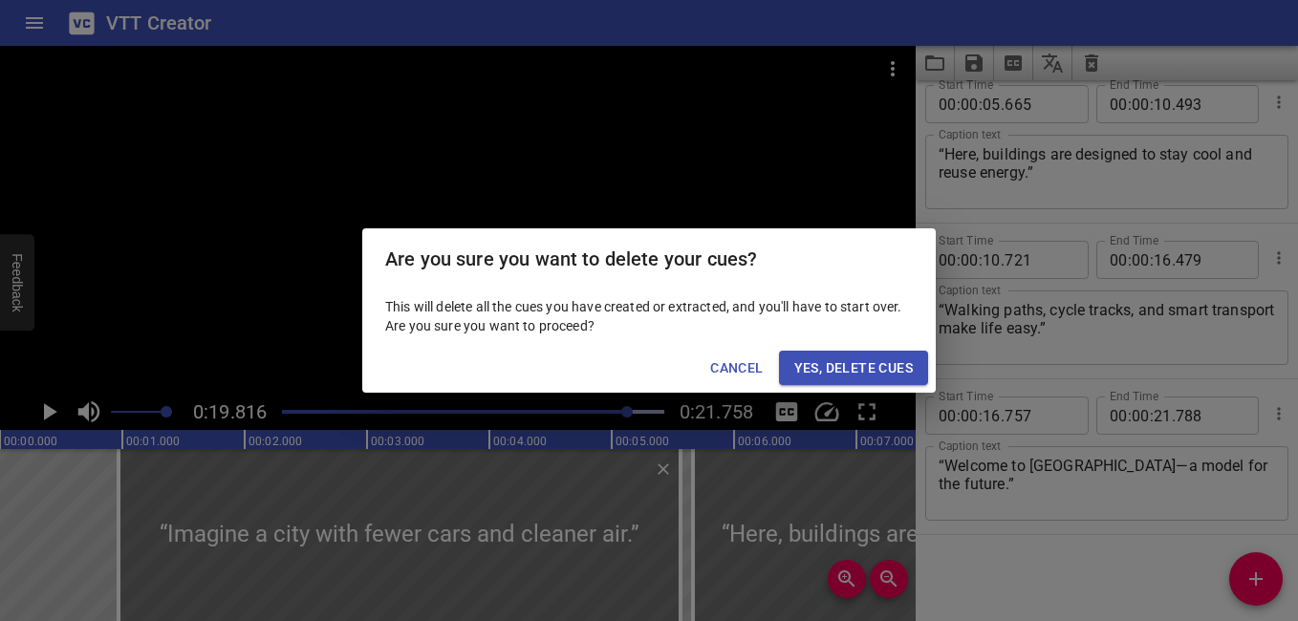
click at [831, 365] on span "Yes, Delete Cues" at bounding box center [853, 369] width 119 height 24
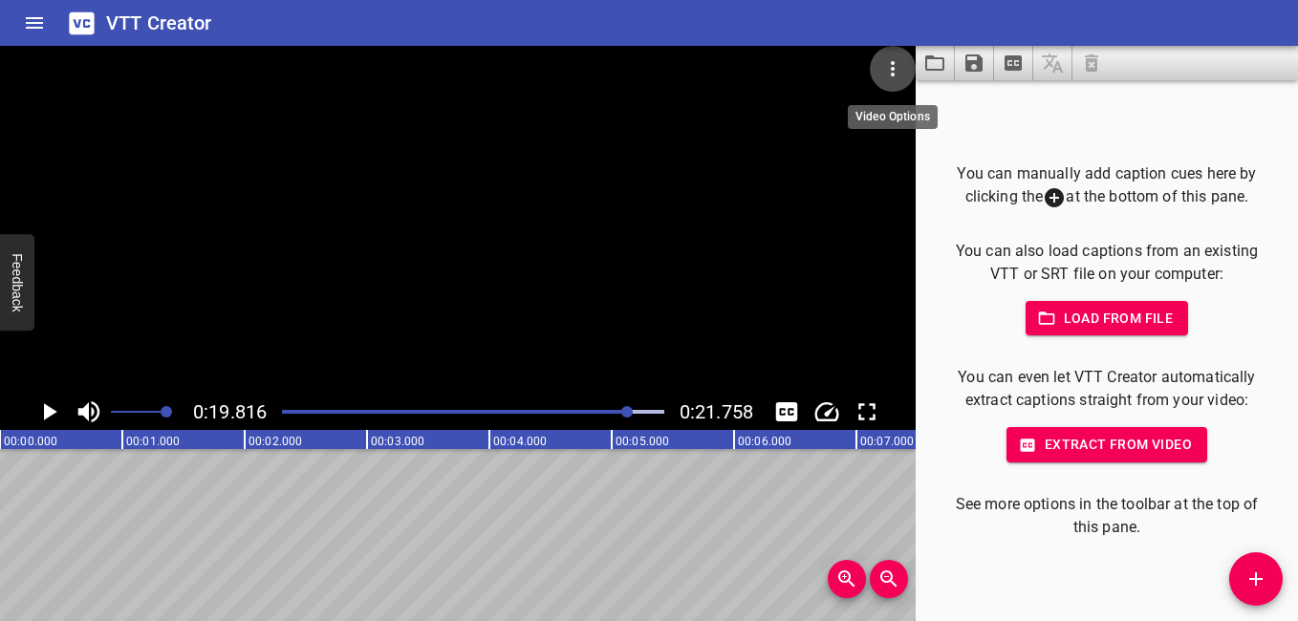
click at [890, 69] on icon "Video Options" at bounding box center [892, 68] width 23 height 23
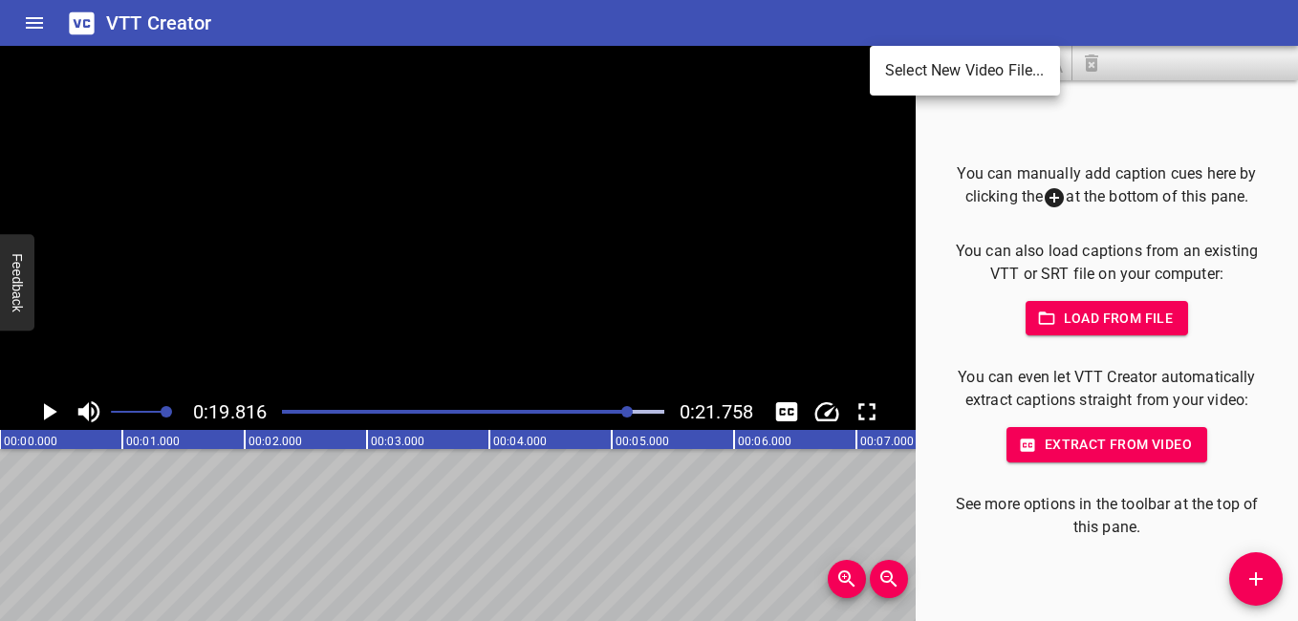
click at [943, 73] on li "Select New Video File..." at bounding box center [965, 71] width 190 height 34
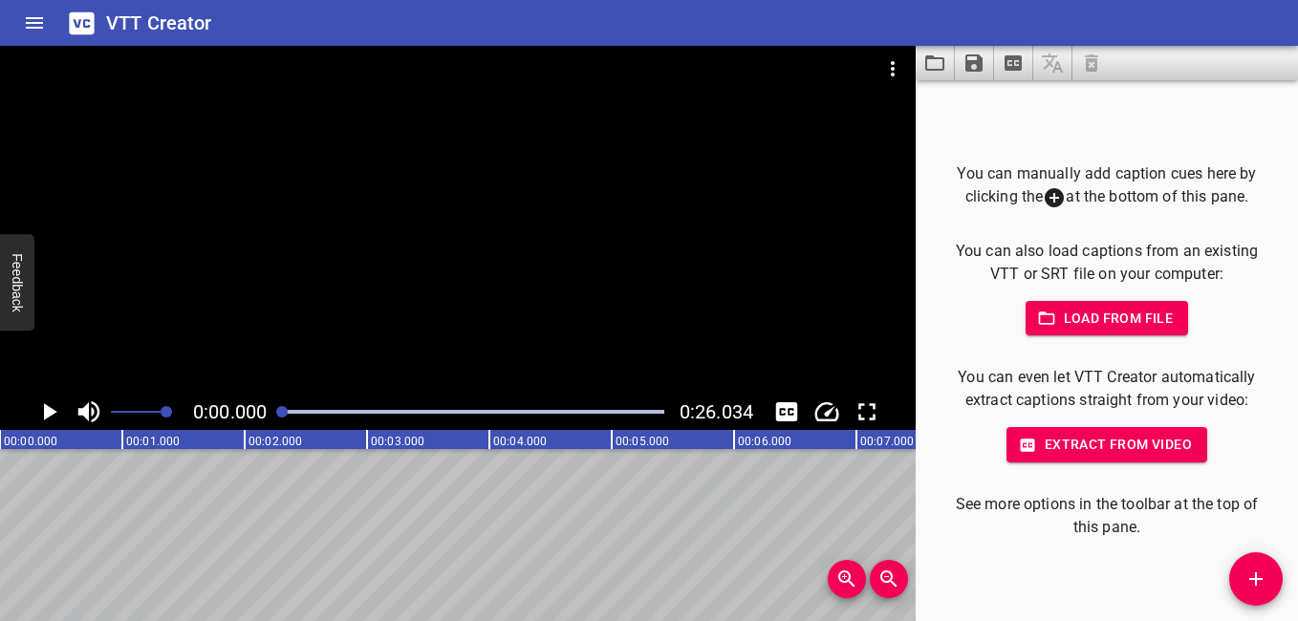
click at [52, 408] on icon "Play/Pause" at bounding box center [48, 412] width 29 height 29
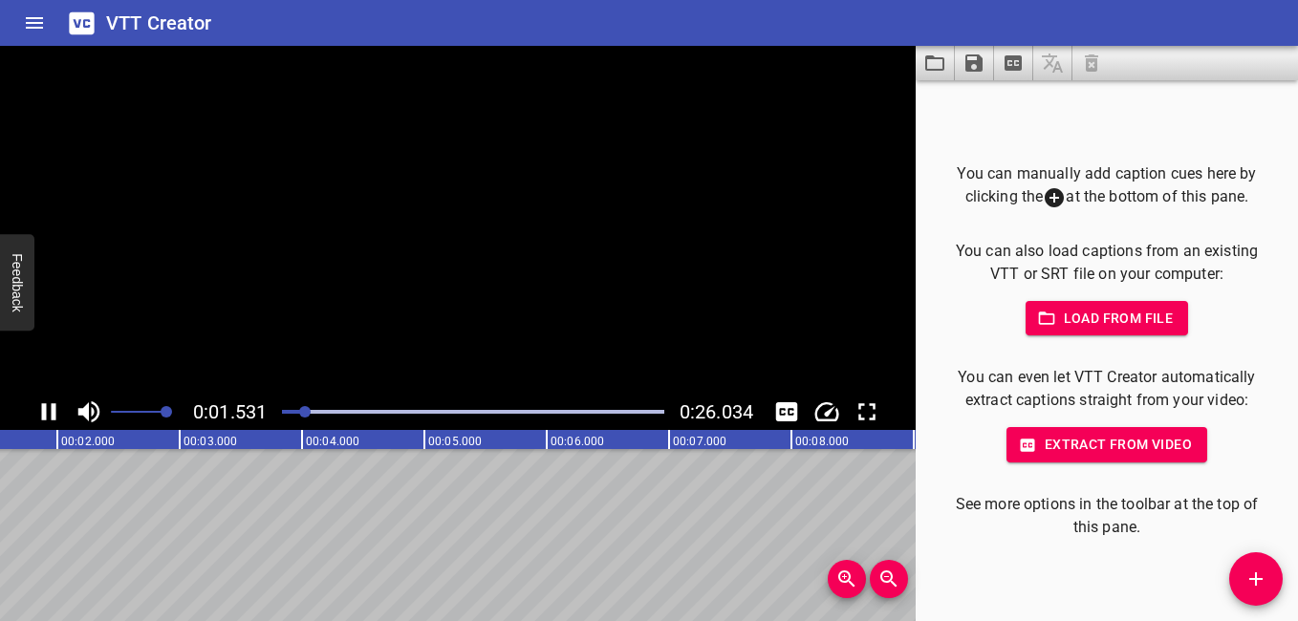
click at [52, 408] on icon "Play/Pause" at bounding box center [49, 411] width 14 height 17
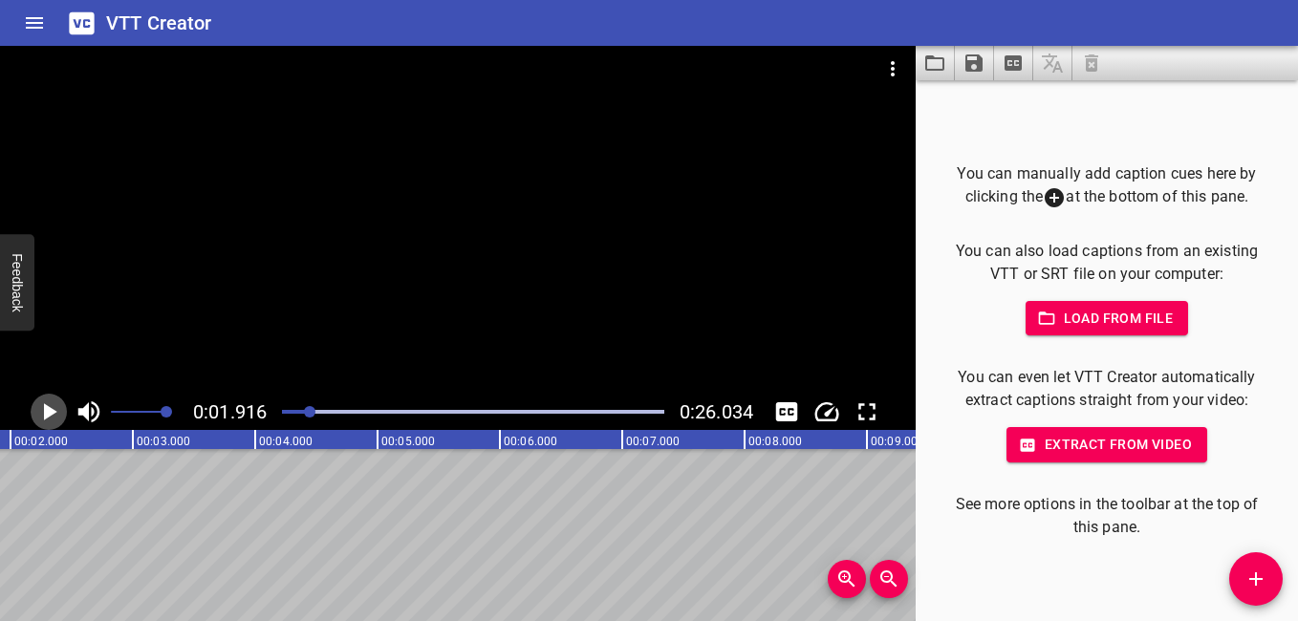
click at [50, 408] on icon "Play/Pause" at bounding box center [50, 411] width 13 height 17
click at [52, 402] on icon "Play/Pause" at bounding box center [48, 412] width 29 height 29
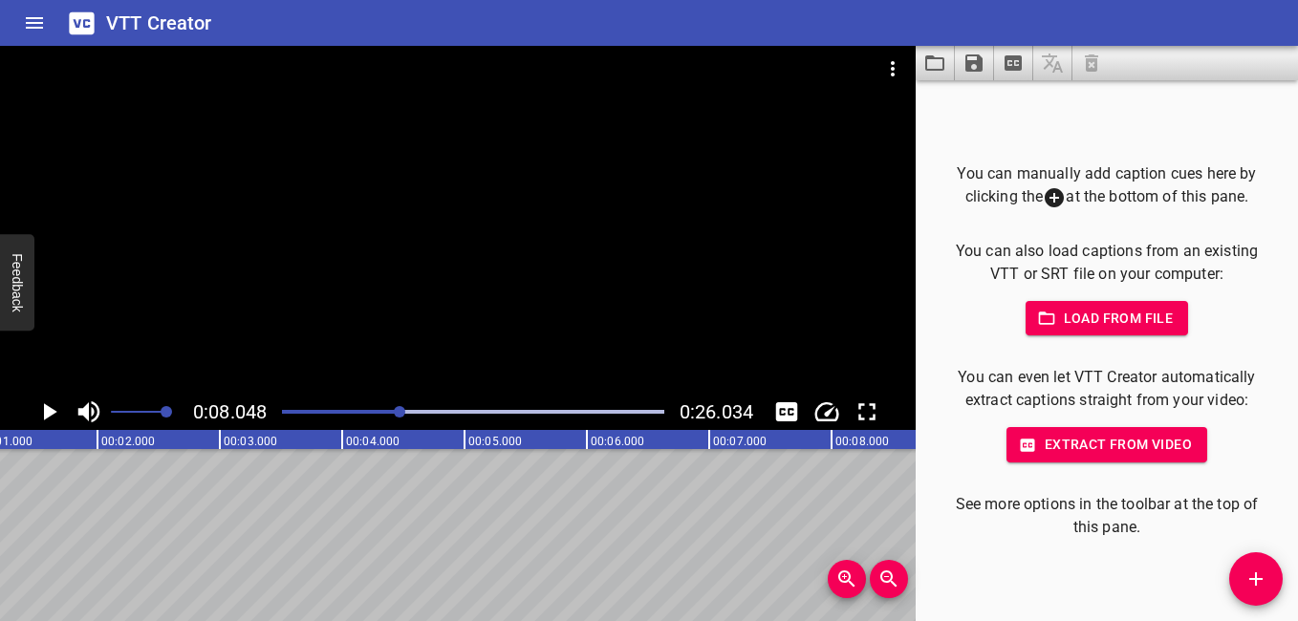
scroll to position [0, 196]
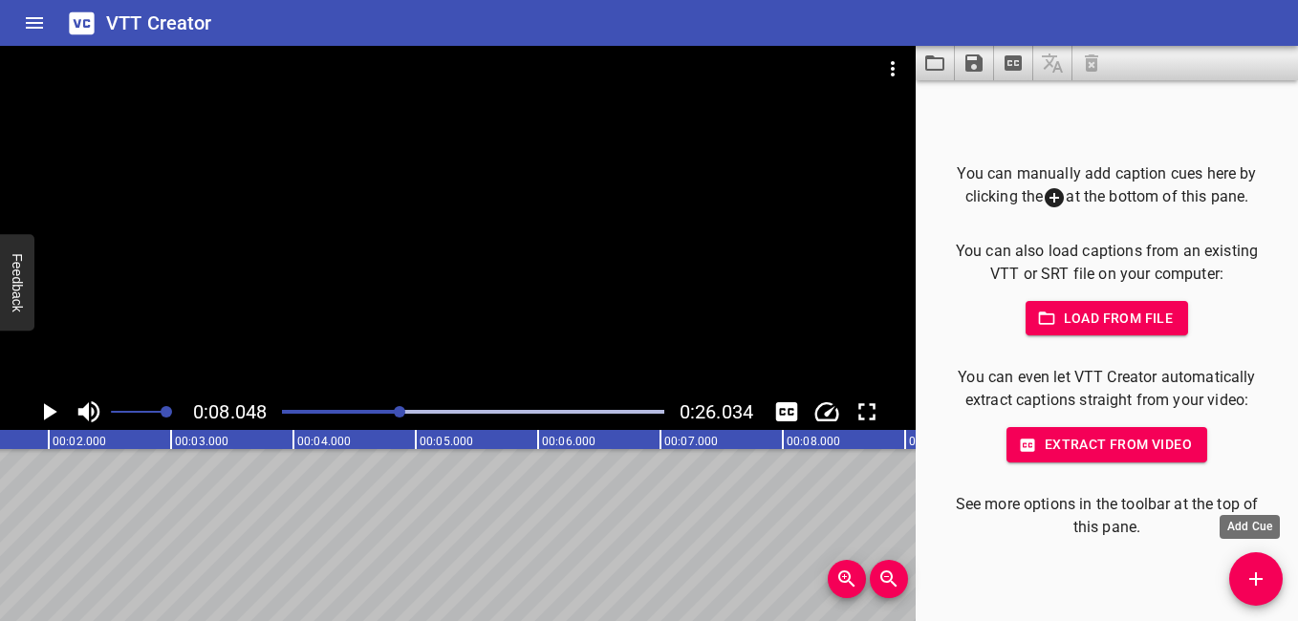
click at [1261, 571] on icon "Add Cue" at bounding box center [1255, 579] width 23 height 23
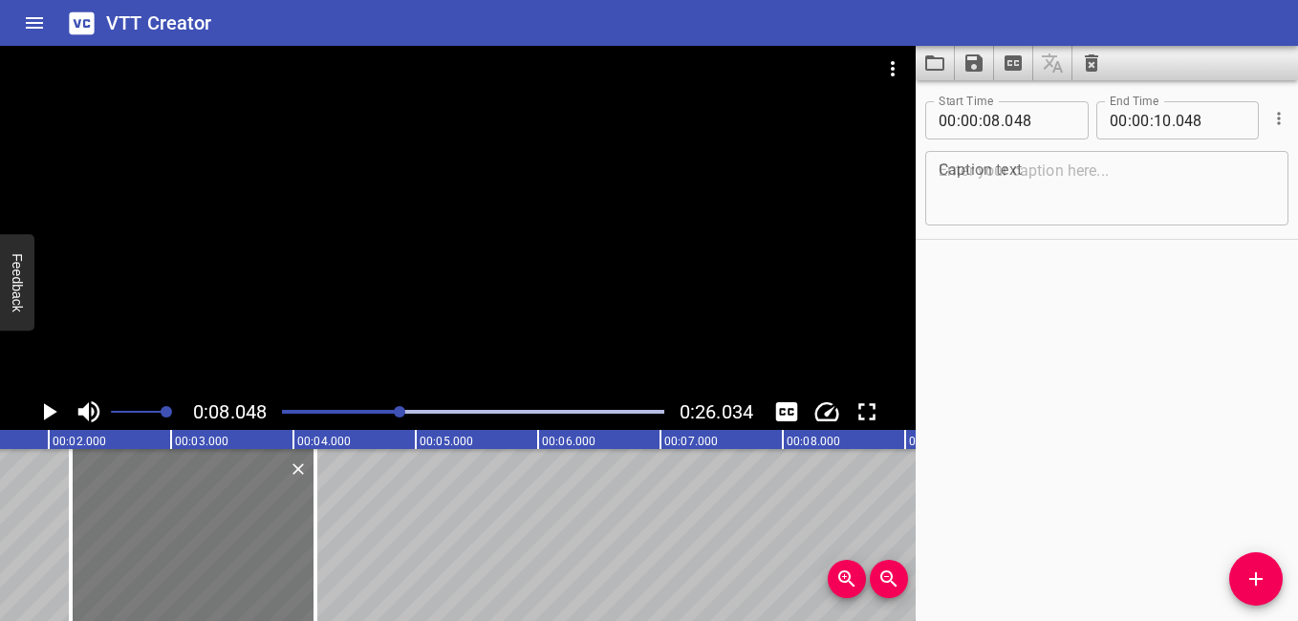
drag, startPoint x: 815, startPoint y: 524, endPoint x: 97, endPoint y: 574, distance: 719.6
click at [97, 574] on div at bounding box center [193, 535] width 245 height 172
type input "02"
type input "181"
type input "04"
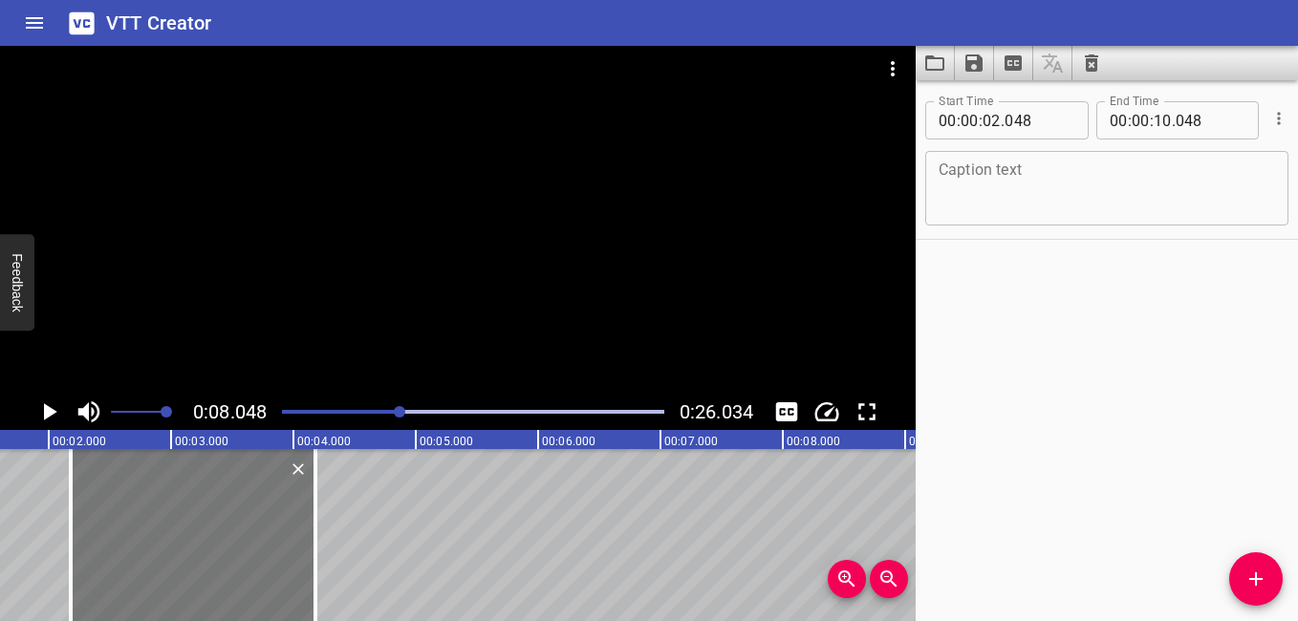
type input "181"
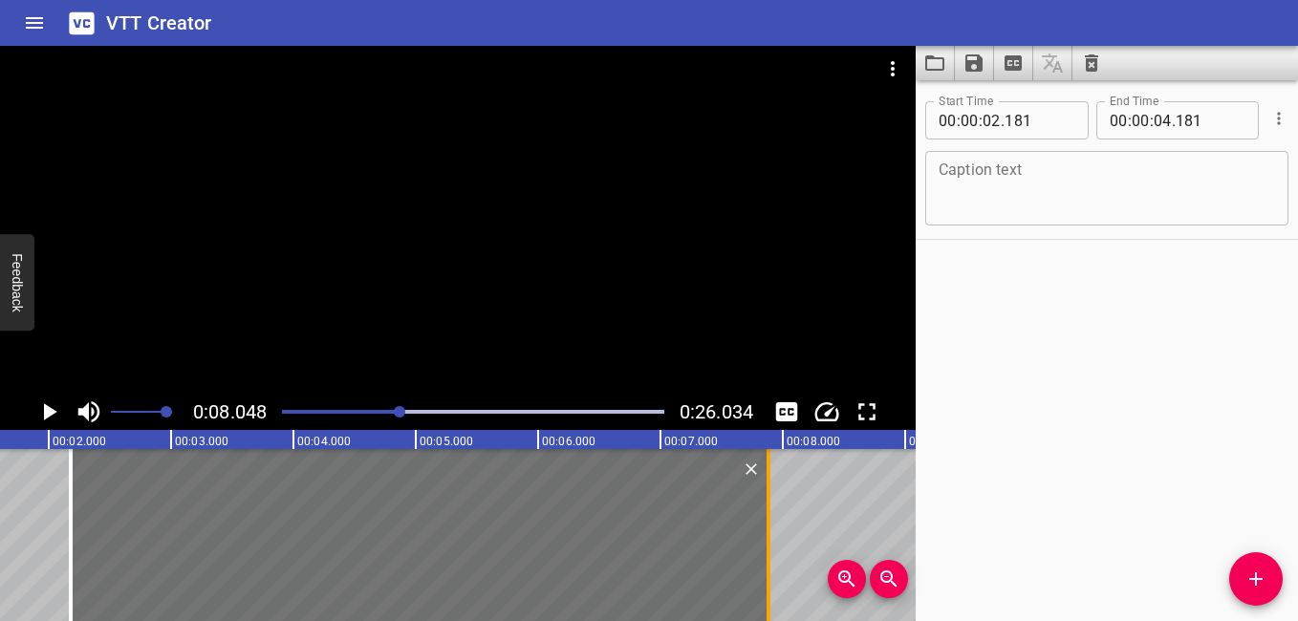
drag, startPoint x: 315, startPoint y: 542, endPoint x: 768, endPoint y: 578, distance: 454.5
click at [769, 580] on div at bounding box center [769, 535] width 4 height 172
type input "07"
type input "891"
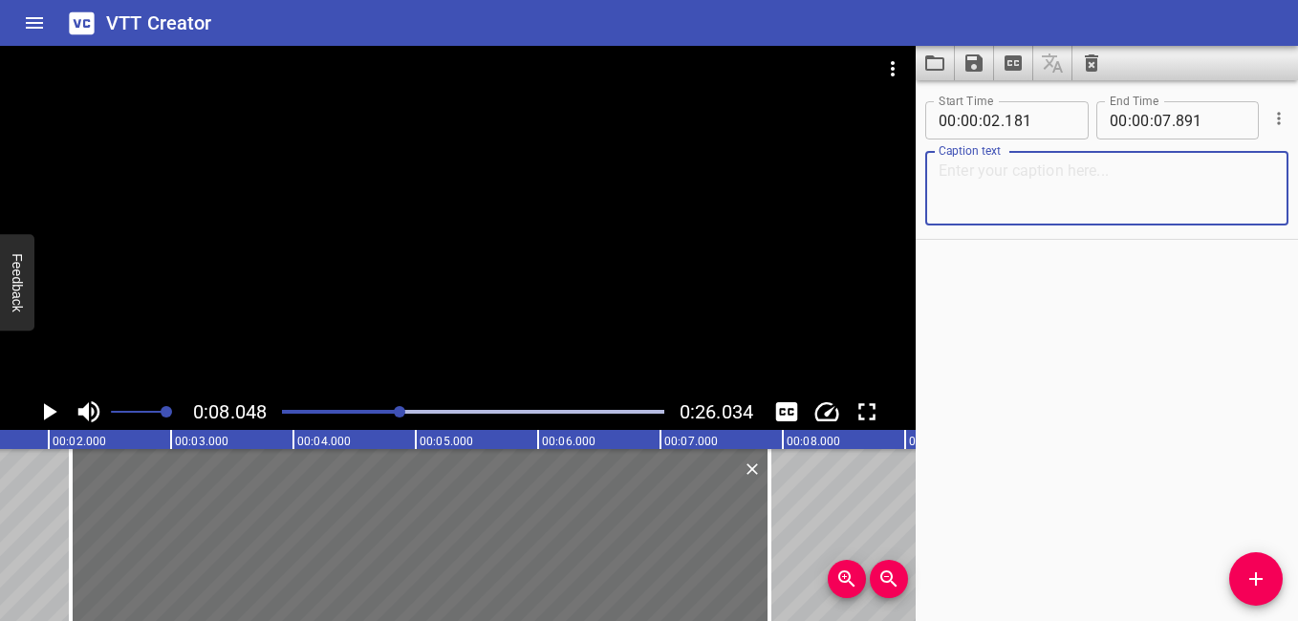
paste textarea "“Life can feel busy—school, exams, and screens everywhere.”"
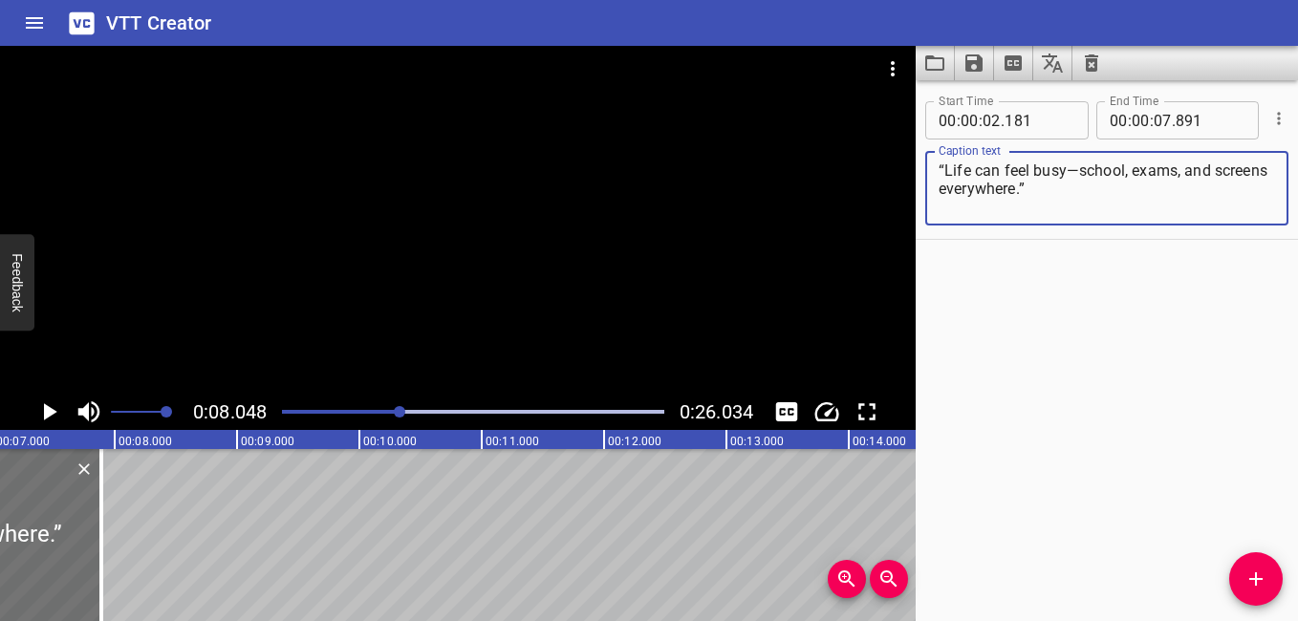
scroll to position [0, 872]
type textarea "“Life can feel busy—school, exams, and screens everywhere.”"
drag, startPoint x: 1269, startPoint y: 572, endPoint x: 1251, endPoint y: 561, distance: 21.0
click at [1268, 572] on span "Add Cue" at bounding box center [1256, 579] width 54 height 23
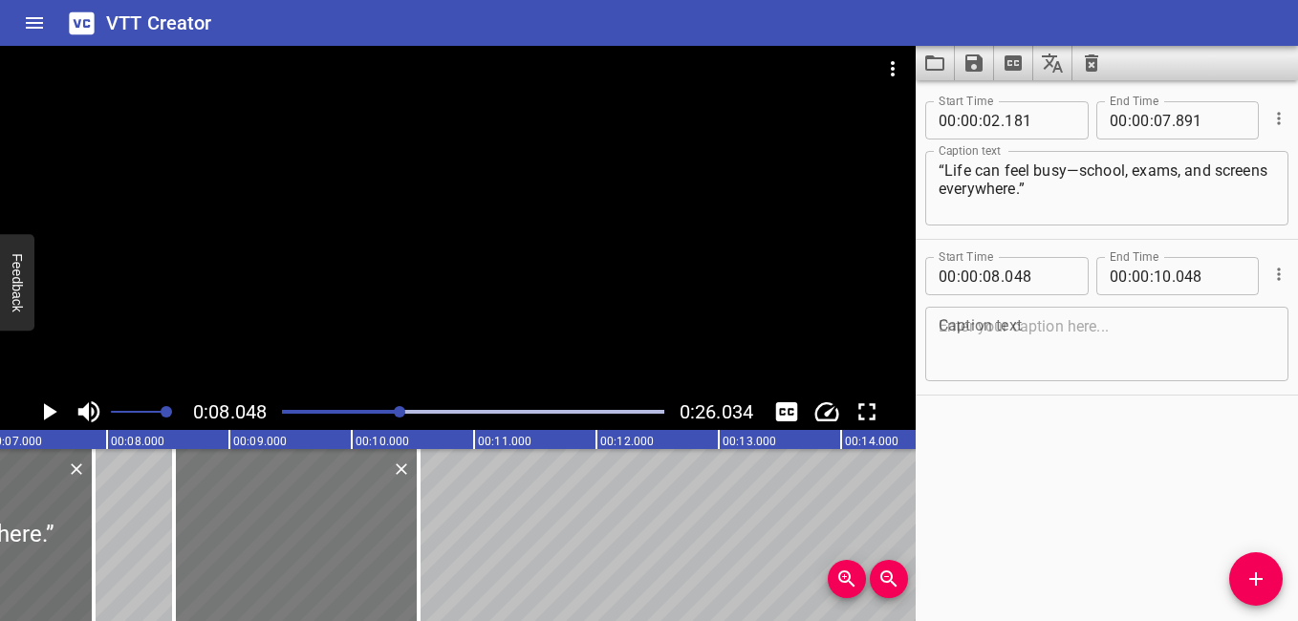
drag, startPoint x: 197, startPoint y: 499, endPoint x: 249, endPoint y: 536, distance: 63.7
click at [252, 540] on div at bounding box center [296, 535] width 245 height 172
type input "501"
click at [52, 407] on icon "Play/Pause" at bounding box center [48, 412] width 29 height 29
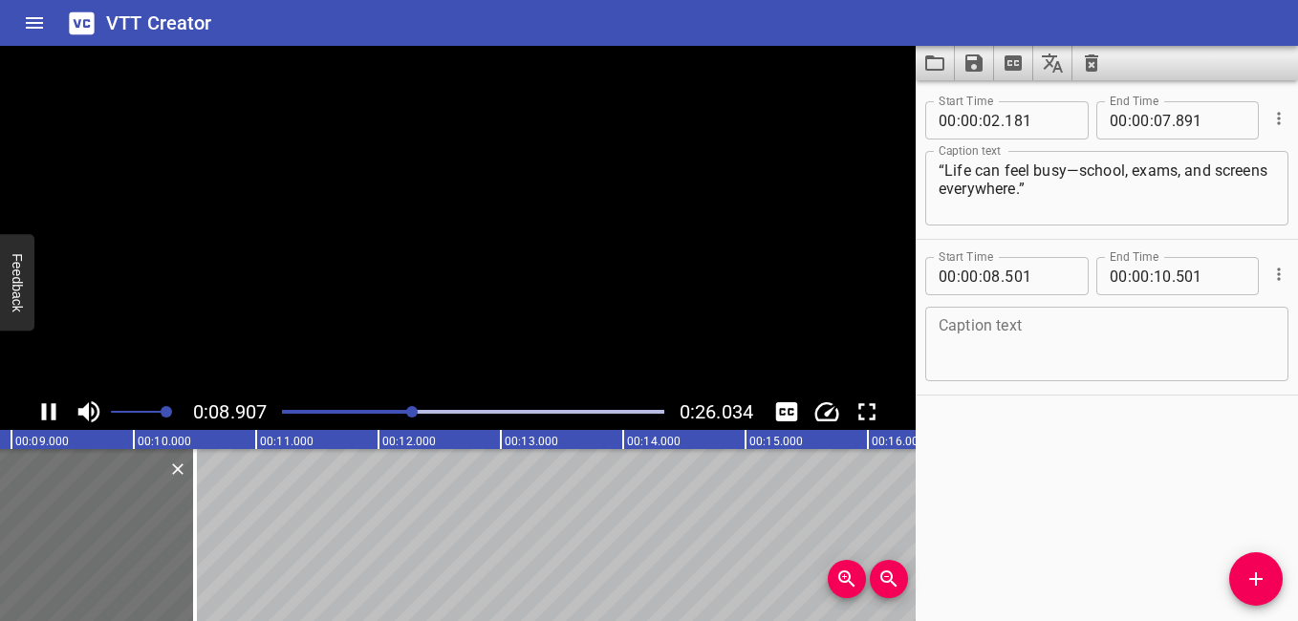
click at [52, 401] on icon "Play/Pause" at bounding box center [48, 412] width 29 height 29
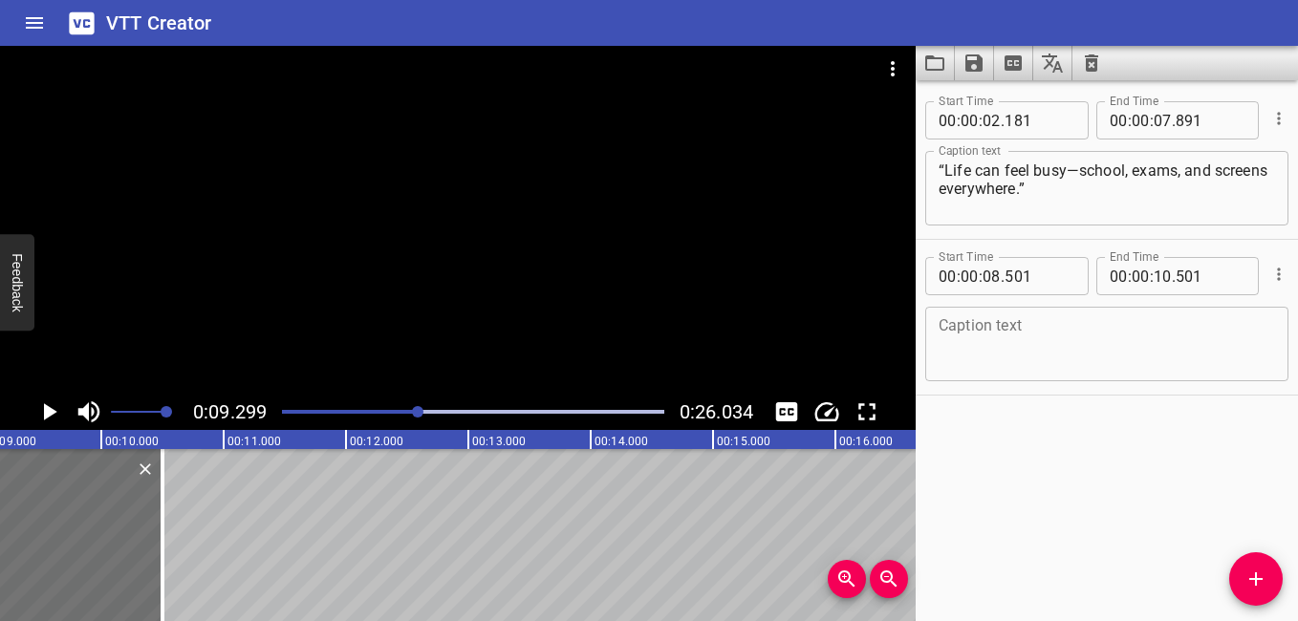
scroll to position [0, 1137]
click at [41, 411] on icon "Play/Pause" at bounding box center [48, 412] width 29 height 29
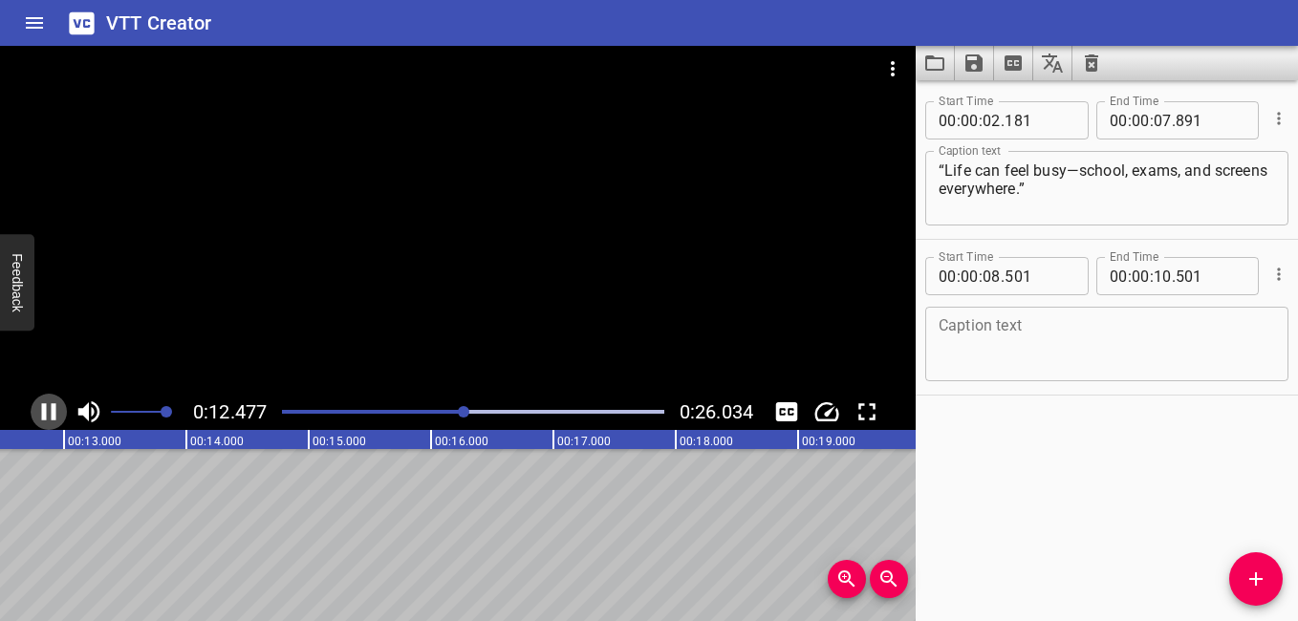
click at [50, 409] on icon "Play/Pause" at bounding box center [48, 412] width 29 height 29
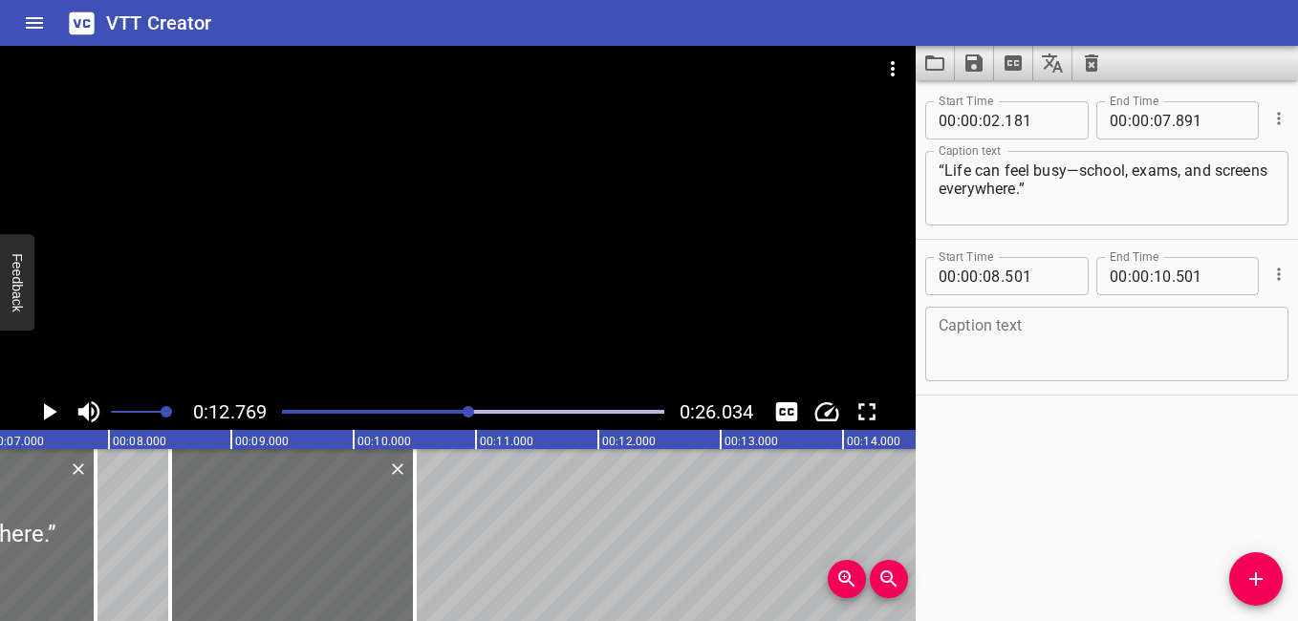
scroll to position [0, 910]
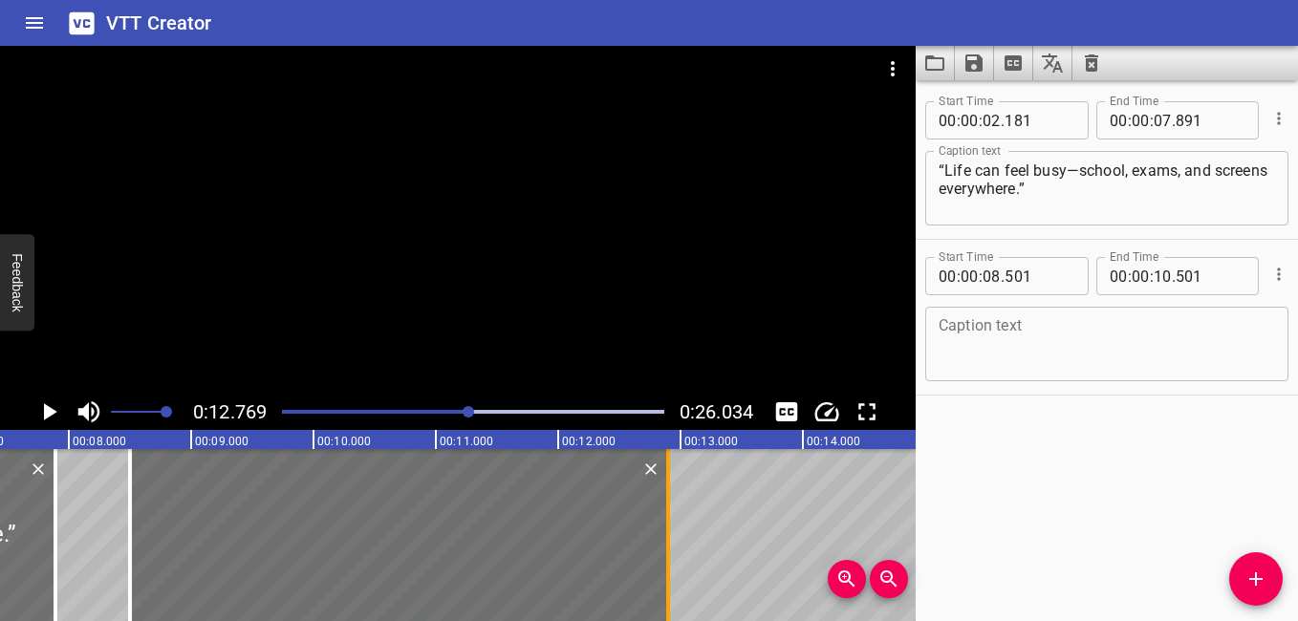
drag, startPoint x: 372, startPoint y: 536, endPoint x: 665, endPoint y: 585, distance: 297.5
click at [665, 585] on div at bounding box center [668, 535] width 19 height 172
type input "12"
type input "899"
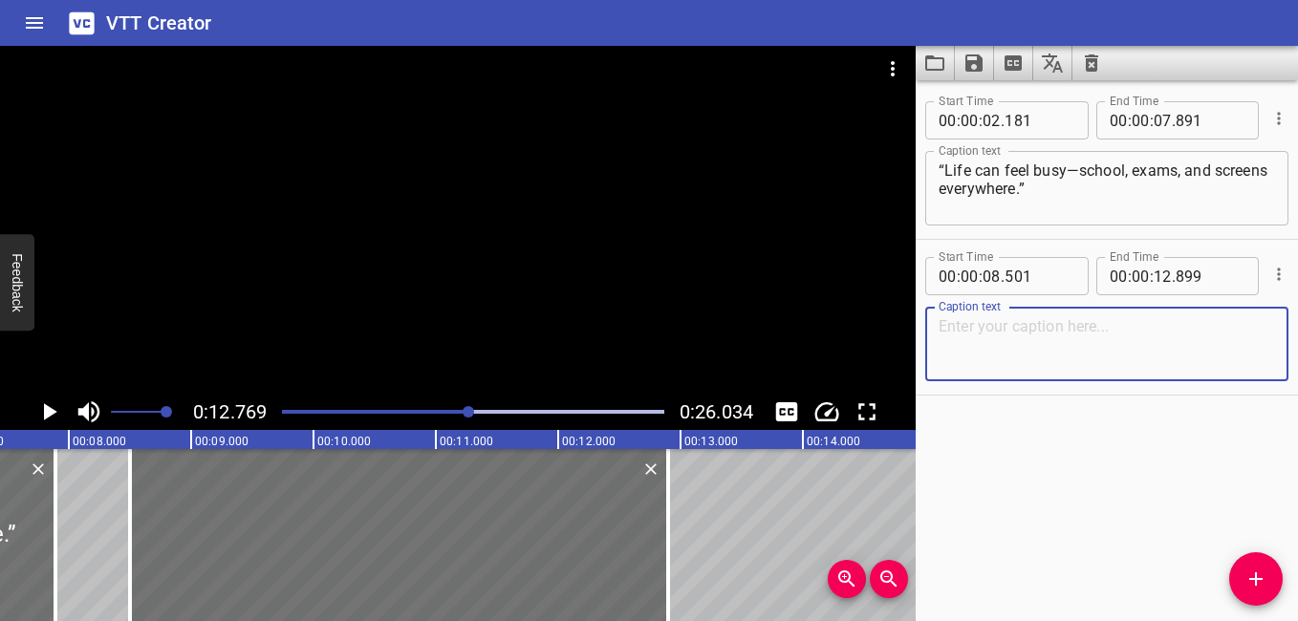
paste textarea "’ It’s important to take a break, to get some fresh air and clear my mind."
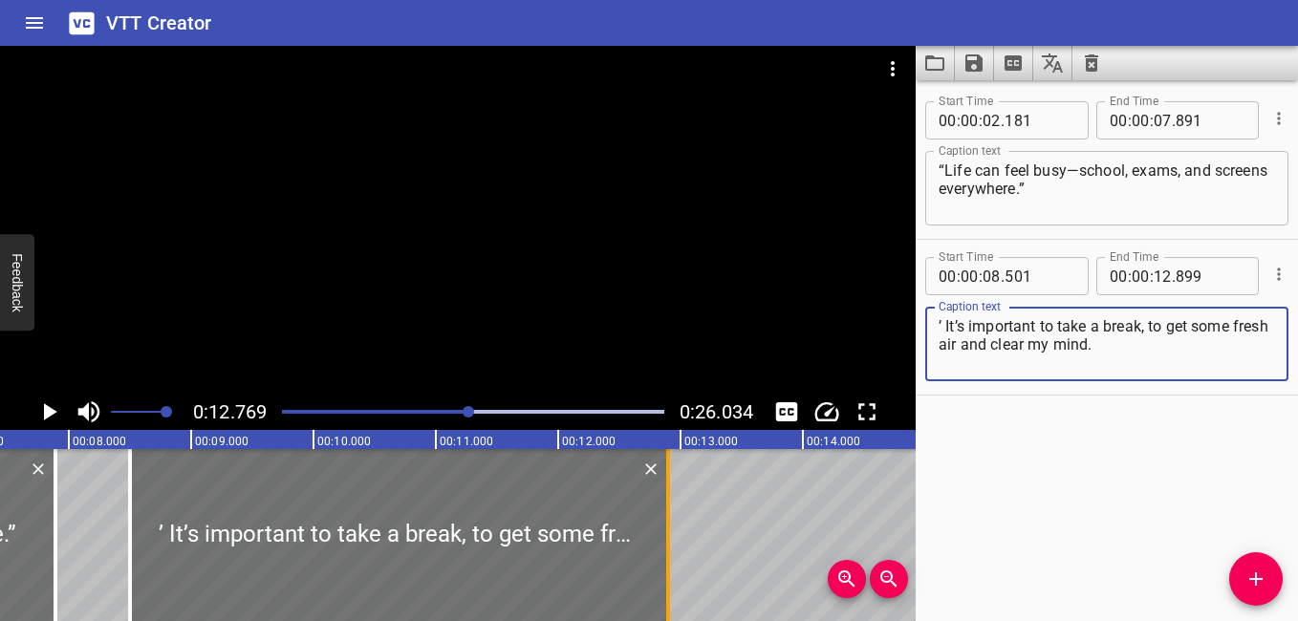
type textarea "’ It’s important to take a break, to get some fresh air and clear my mind."
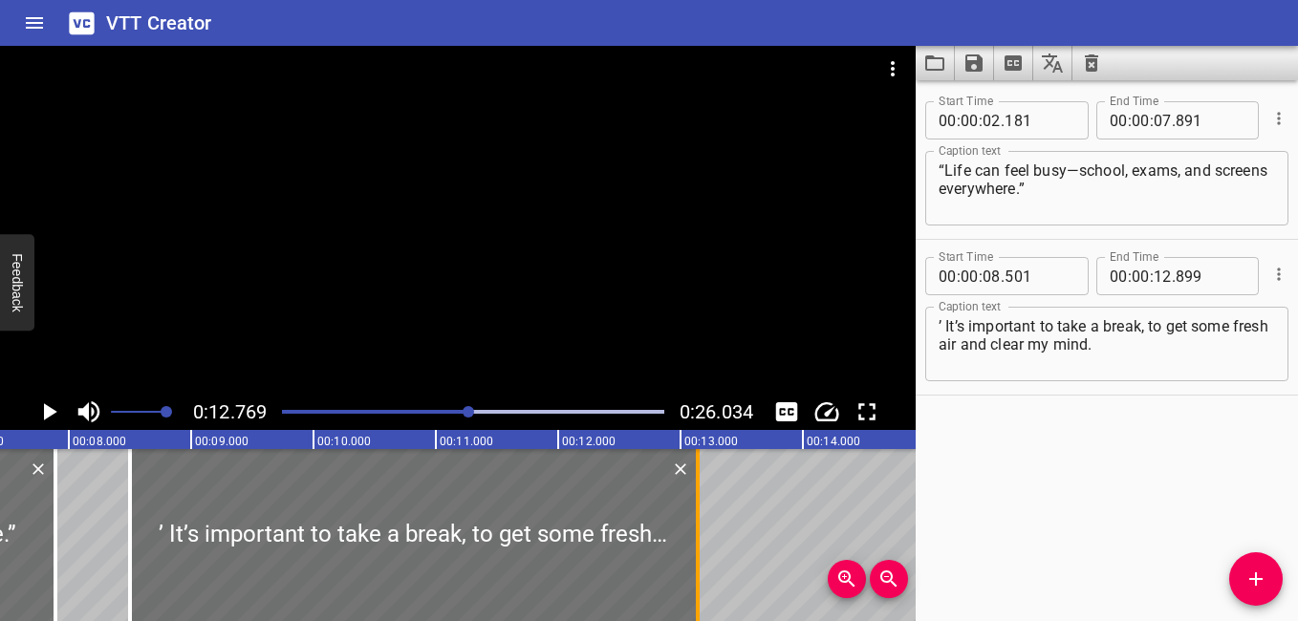
drag, startPoint x: 672, startPoint y: 540, endPoint x: 687, endPoint y: 553, distance: 20.3
click at [694, 556] on div at bounding box center [697, 535] width 19 height 172
type input "13"
click at [704, 550] on div at bounding box center [700, 535] width 19 height 172
type input "165"
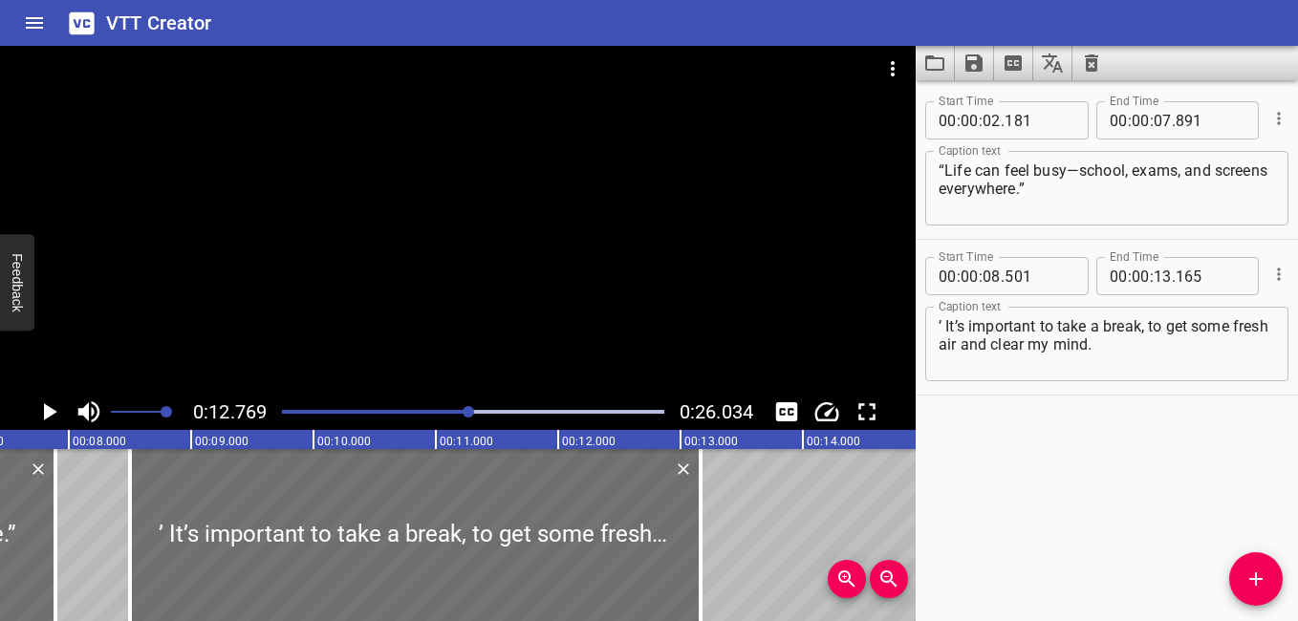
click at [51, 412] on icon "Play/Pause" at bounding box center [50, 411] width 13 height 17
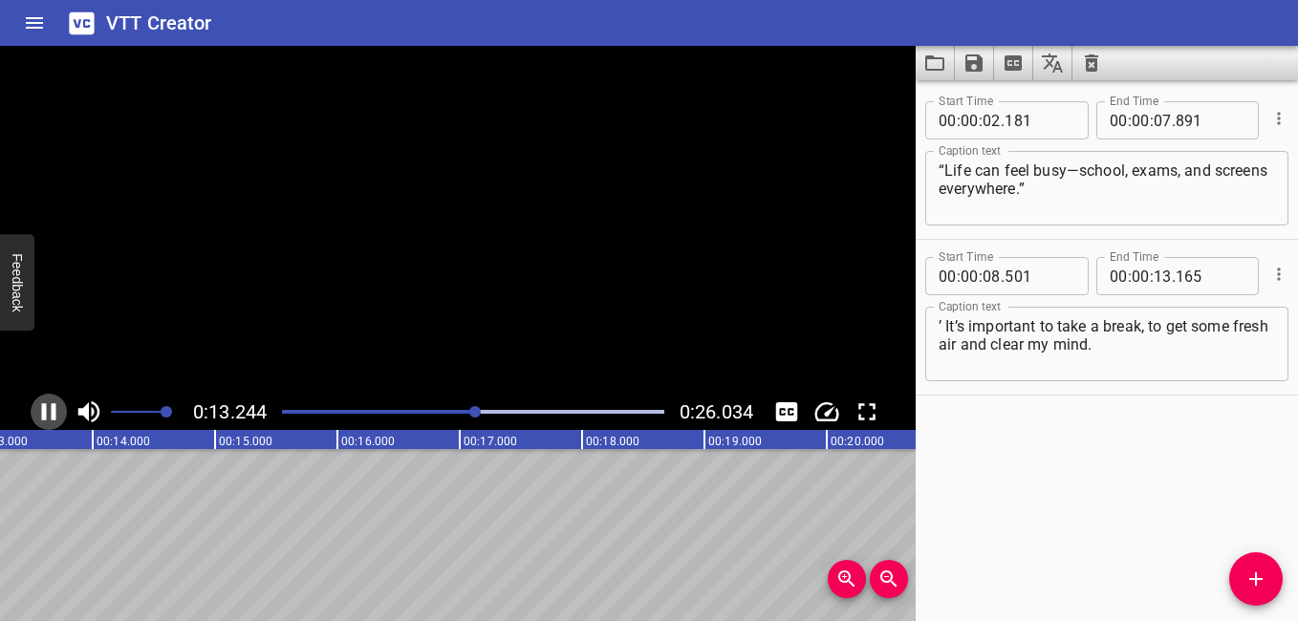
click at [51, 412] on icon "Play/Pause" at bounding box center [48, 412] width 29 height 29
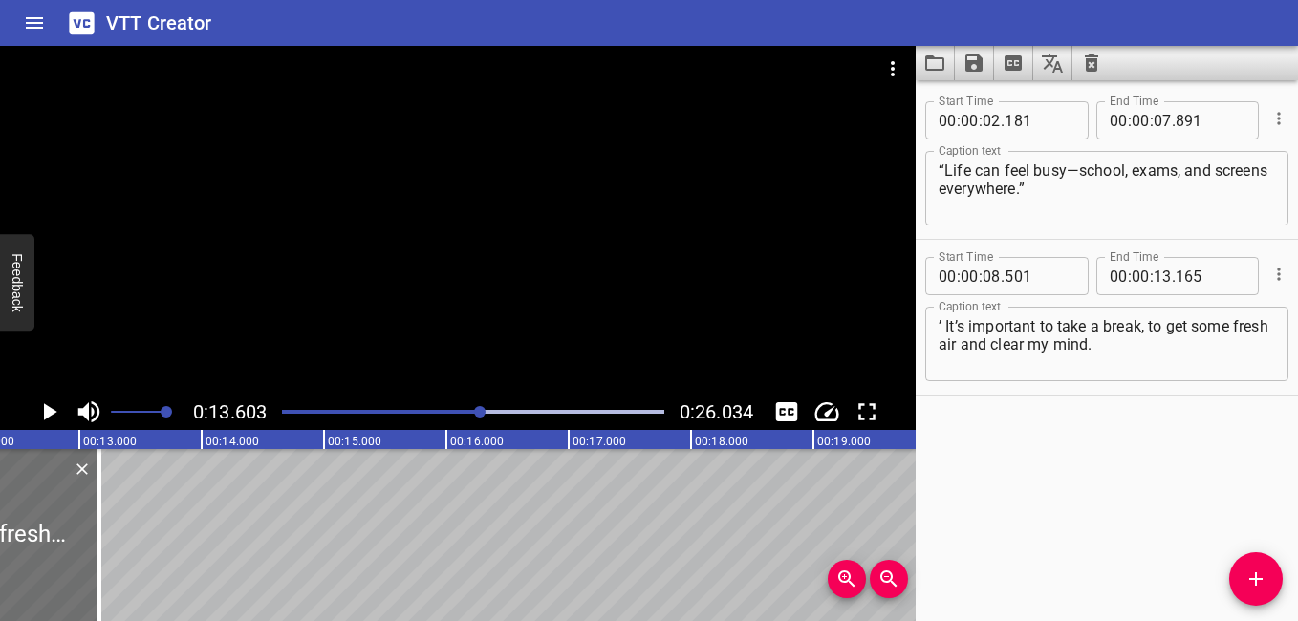
scroll to position [0, 1575]
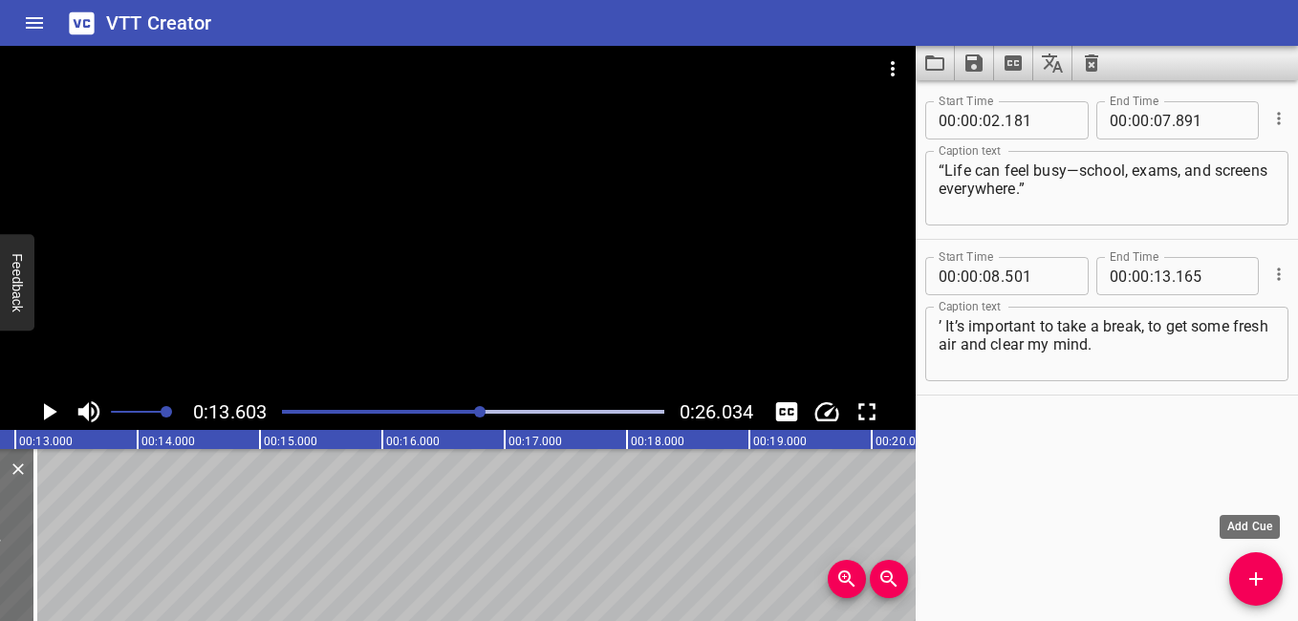
click at [1254, 564] on button "Add Cue" at bounding box center [1256, 579] width 54 height 54
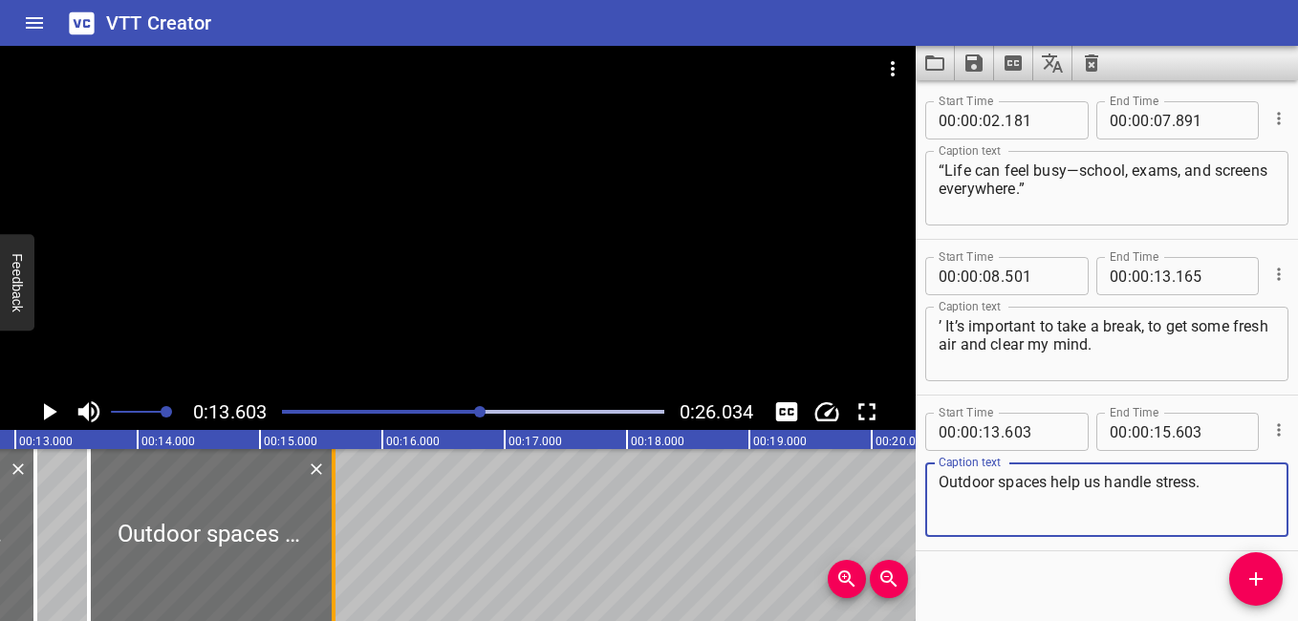
type textarea "Outdoor spaces help us handle stress."
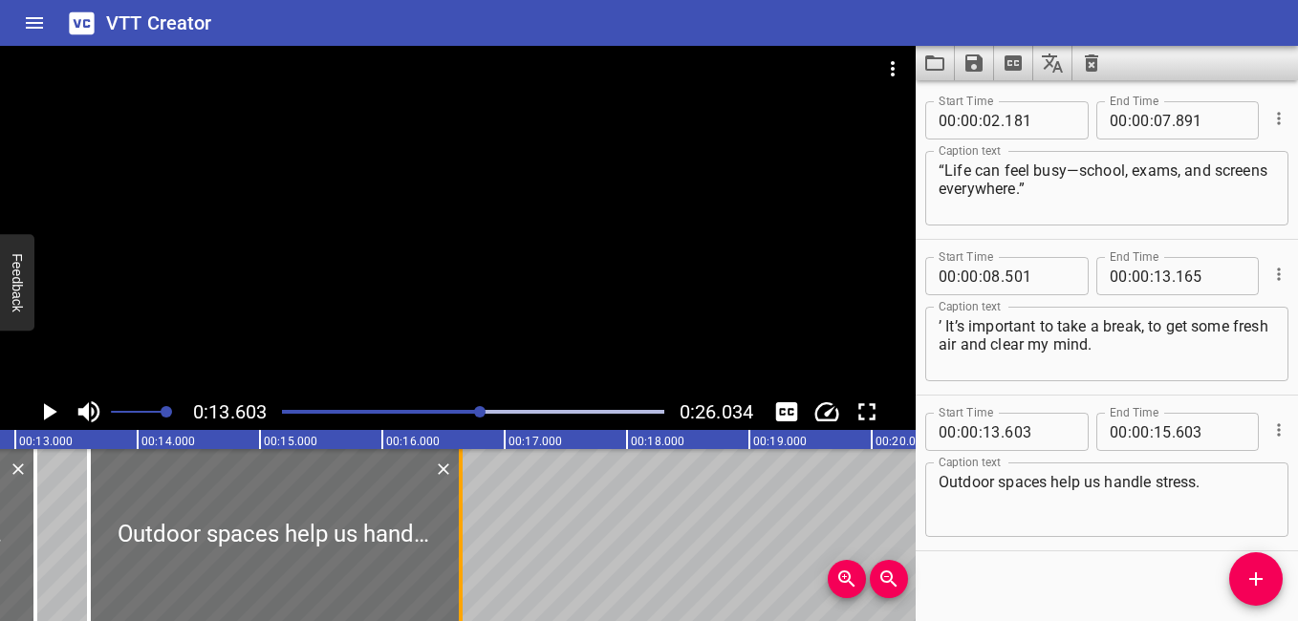
drag, startPoint x: 330, startPoint y: 552, endPoint x: 457, endPoint y: 593, distance: 133.3
click at [457, 593] on div at bounding box center [460, 535] width 19 height 172
type input "16"
type input "642"
click at [105, 583] on div at bounding box center [96, 535] width 19 height 172
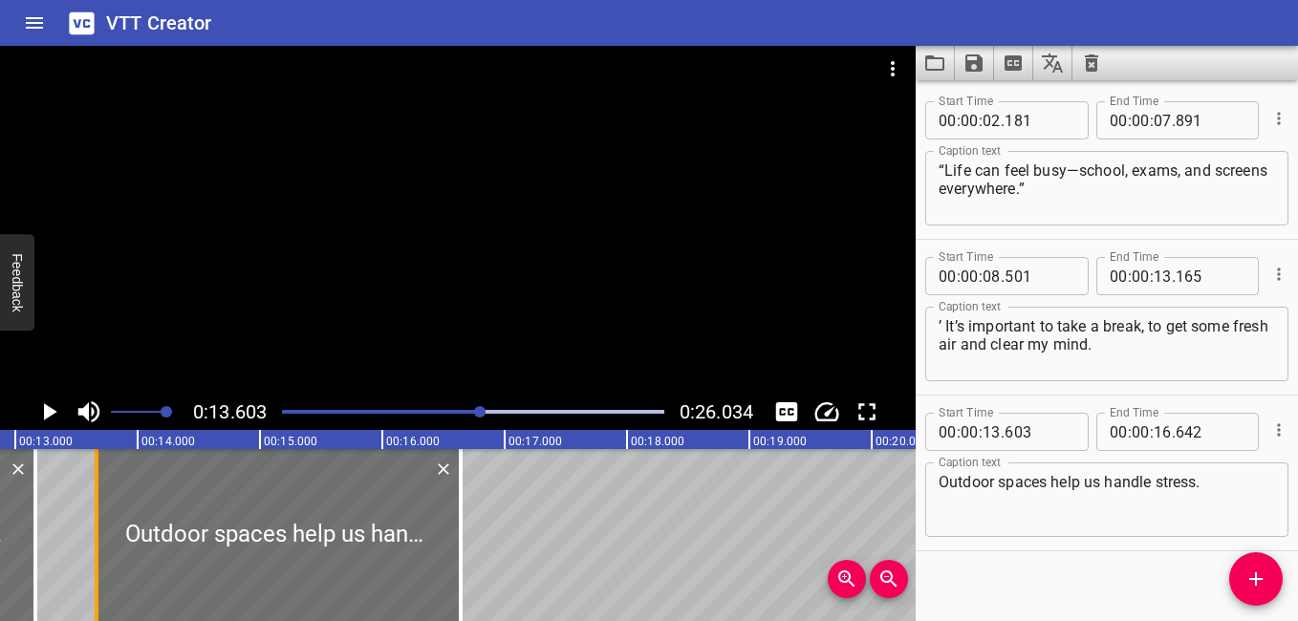
type input "681"
click at [48, 422] on icon "Play/Pause" at bounding box center [48, 412] width 29 height 29
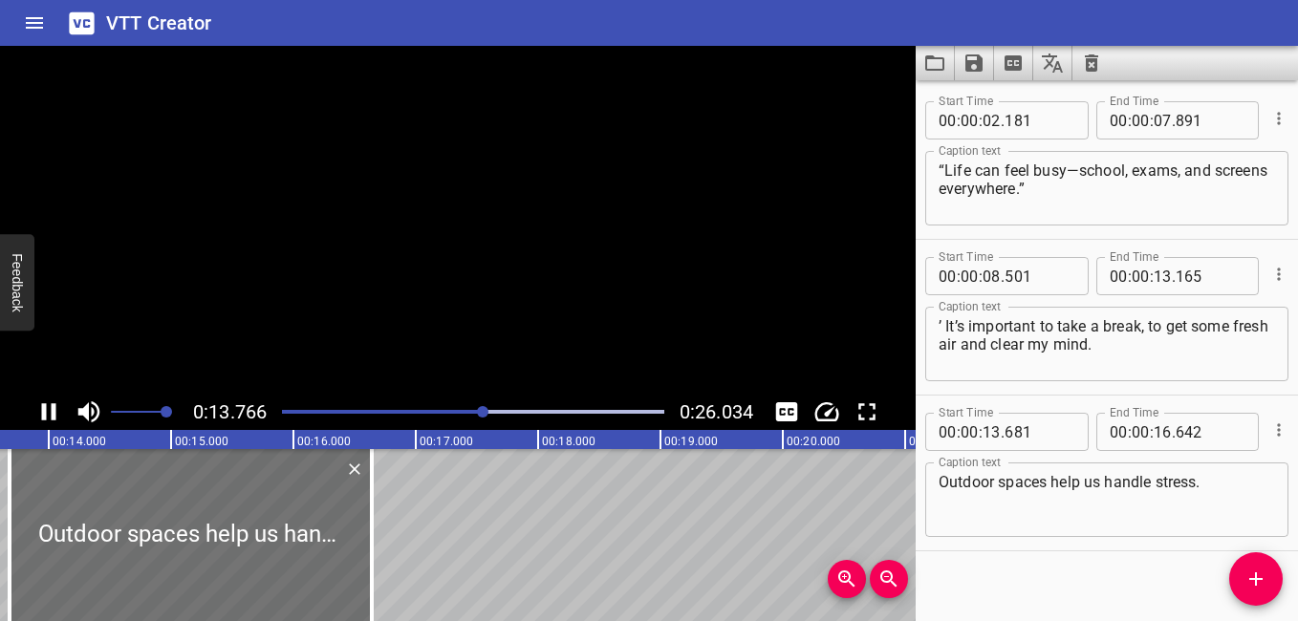
scroll to position [16, 0]
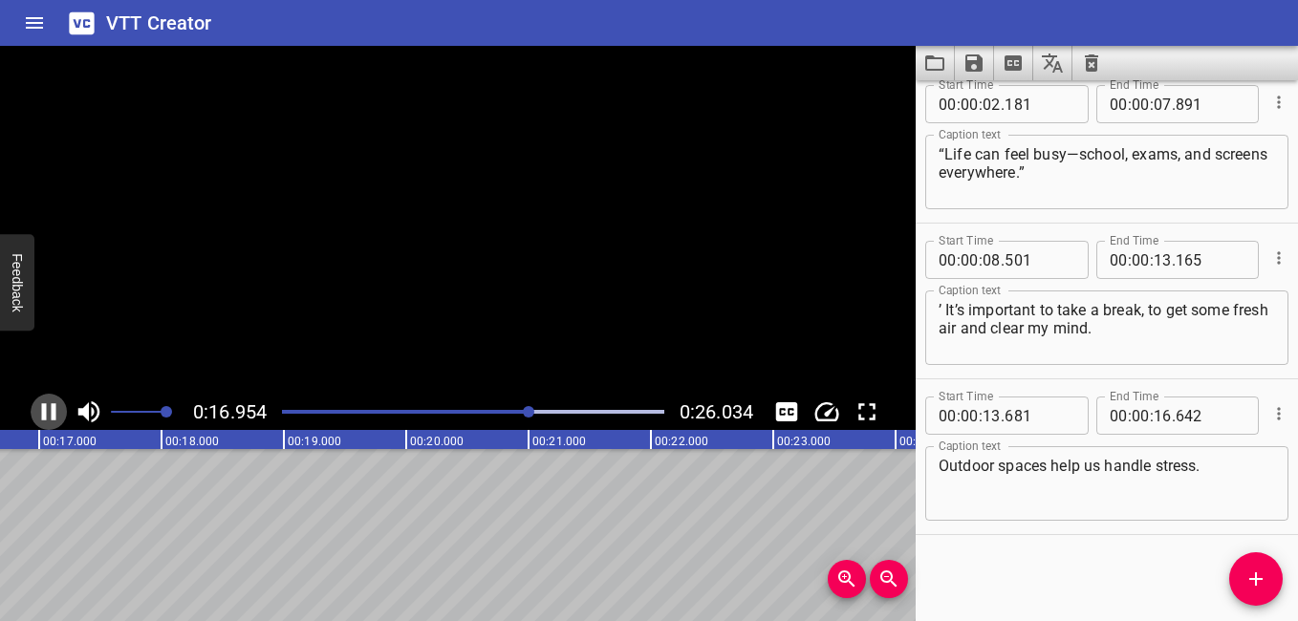
click at [50, 408] on icon "Play/Pause" at bounding box center [48, 412] width 29 height 29
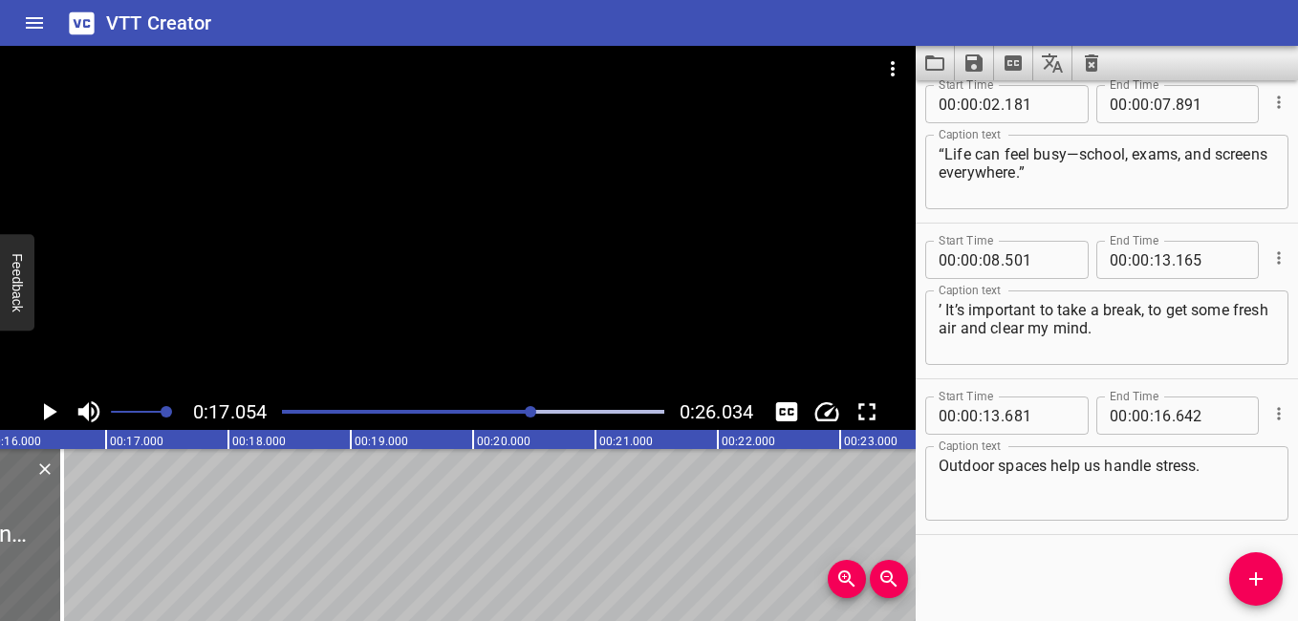
click at [1252, 571] on icon "Add Cue" at bounding box center [1255, 579] width 23 height 23
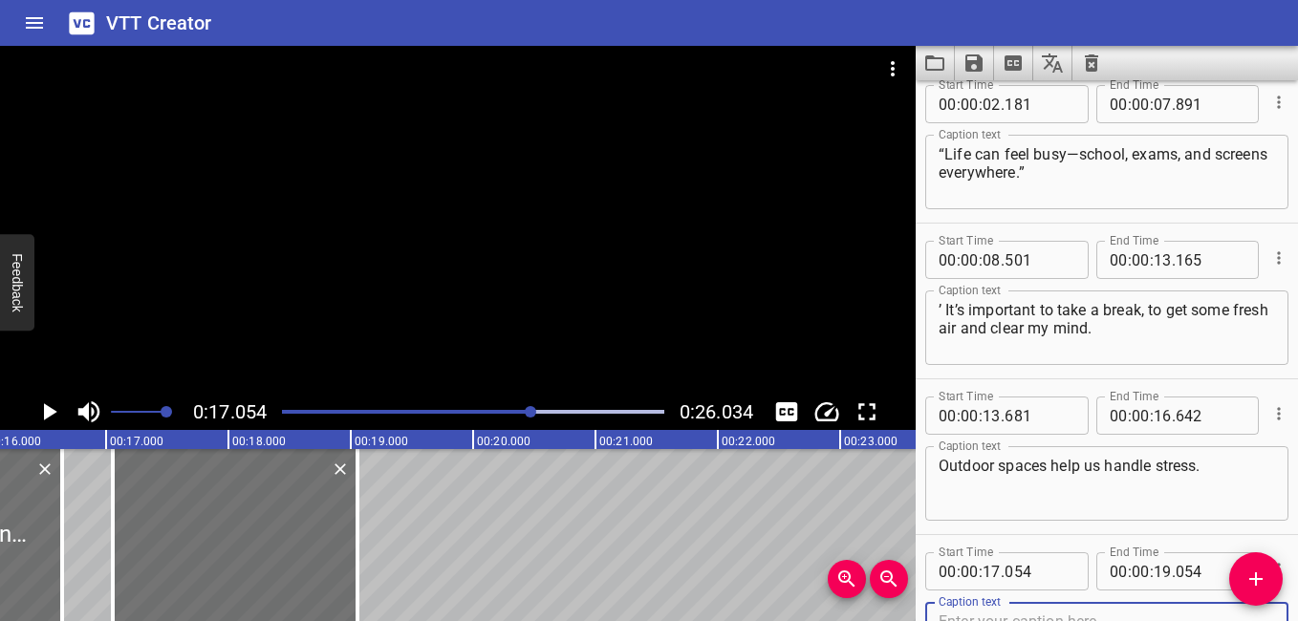
scroll to position [26, 0]
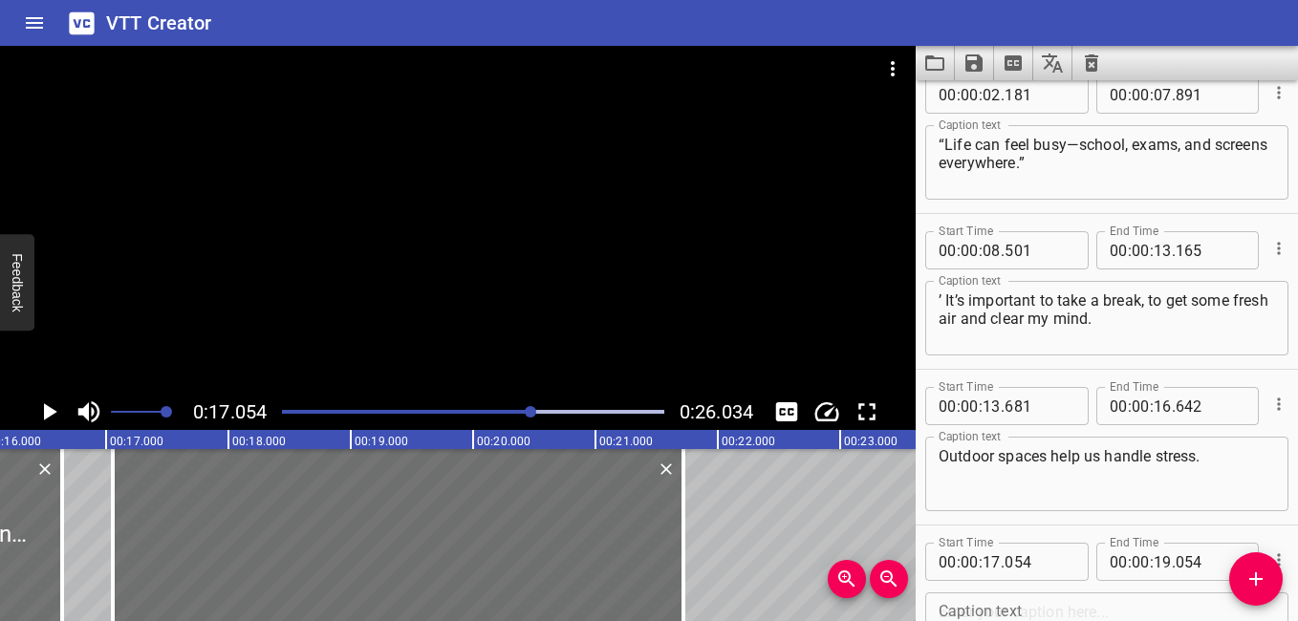
drag, startPoint x: 361, startPoint y: 540, endPoint x: 687, endPoint y: 609, distance: 333.1
click at [687, 609] on div "00:00.000 00:01.000 00:02.000 00:03.000 00:04.000 00:05.000 00:06.000 00:07.000…" at bounding box center [458, 525] width 916 height 191
type input "21"
click at [50, 415] on icon "Play/Pause" at bounding box center [50, 411] width 13 height 17
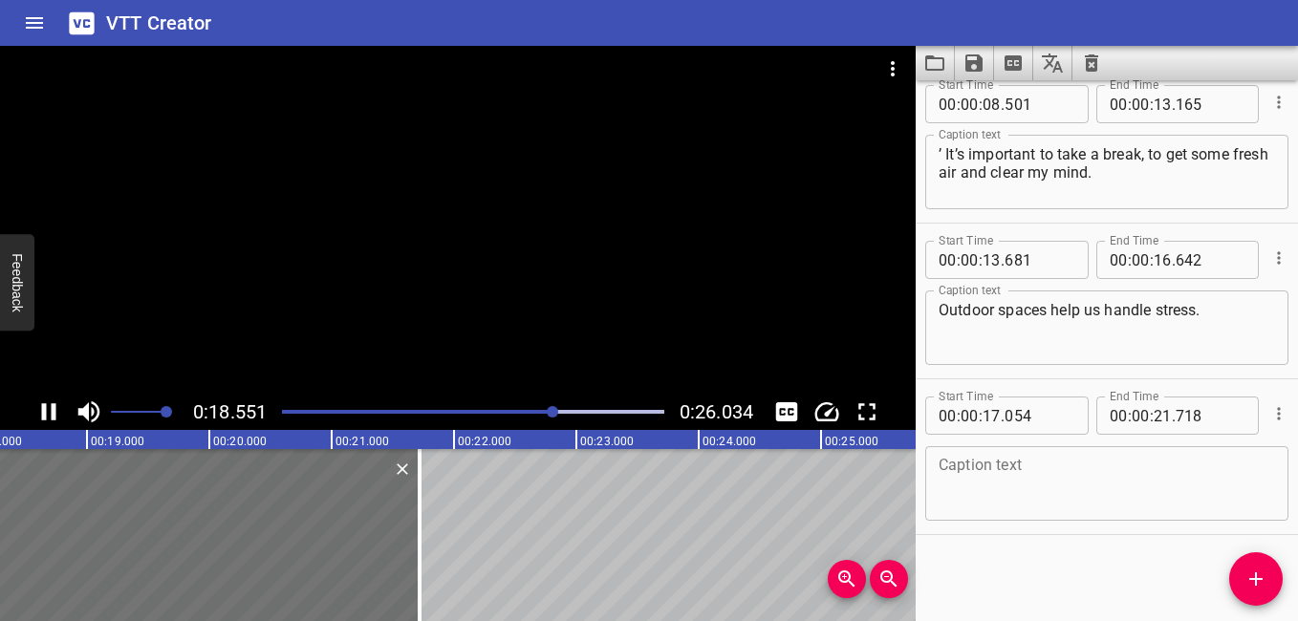
scroll to position [0, 2270]
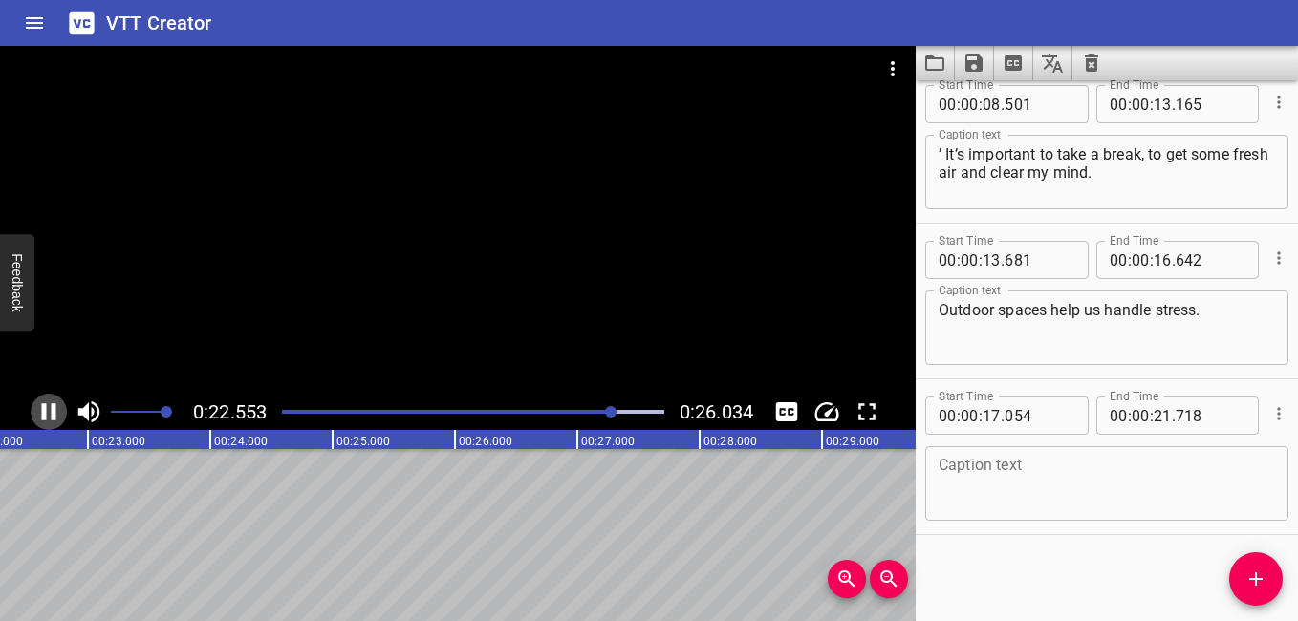
click at [39, 417] on icon "Play/Pause" at bounding box center [48, 412] width 29 height 29
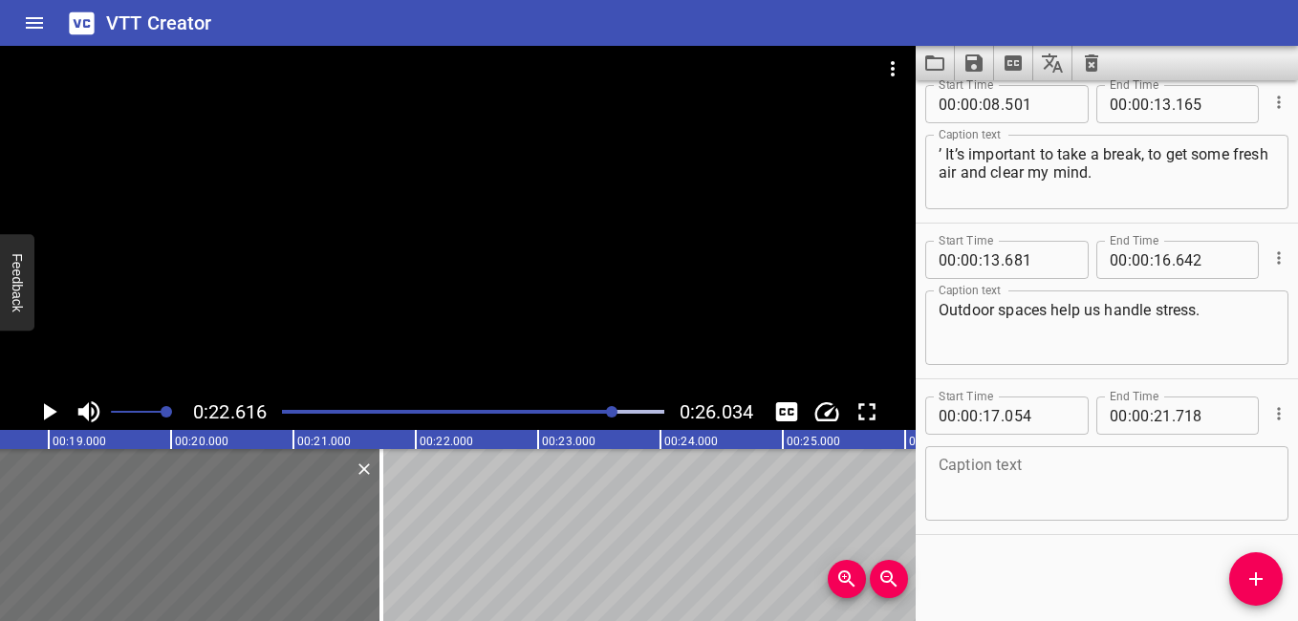
scroll to position [0, 2317]
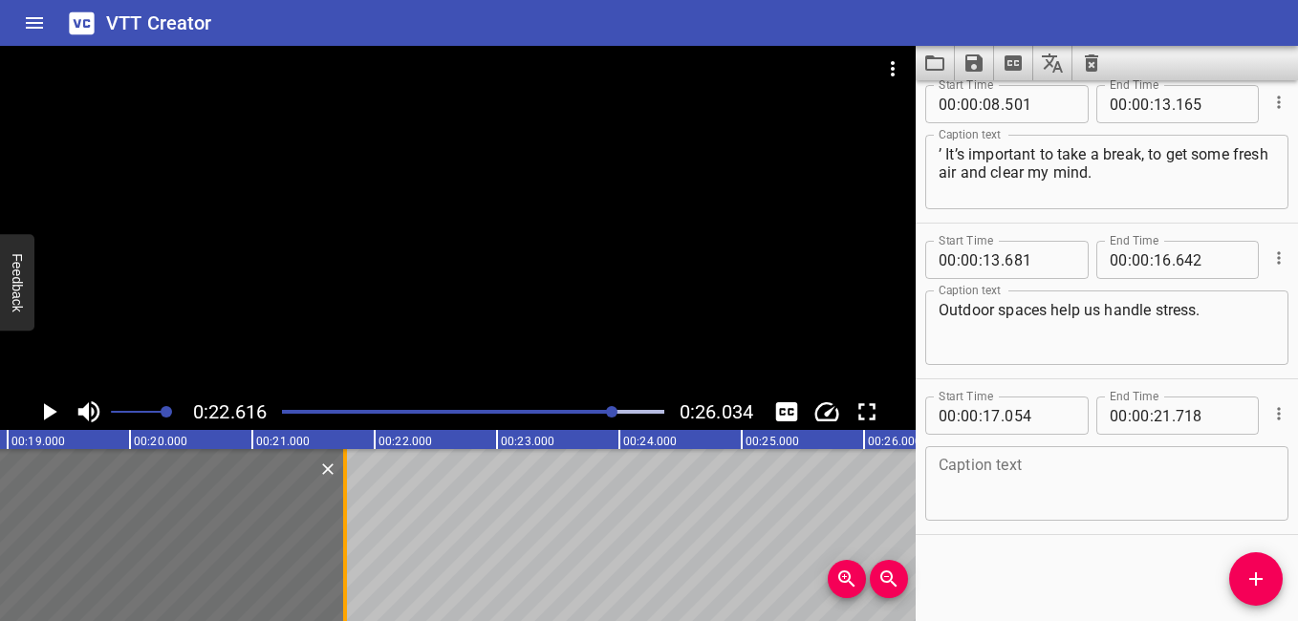
click at [345, 549] on div at bounding box center [345, 535] width 4 height 172
type input "757"
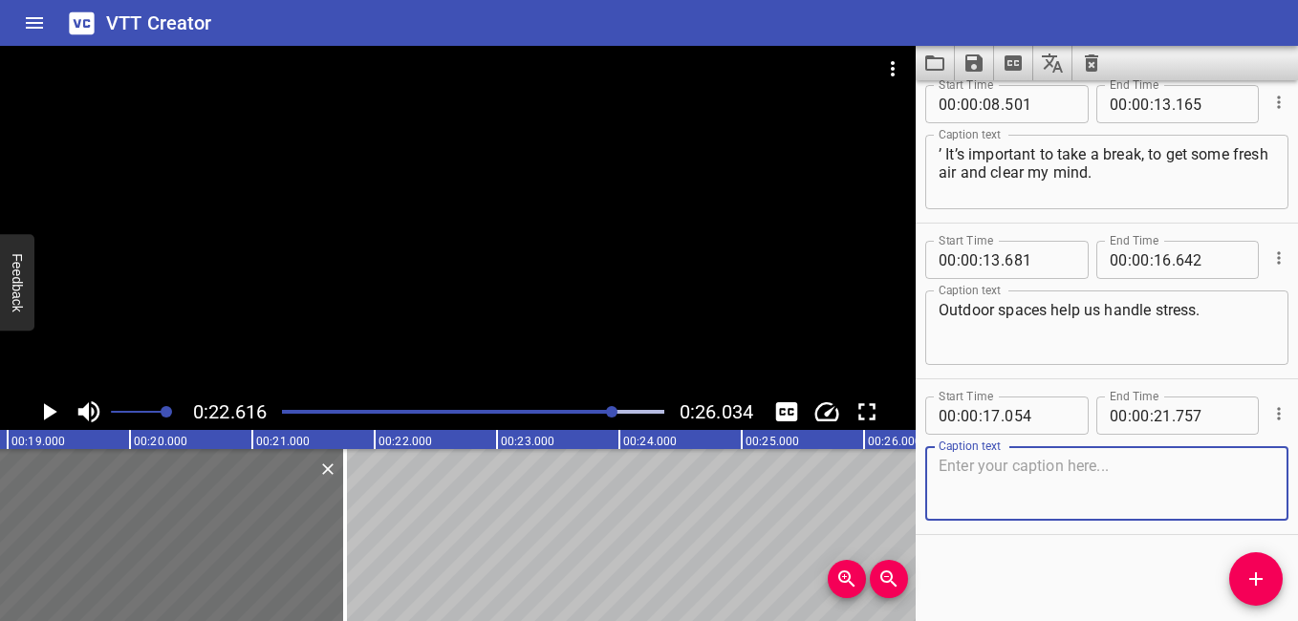
paste textarea "Nature can be one your best strategies to help you clear your brain."
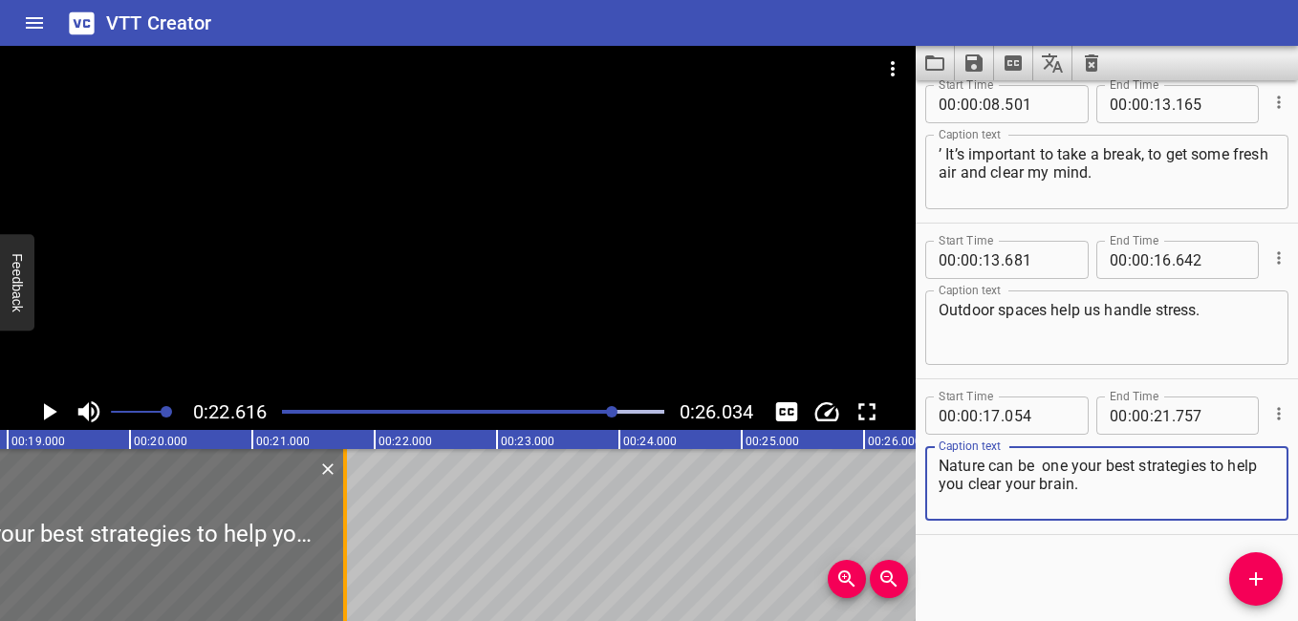
type textarea "Nature can be one your best strategies to help you clear your brain."
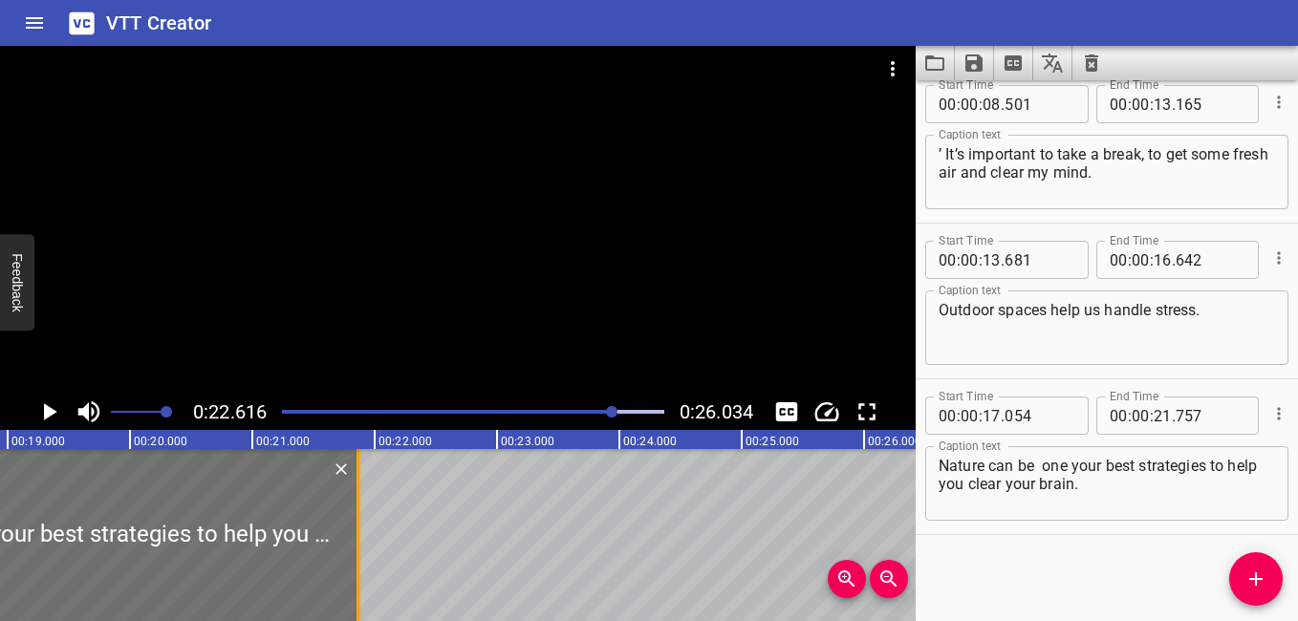
drag, startPoint x: 345, startPoint y: 544, endPoint x: 360, endPoint y: 556, distance: 19.7
click at [360, 556] on div at bounding box center [359, 535] width 4 height 172
type input "882"
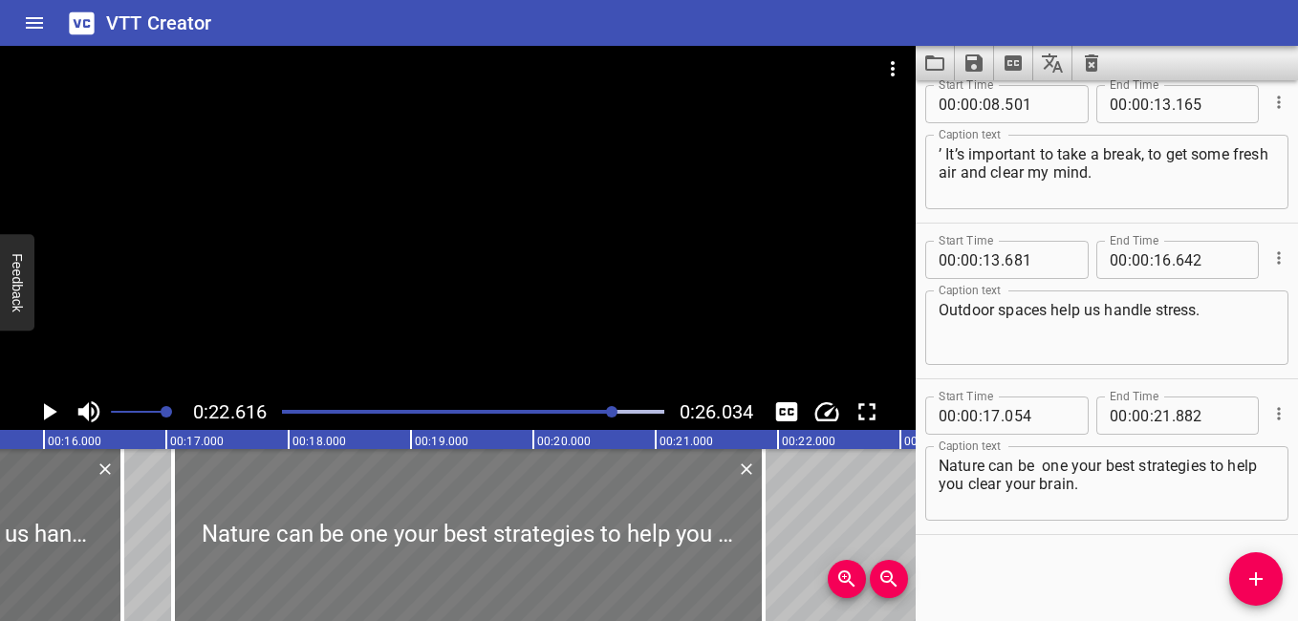
scroll to position [0, 1938]
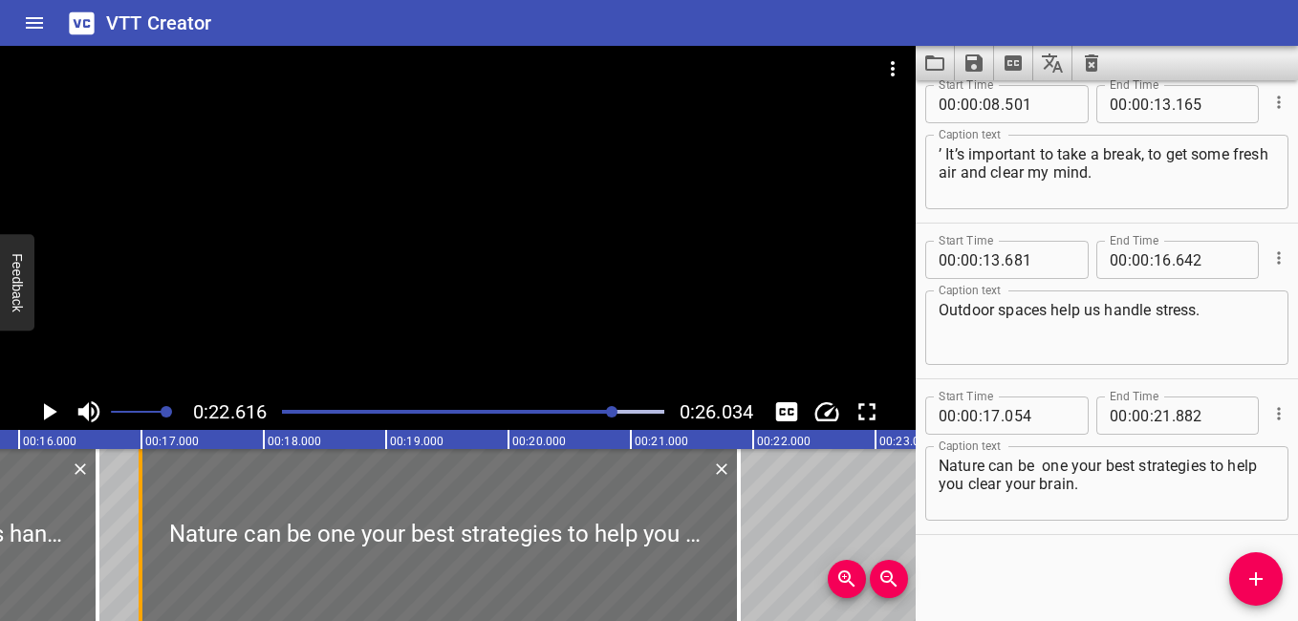
click at [147, 537] on div at bounding box center [140, 535] width 19 height 172
type input "16"
type input "991"
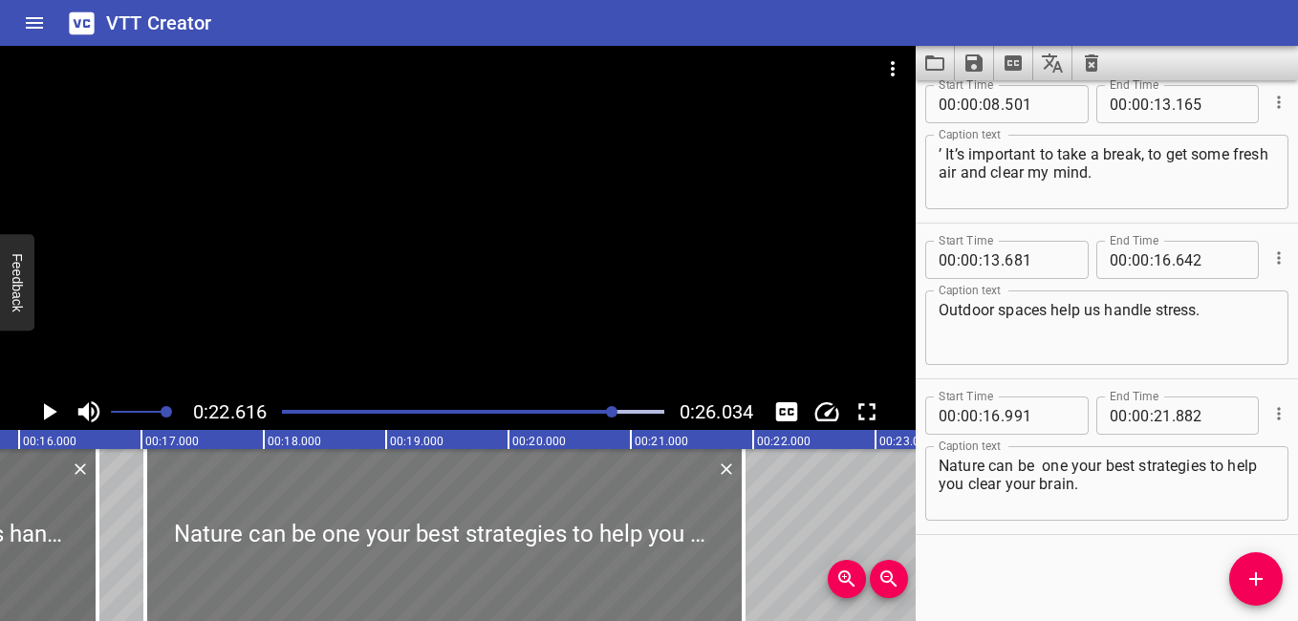
drag, startPoint x: 151, startPoint y: 539, endPoint x: 156, endPoint y: 548, distance: 9.8
click at [156, 548] on div at bounding box center [444, 535] width 598 height 172
type input "17"
type input "030"
type input "921"
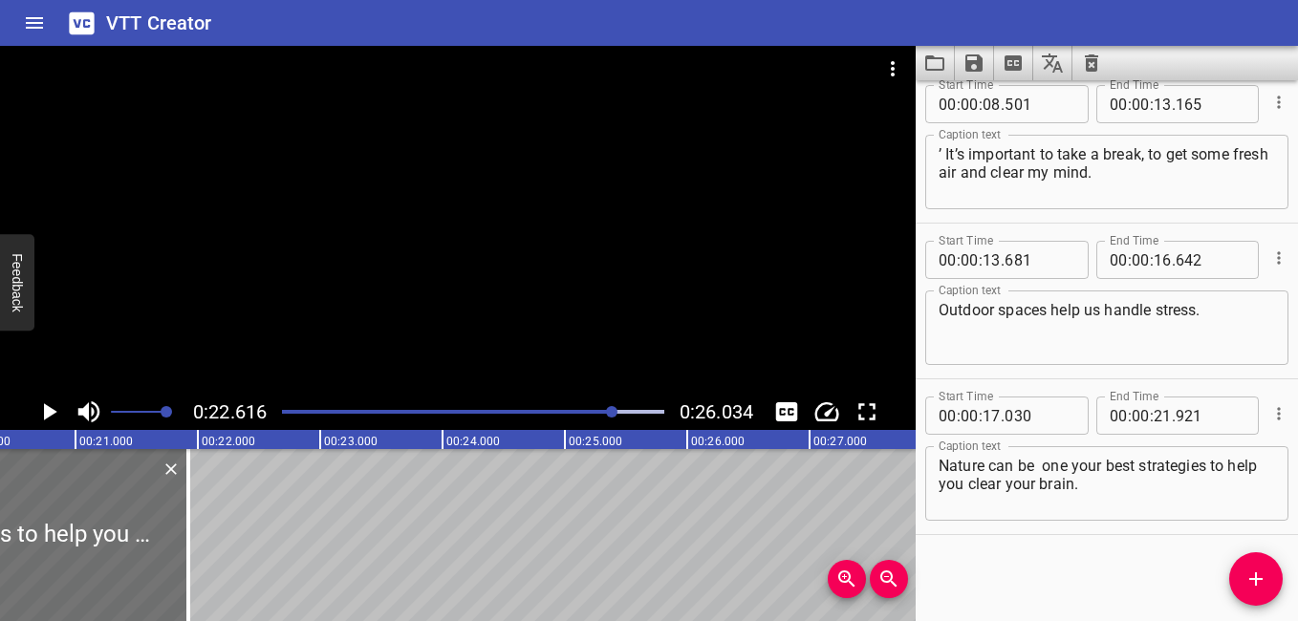
scroll to position [0, 2470]
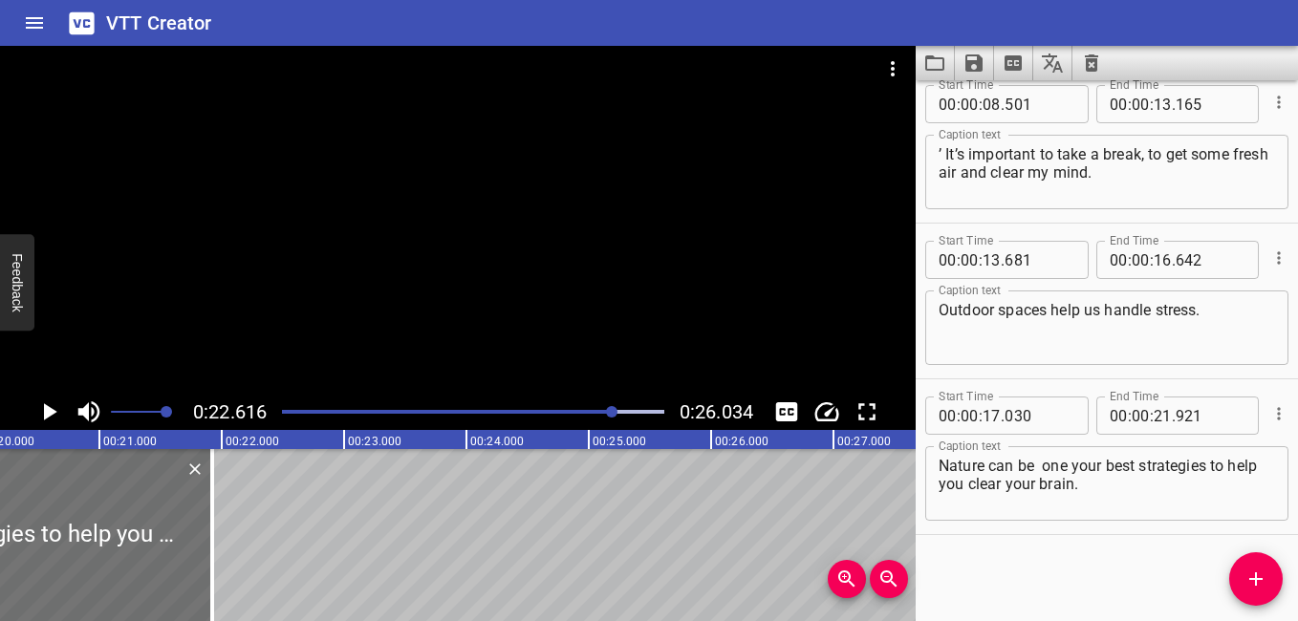
click at [41, 409] on icon "Play/Pause" at bounding box center [48, 412] width 29 height 29
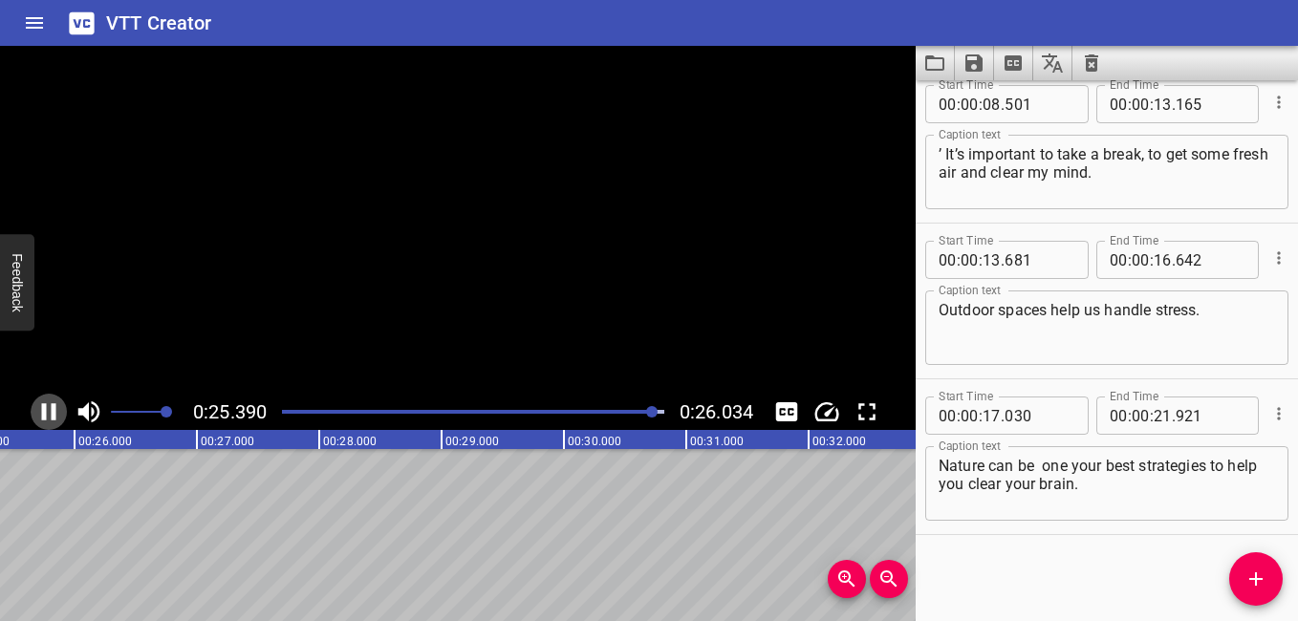
click at [41, 406] on icon "Play/Pause" at bounding box center [48, 412] width 29 height 29
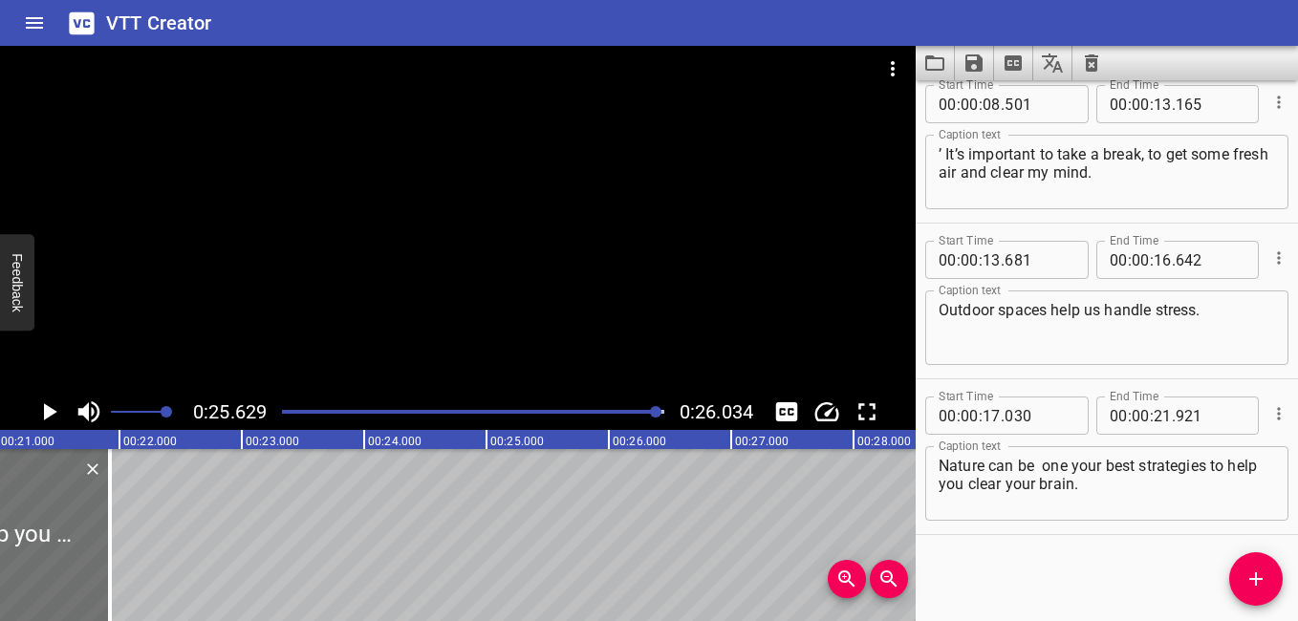
scroll to position [0, 2556]
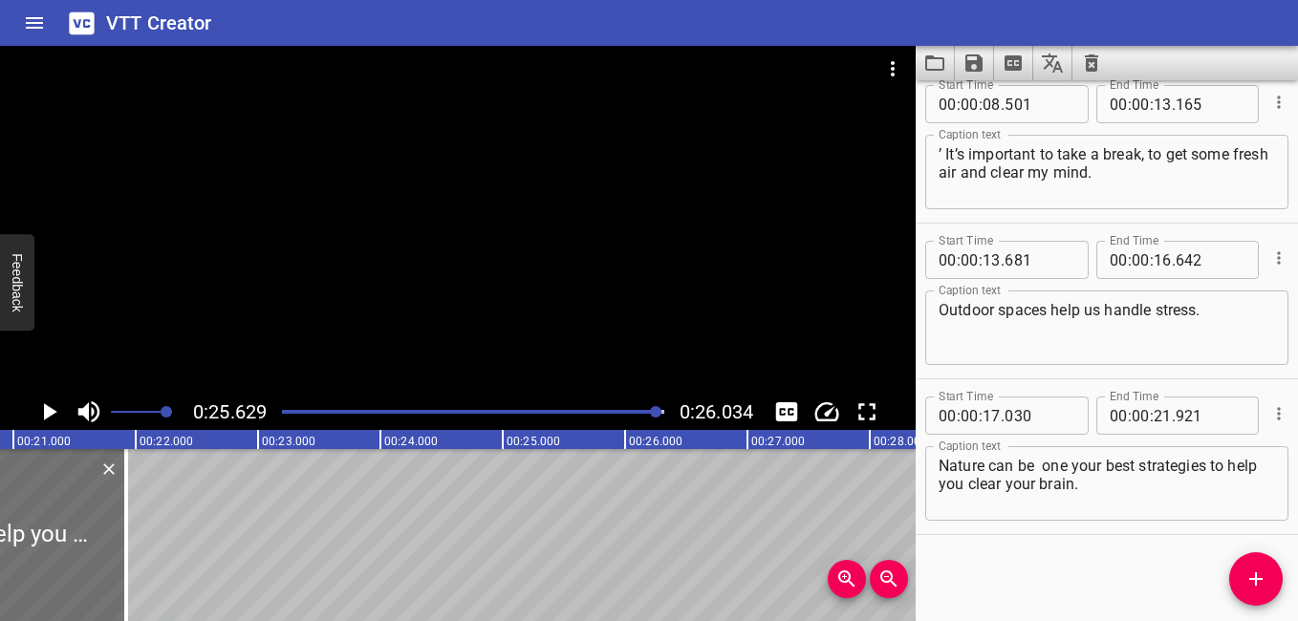
click at [1009, 579] on div "Start Time 00 : 00 : 02 . 181 Start Time End Time 00 : 00 : 07 . 891 End Time C…" at bounding box center [1107, 350] width 382 height 541
click at [1257, 575] on icon "Add Cue" at bounding box center [1255, 579] width 13 height 13
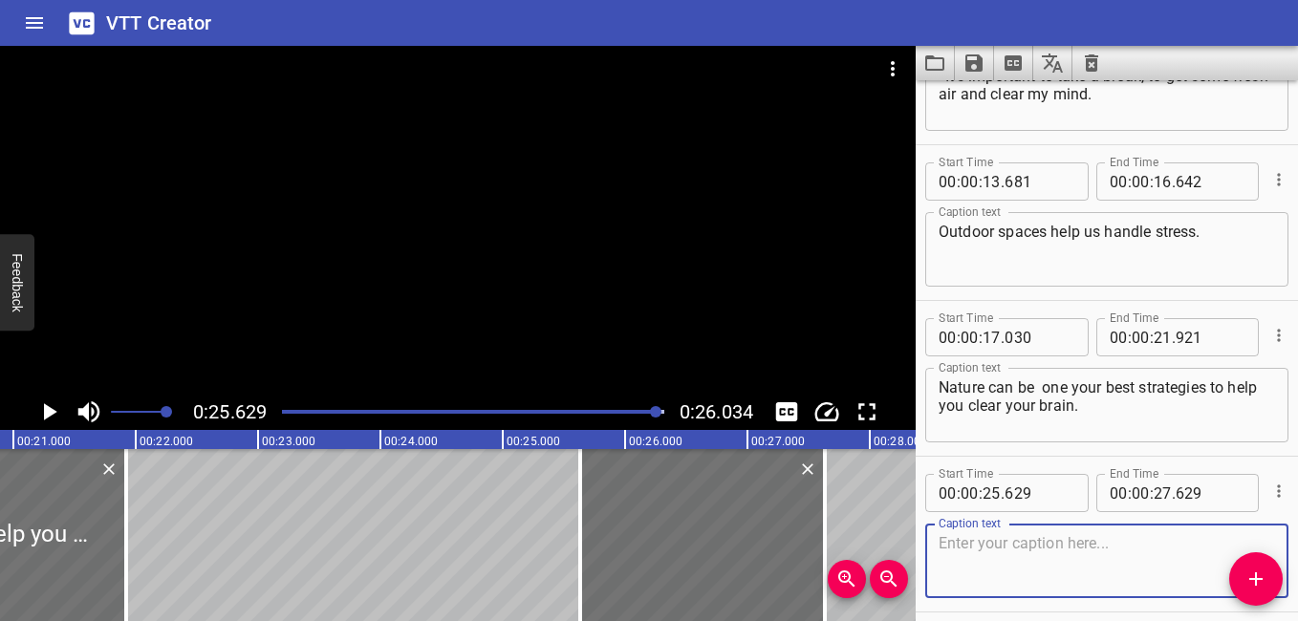
scroll to position [328, 0]
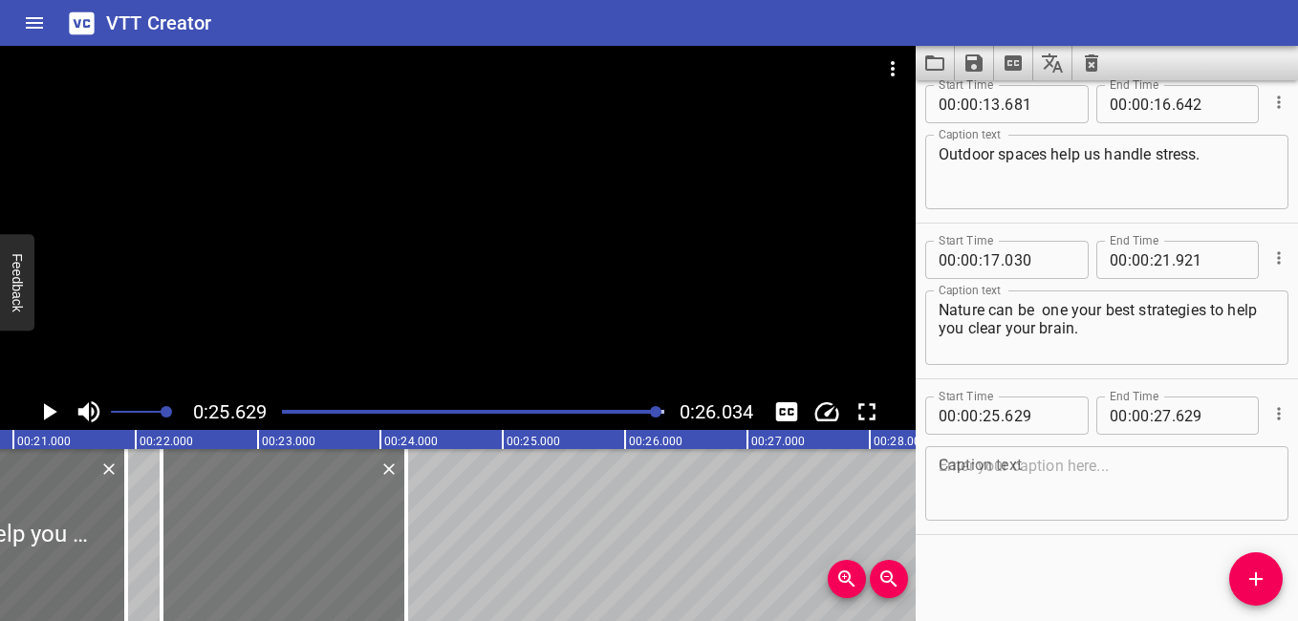
drag, startPoint x: 607, startPoint y: 539, endPoint x: 206, endPoint y: 565, distance: 402.3
click at [206, 565] on div at bounding box center [284, 535] width 245 height 172
type input "22"
type input "223"
type input "24"
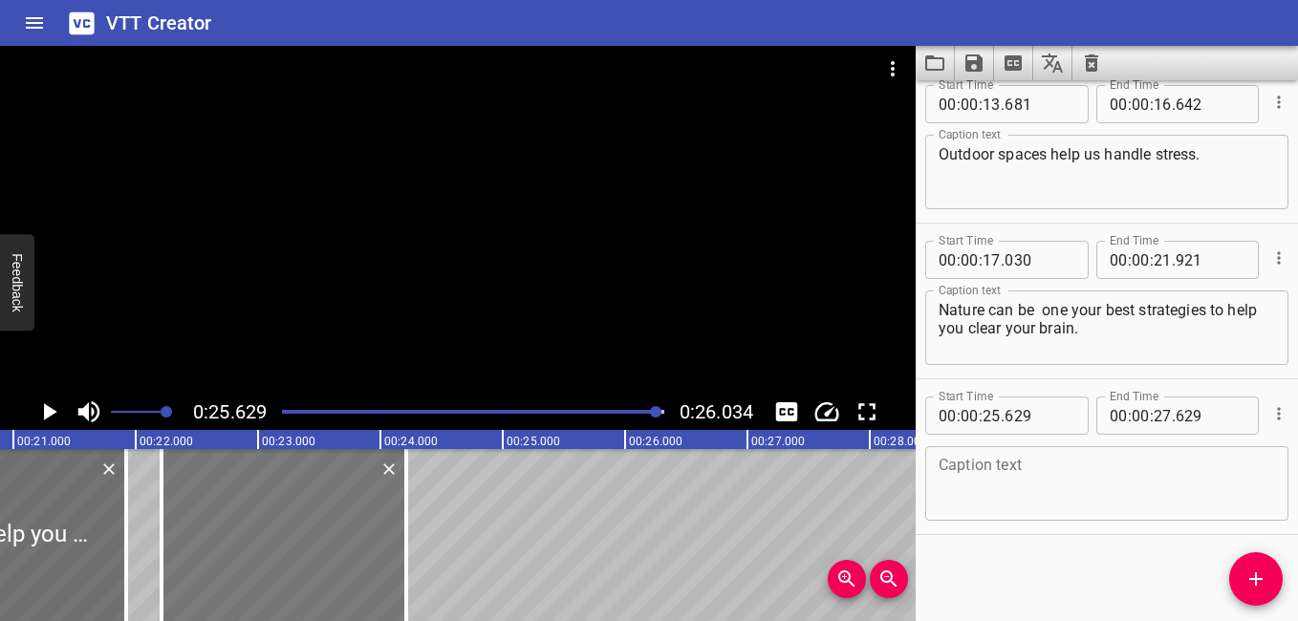
type input "223"
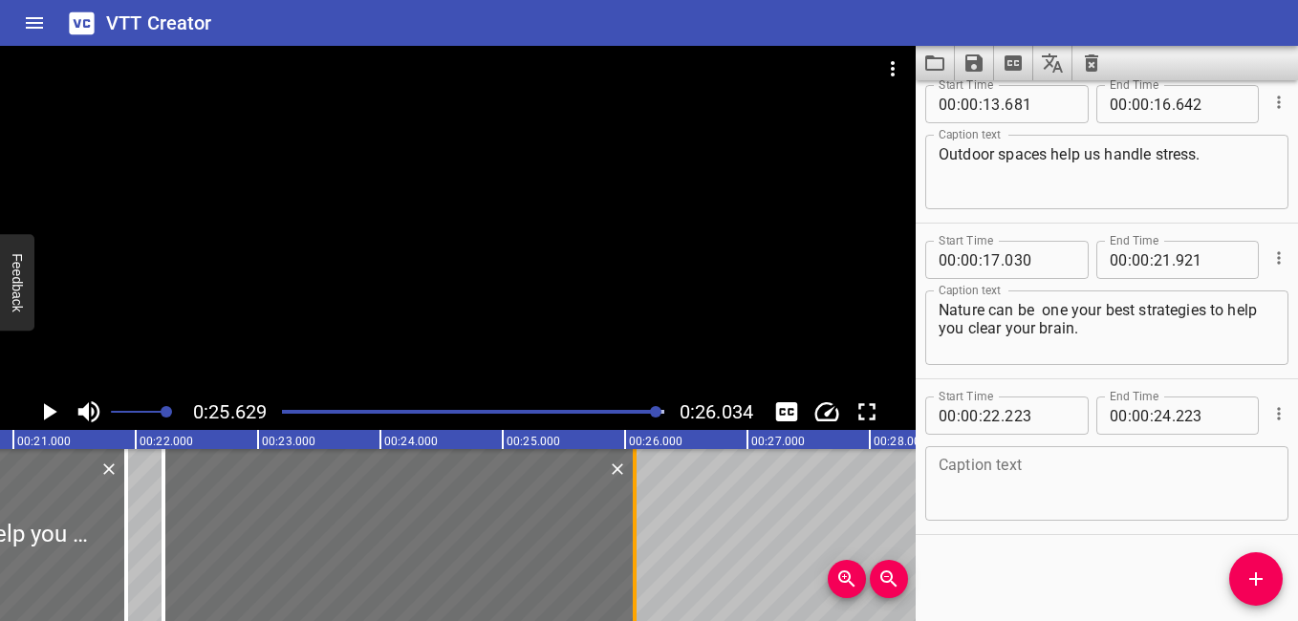
drag, startPoint x: 410, startPoint y: 552, endPoint x: 634, endPoint y: 602, distance: 229.1
click at [634, 602] on div at bounding box center [635, 535] width 4 height 172
type input "26"
type input "075"
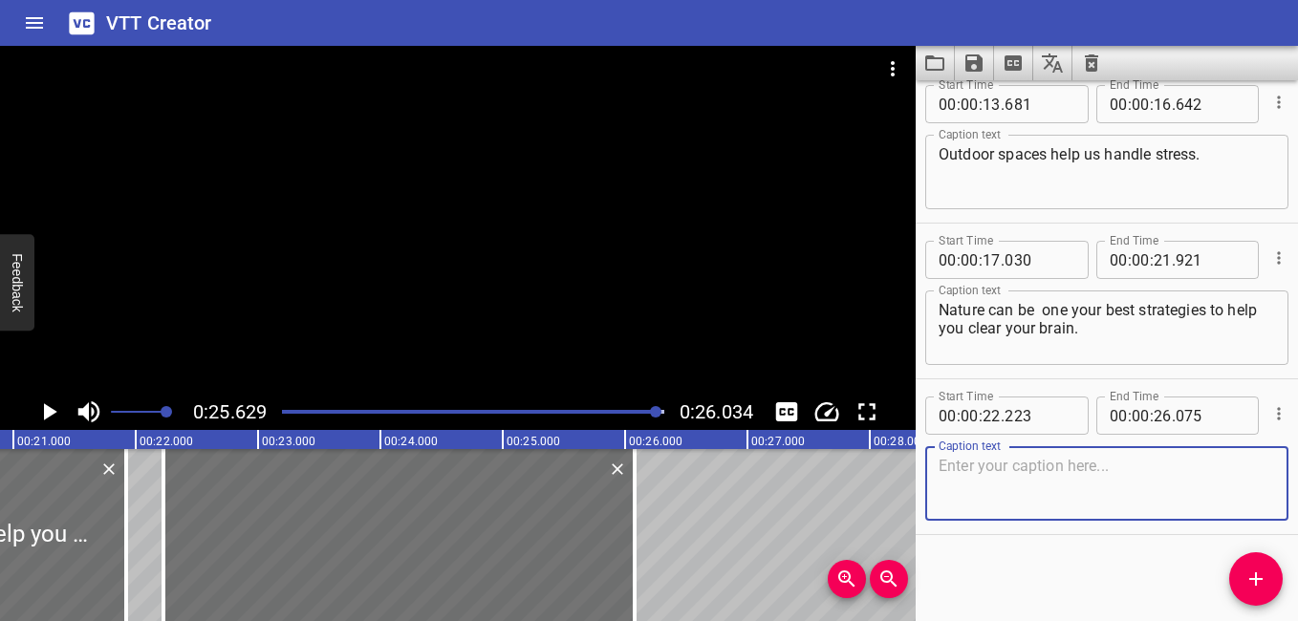
paste textarea "Sand, Sea, and Stress Relief"
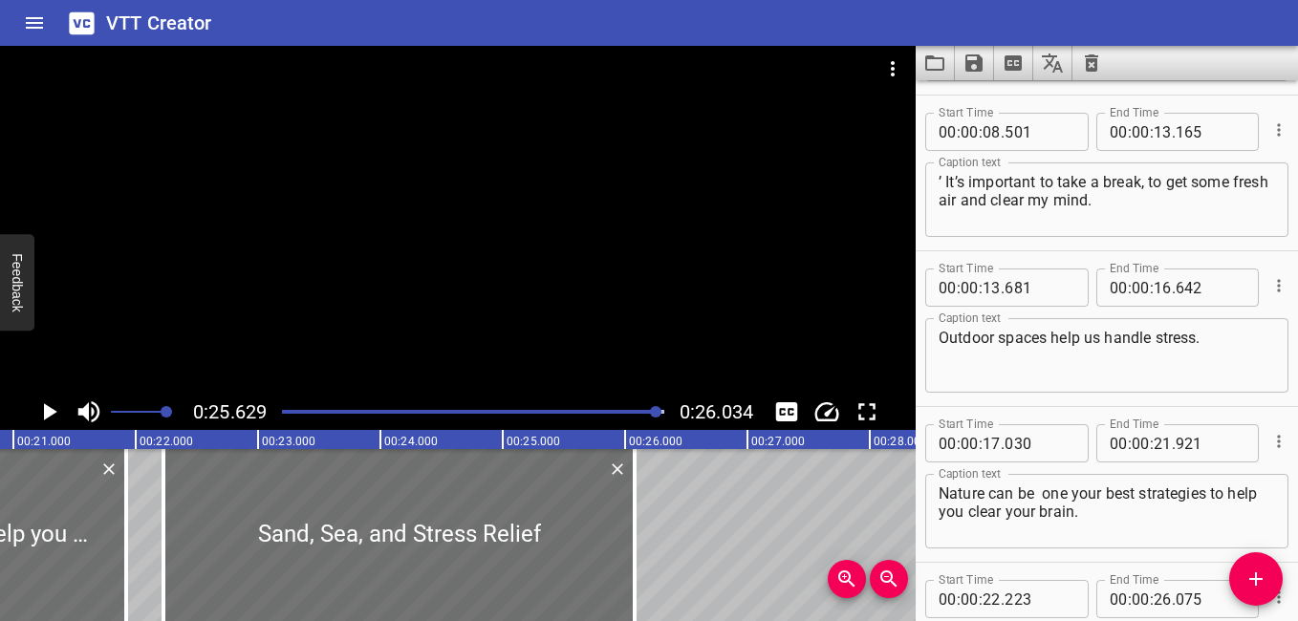
scroll to position [0, 0]
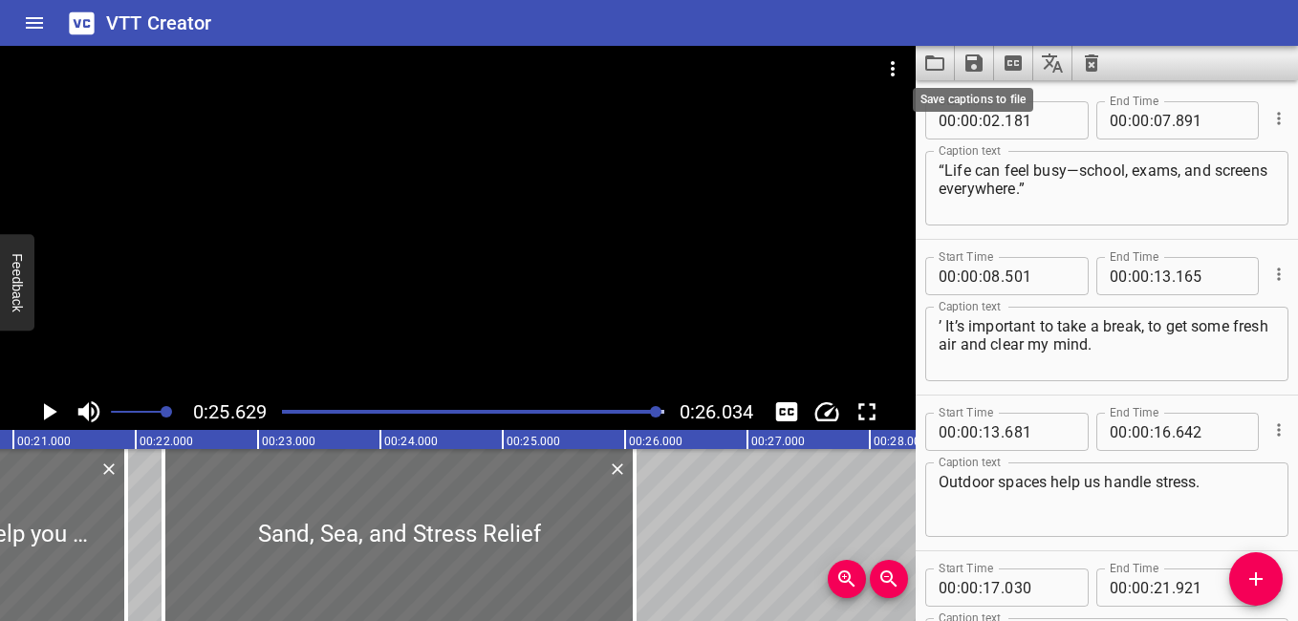
type textarea "Sand, Sea, and Stress Relief"
click at [973, 62] on icon "Save captions to file" at bounding box center [973, 62] width 17 height 17
click at [652, 222] on div at bounding box center [649, 310] width 1298 height 621
click at [283, 412] on div "Play progress" at bounding box center [467, 412] width 382 height 4
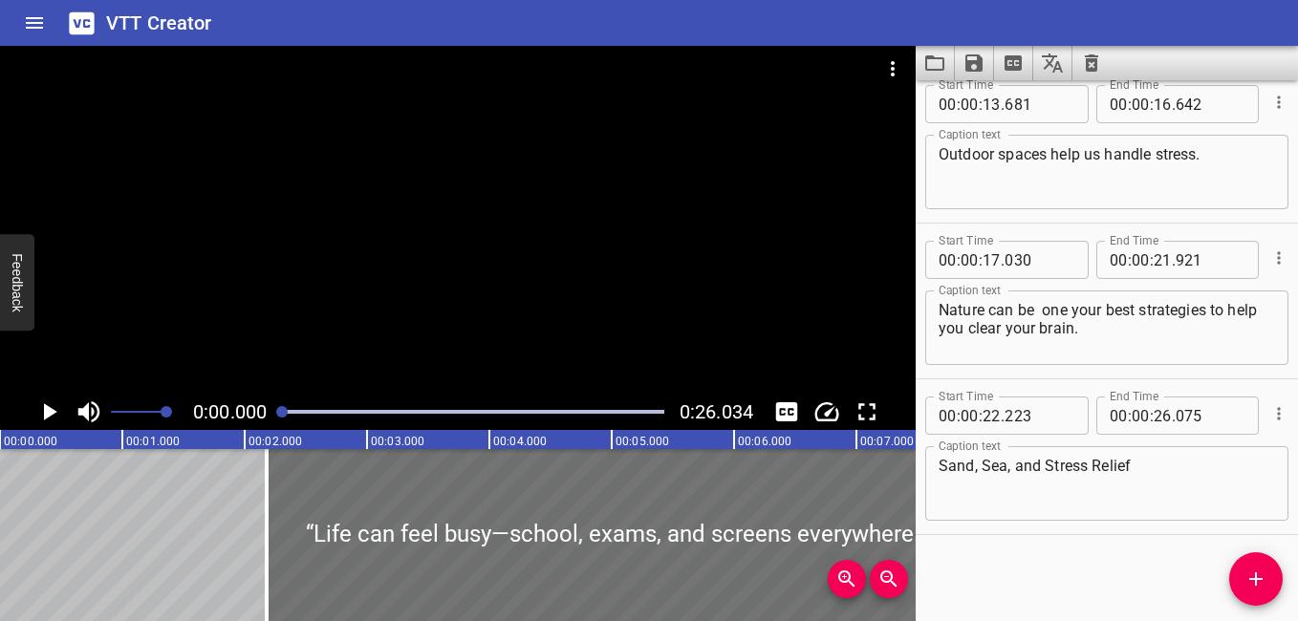
click at [48, 408] on icon "Play/Pause" at bounding box center [50, 411] width 13 height 17
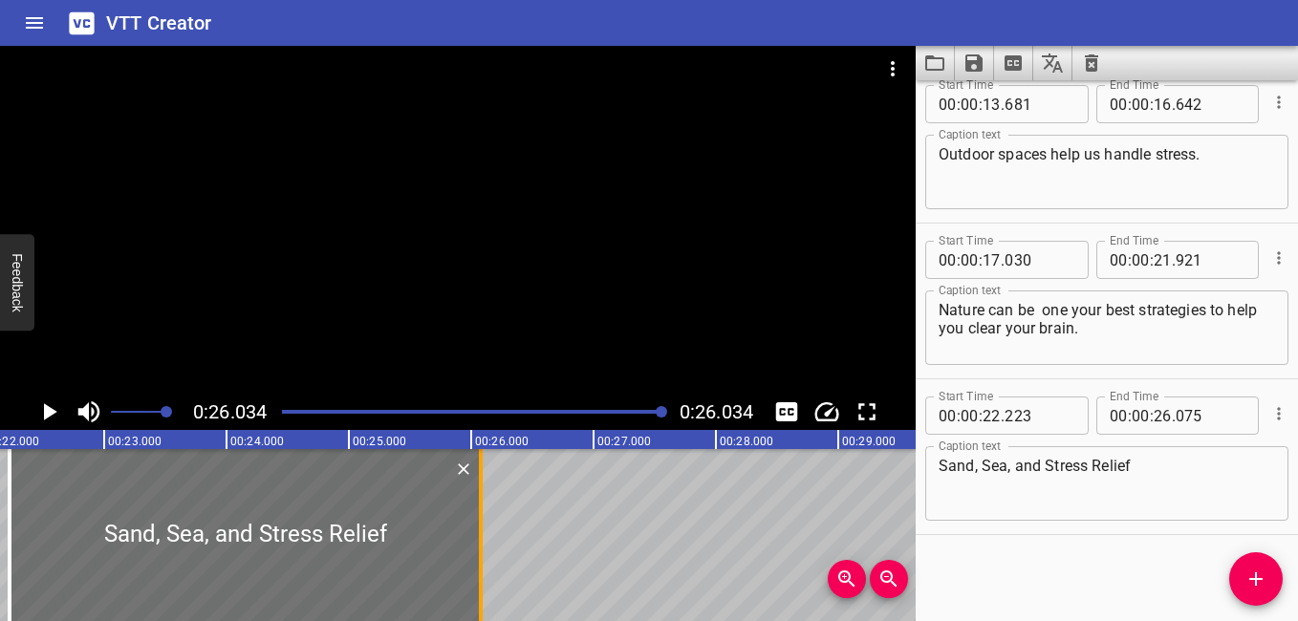
scroll to position [0, 2734]
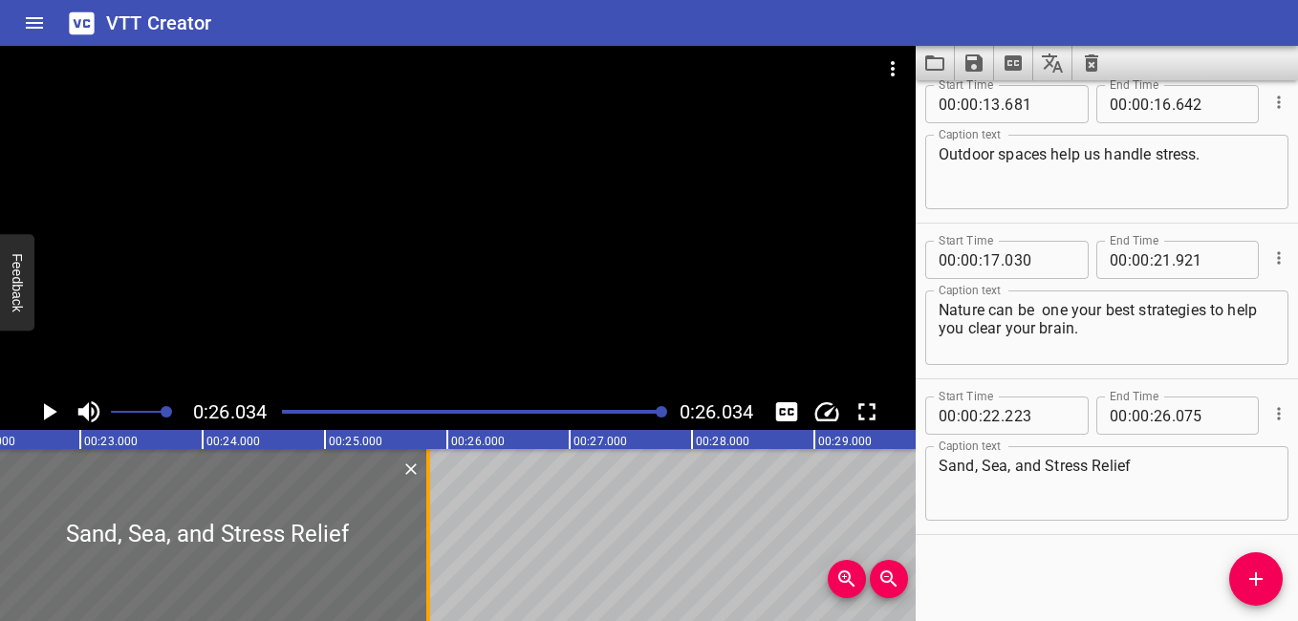
drag, startPoint x: 456, startPoint y: 543, endPoint x: 424, endPoint y: 552, distance: 33.0
click at [426, 552] on div at bounding box center [428, 535] width 4 height 172
type input "25"
type input "817"
click at [542, 534] on div "“Life can feel busy—school, exams, and screens everywhere.” ’ It’s important to…" at bounding box center [936, 535] width 7341 height 172
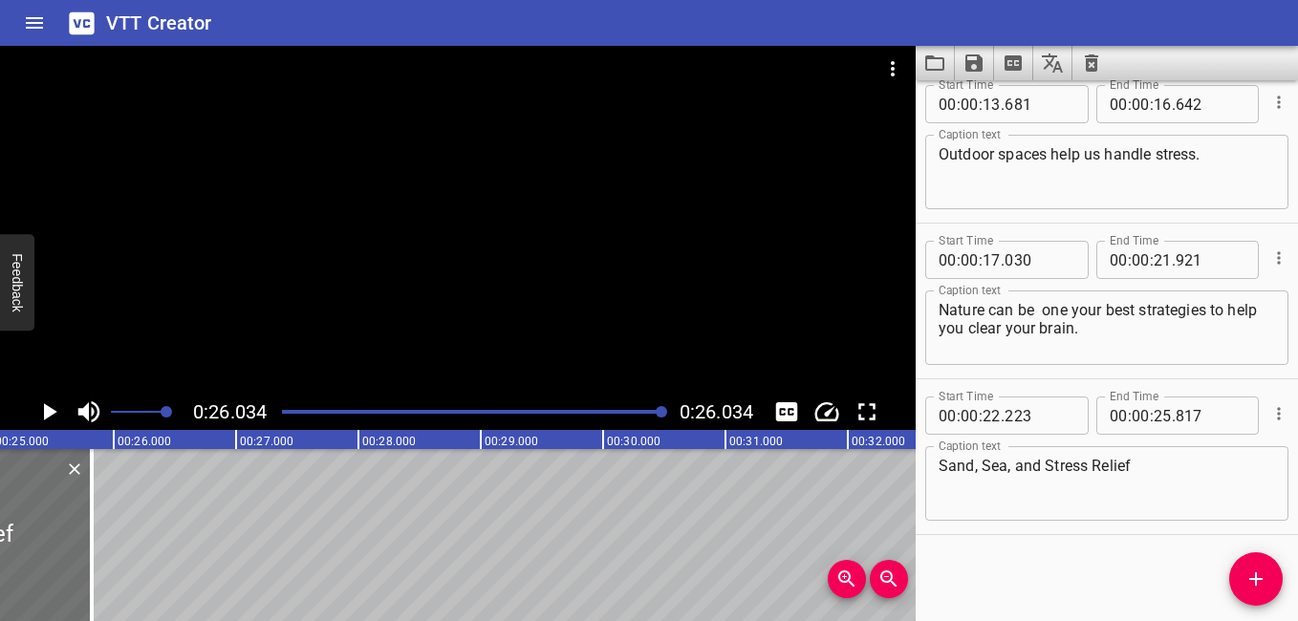
scroll to position [0, 3185]
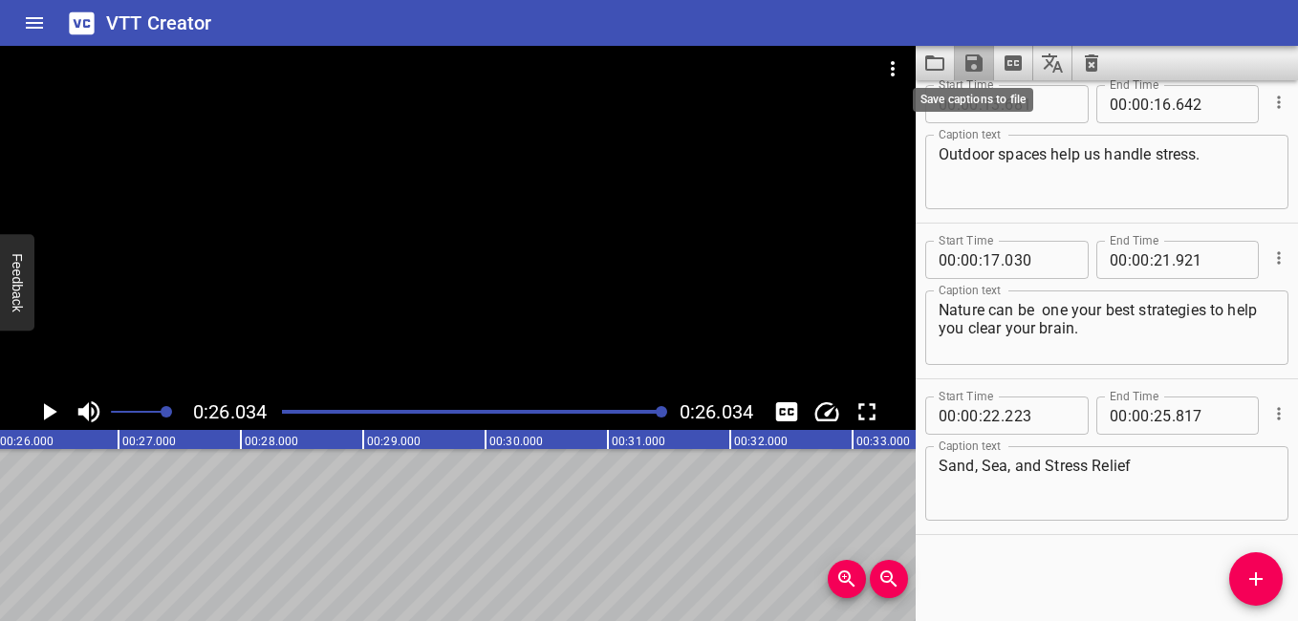
click at [967, 57] on icon "Save captions to file" at bounding box center [973, 62] width 17 height 17
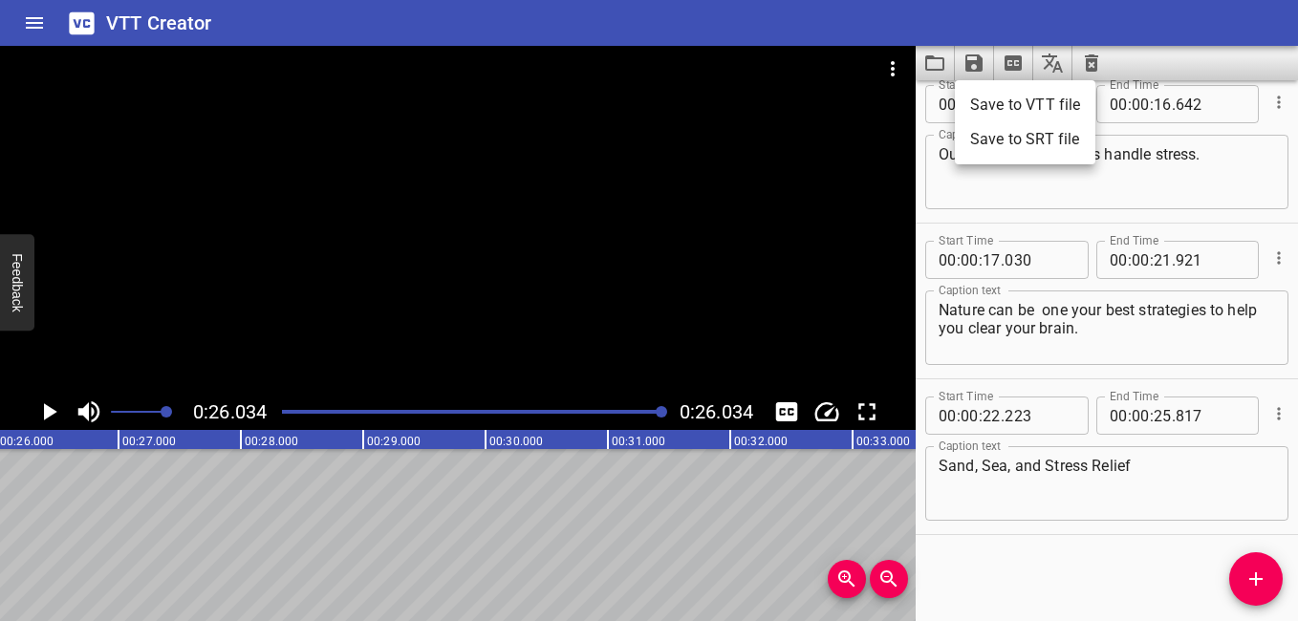
click at [1027, 102] on li "Save to VTT file" at bounding box center [1025, 105] width 141 height 34
